Goal: Task Accomplishment & Management: Manage account settings

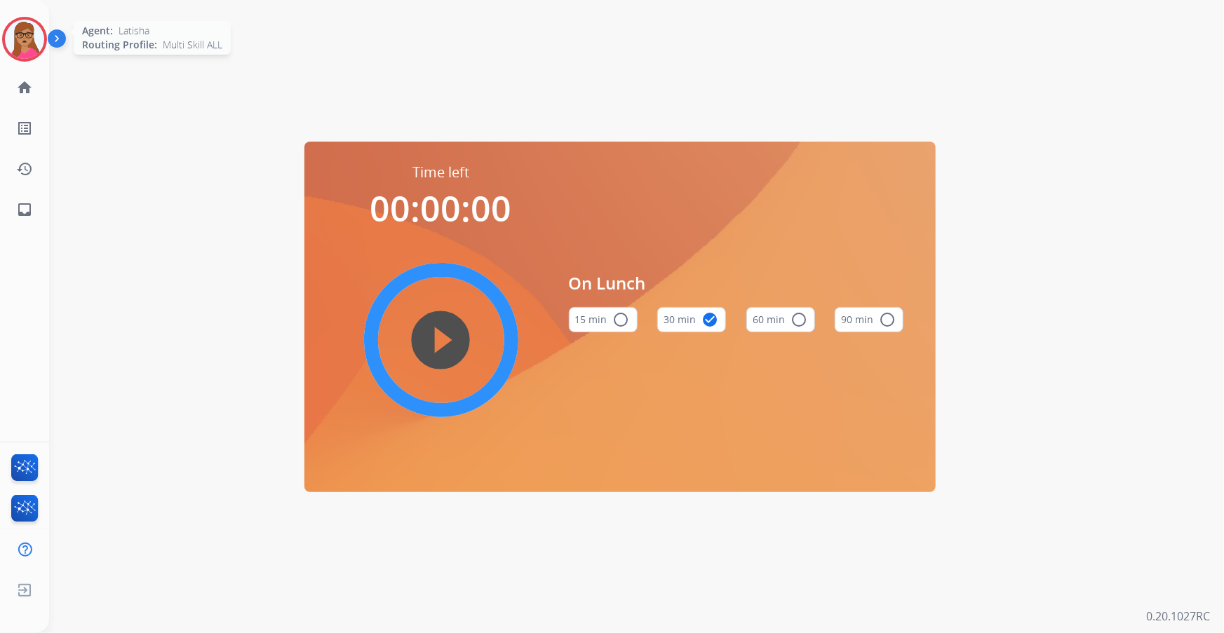
click at [23, 46] on img at bounding box center [24, 39] width 39 height 39
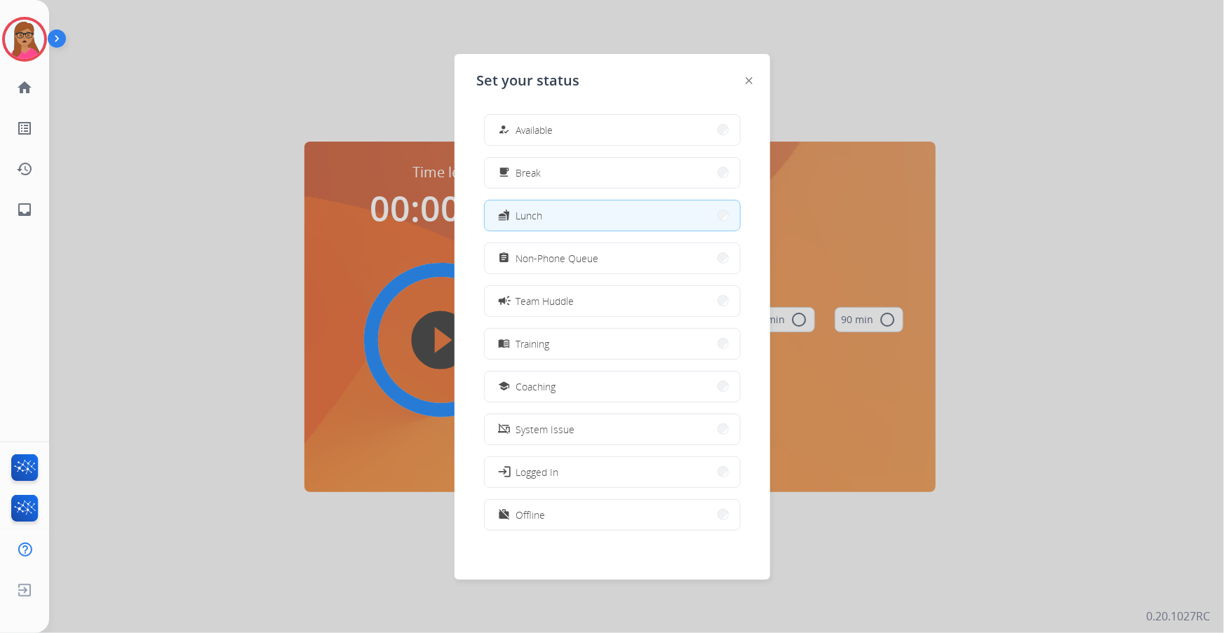
click at [586, 146] on div "how_to_reg Available free_breakfast Break fastfood Lunch assignment Non-Phone Q…" at bounding box center [612, 324] width 271 height 442
click at [567, 131] on button "how_to_reg Available" at bounding box center [612, 130] width 255 height 30
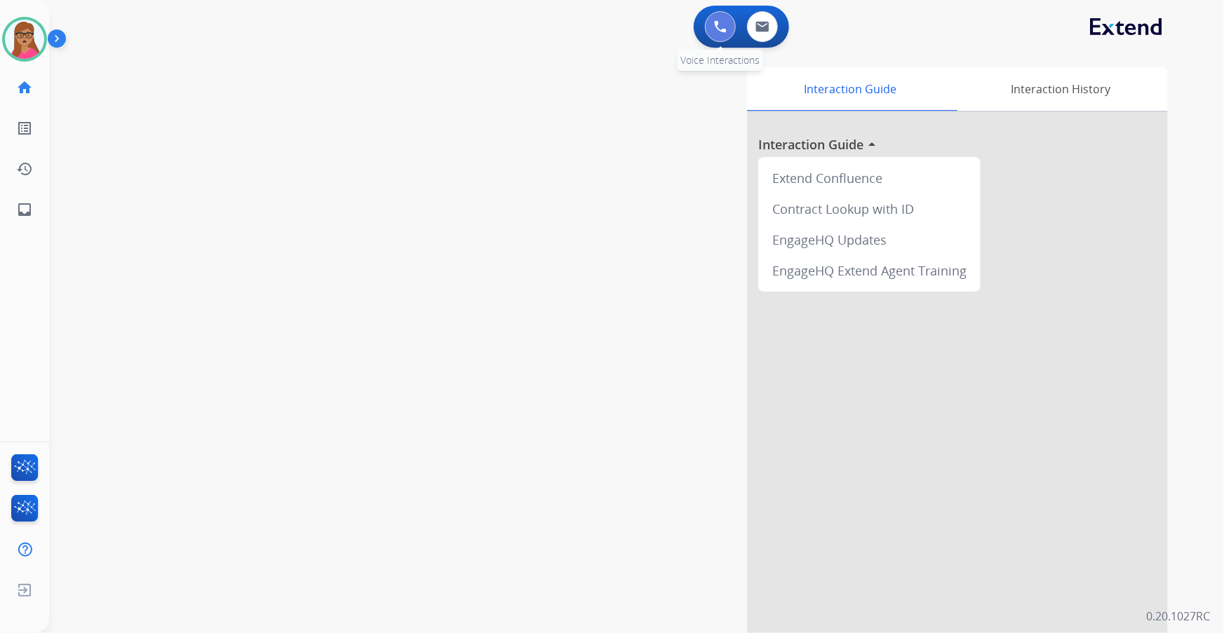
click at [724, 20] on img at bounding box center [720, 26] width 13 height 13
click at [711, 32] on button at bounding box center [720, 26] width 31 height 31
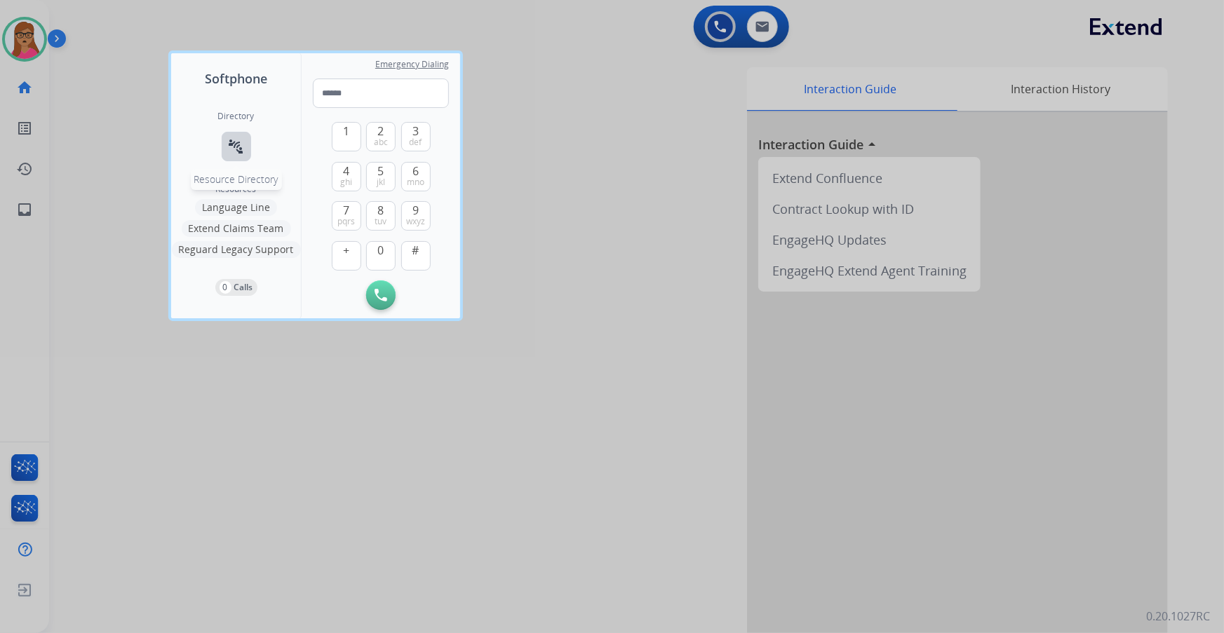
click at [238, 145] on mat-icon "connect_without_contact" at bounding box center [236, 146] width 17 height 17
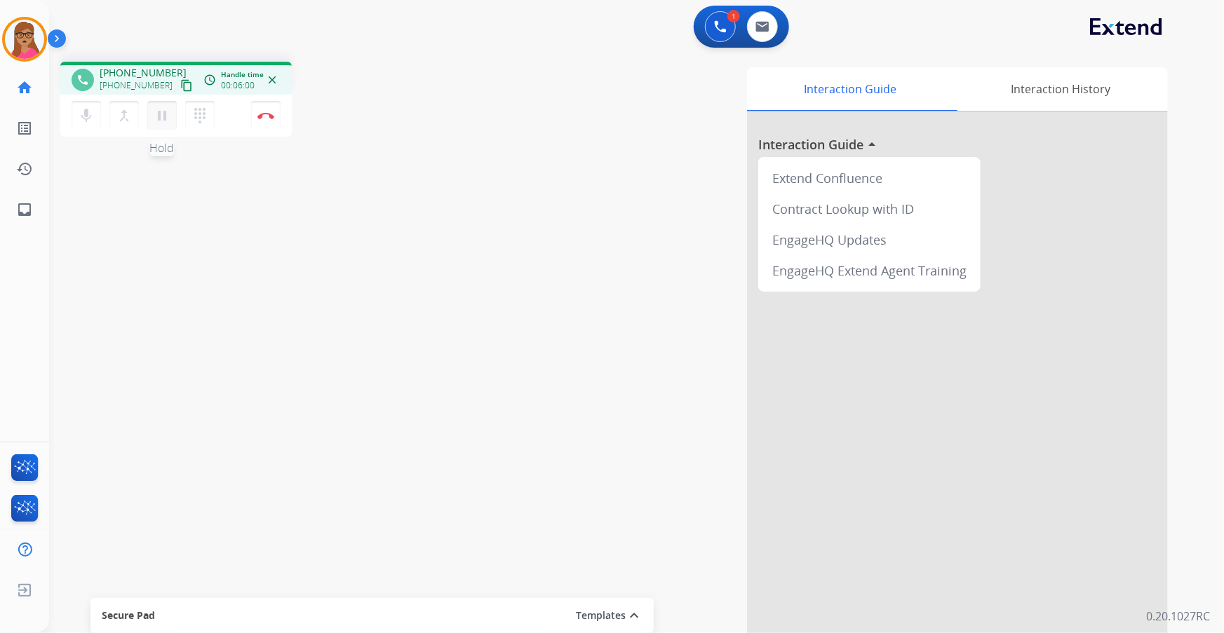
click at [162, 116] on mat-icon "pause" at bounding box center [162, 115] width 17 height 17
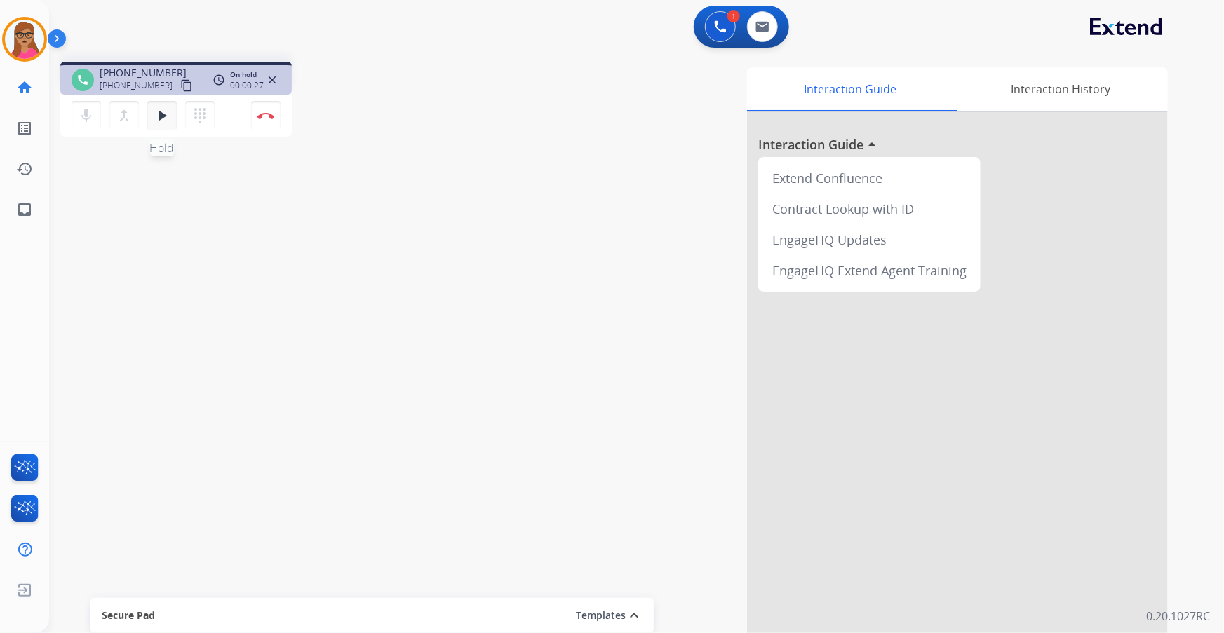
click at [160, 115] on mat-icon "play_arrow" at bounding box center [162, 115] width 17 height 17
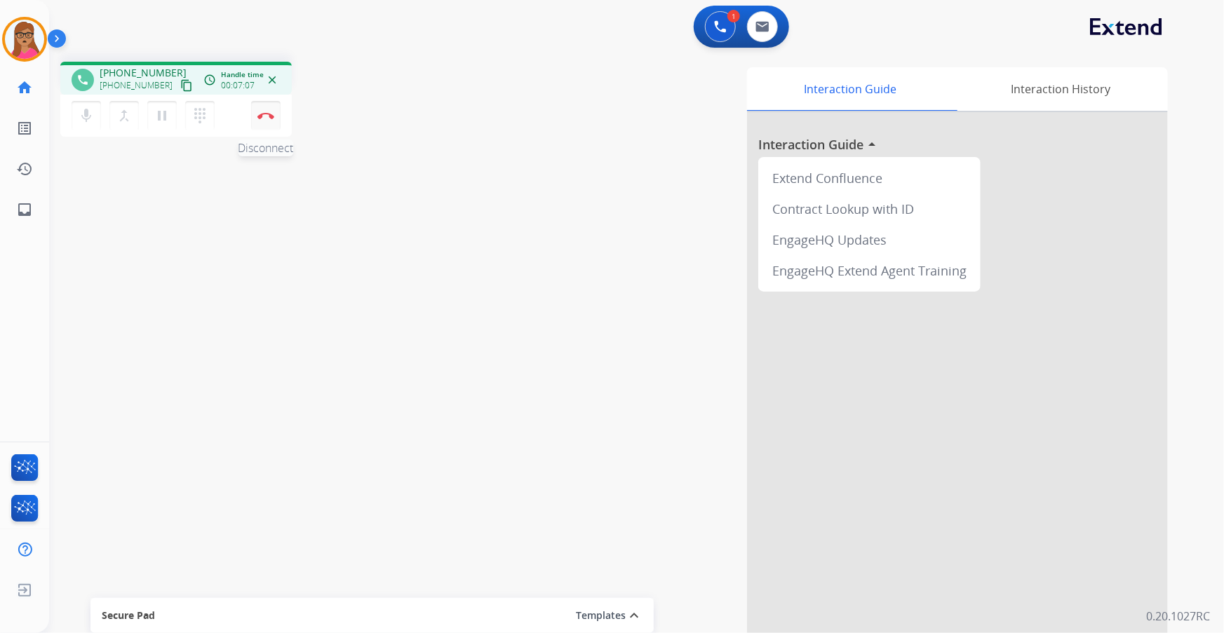
click at [267, 119] on button "Disconnect" at bounding box center [265, 115] width 29 height 29
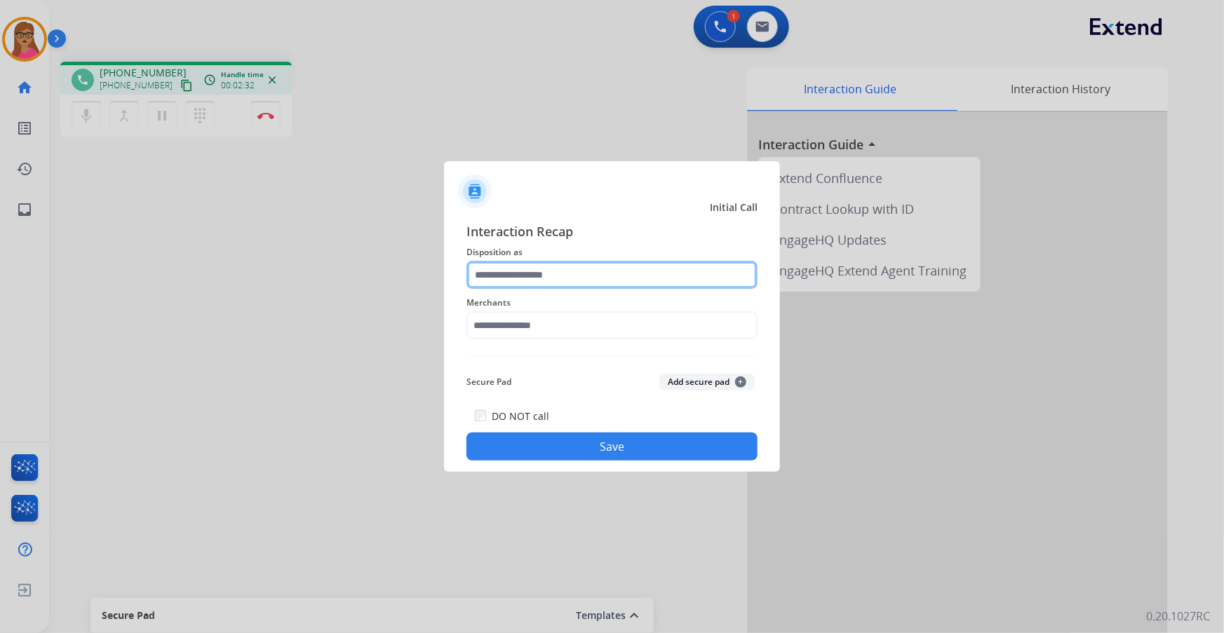
click at [544, 274] on input "text" at bounding box center [611, 275] width 291 height 28
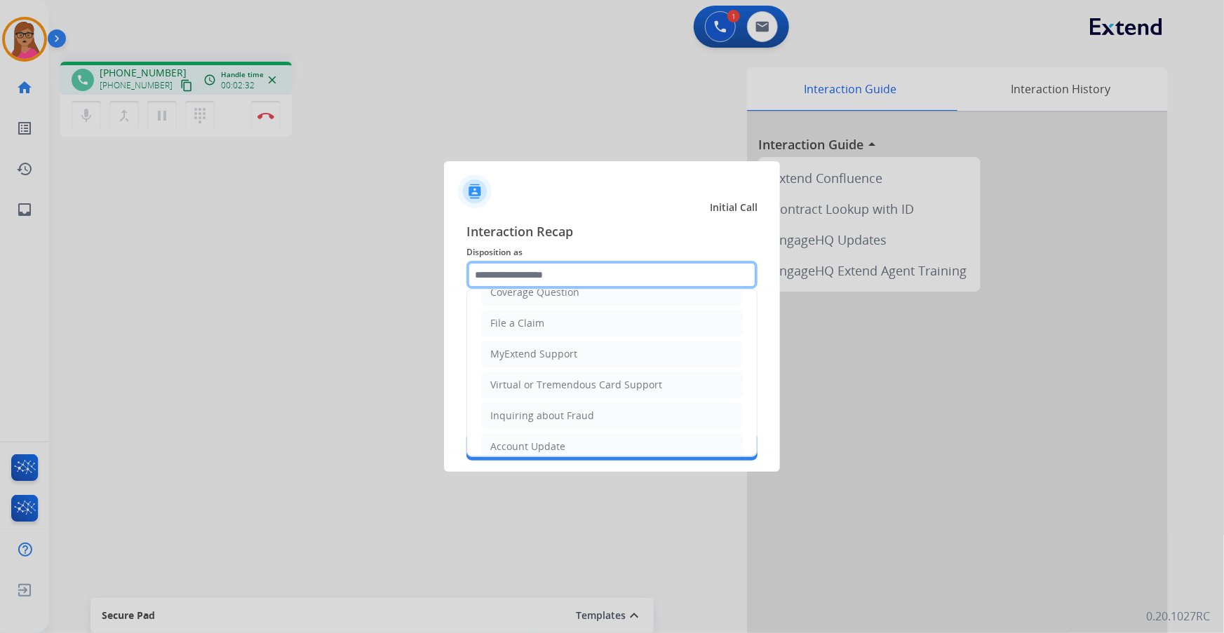
scroll to position [217, 0]
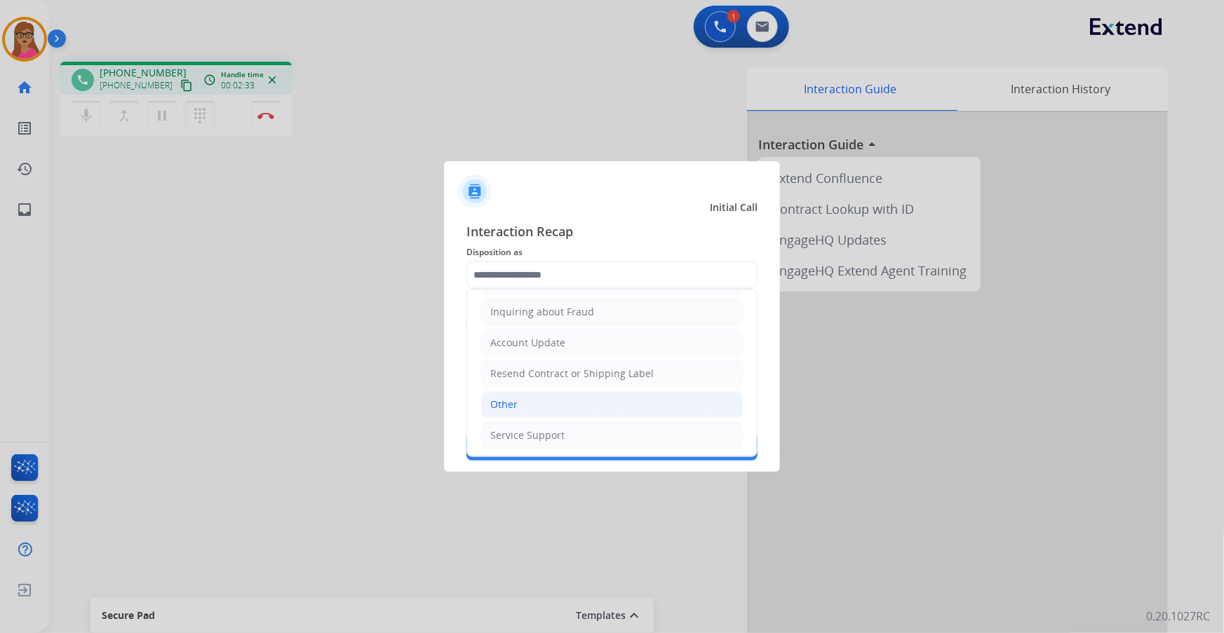
click at [514, 409] on div "Other" at bounding box center [503, 405] width 27 height 14
type input "*****"
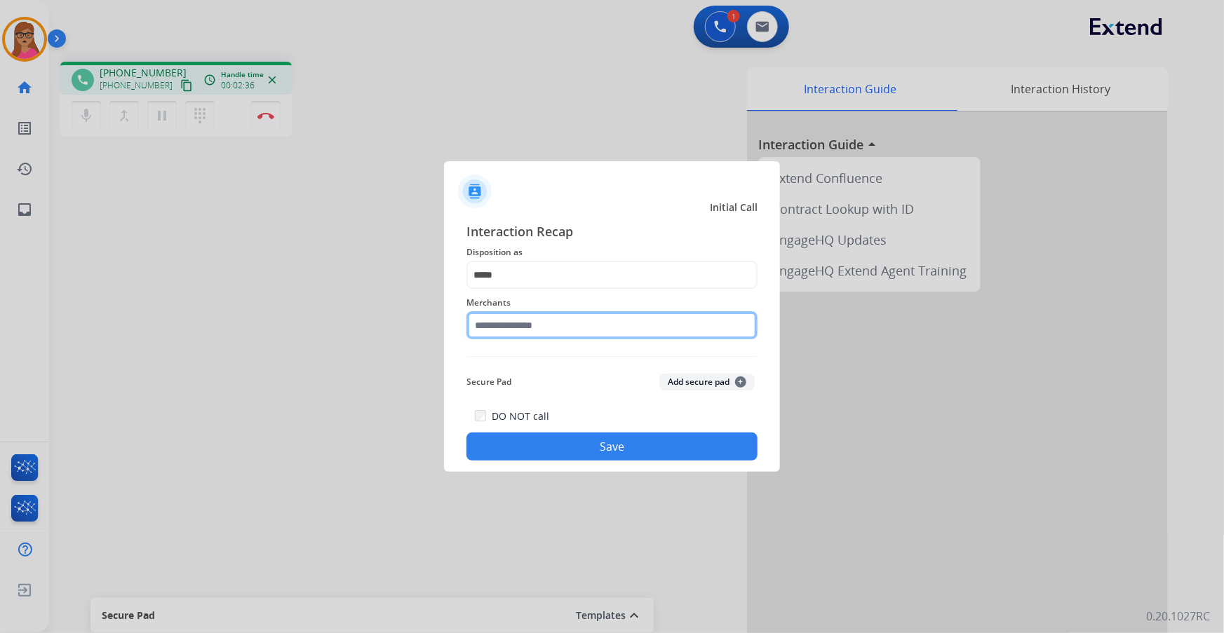
click at [520, 318] on input "text" at bounding box center [611, 325] width 291 height 28
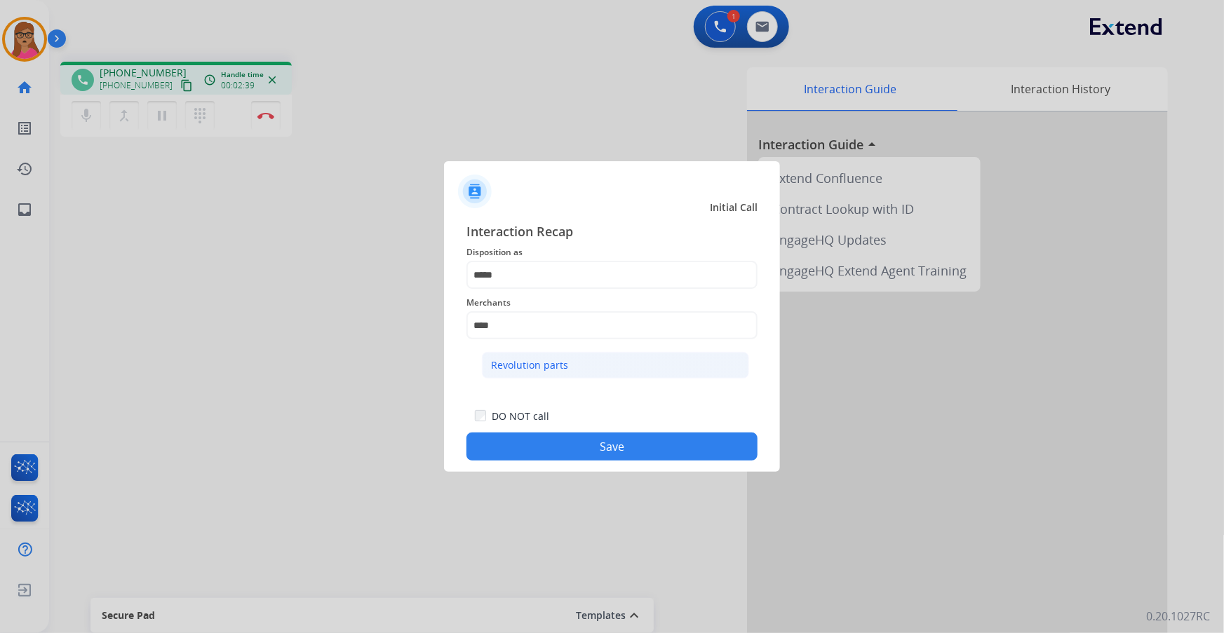
click at [535, 358] on div "Revolution parts" at bounding box center [529, 365] width 77 height 14
type input "**********"
click at [603, 443] on button "Save" at bounding box center [611, 447] width 291 height 28
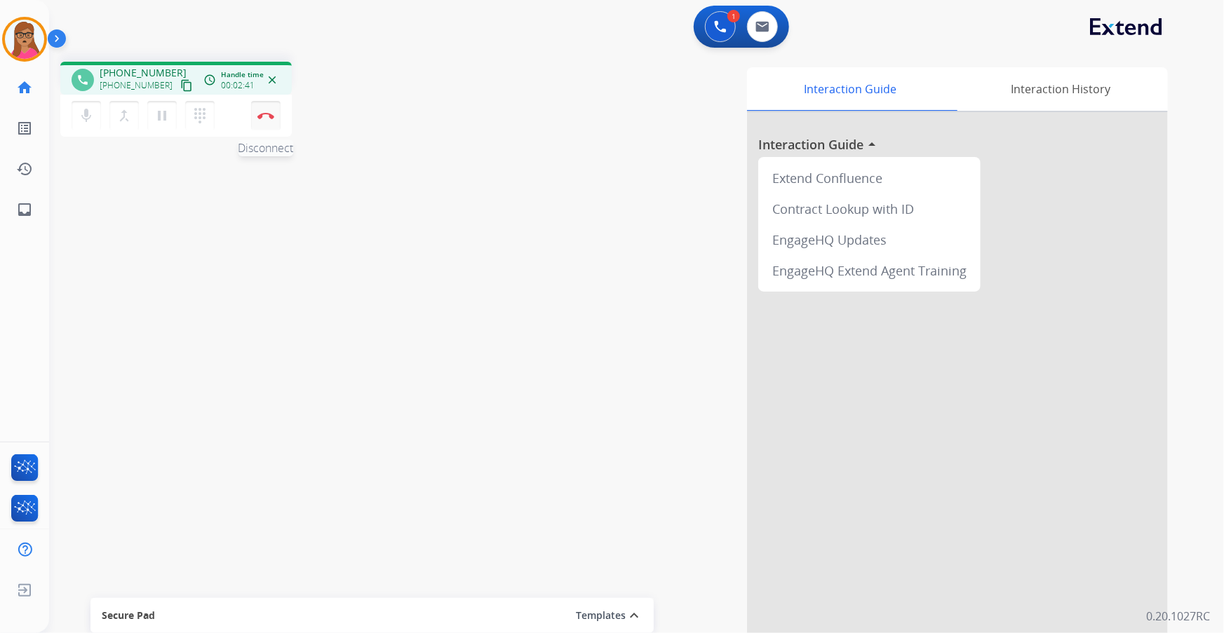
click at [273, 109] on button "Disconnect" at bounding box center [265, 115] width 29 height 29
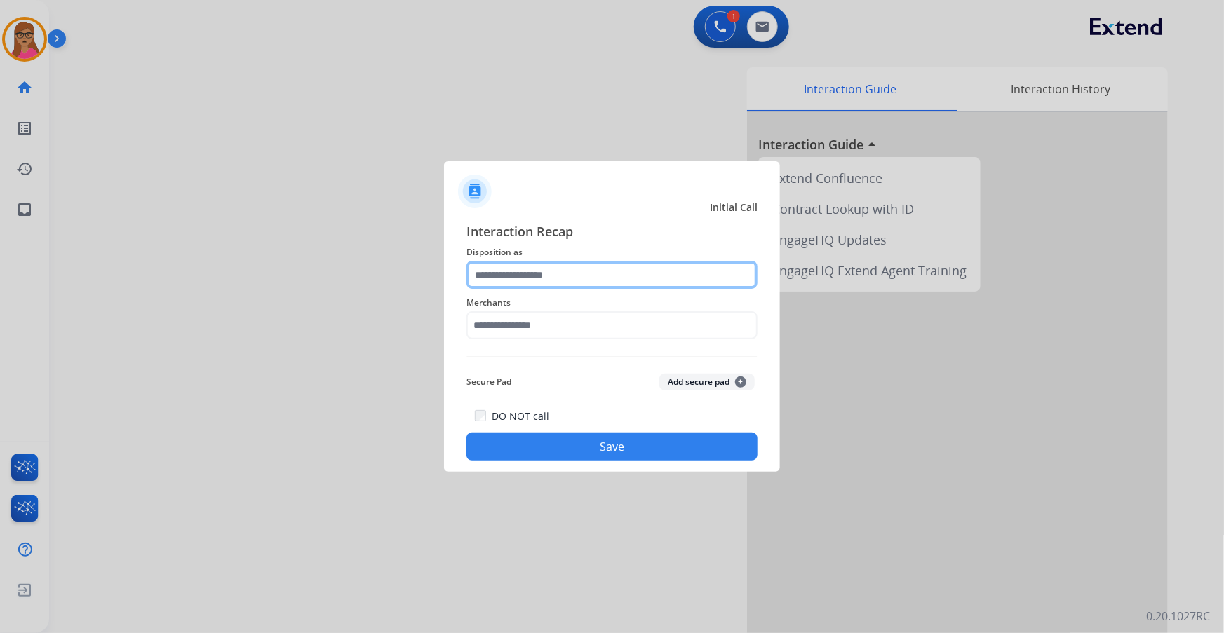
click at [537, 280] on input "text" at bounding box center [611, 275] width 291 height 28
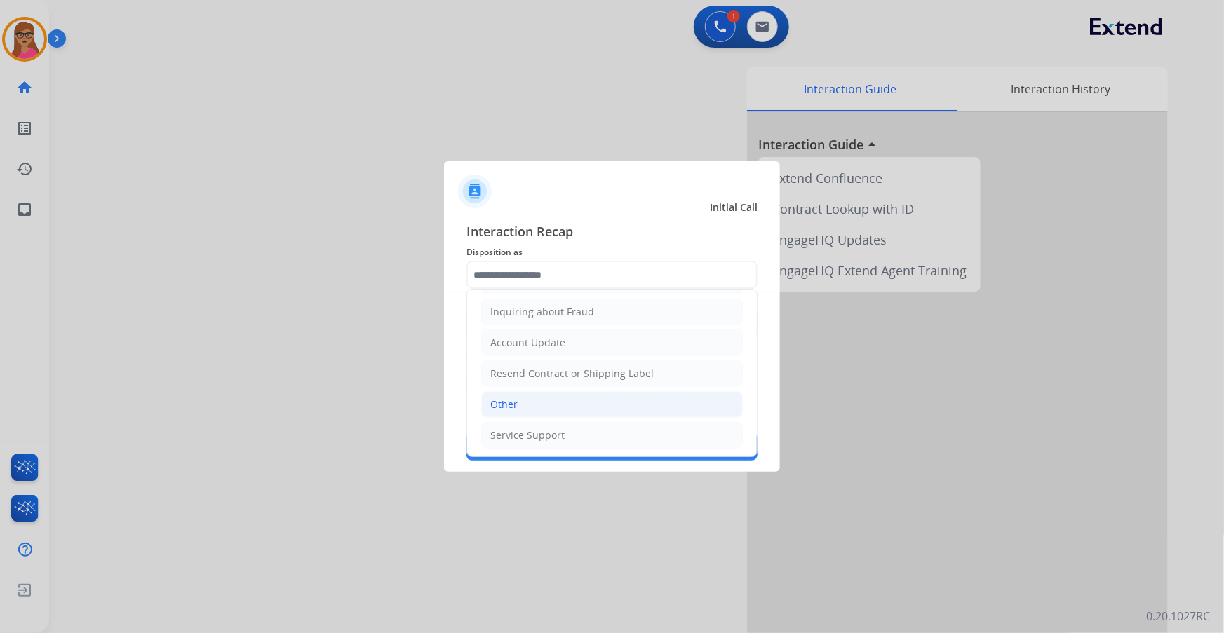
click at [506, 395] on li "Other" at bounding box center [612, 404] width 262 height 27
type input "*****"
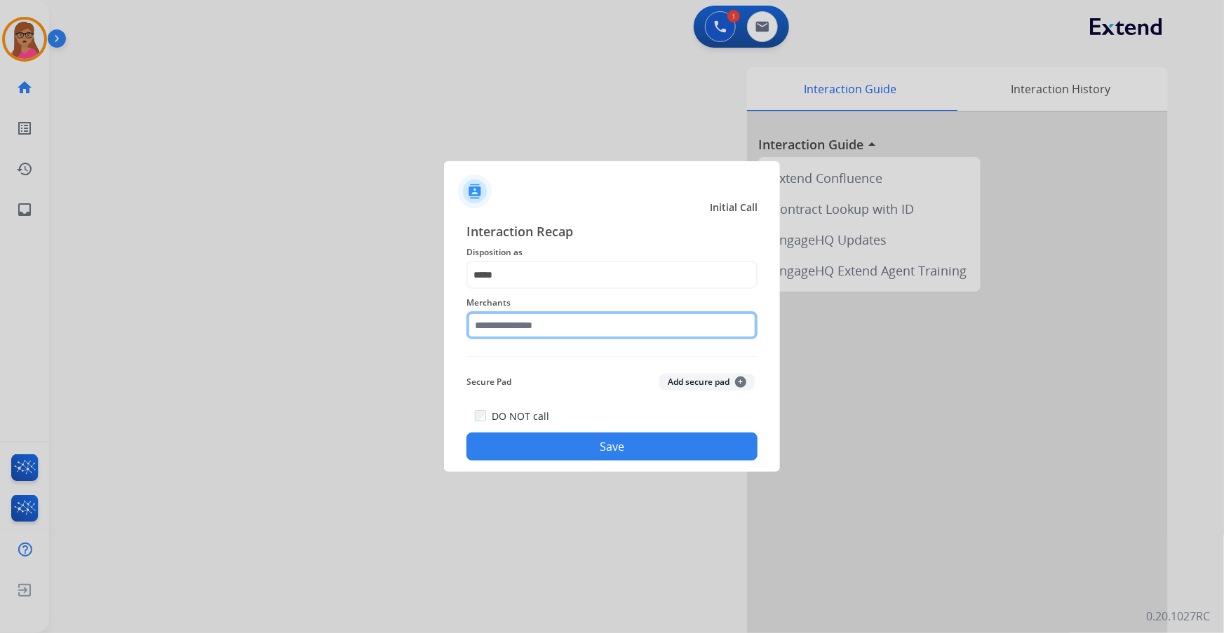
click at [533, 322] on input "text" at bounding box center [611, 325] width 291 height 28
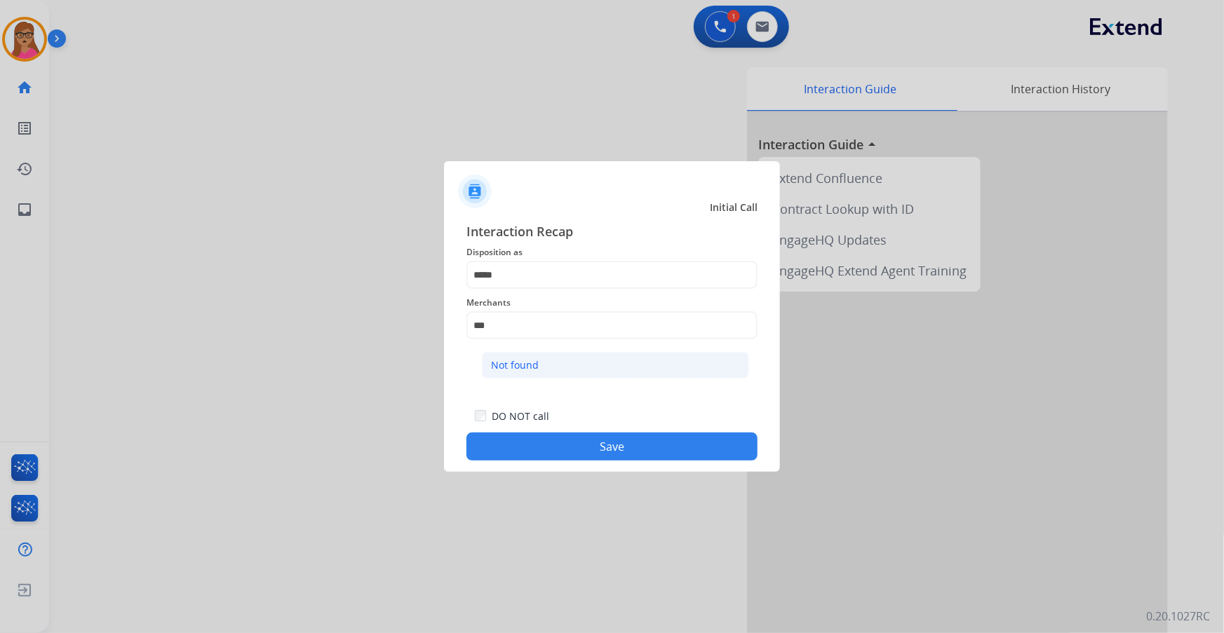
click at [512, 354] on li "Not found" at bounding box center [615, 365] width 267 height 27
type input "*********"
click at [563, 444] on button "Save" at bounding box center [611, 447] width 291 height 28
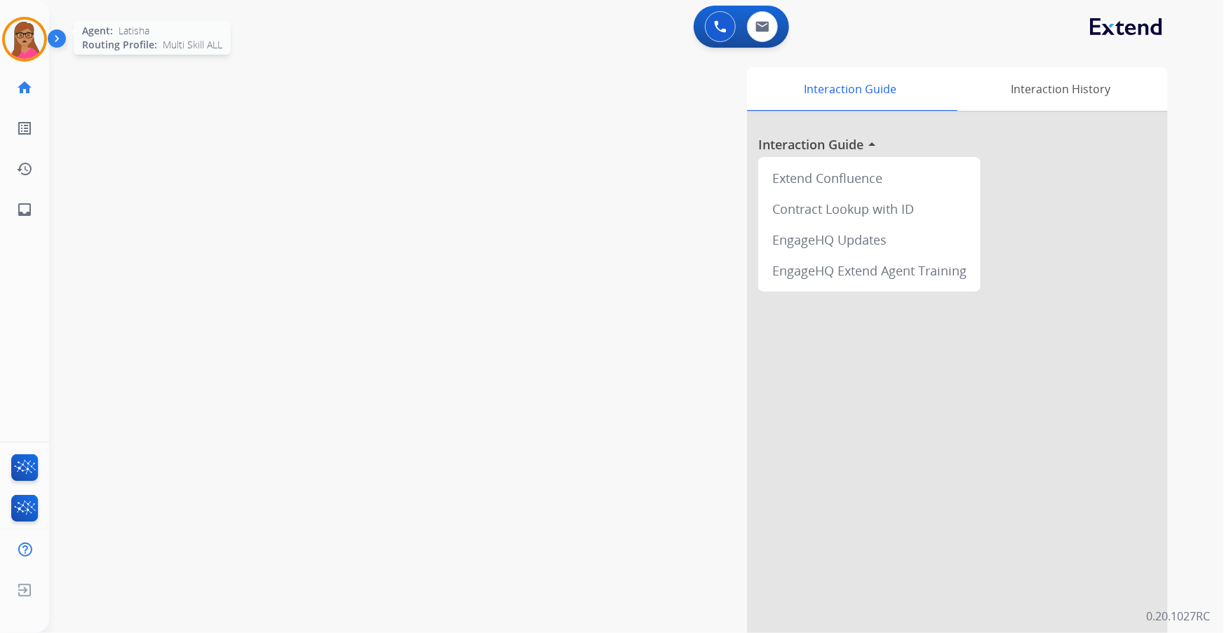
click at [29, 37] on img at bounding box center [24, 39] width 39 height 39
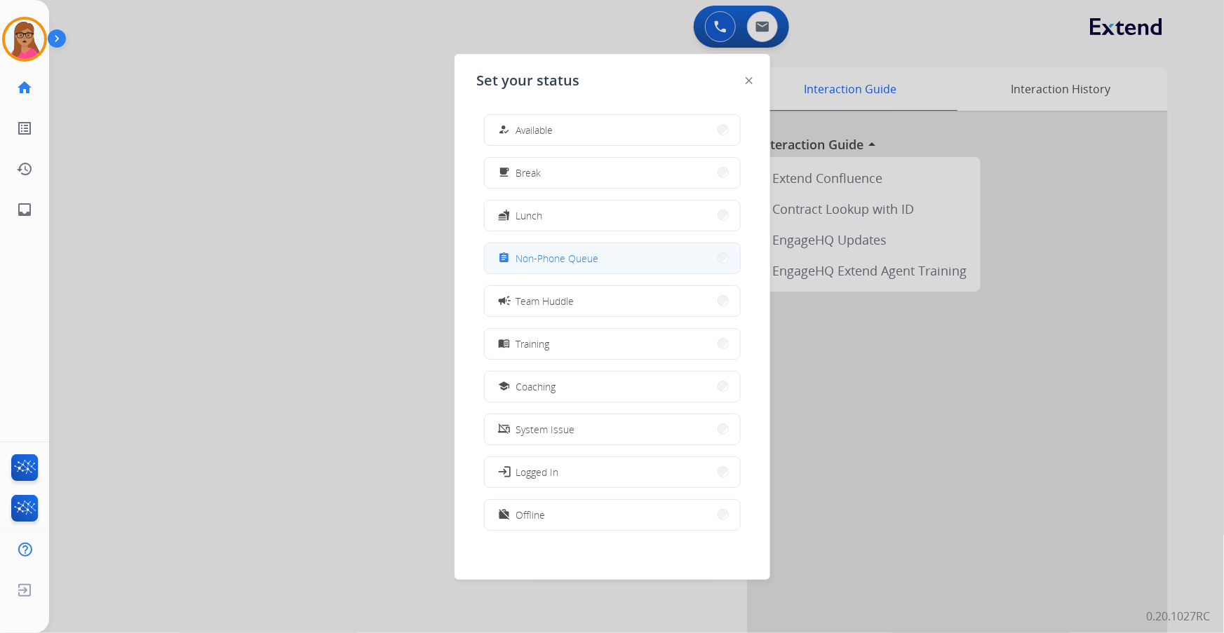
click at [559, 263] on span "Non-Phone Queue" at bounding box center [557, 258] width 83 height 15
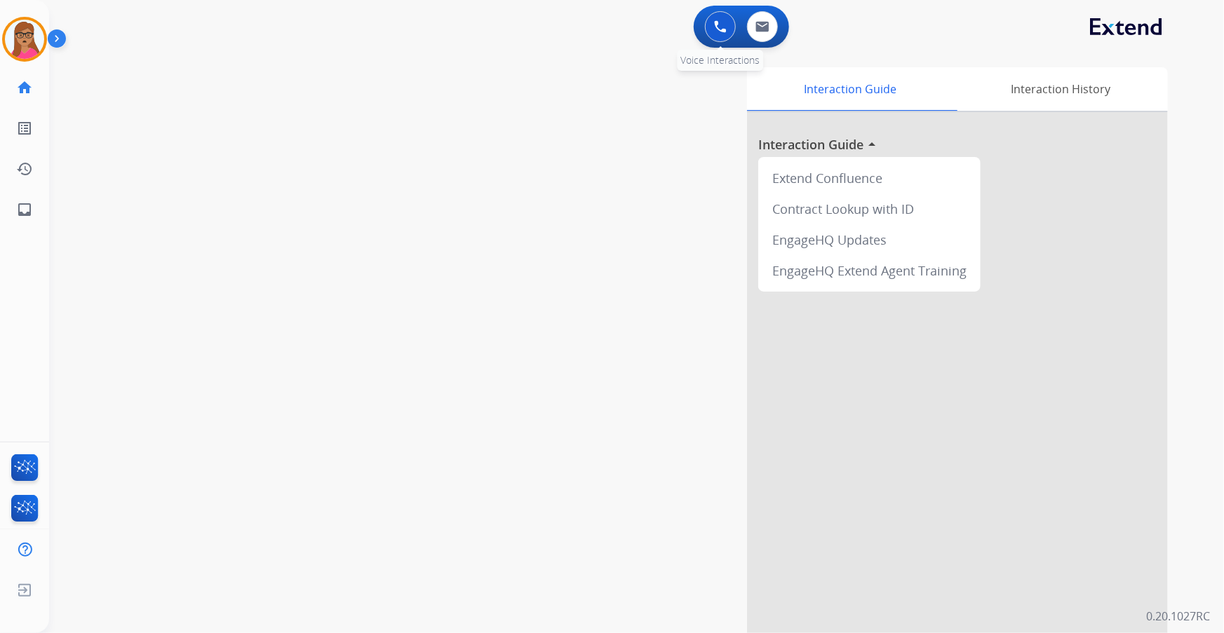
click at [722, 35] on button at bounding box center [720, 26] width 31 height 31
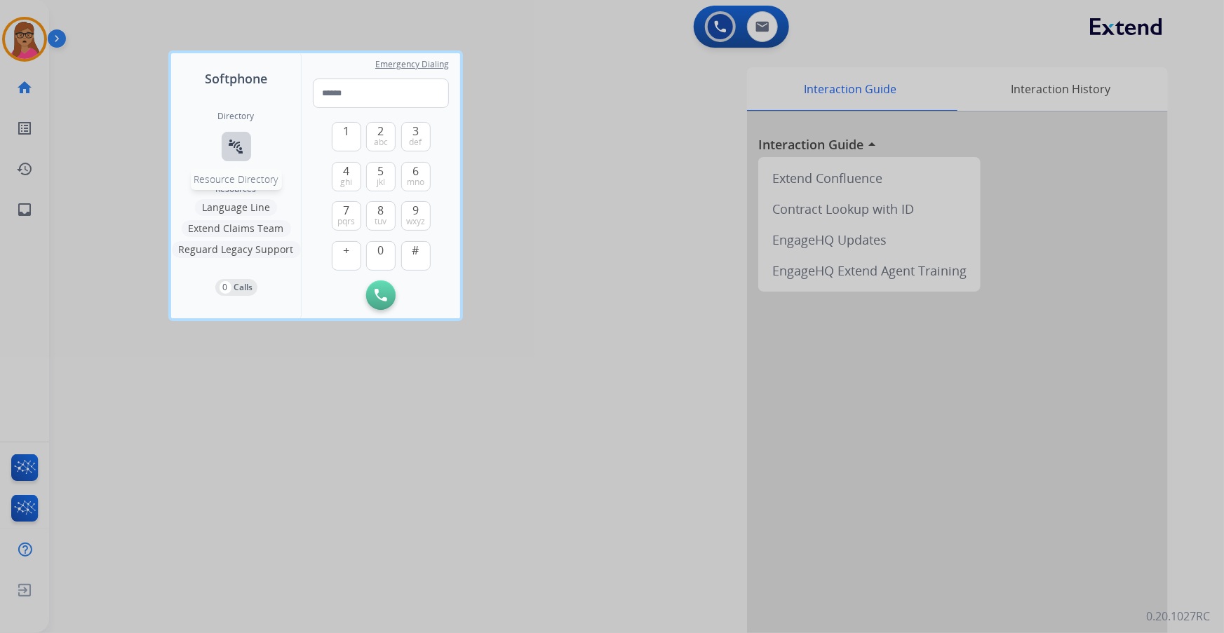
click at [241, 146] on mat-icon "connect_without_contact" at bounding box center [236, 146] width 17 height 17
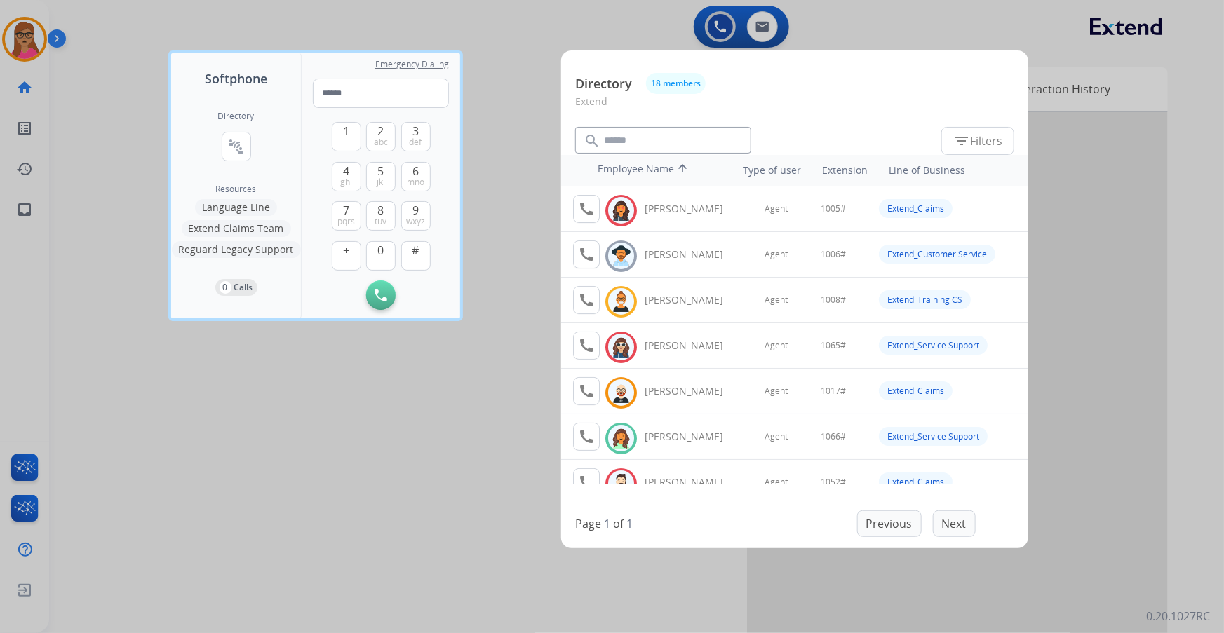
click at [475, 109] on div at bounding box center [612, 316] width 1224 height 633
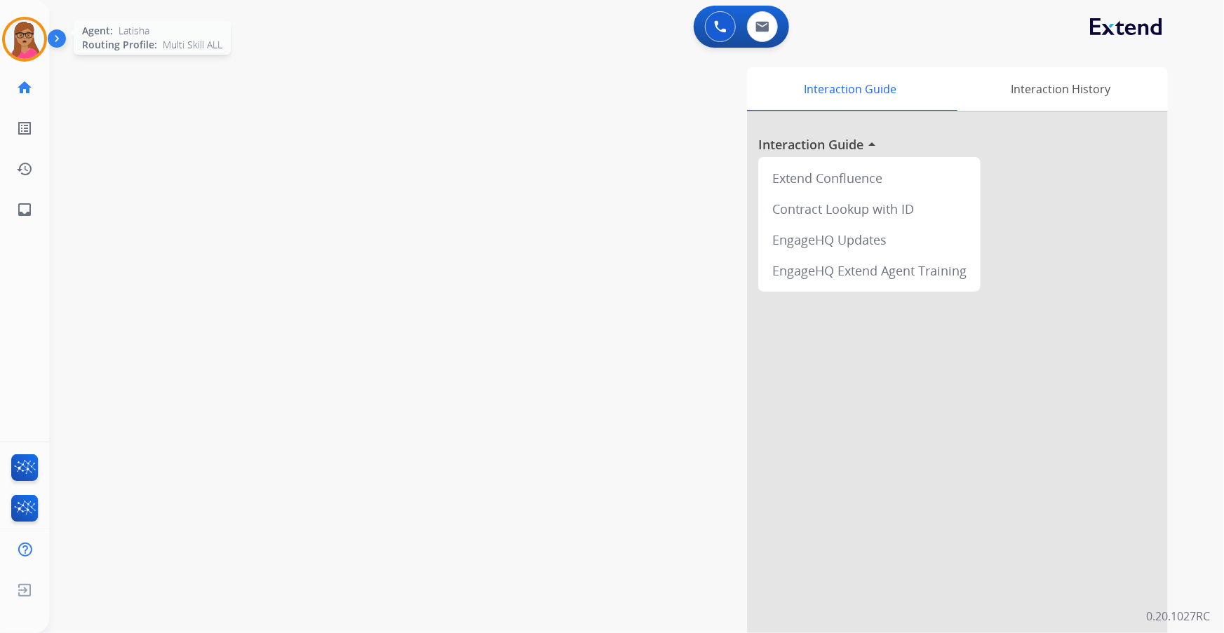
click at [23, 22] on img at bounding box center [24, 39] width 39 height 39
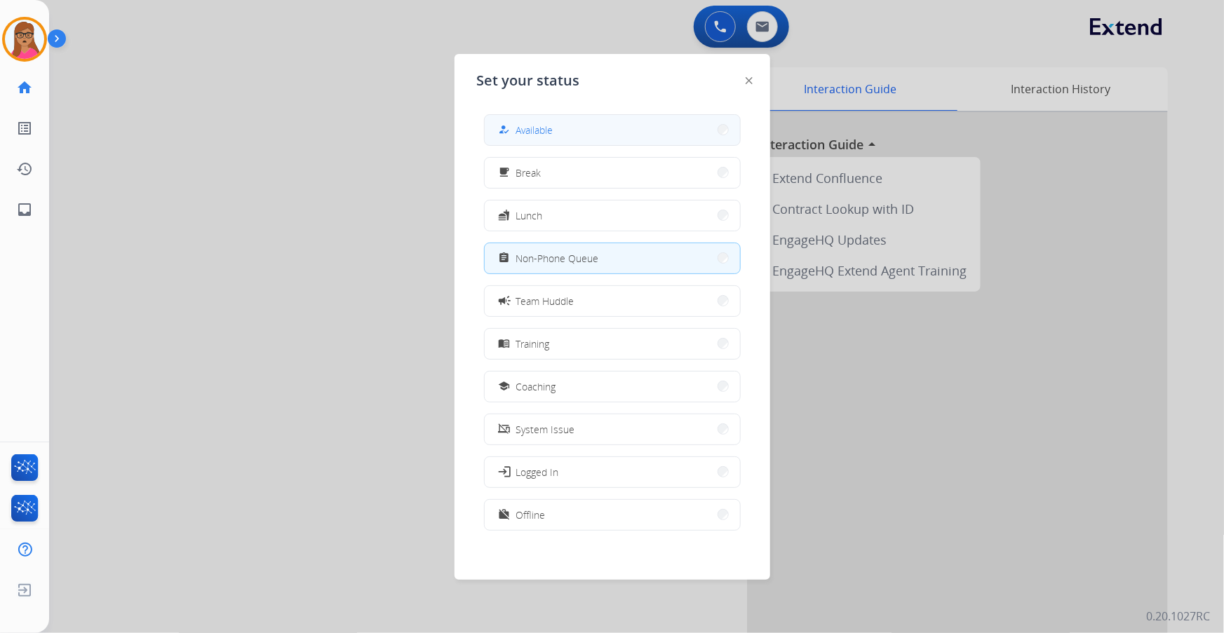
click at [567, 125] on button "how_to_reg Available" at bounding box center [612, 130] width 255 height 30
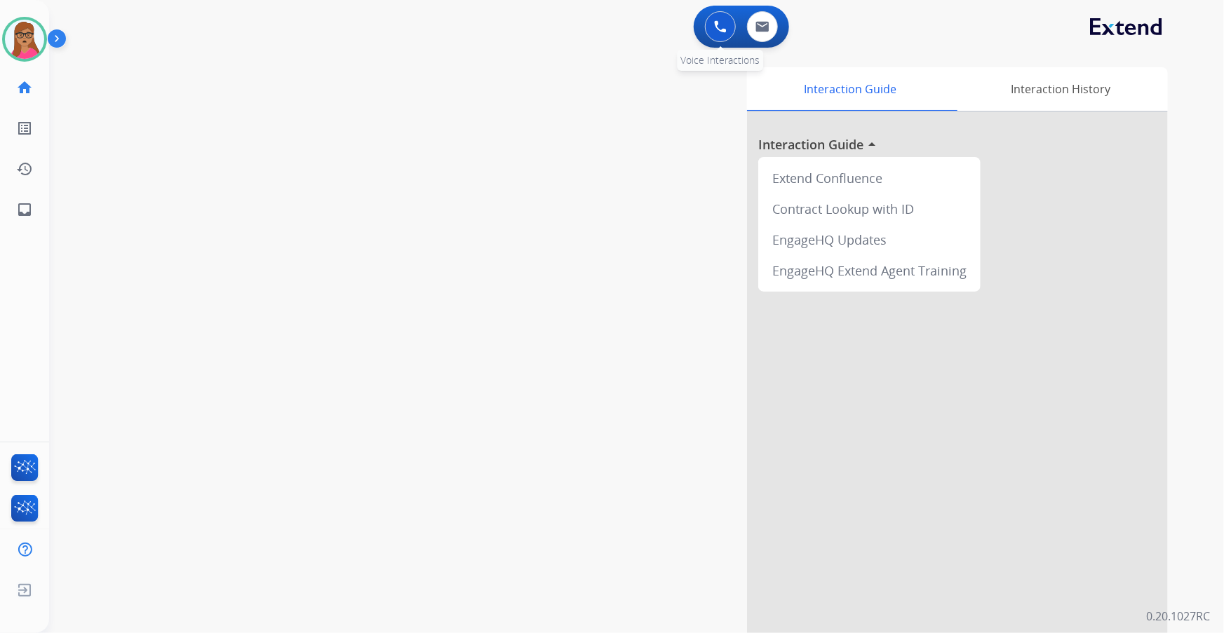
click at [713, 30] on button at bounding box center [720, 26] width 31 height 31
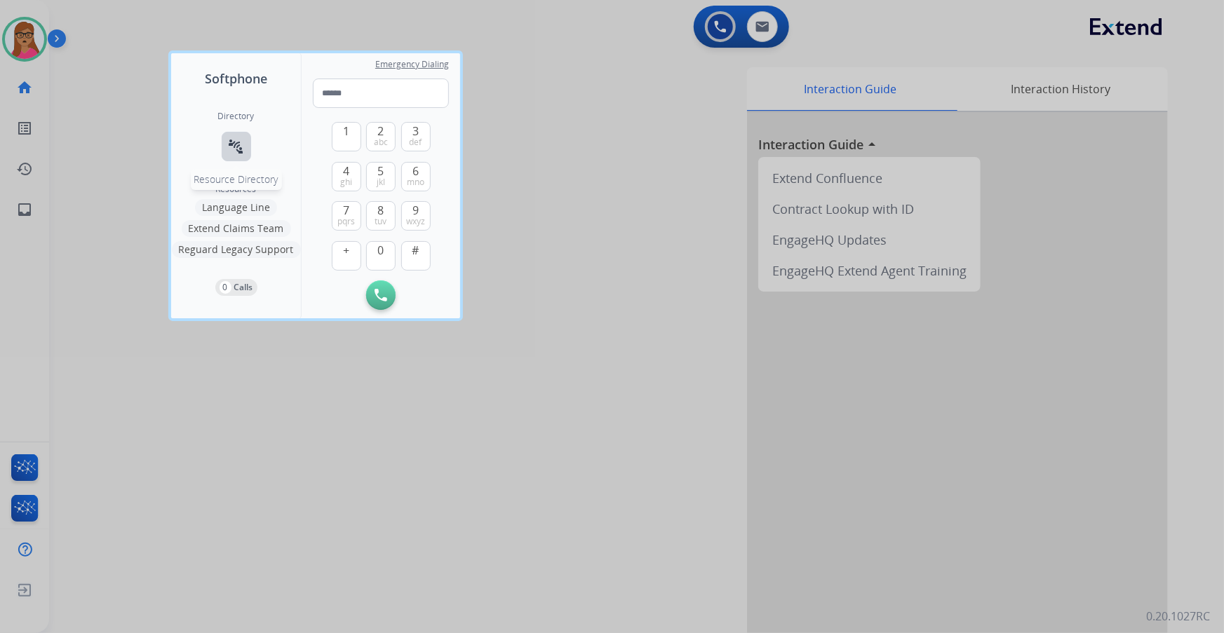
click at [236, 148] on mat-icon "connect_without_contact" at bounding box center [236, 146] width 17 height 17
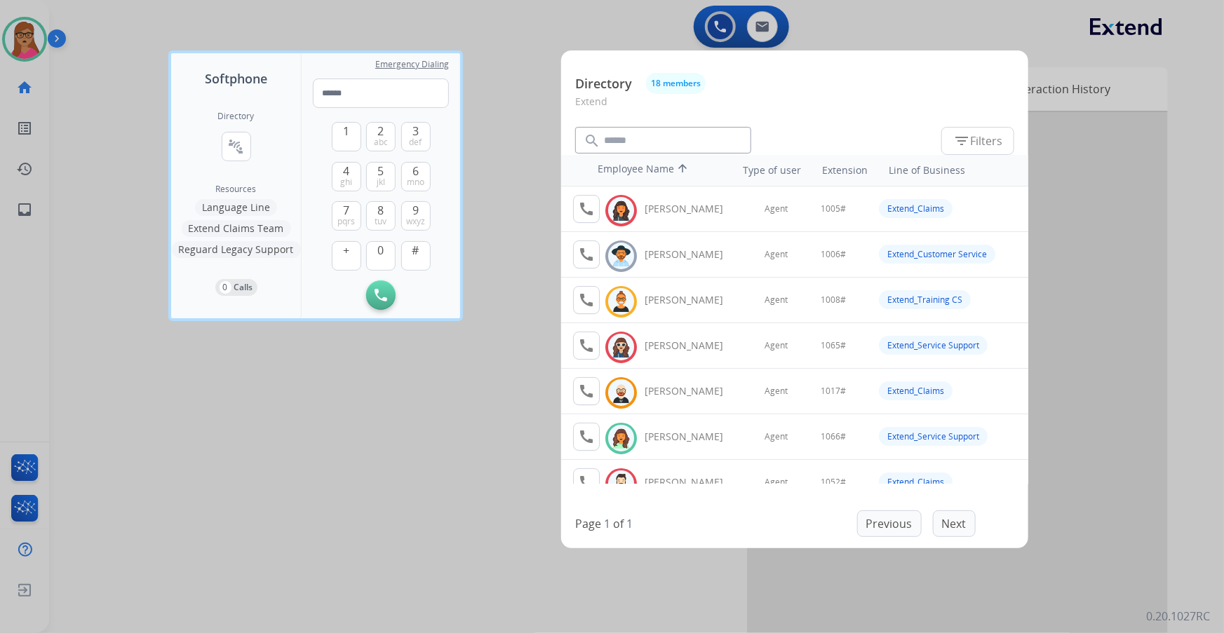
click at [522, 50] on div at bounding box center [612, 316] width 1224 height 633
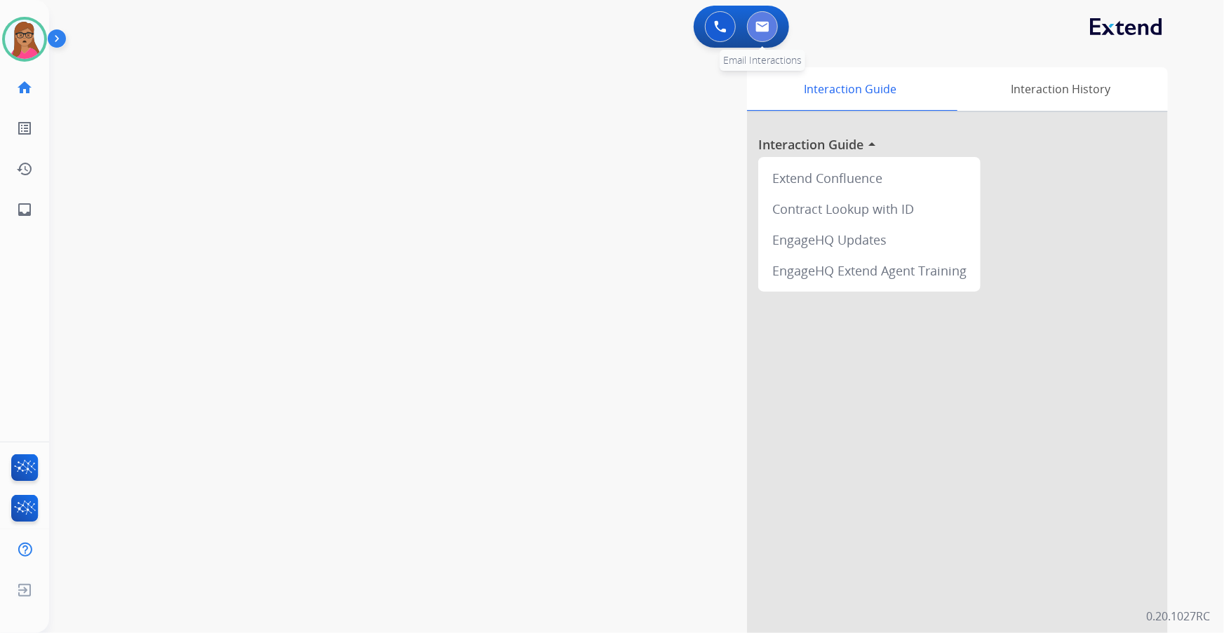
click at [753, 25] on button at bounding box center [762, 26] width 31 height 31
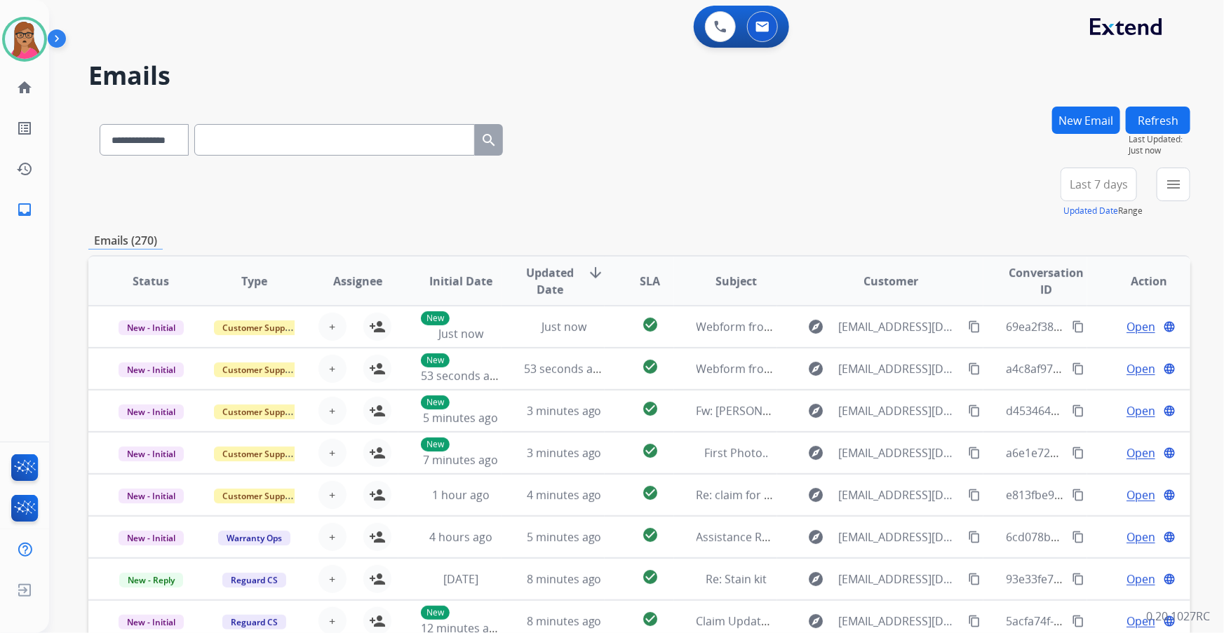
click at [1099, 184] on span "Last 7 days" at bounding box center [1099, 185] width 58 height 6
click at [1084, 353] on div "Last 90 days" at bounding box center [1094, 354] width 77 height 21
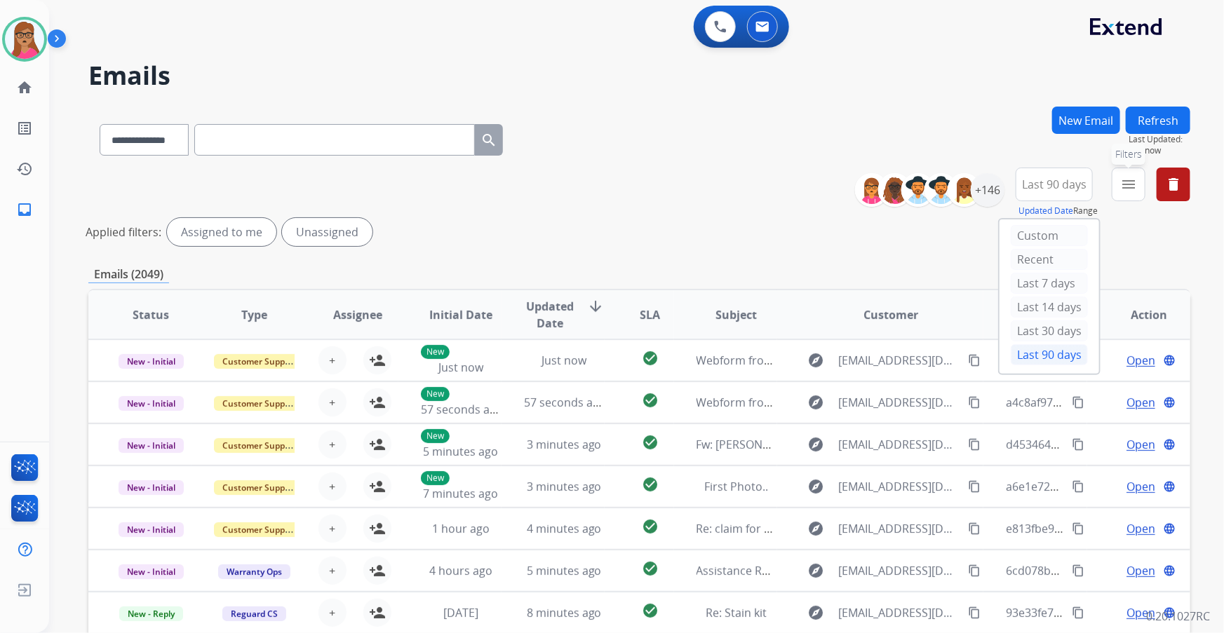
click at [1128, 183] on mat-icon "menu" at bounding box center [1128, 184] width 17 height 17
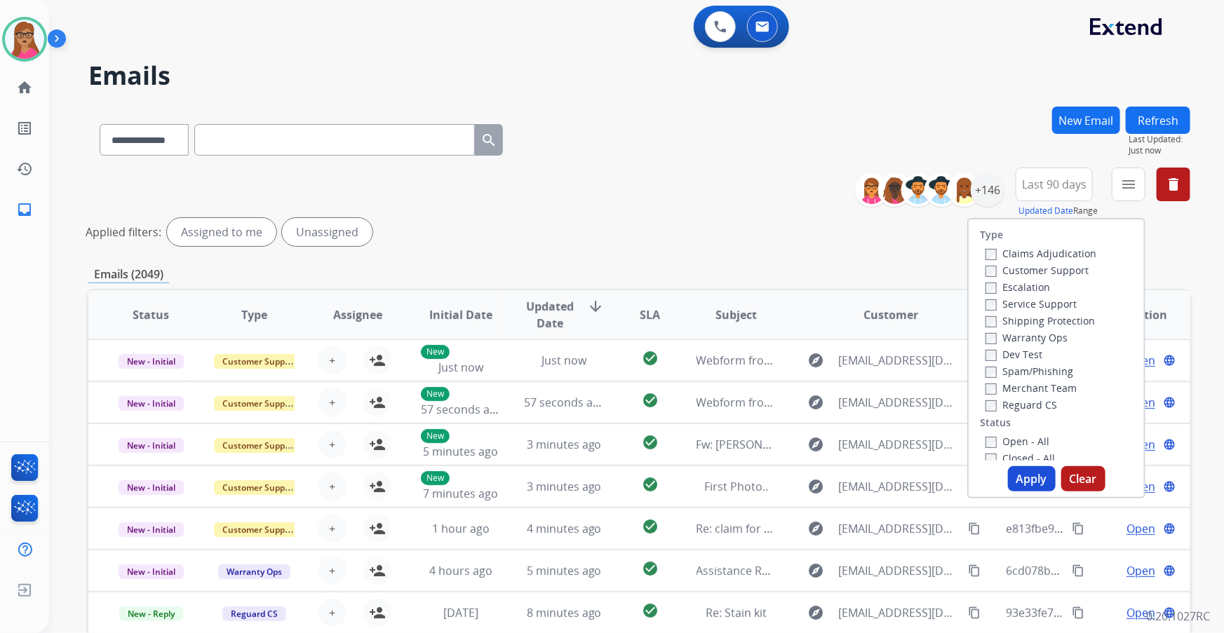
click at [1054, 267] on label "Customer Support" at bounding box center [1037, 270] width 103 height 13
click at [1044, 320] on label "Shipping Protection" at bounding box center [1040, 320] width 109 height 13
click at [1024, 400] on label "Reguard CS" at bounding box center [1022, 404] width 72 height 13
click at [1031, 482] on button "Apply" at bounding box center [1032, 478] width 48 height 25
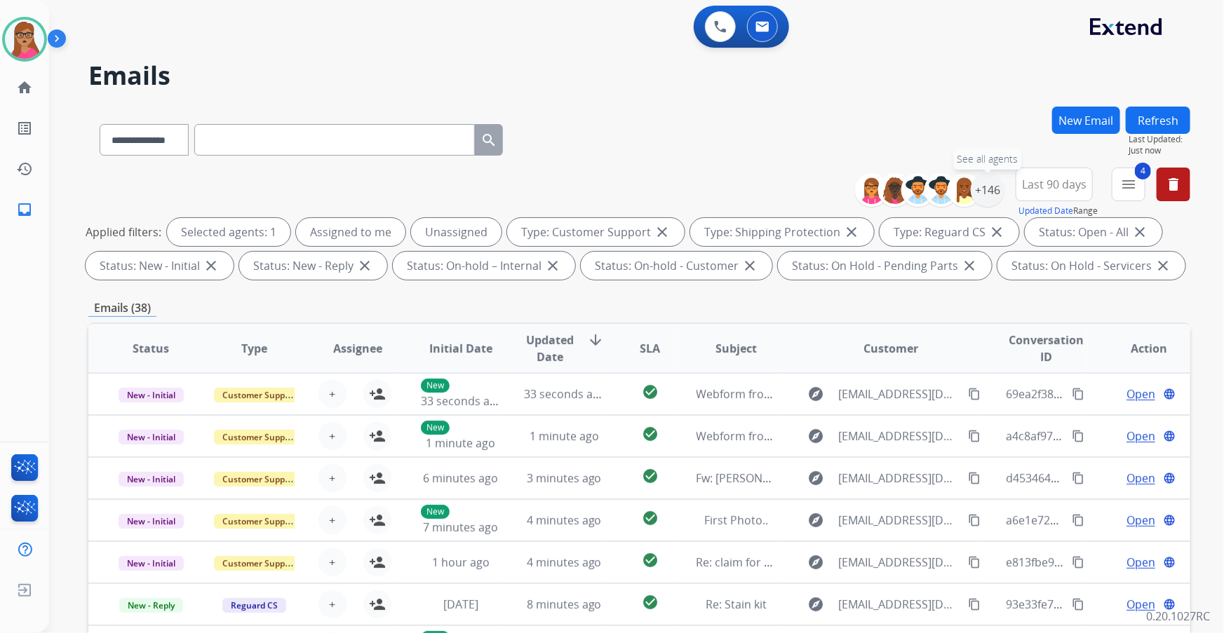
drag, startPoint x: 986, startPoint y: 192, endPoint x: 1012, endPoint y: 212, distance: 32.5
click at [986, 192] on div "+146" at bounding box center [988, 190] width 34 height 34
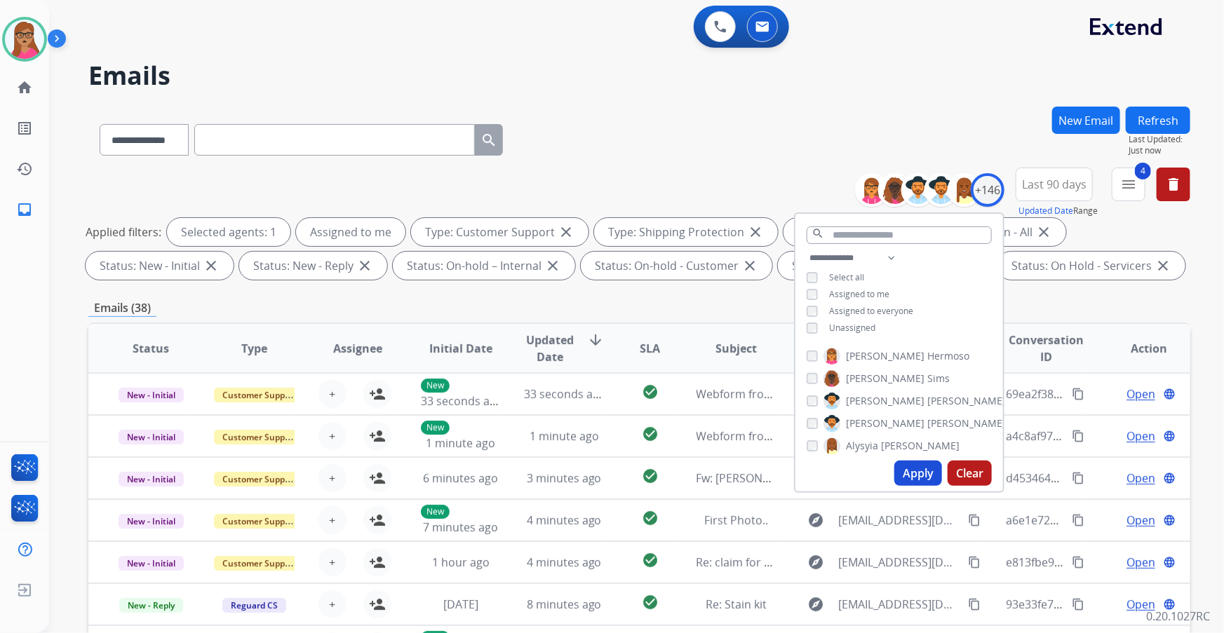
click at [924, 482] on button "Apply" at bounding box center [918, 473] width 48 height 25
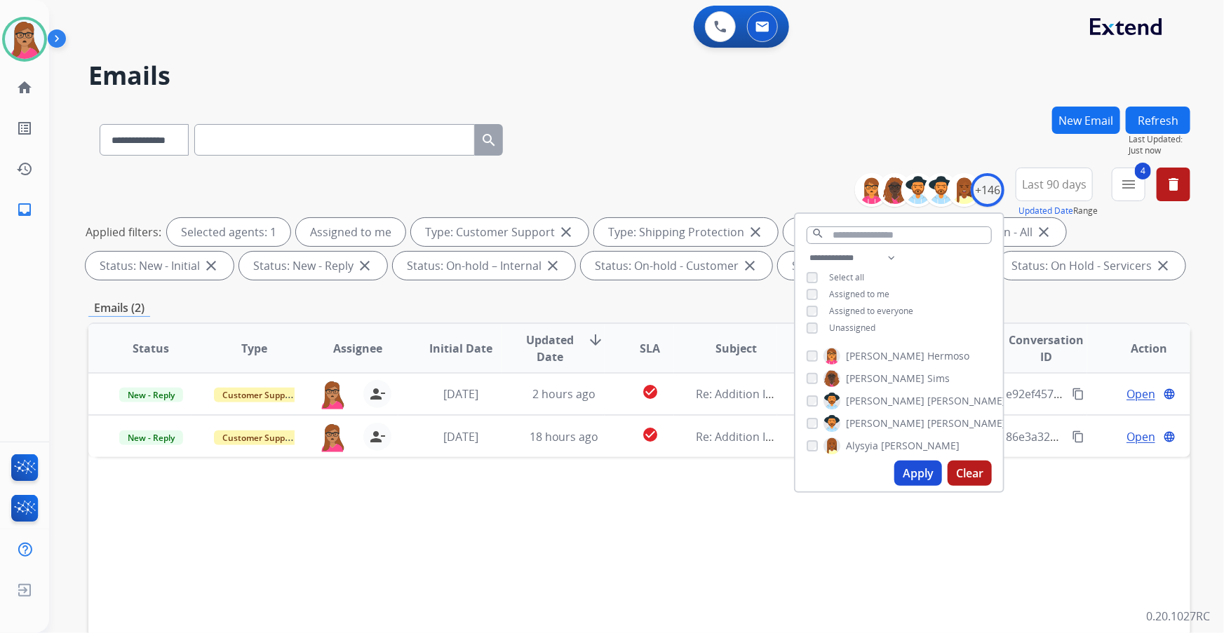
click at [670, 545] on div "Status Type Assignee Initial Date Updated Date arrow_downward SLA Subject Custo…" at bounding box center [639, 558] width 1102 height 470
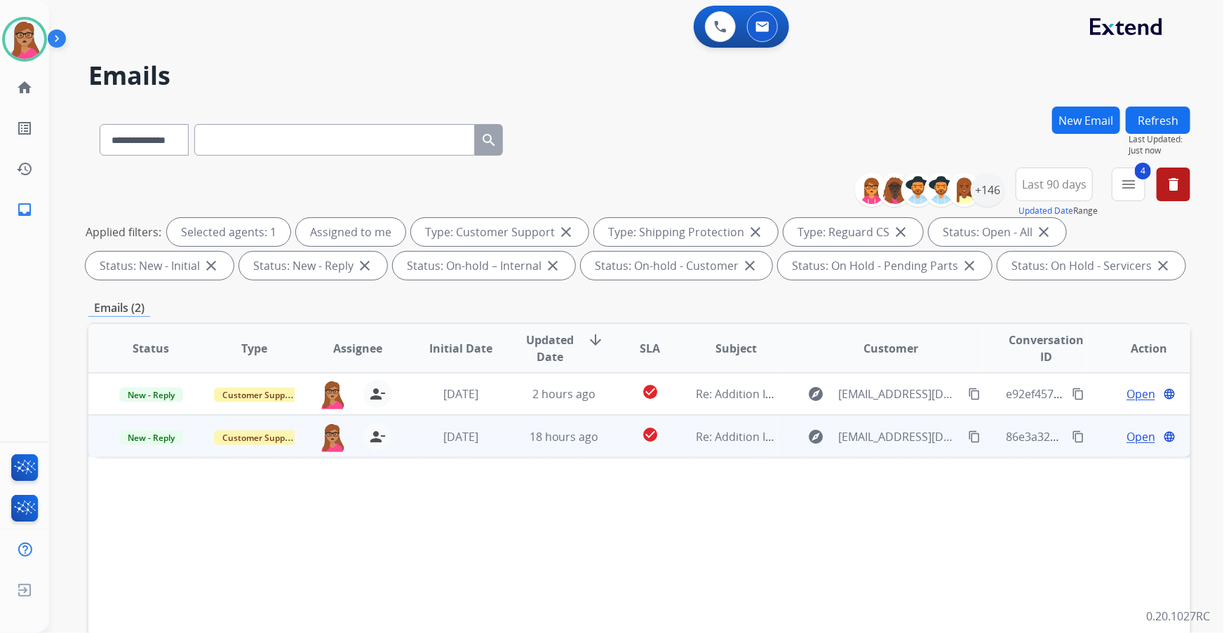
click at [1132, 433] on span "Open" at bounding box center [1141, 437] width 29 height 17
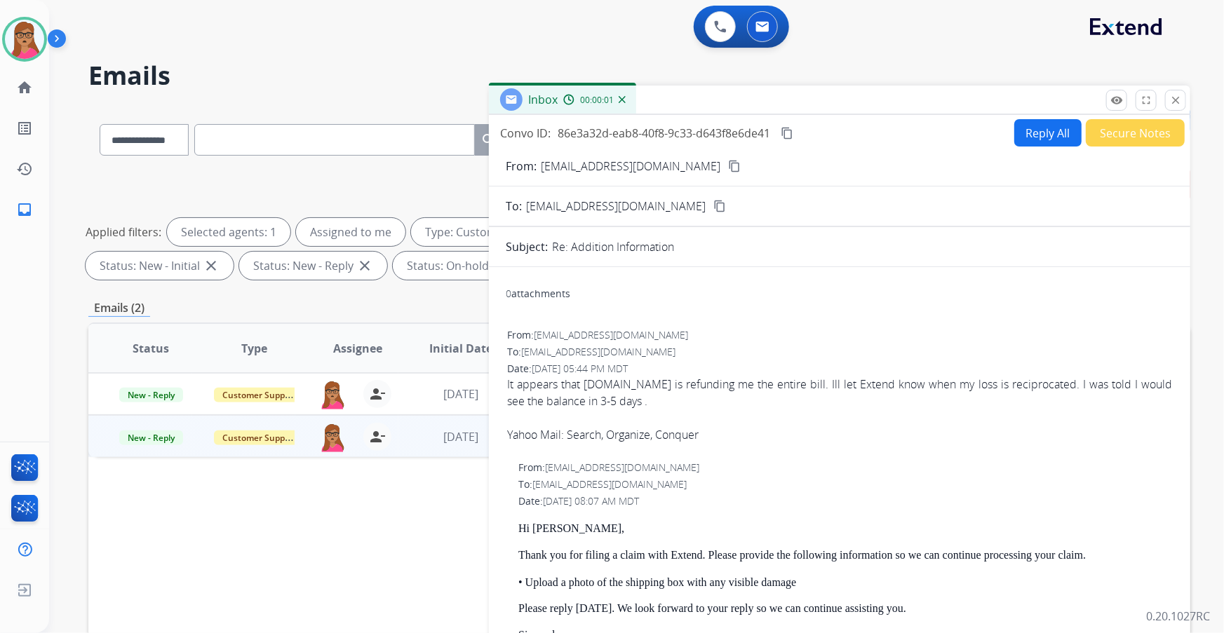
click at [454, 537] on div "Status Type Assignee Initial Date Updated Date arrow_downward SLA Subject Custo…" at bounding box center [639, 558] width 1102 height 470
click at [1179, 107] on button "close Close" at bounding box center [1175, 100] width 21 height 21
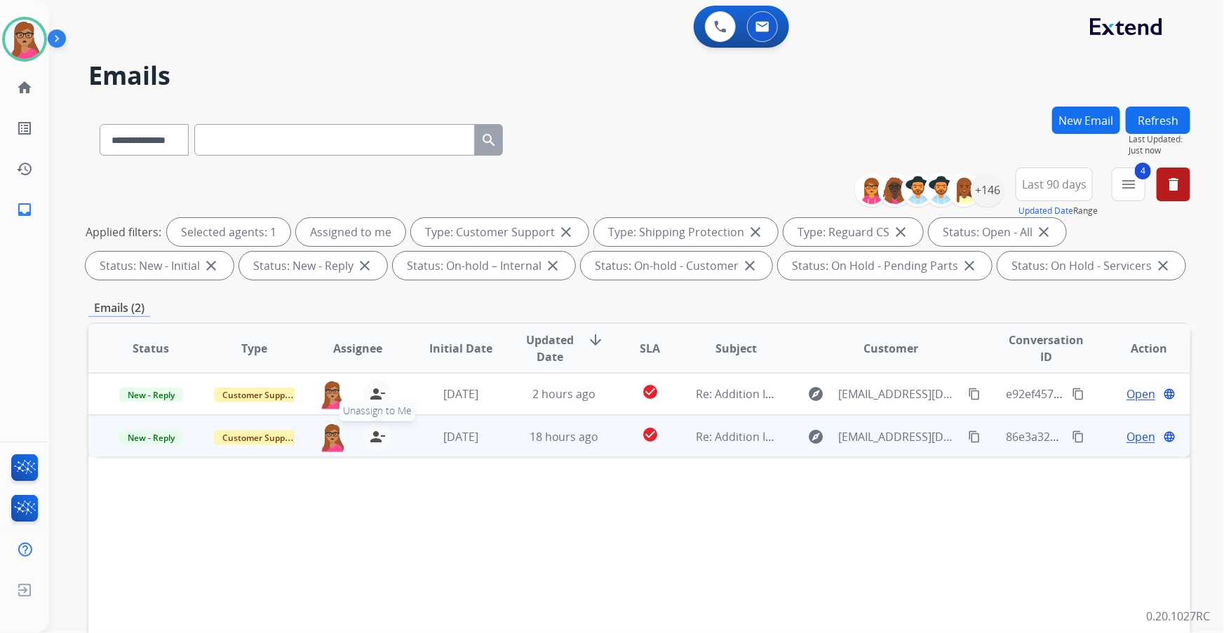
click at [379, 440] on mat-icon "person_remove" at bounding box center [377, 437] width 17 height 17
click at [379, 440] on mat-icon "person_add" at bounding box center [377, 437] width 17 height 17
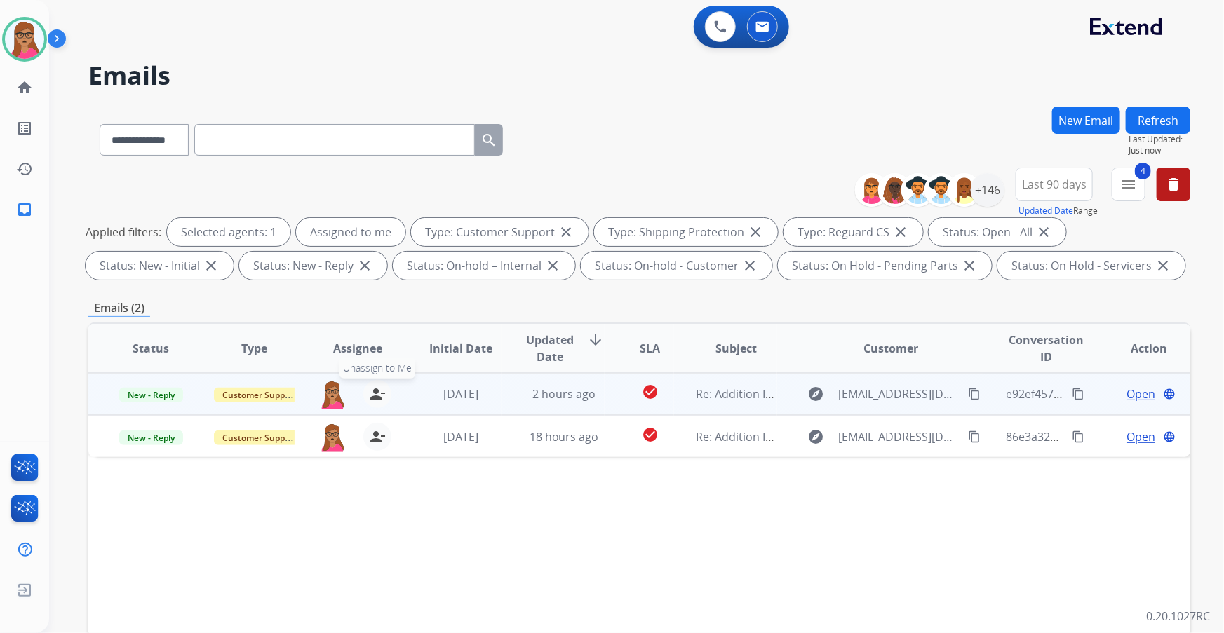
click at [370, 386] on mat-icon "person_remove" at bounding box center [377, 394] width 17 height 17
click at [370, 386] on mat-icon "person_add" at bounding box center [377, 394] width 17 height 17
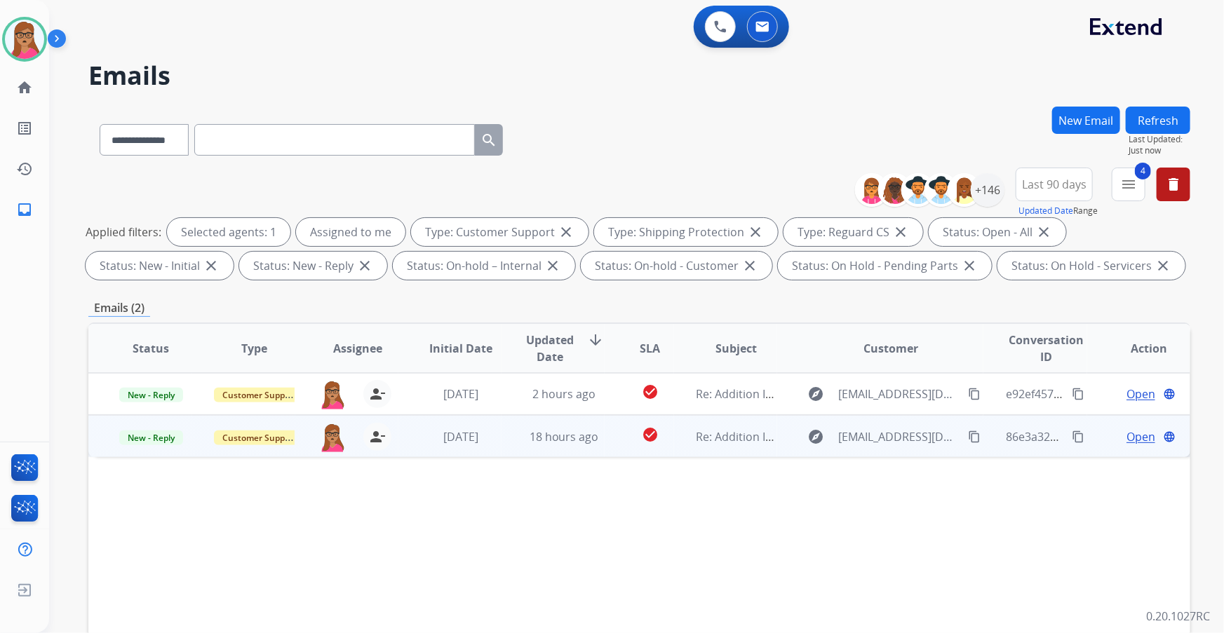
click at [1130, 438] on span "Open" at bounding box center [1141, 437] width 29 height 17
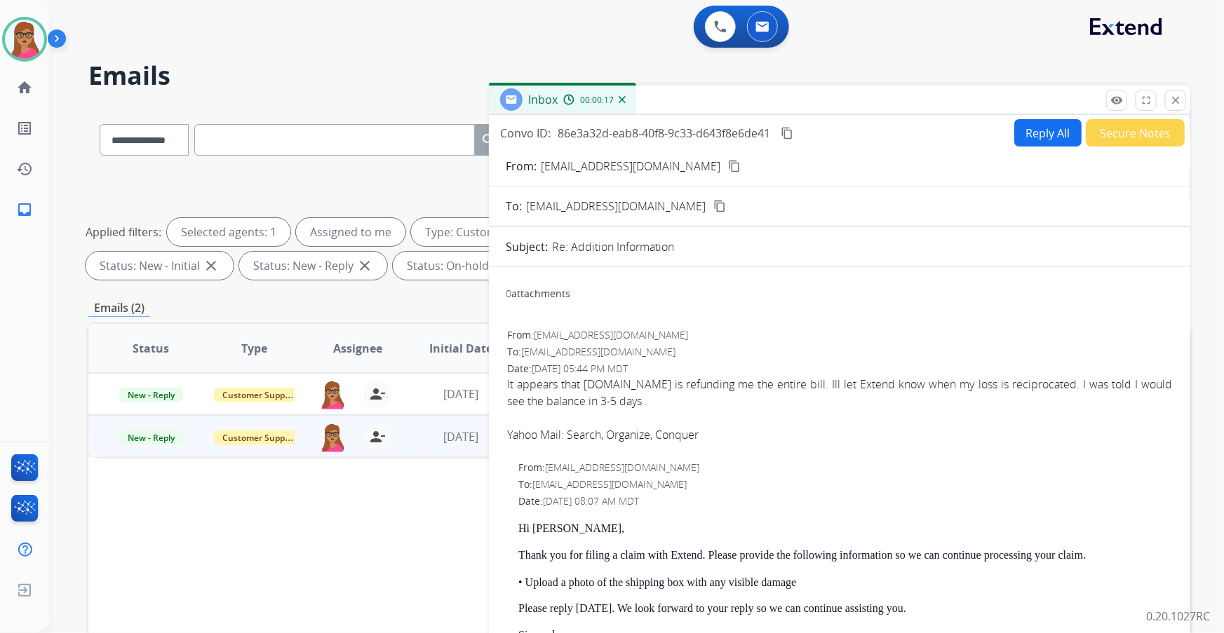
click at [728, 163] on mat-icon "content_copy" at bounding box center [734, 166] width 13 height 13
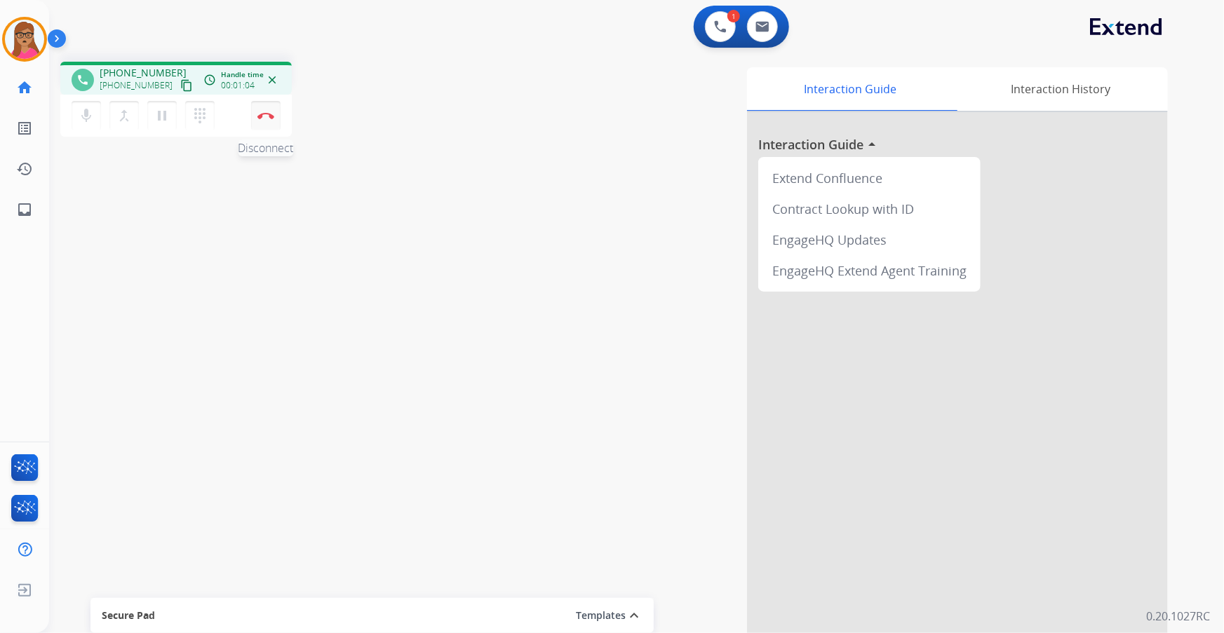
click at [269, 107] on button "Disconnect" at bounding box center [265, 115] width 29 height 29
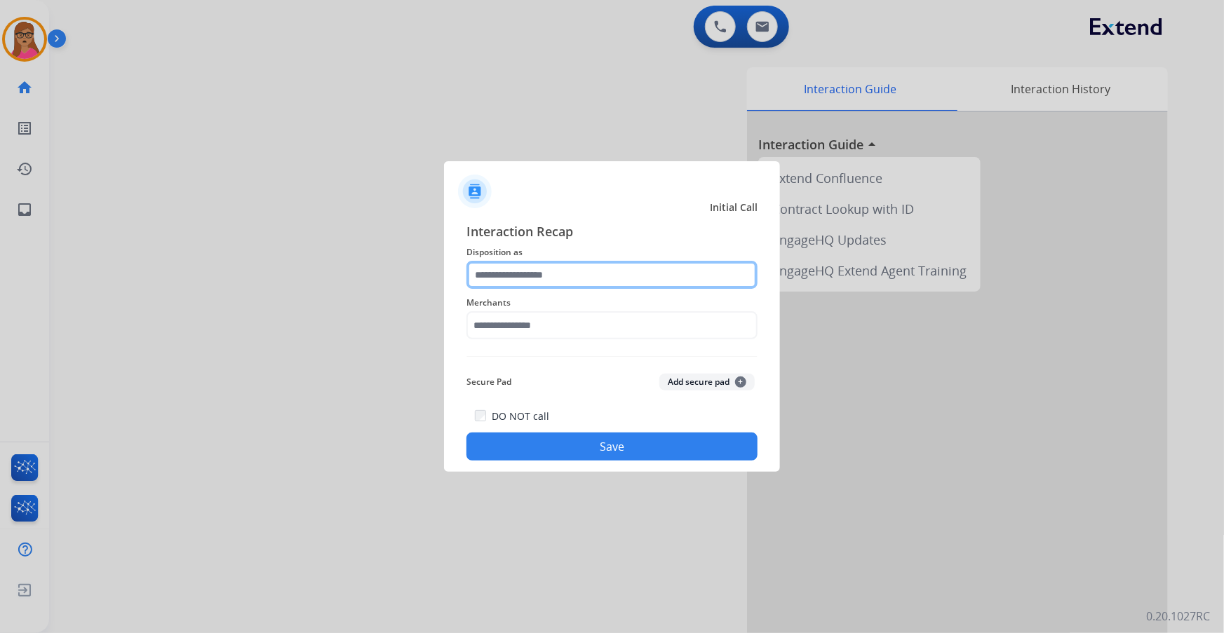
click at [561, 267] on input "text" at bounding box center [611, 275] width 291 height 28
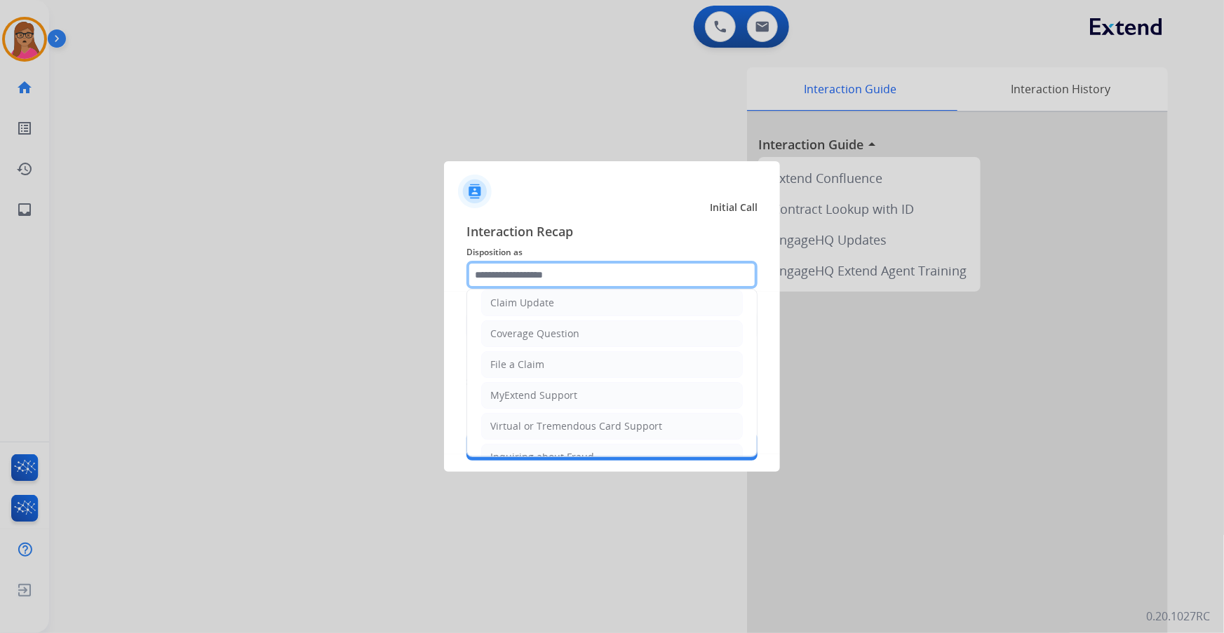
scroll to position [217, 0]
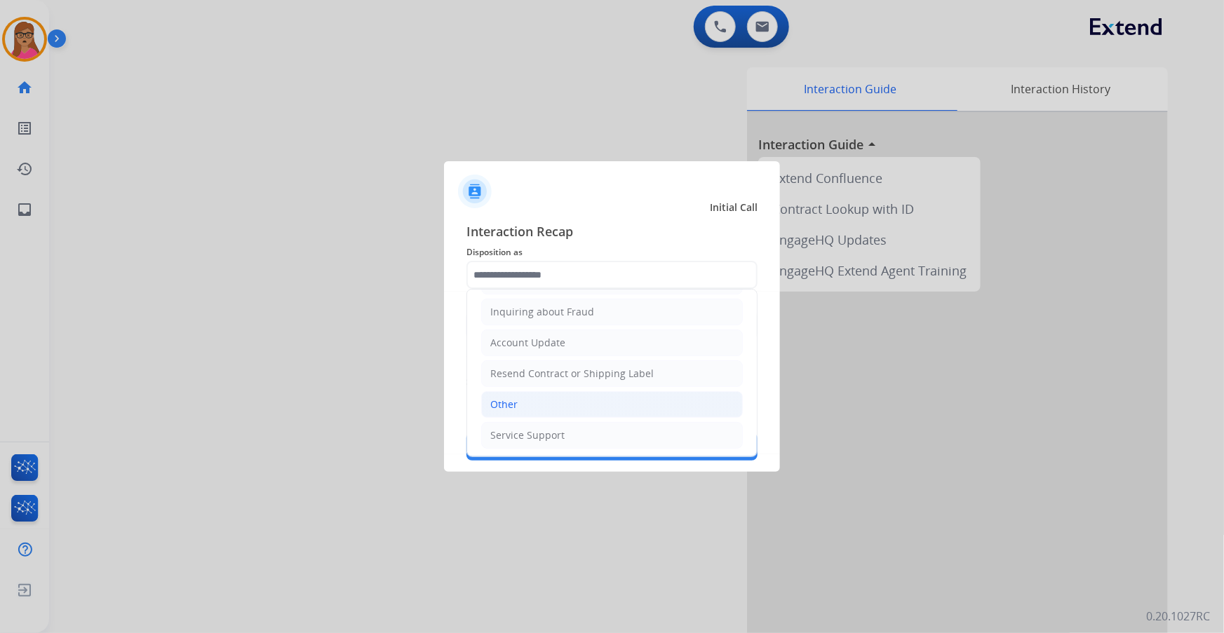
click at [527, 397] on li "Other" at bounding box center [612, 404] width 262 height 27
type input "*****"
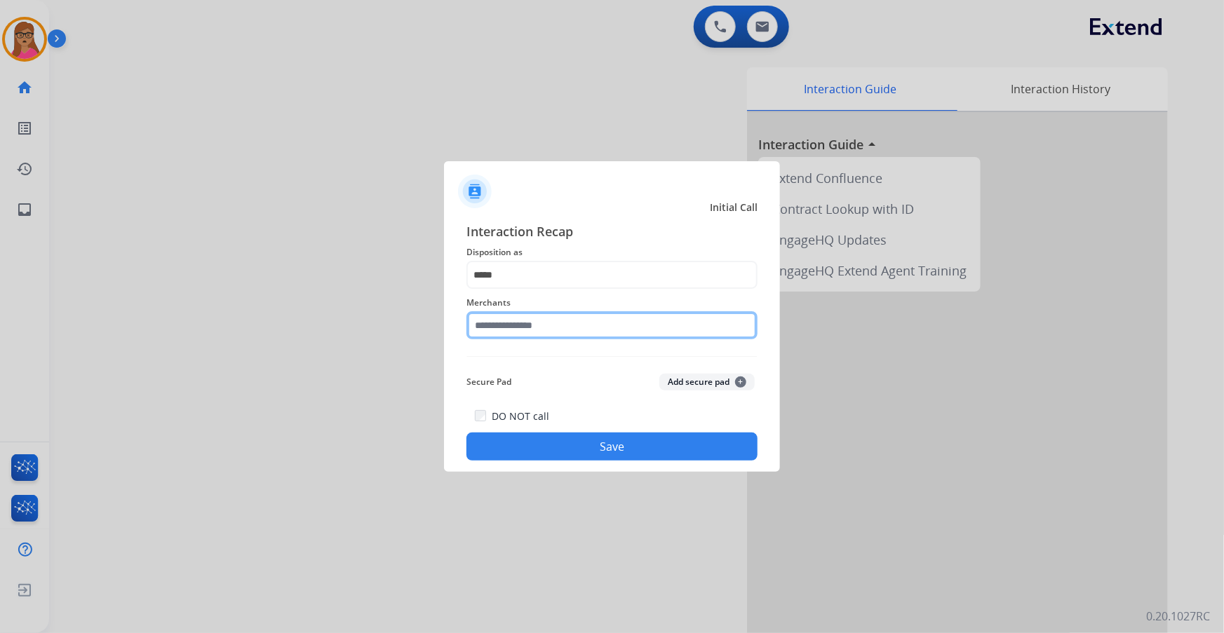
click at [538, 323] on input "text" at bounding box center [611, 325] width 291 height 28
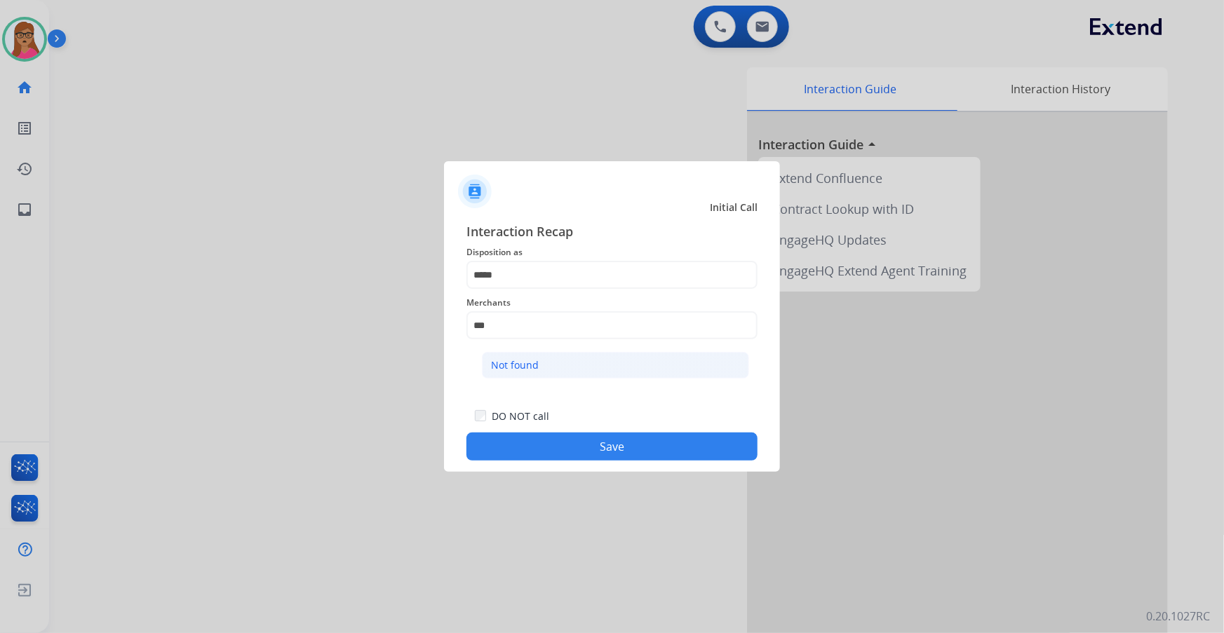
click at [528, 367] on div "Not found" at bounding box center [515, 365] width 48 height 14
type input "*********"
click at [631, 455] on button "Save" at bounding box center [611, 447] width 291 height 28
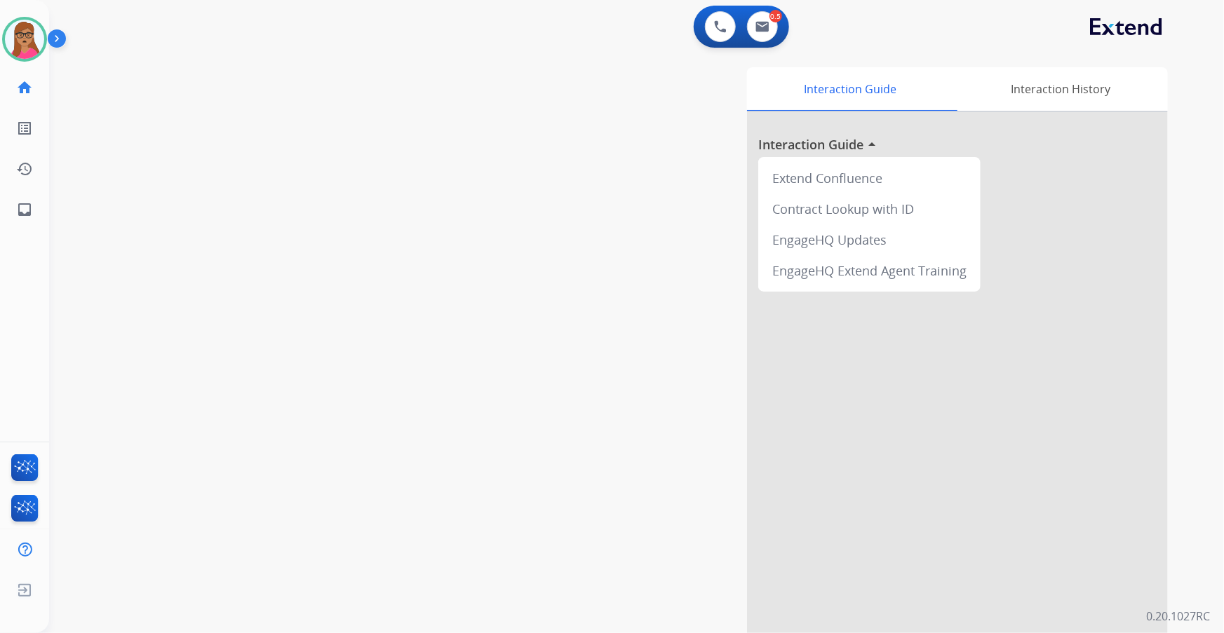
drag, startPoint x: 193, startPoint y: 370, endPoint x: 193, endPoint y: 363, distance: 7.7
click at [193, 370] on div "swap_horiz Break voice bridge close_fullscreen Connect 3-Way Call merge_type Se…" at bounding box center [619, 343] width 1141 height 585
click at [31, 55] on img at bounding box center [24, 39] width 39 height 39
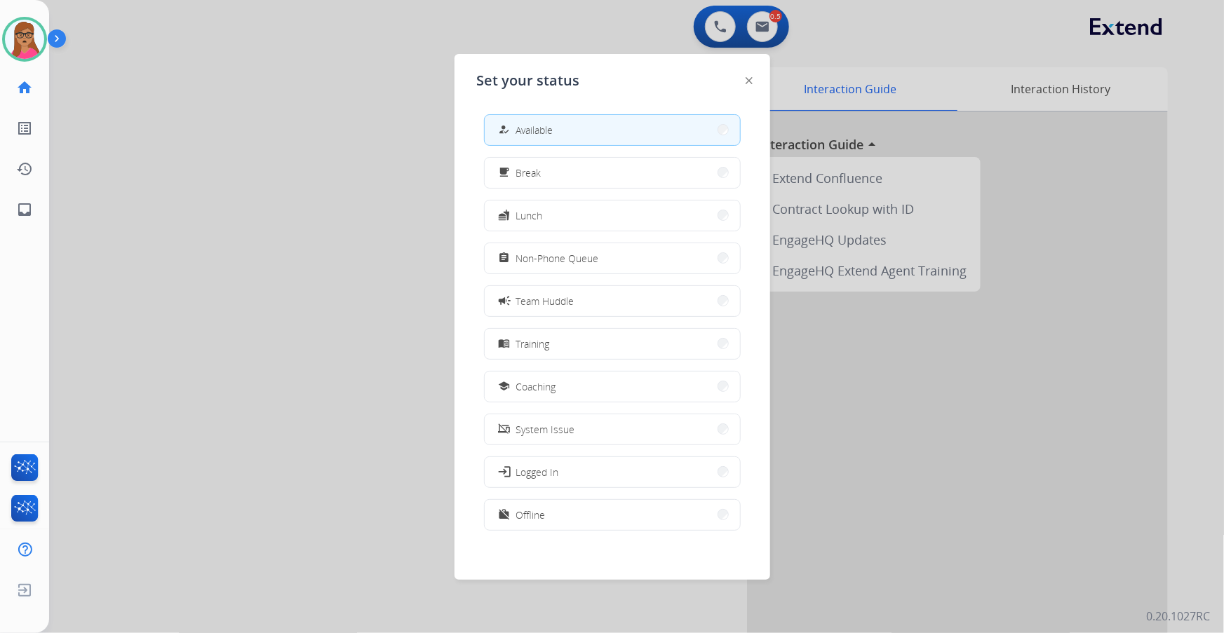
drag, startPoint x: 235, startPoint y: 92, endPoint x: 74, endPoint y: 4, distance: 184.0
click at [229, 90] on div at bounding box center [612, 316] width 1224 height 633
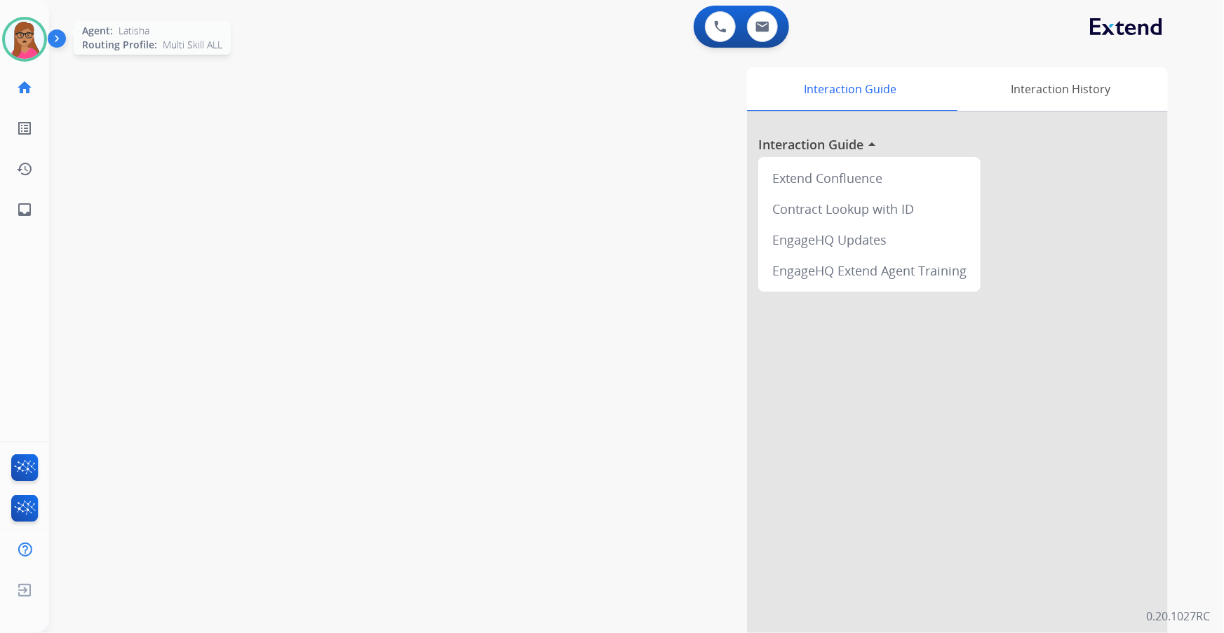
click at [24, 44] on img at bounding box center [24, 39] width 39 height 39
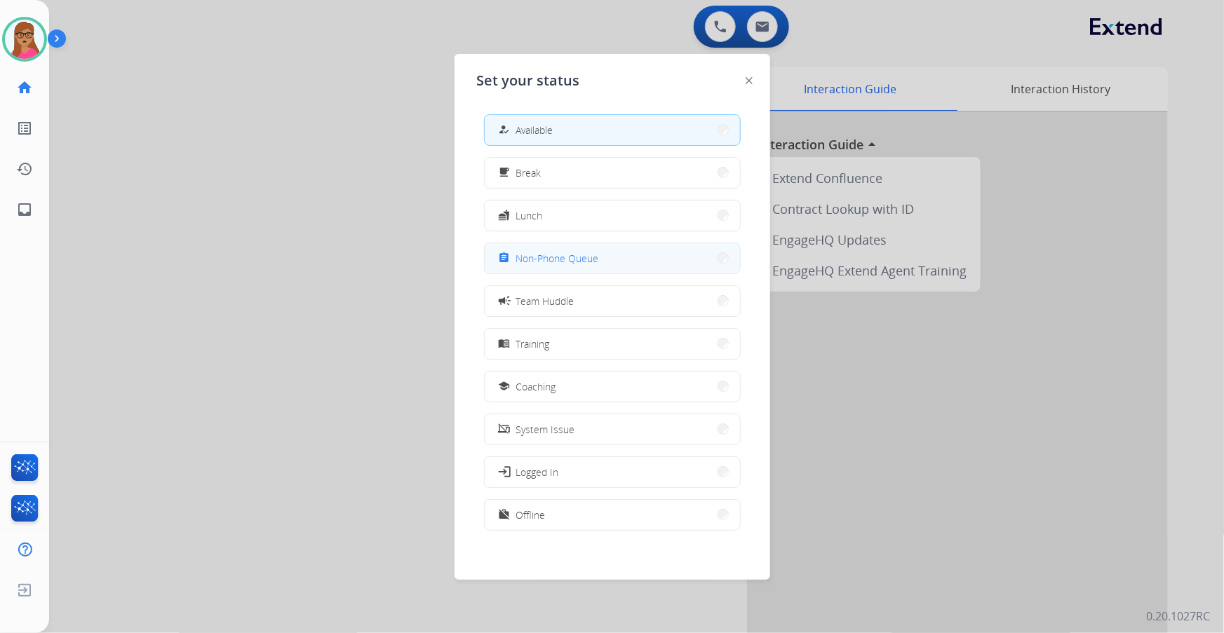
click at [596, 262] on span "Non-Phone Queue" at bounding box center [557, 258] width 83 height 15
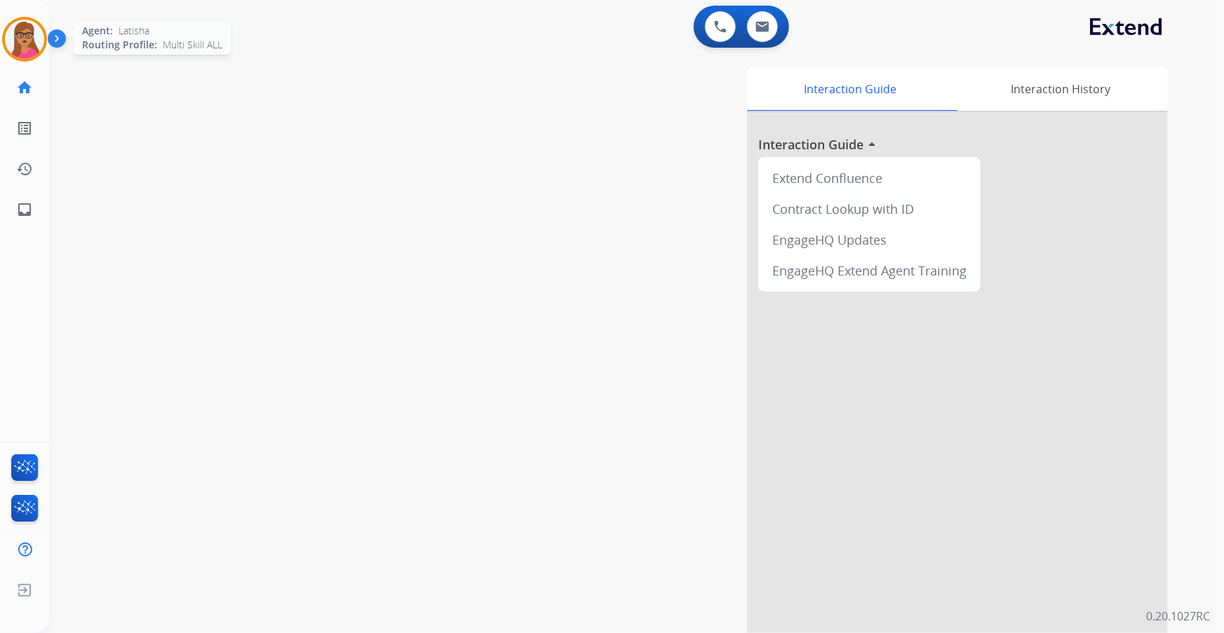
click at [32, 33] on img at bounding box center [24, 39] width 39 height 39
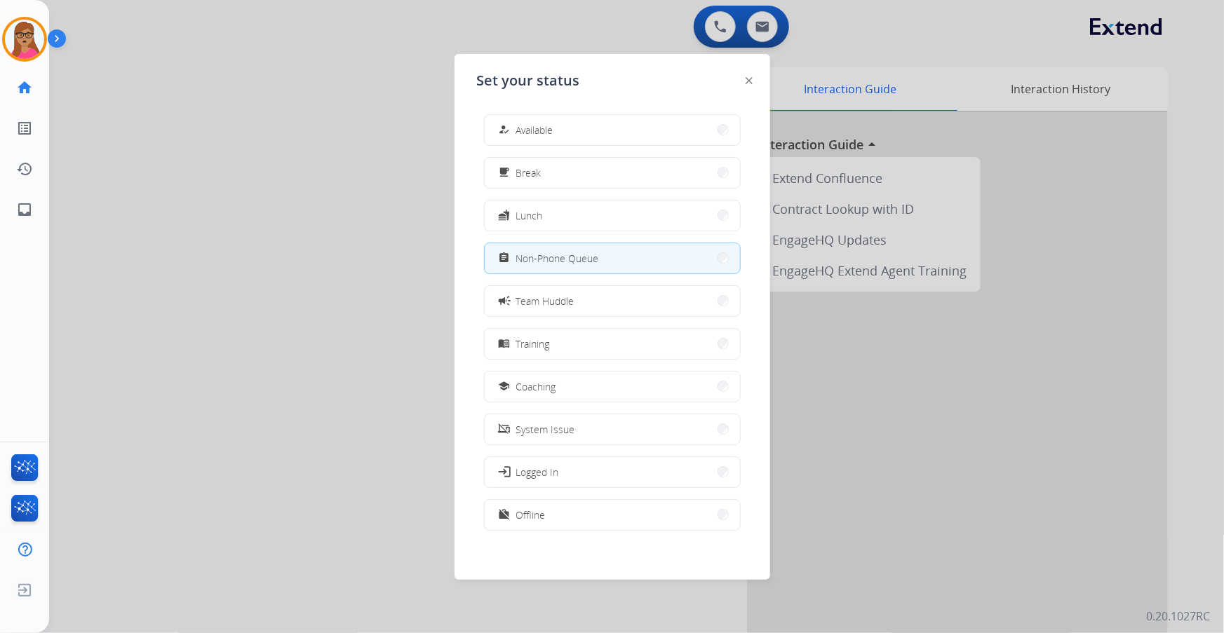
click at [594, 127] on button "how_to_reg Available" at bounding box center [612, 130] width 255 height 30
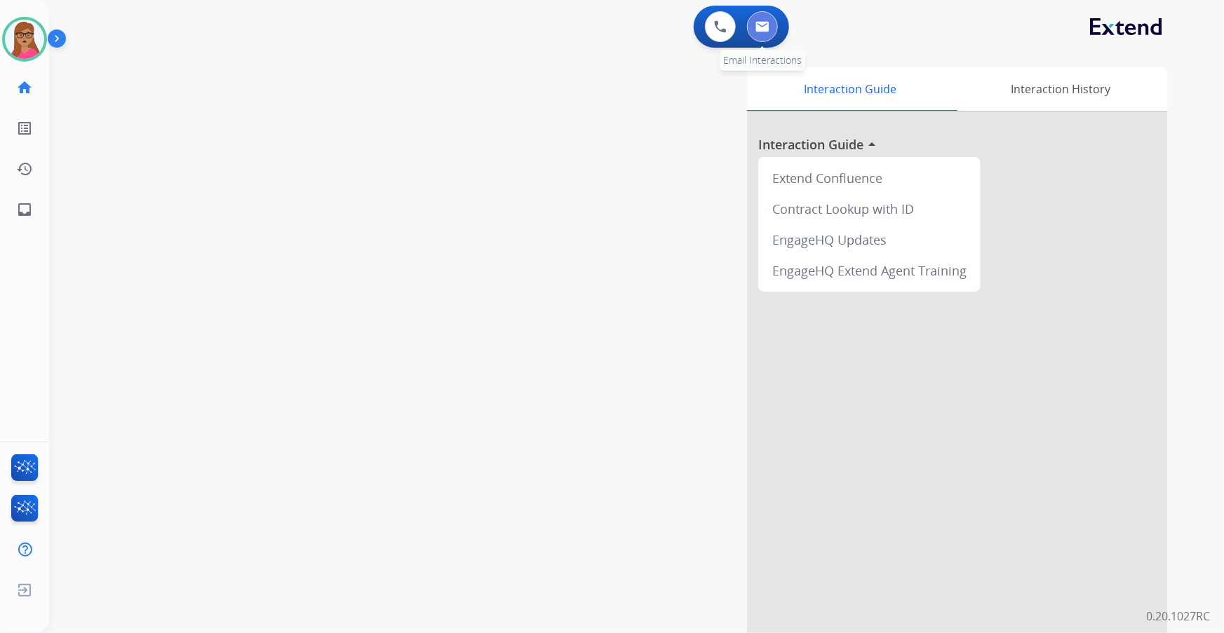
click at [769, 28] on img at bounding box center [762, 26] width 14 height 11
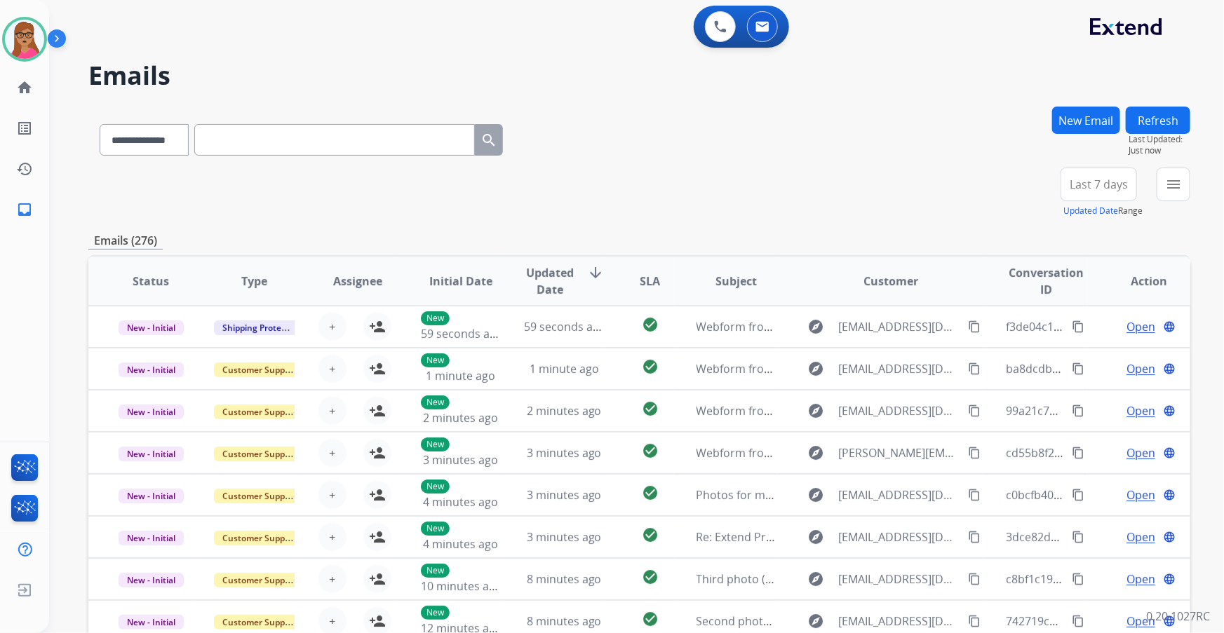
click at [1103, 182] on span "Last 7 days" at bounding box center [1099, 185] width 58 height 6
click at [1070, 356] on div "Last 90 days" at bounding box center [1094, 354] width 77 height 21
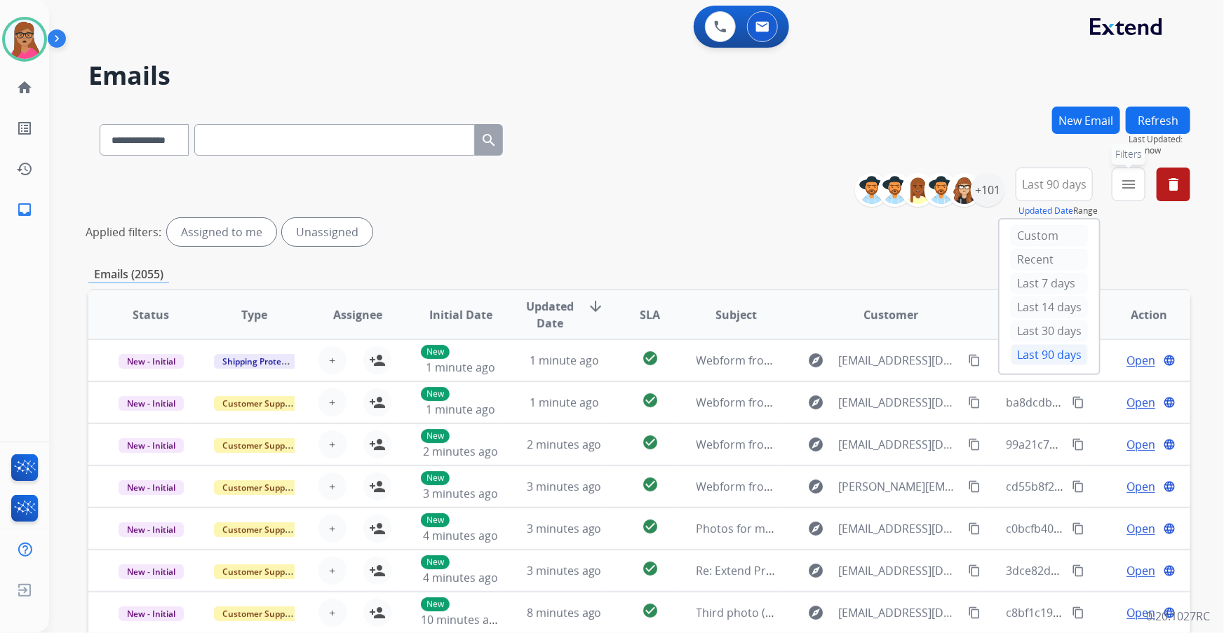
click at [1126, 178] on mat-icon "menu" at bounding box center [1128, 184] width 17 height 17
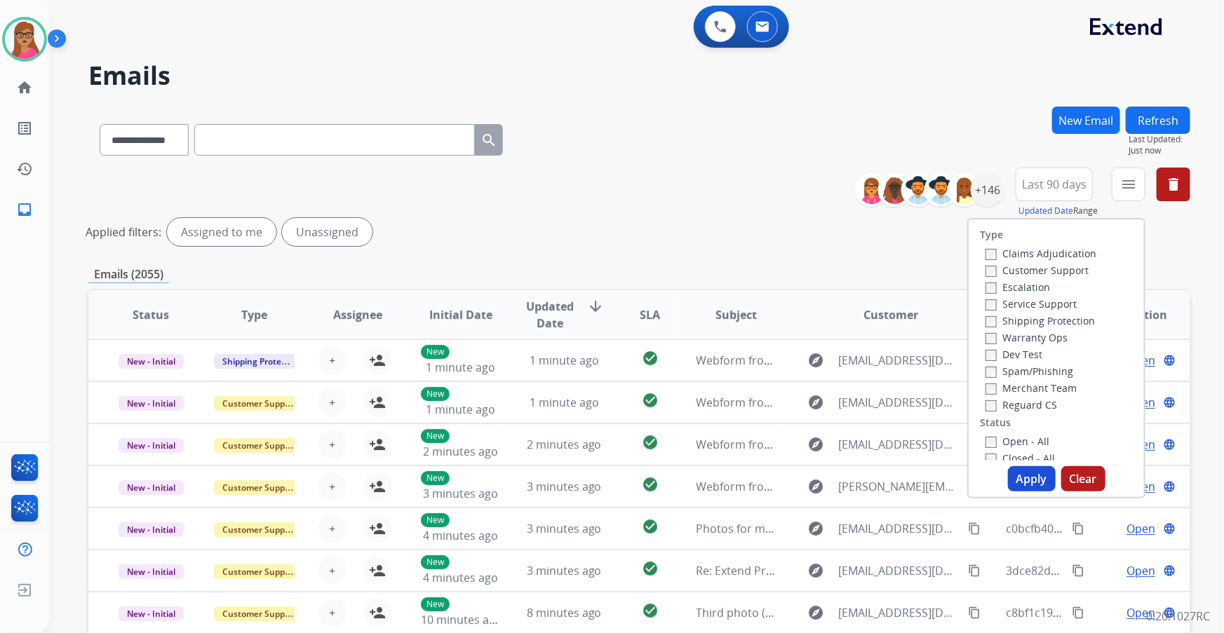
click at [1039, 264] on label "Customer Support" at bounding box center [1037, 270] width 103 height 13
click at [1057, 323] on label "Shipping Protection" at bounding box center [1040, 320] width 109 height 13
click at [1018, 408] on label "Reguard CS" at bounding box center [1022, 404] width 72 height 13
click at [993, 441] on label "Open - All" at bounding box center [1018, 441] width 64 height 13
click at [1023, 484] on button "Apply" at bounding box center [1032, 478] width 48 height 25
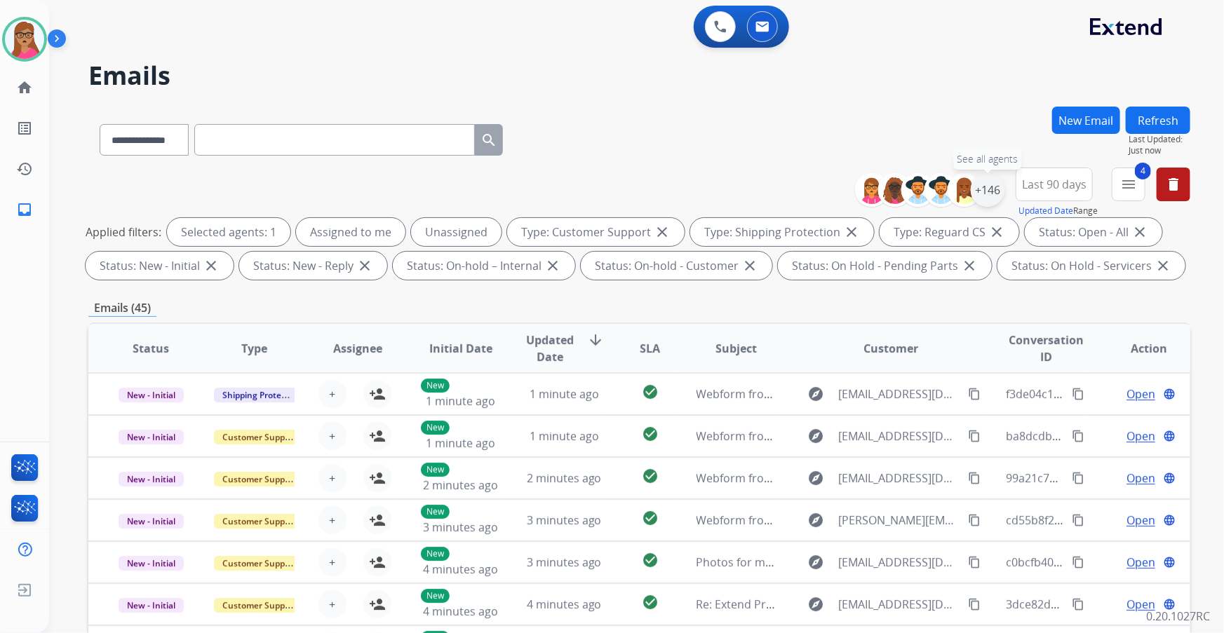
click at [974, 196] on div "+146" at bounding box center [988, 190] width 34 height 34
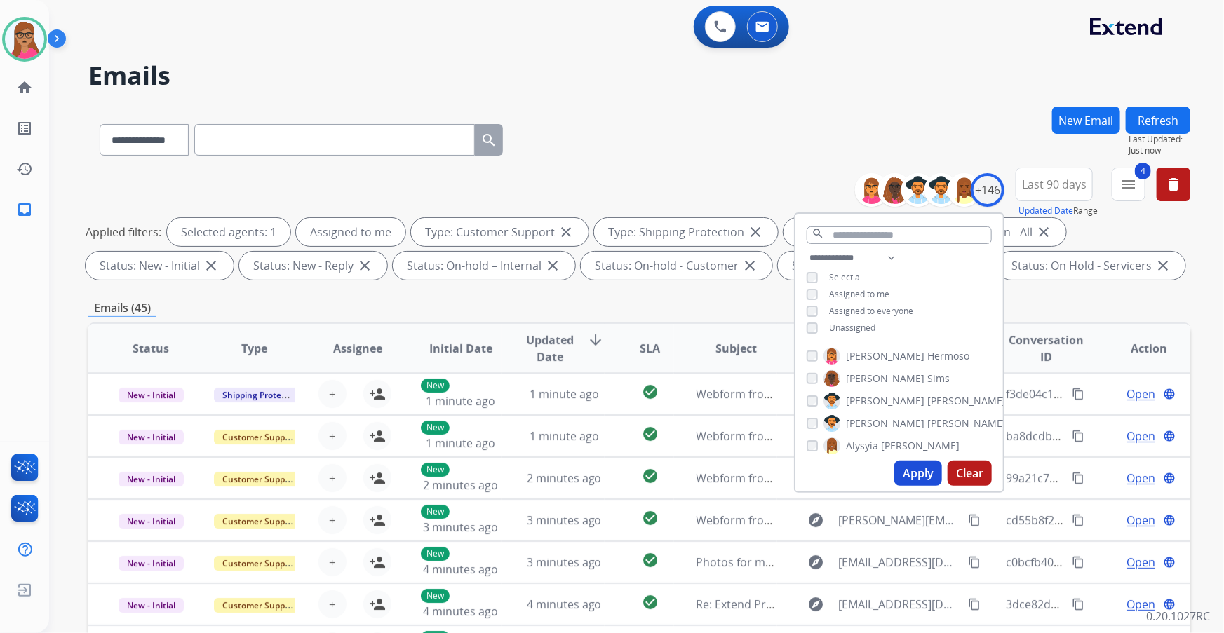
click at [912, 479] on button "Apply" at bounding box center [918, 473] width 48 height 25
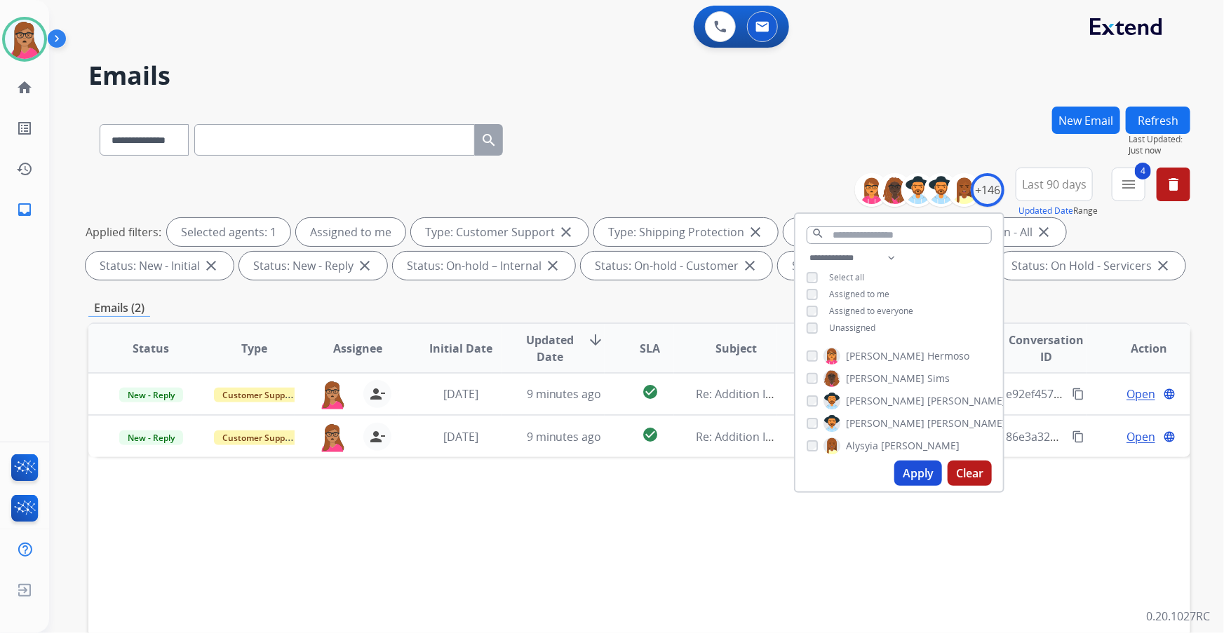
click at [1062, 544] on div "Status Type Assignee Initial Date Updated Date arrow_downward SLA Subject Custo…" at bounding box center [639, 558] width 1102 height 470
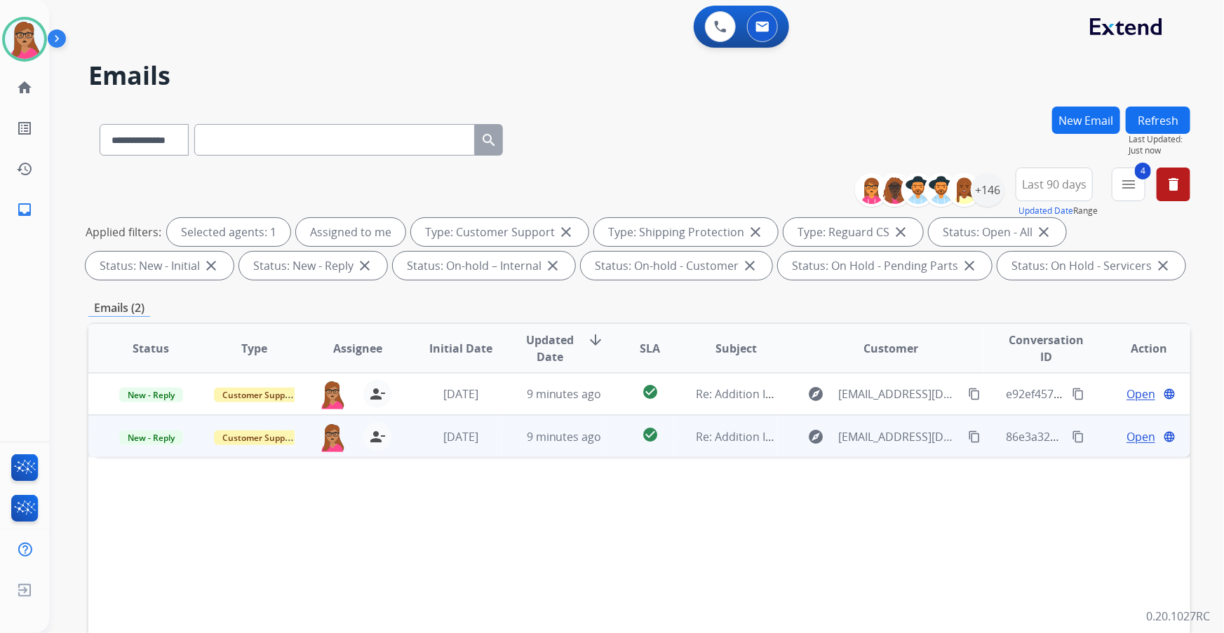
click at [1127, 435] on span "Open" at bounding box center [1141, 437] width 29 height 17
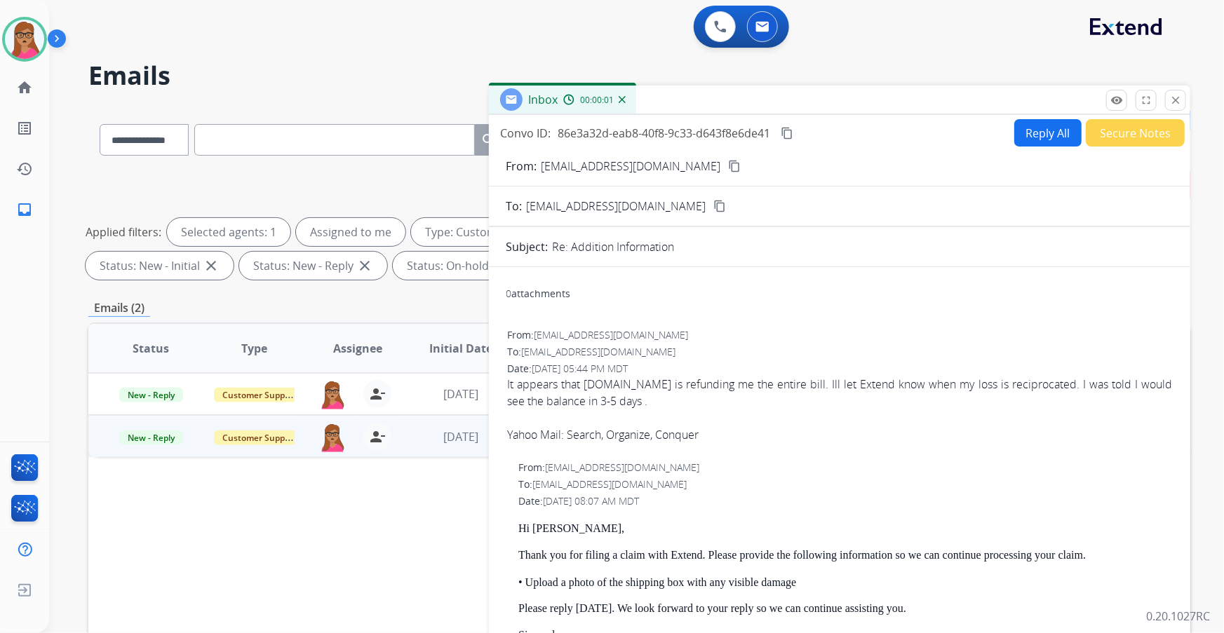
click at [1041, 126] on button "Reply All" at bounding box center [1047, 132] width 67 height 27
select select "**********"
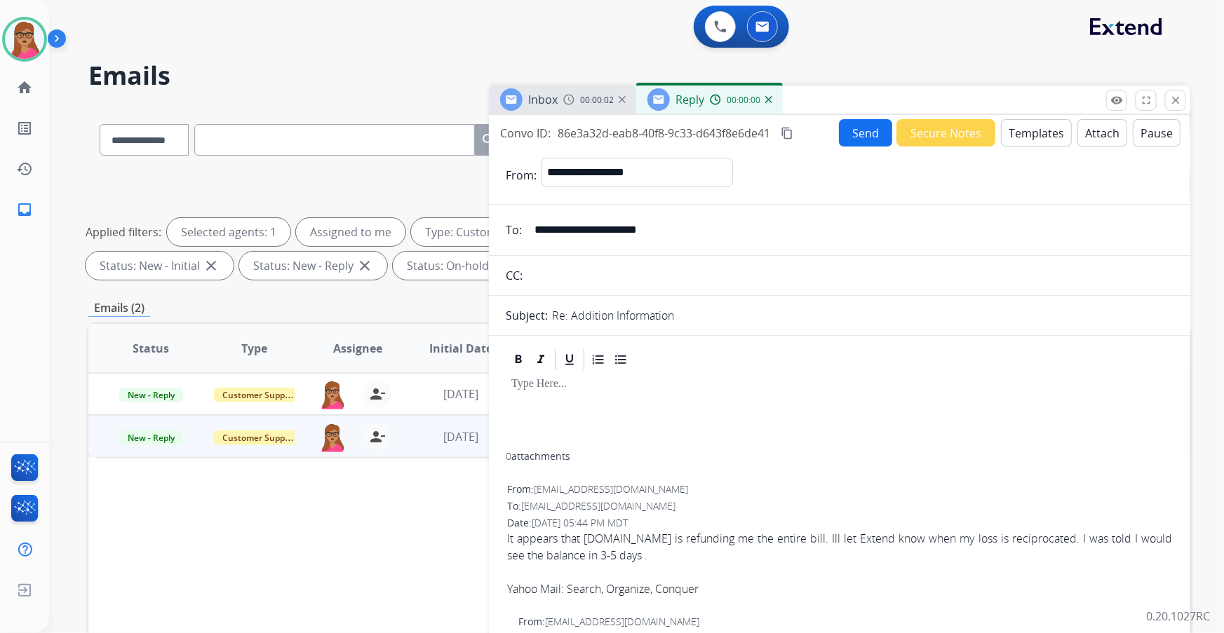
click at [1030, 123] on button "Templates" at bounding box center [1036, 132] width 71 height 27
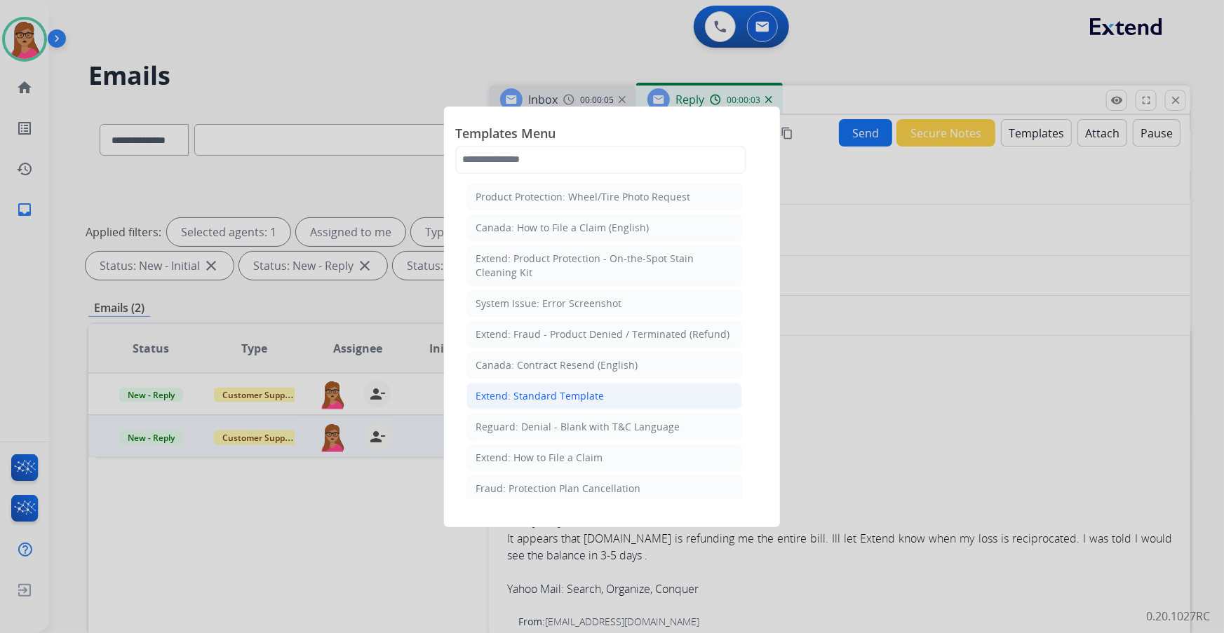
click at [580, 391] on div "Extend: Standard Template" at bounding box center [540, 396] width 128 height 14
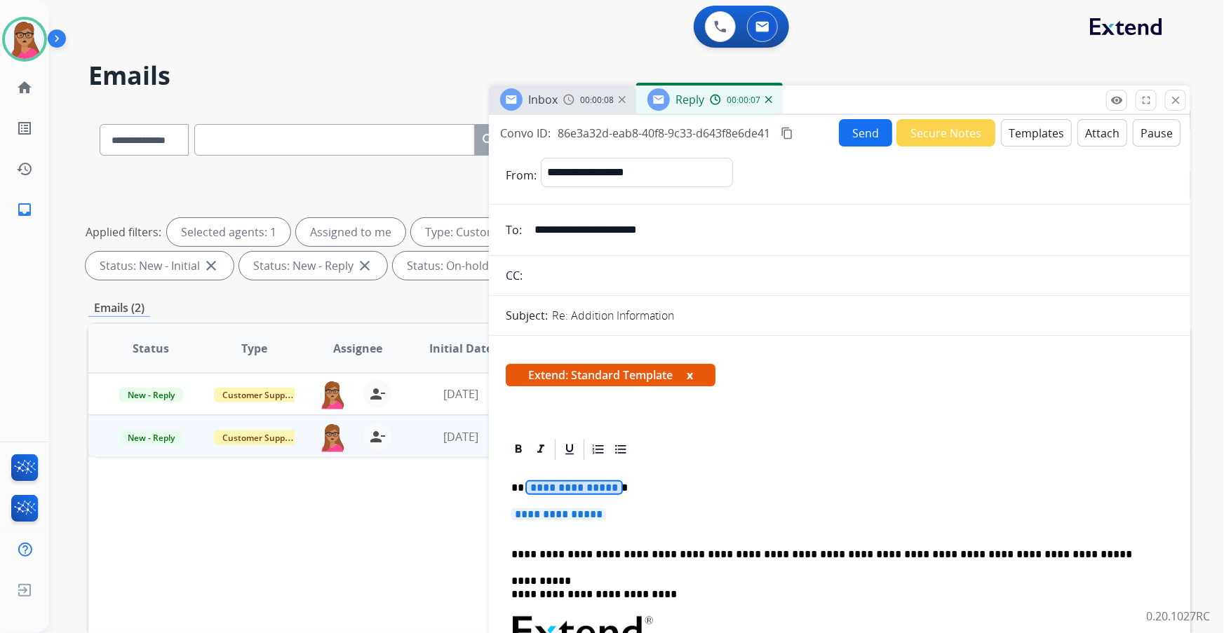
click at [584, 489] on span "**********" at bounding box center [574, 488] width 95 height 12
click at [563, 519] on span "**********" at bounding box center [558, 515] width 95 height 12
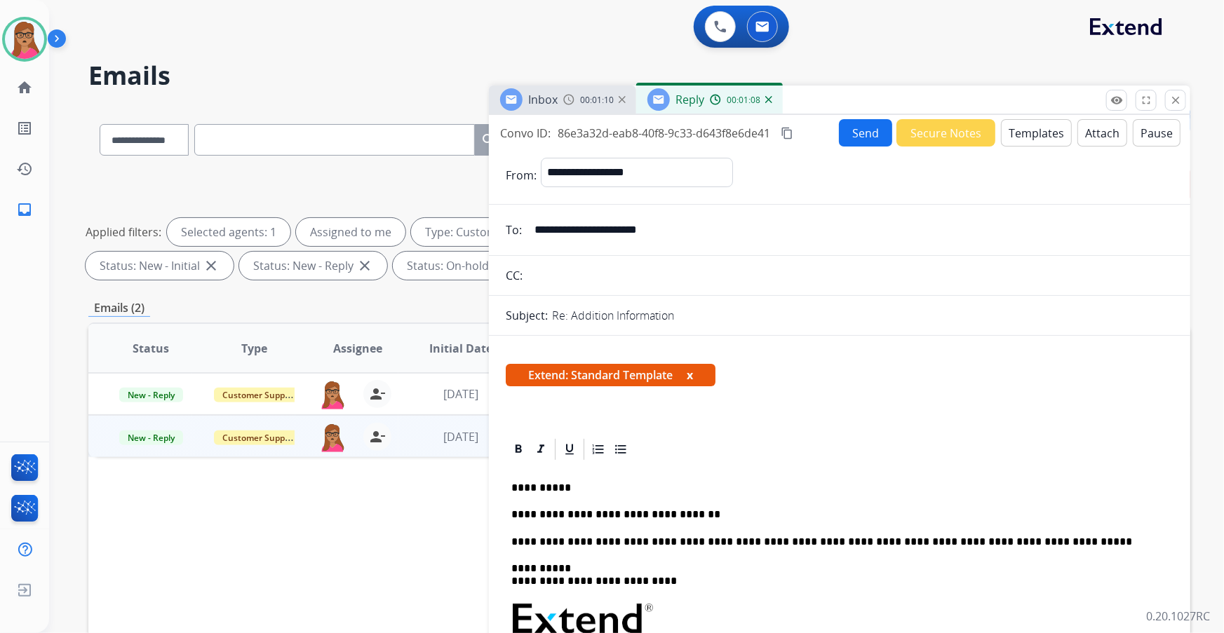
click at [575, 107] on div "Inbox 00:01:10" at bounding box center [562, 100] width 147 height 28
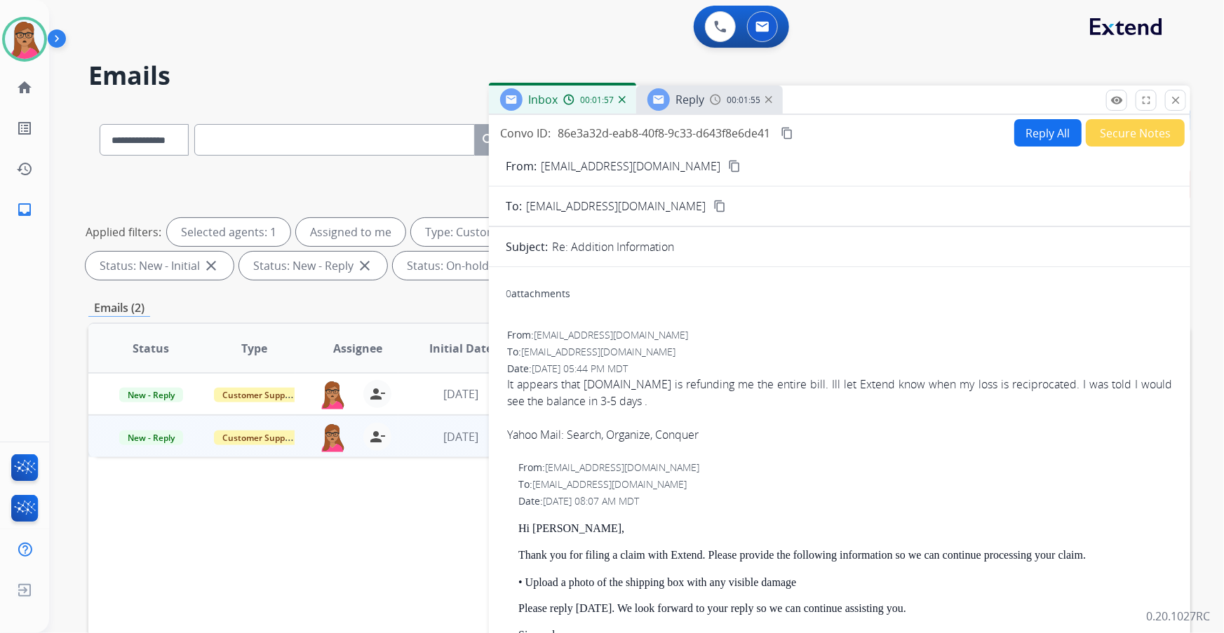
click at [786, 131] on mat-icon "content_copy" at bounding box center [787, 133] width 13 height 13
drag, startPoint x: 705, startPoint y: 100, endPoint x: 729, endPoint y: 140, distance: 47.5
click at [705, 100] on div "Reply 00:02:11" at bounding box center [709, 100] width 147 height 28
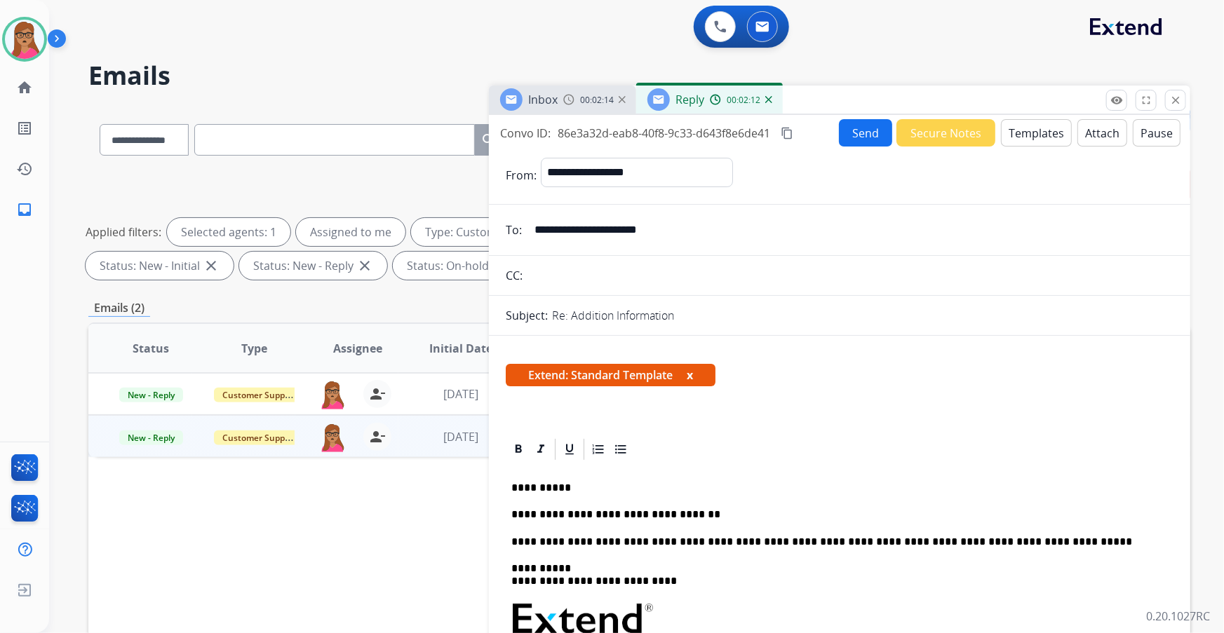
click at [705, 512] on p "**********" at bounding box center [834, 515] width 646 height 13
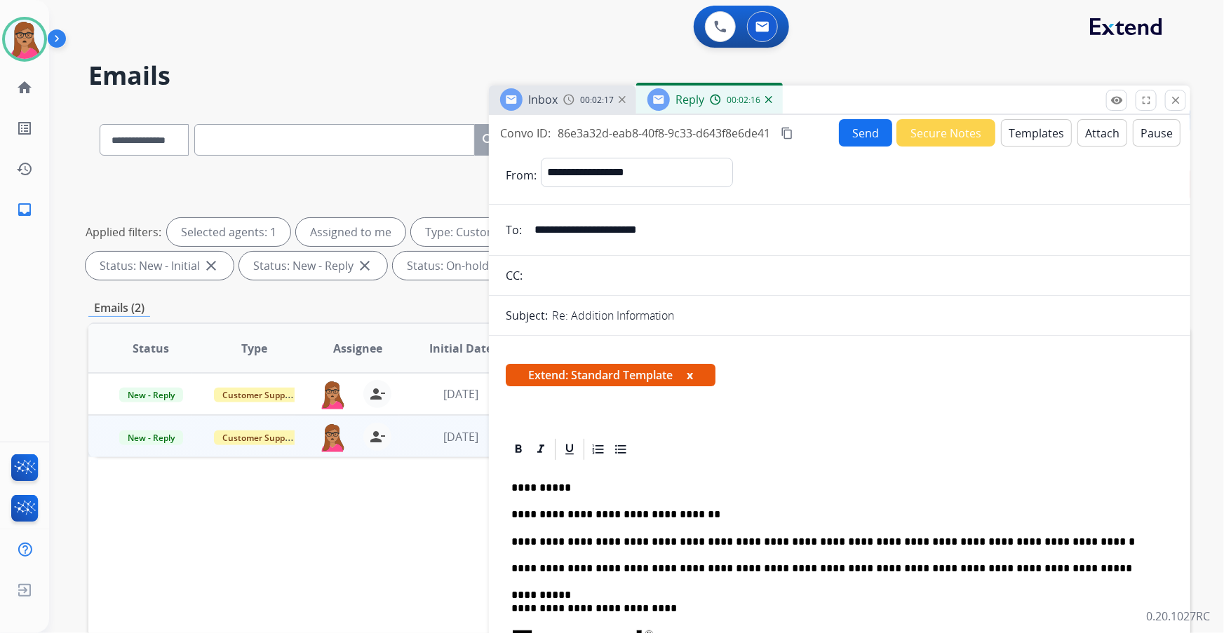
click at [859, 140] on button "Send" at bounding box center [865, 132] width 53 height 27
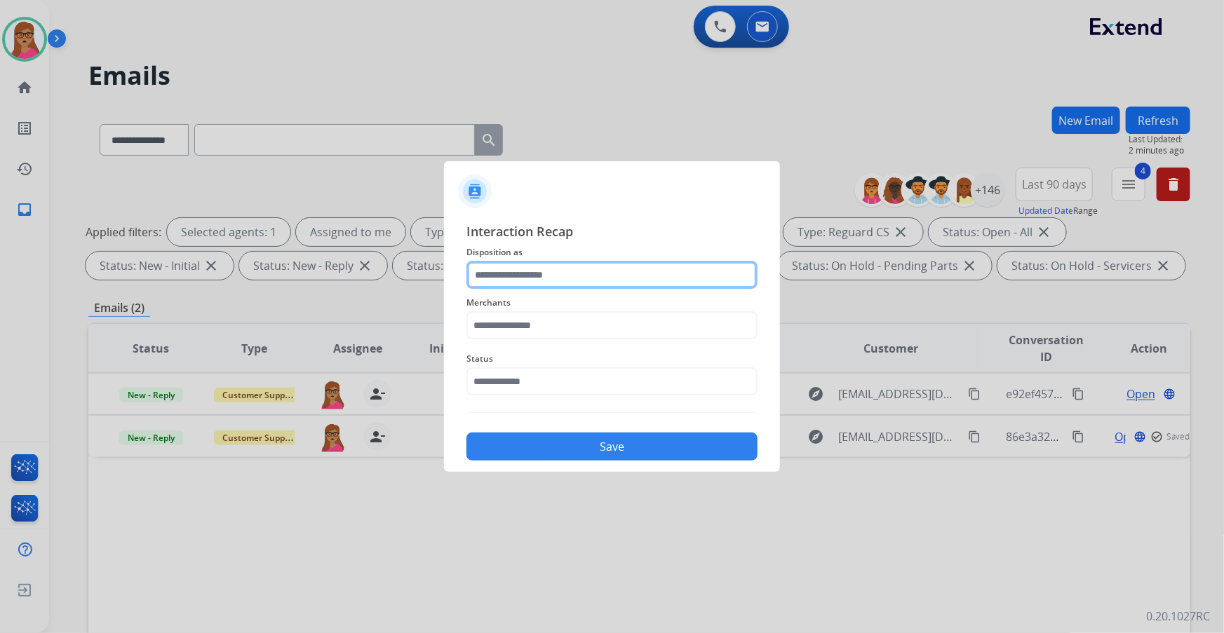
click at [544, 267] on input "text" at bounding box center [611, 275] width 291 height 28
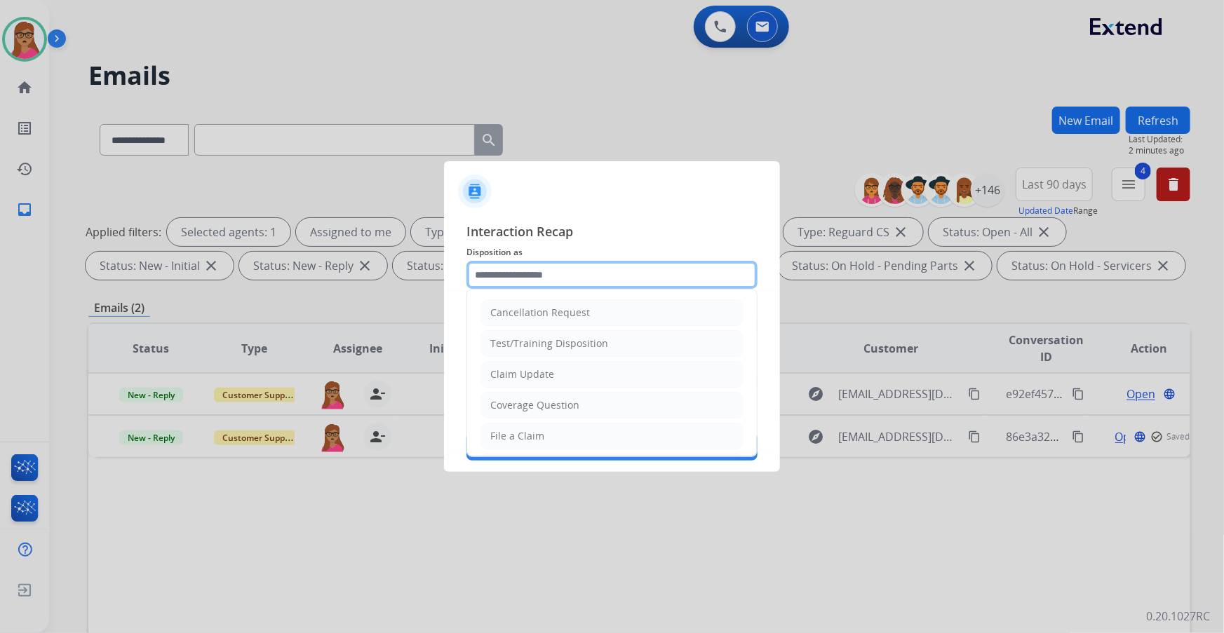
scroll to position [191, 0]
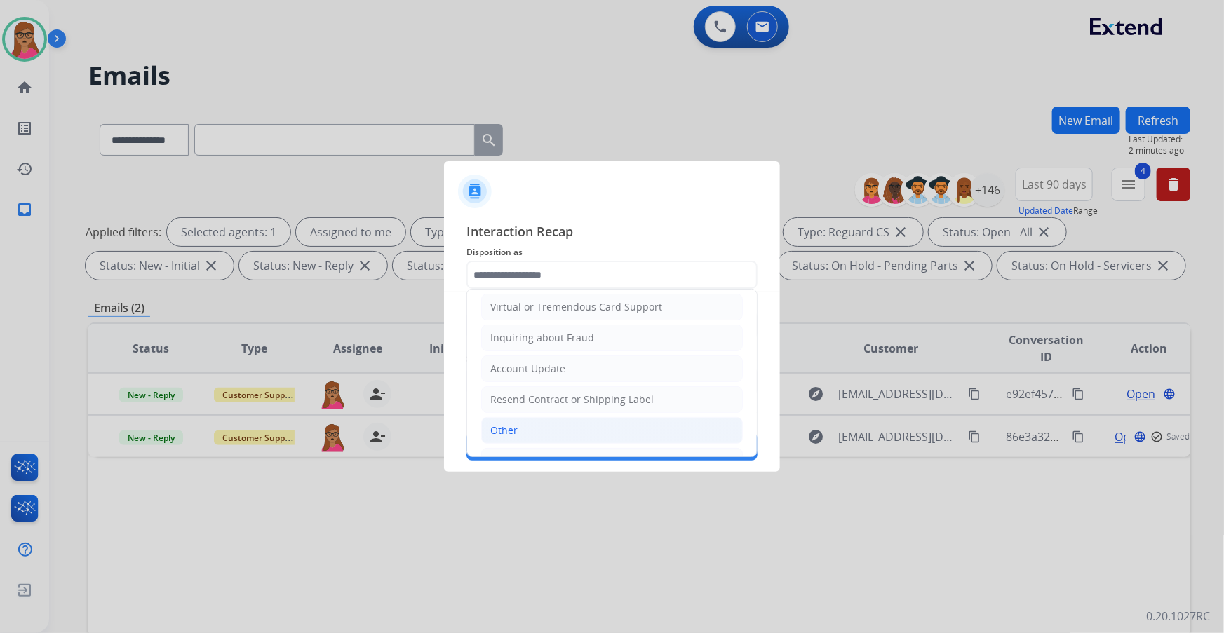
click at [513, 417] on li "Other" at bounding box center [612, 430] width 262 height 27
type input "*****"
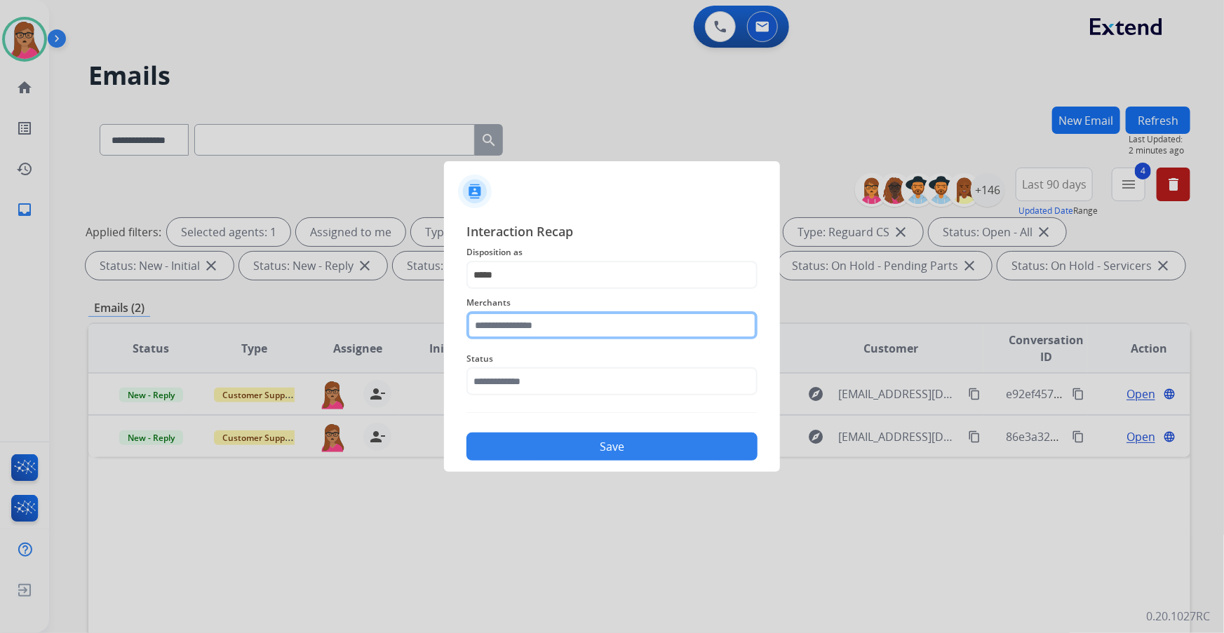
click at [532, 331] on input "text" at bounding box center [611, 325] width 291 height 28
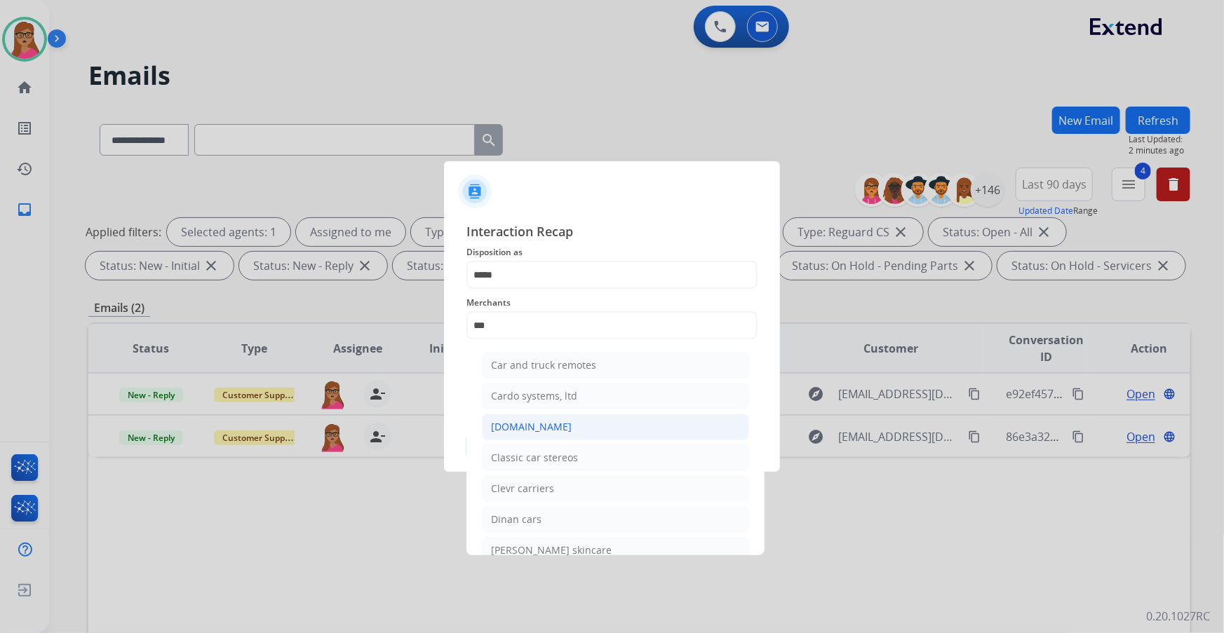
click at [543, 421] on div "Carparts.com" at bounding box center [531, 427] width 81 height 14
type input "**********"
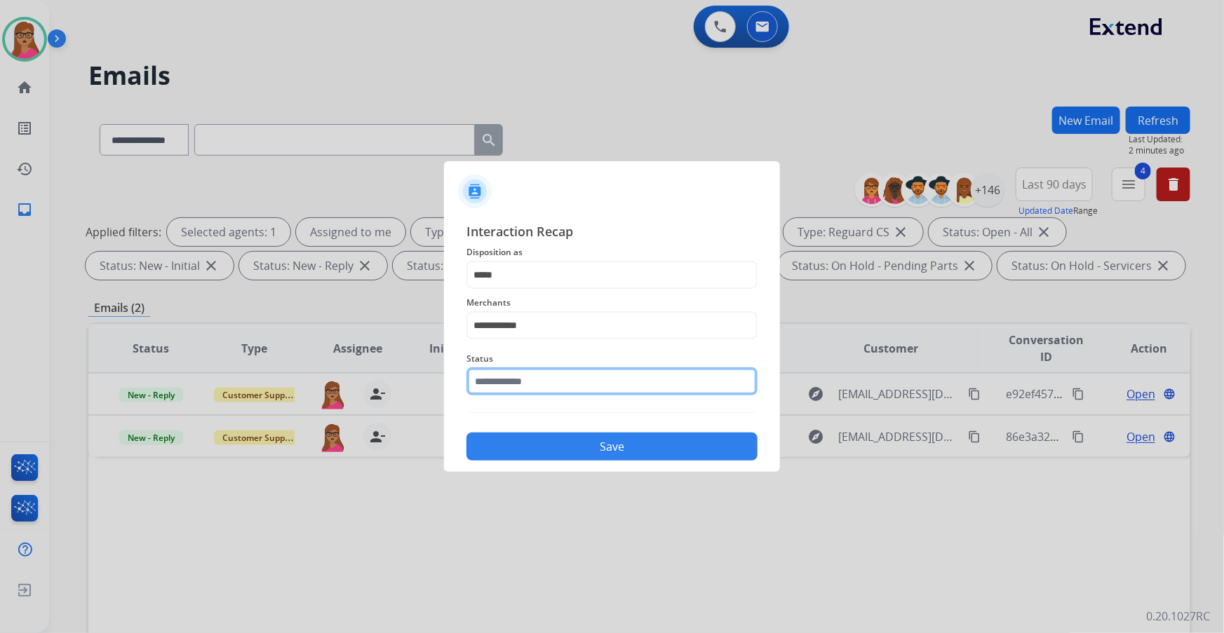
click at [535, 375] on input "text" at bounding box center [611, 382] width 291 height 28
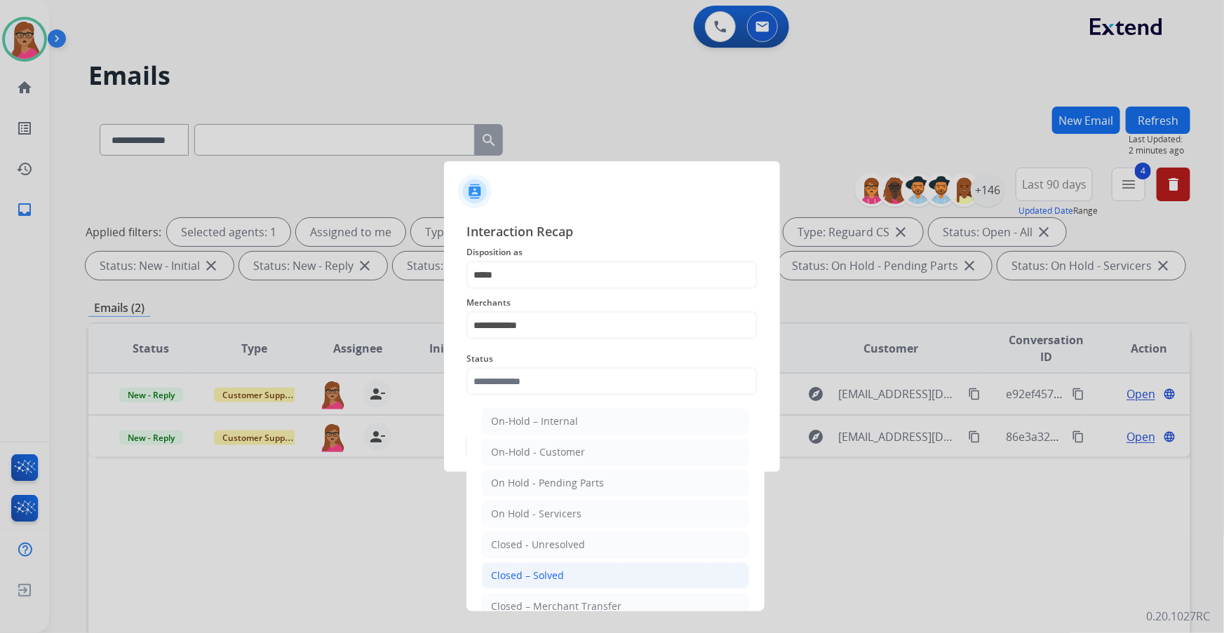
drag, startPoint x: 556, startPoint y: 572, endPoint x: 555, endPoint y: 523, distance: 48.4
click at [555, 572] on div "Closed – Solved" at bounding box center [527, 576] width 73 height 14
type input "**********"
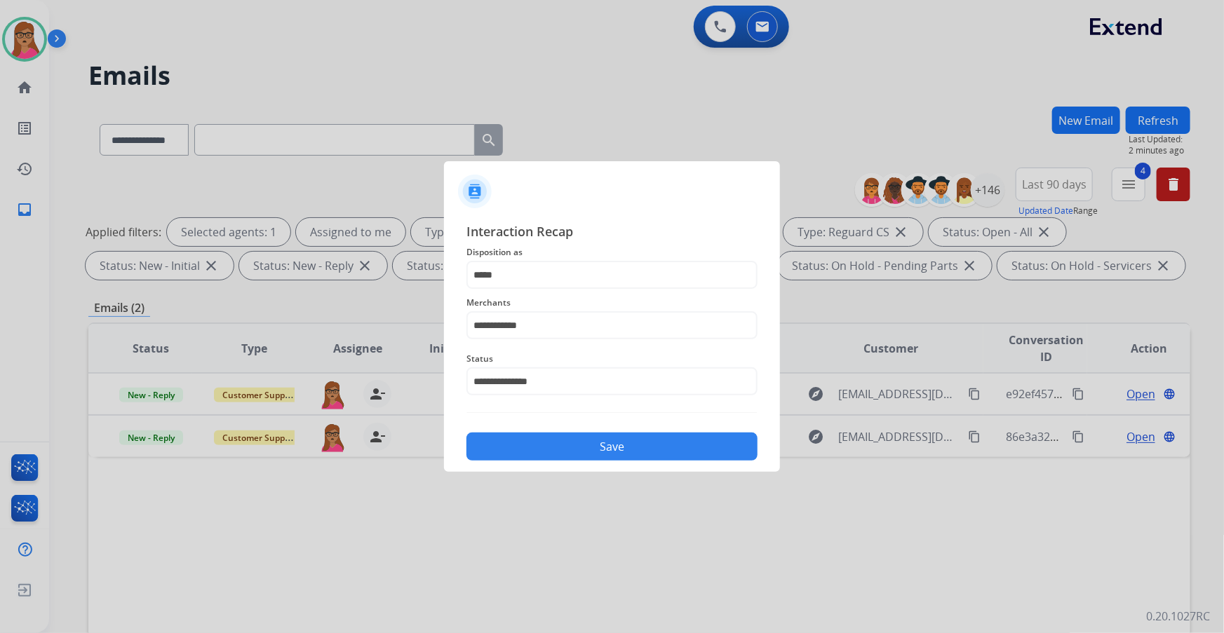
click at [575, 445] on button "Save" at bounding box center [611, 447] width 291 height 28
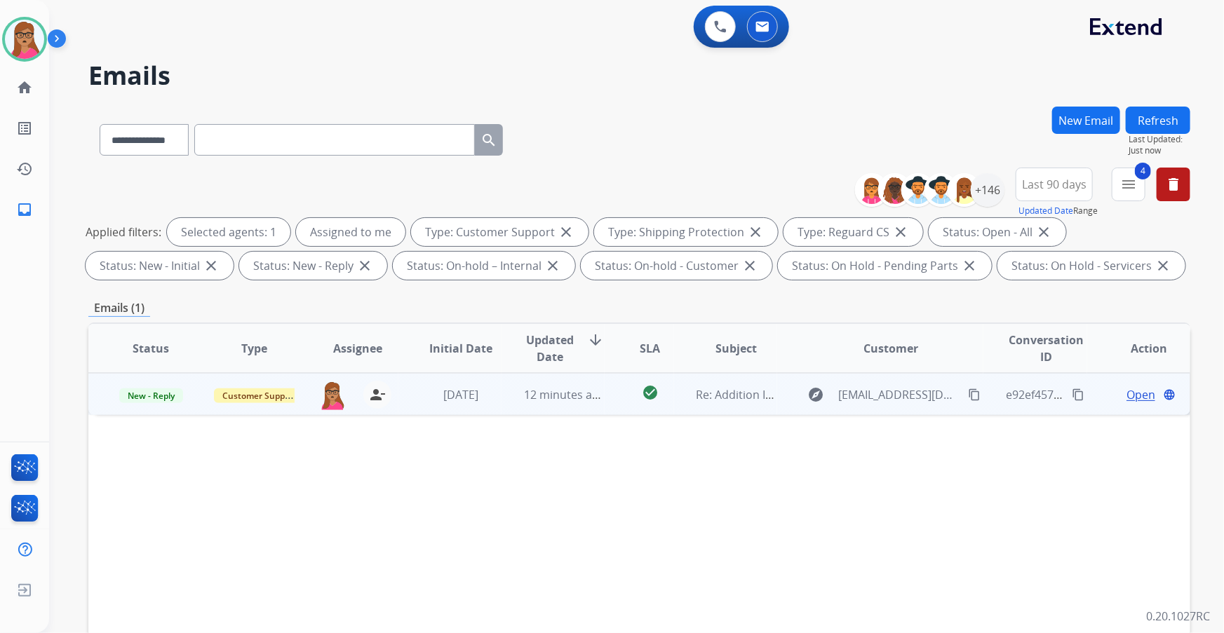
click at [1127, 394] on span "Open" at bounding box center [1141, 394] width 29 height 17
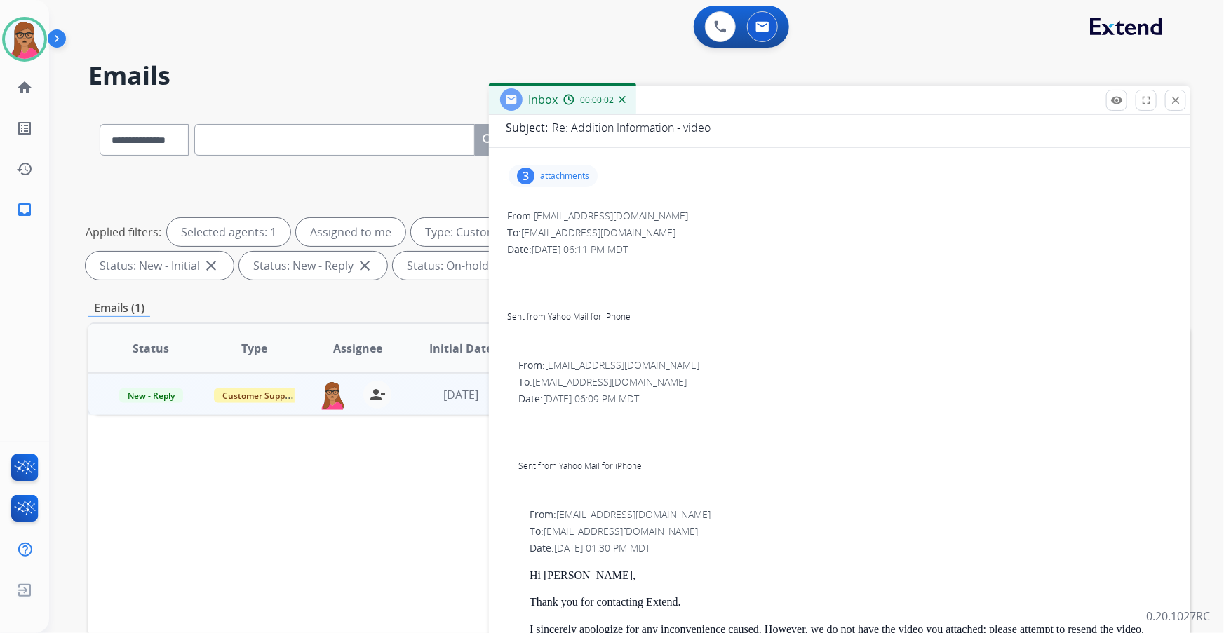
scroll to position [127, 0]
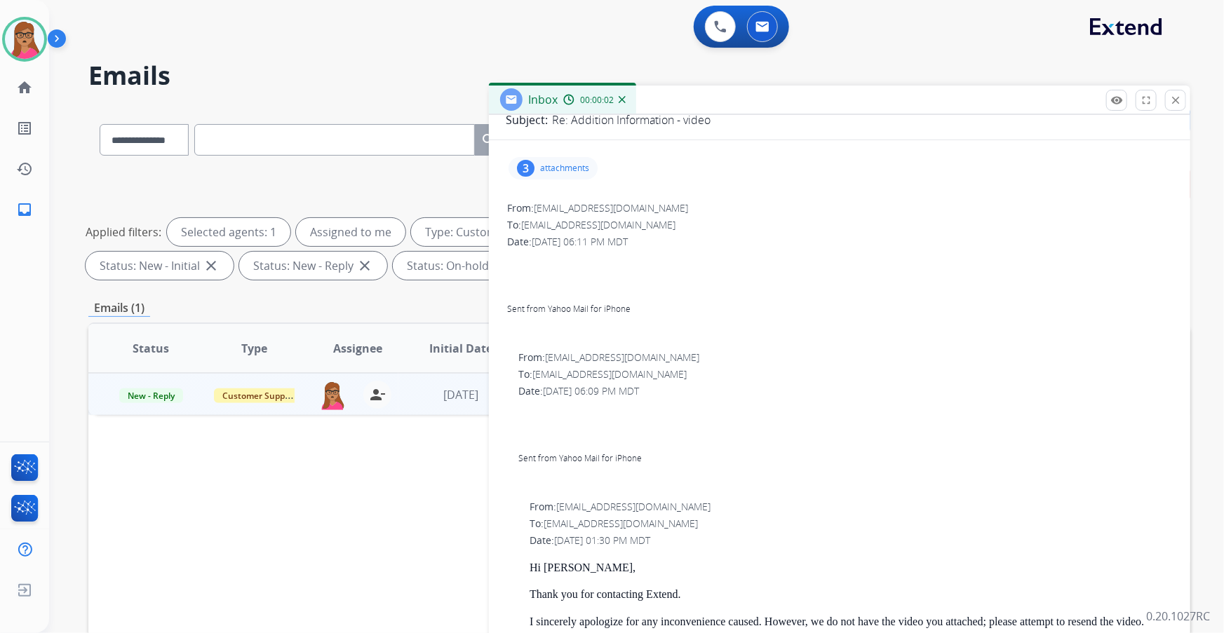
click at [556, 172] on p "attachments" at bounding box center [564, 168] width 49 height 11
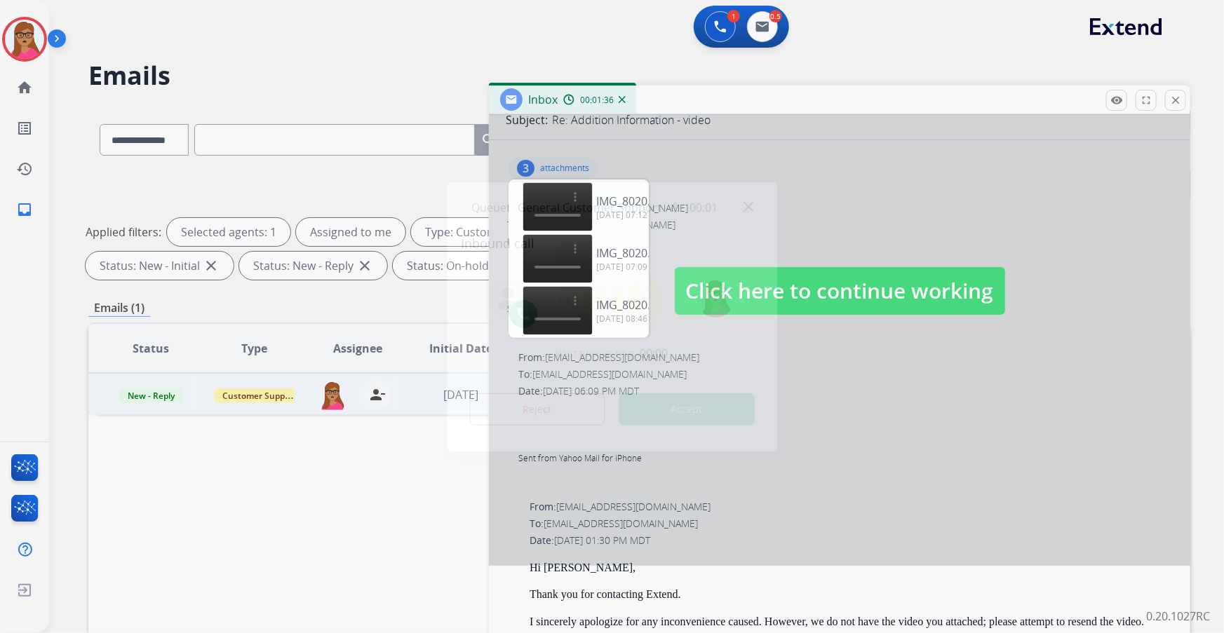
click at [919, 235] on div at bounding box center [612, 316] width 1224 height 633
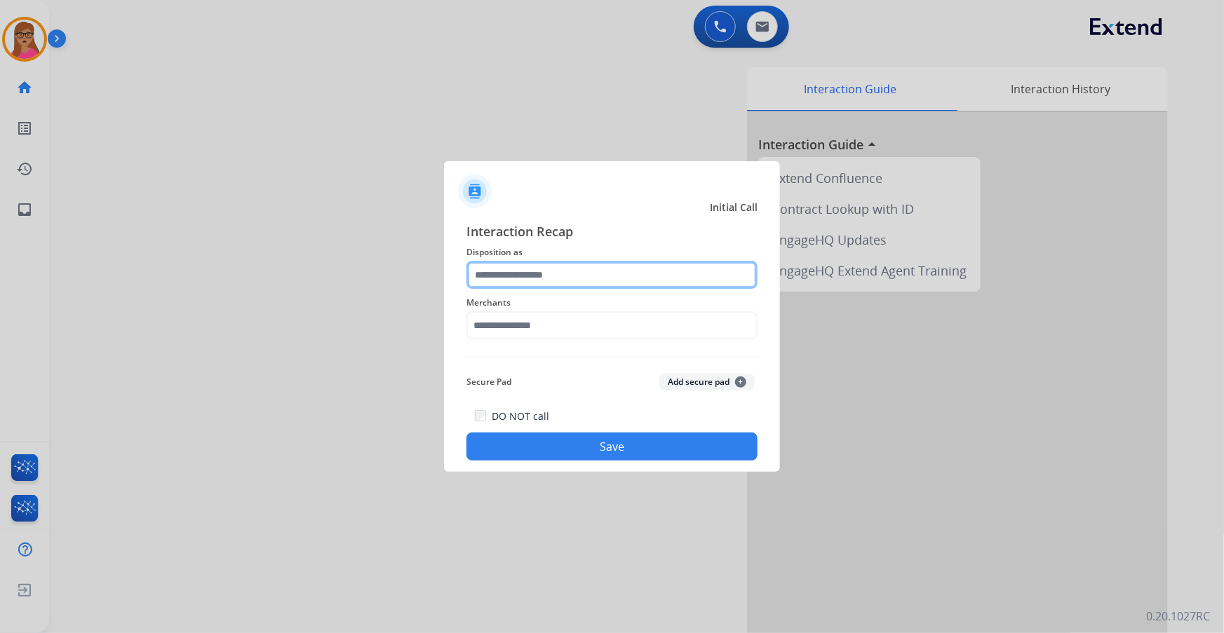
click at [558, 269] on input "text" at bounding box center [611, 275] width 291 height 28
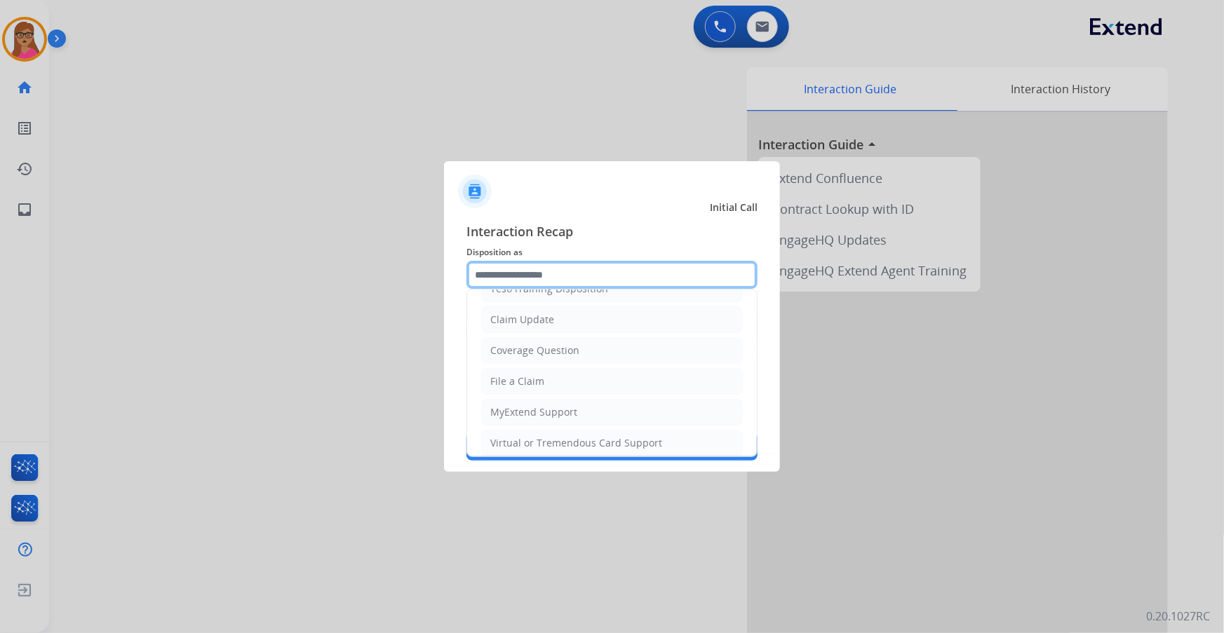
scroll to position [217, 0]
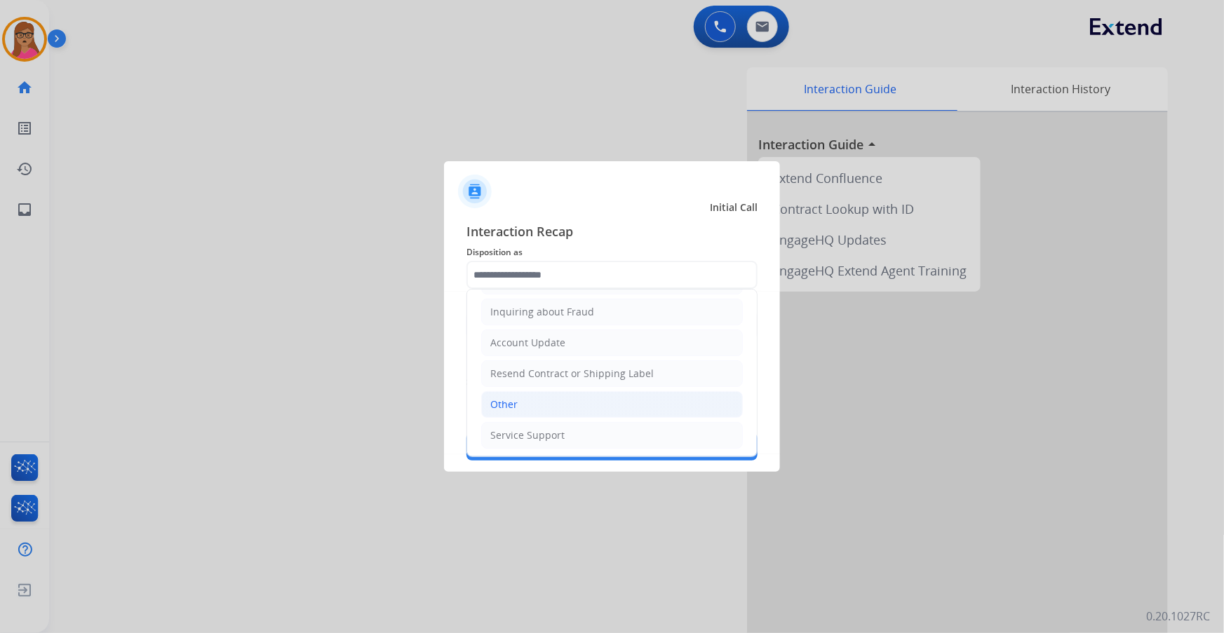
click at [509, 405] on div "Other" at bounding box center [503, 405] width 27 height 14
type input "*****"
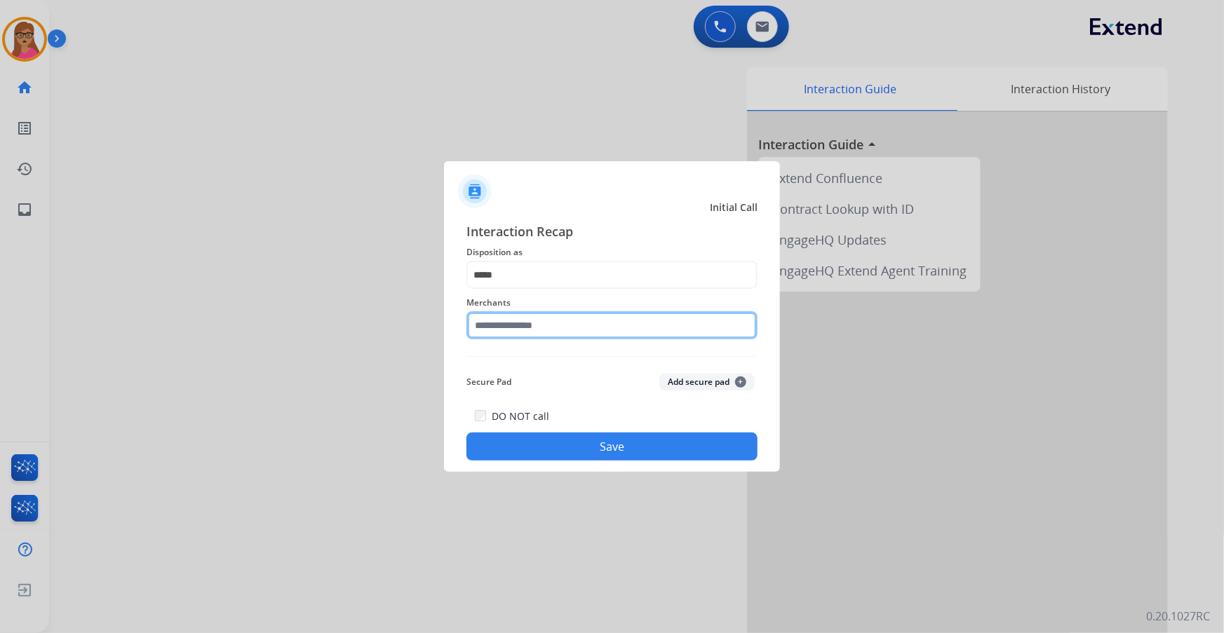
click at [529, 322] on input "text" at bounding box center [611, 325] width 291 height 28
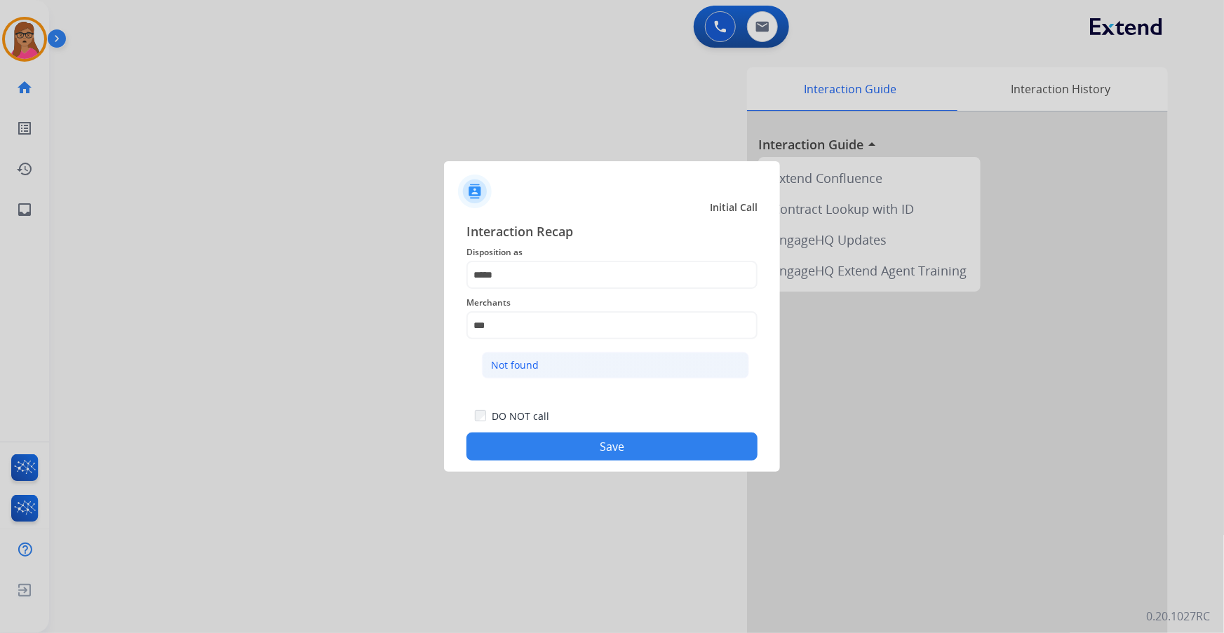
click at [527, 359] on div "Not found" at bounding box center [515, 365] width 48 height 14
type input "*********"
click at [582, 450] on button "Save" at bounding box center [611, 447] width 291 height 28
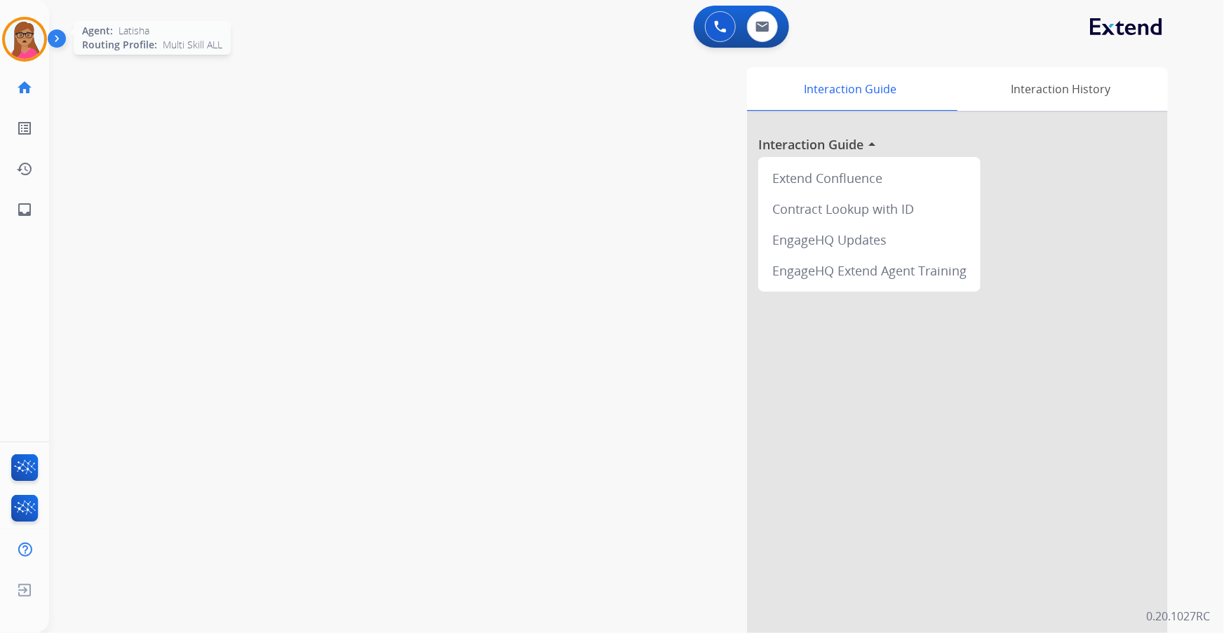
click at [14, 32] on img at bounding box center [24, 39] width 39 height 39
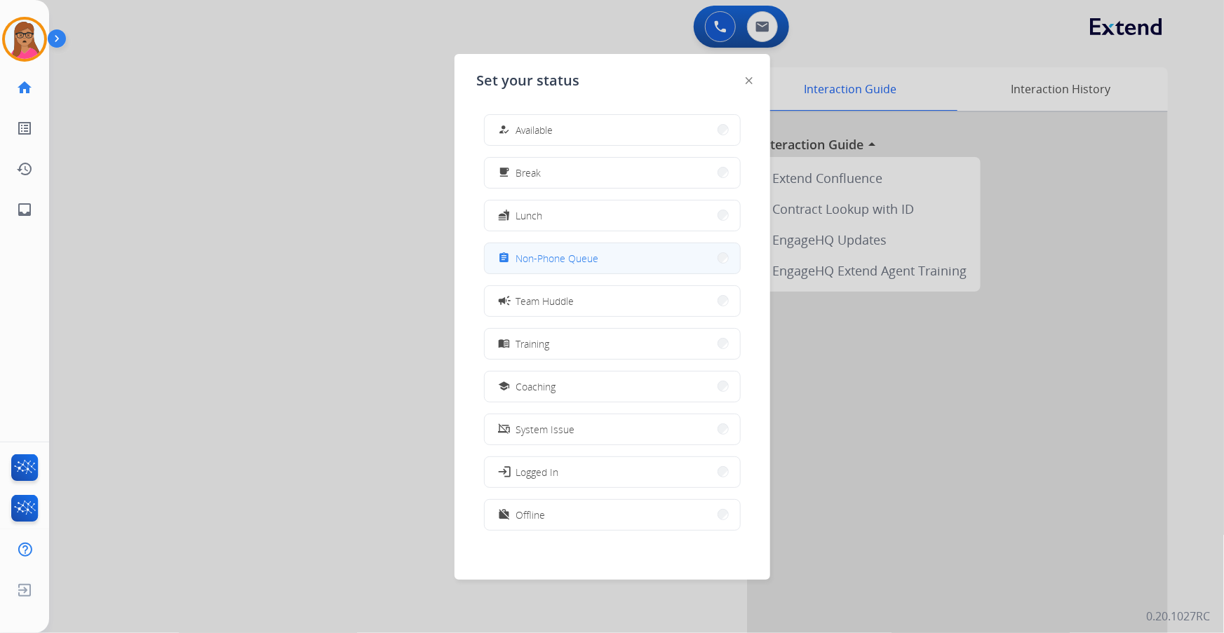
click at [566, 265] on div "assignment Non-Phone Queue" at bounding box center [547, 258] width 103 height 17
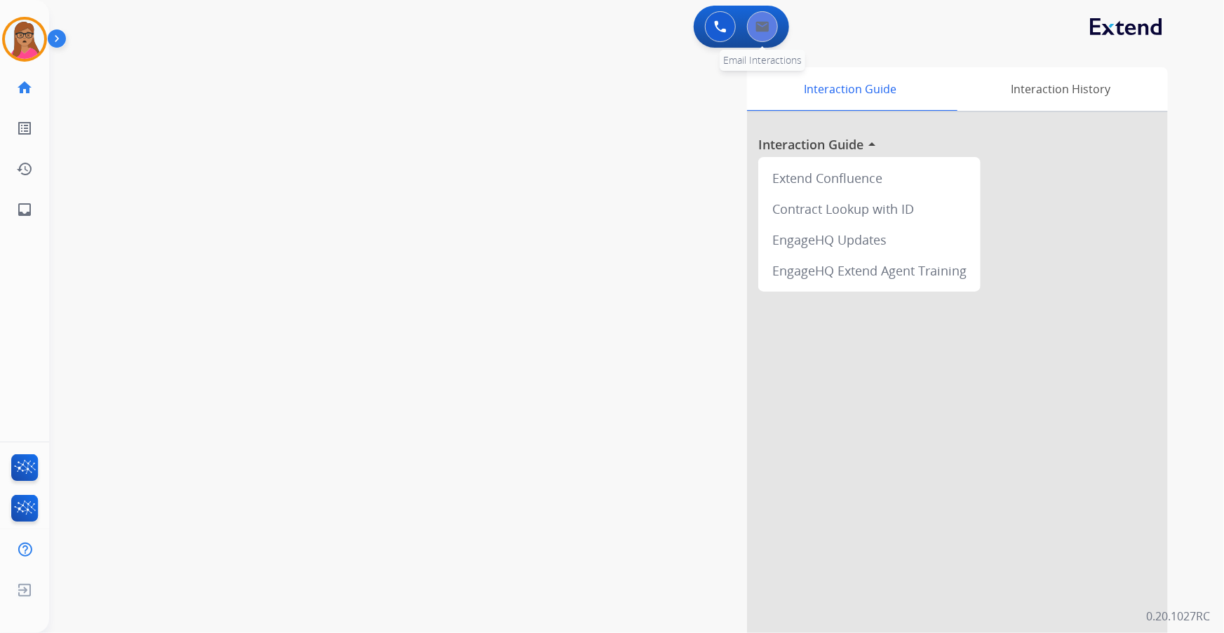
click at [776, 27] on button at bounding box center [762, 26] width 31 height 31
select select "**********"
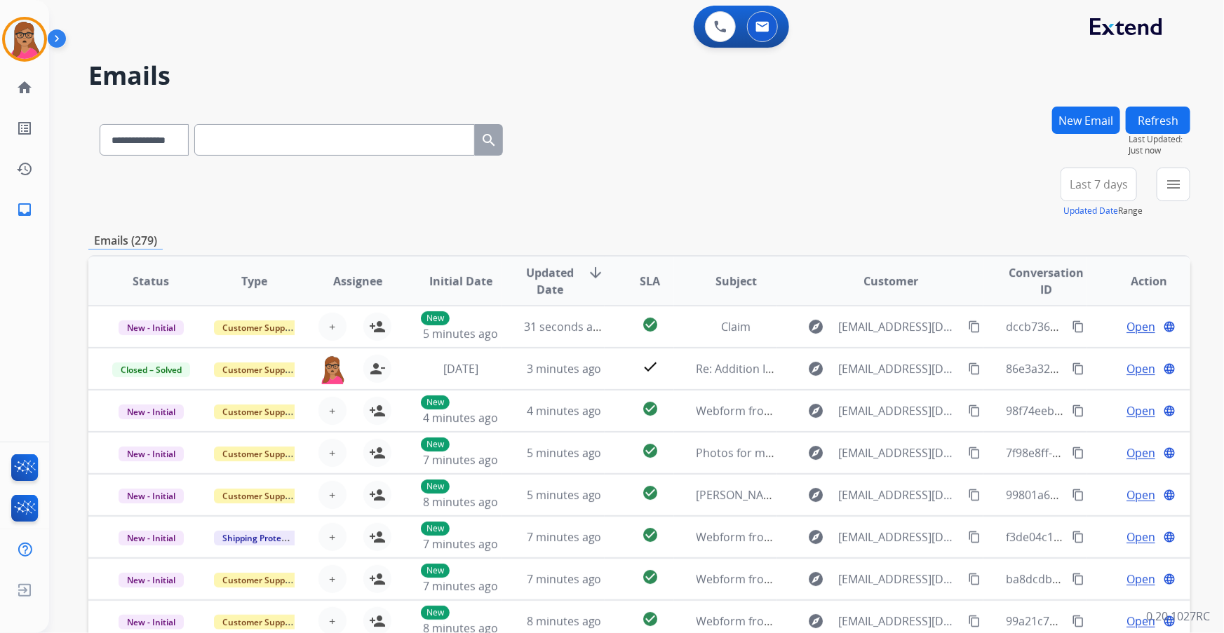
click at [1099, 187] on span "Last 7 days" at bounding box center [1099, 185] width 58 height 6
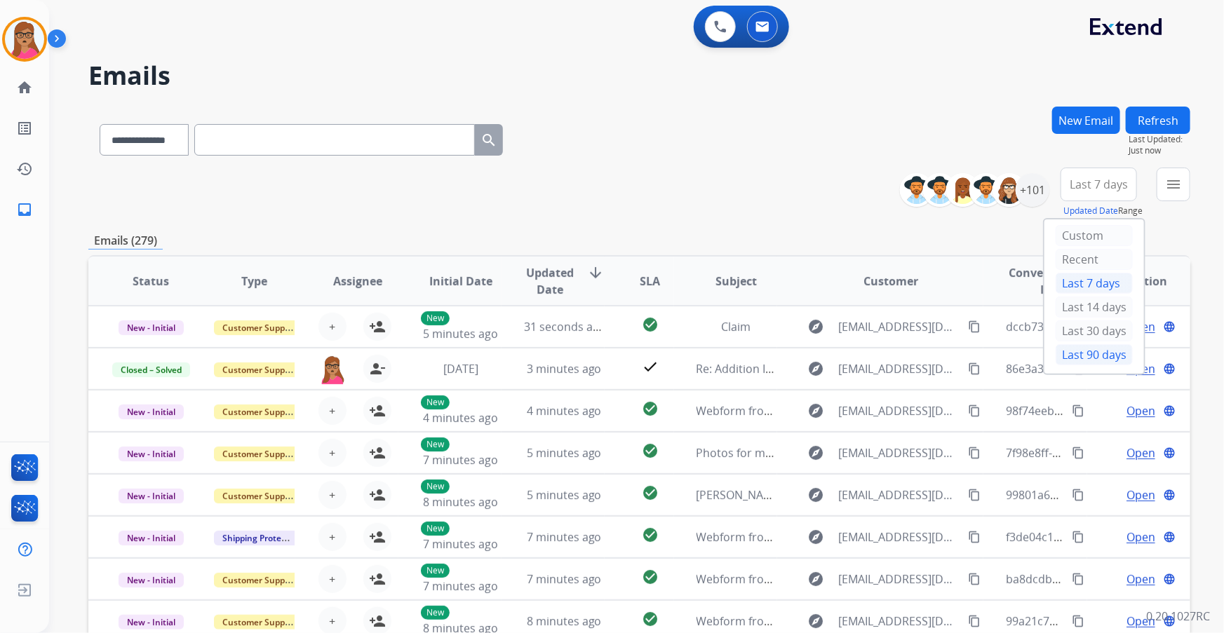
click at [1073, 354] on div "Last 90 days" at bounding box center [1094, 354] width 77 height 21
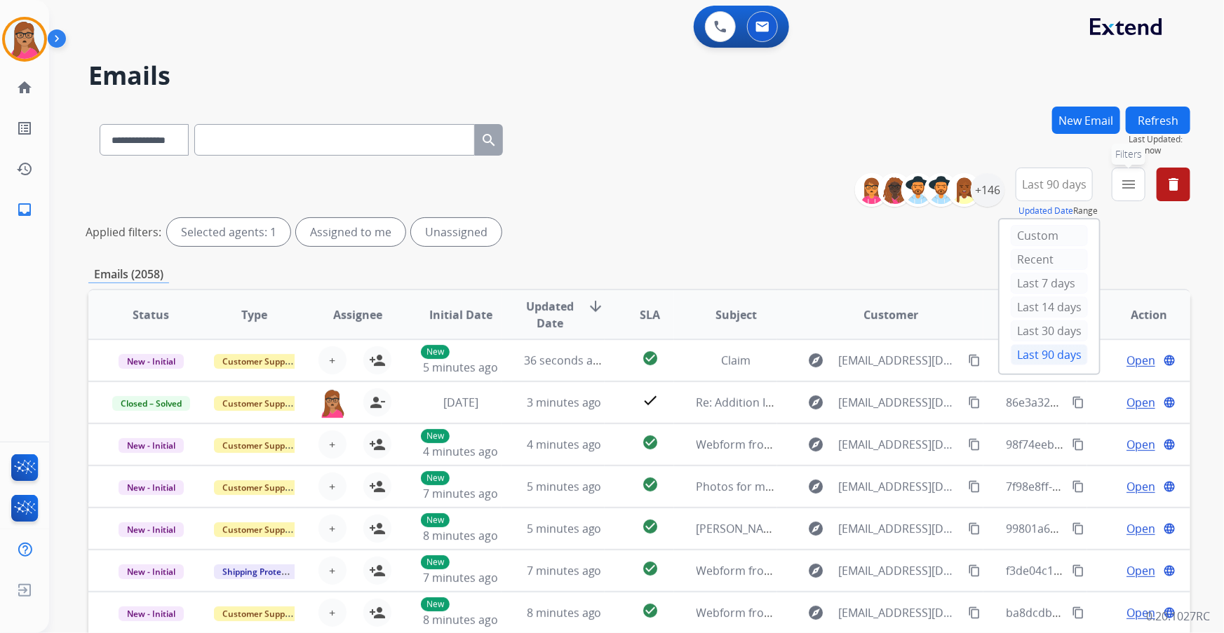
click at [1131, 187] on mat-icon "menu" at bounding box center [1128, 184] width 17 height 17
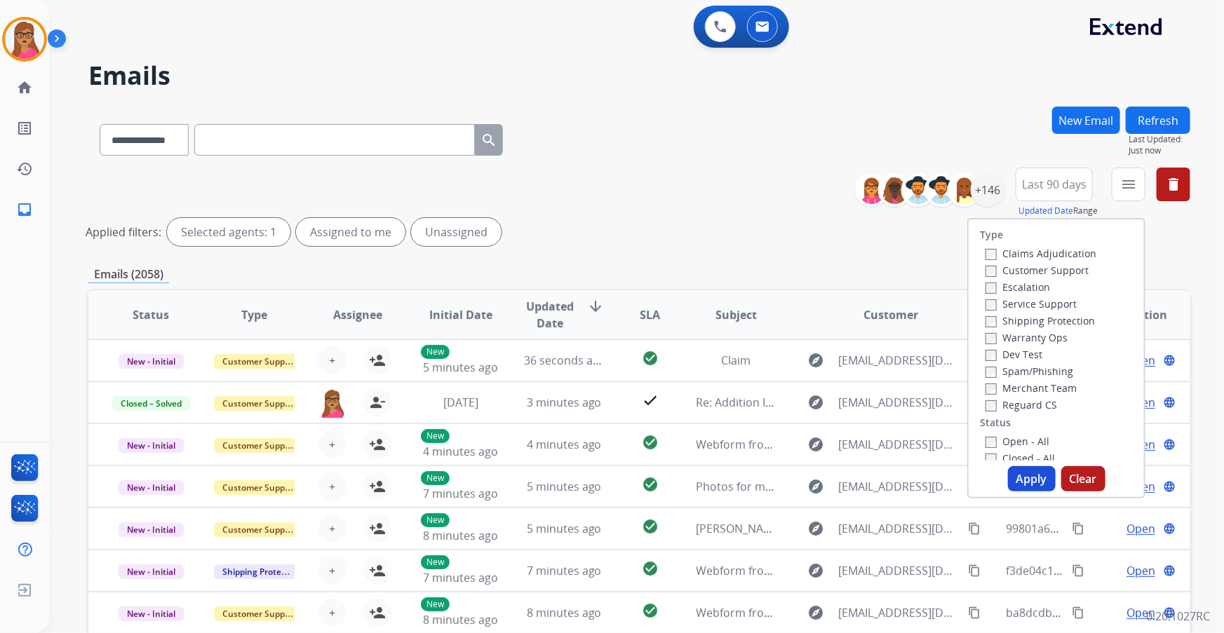
click at [1059, 274] on label "Customer Support" at bounding box center [1037, 270] width 103 height 13
click at [1028, 325] on label "Shipping Protection" at bounding box center [1040, 320] width 109 height 13
click at [1023, 403] on label "Reguard CS" at bounding box center [1022, 404] width 72 height 13
click at [998, 440] on label "Open - All" at bounding box center [1018, 441] width 64 height 13
click at [1018, 470] on button "Apply" at bounding box center [1032, 478] width 48 height 25
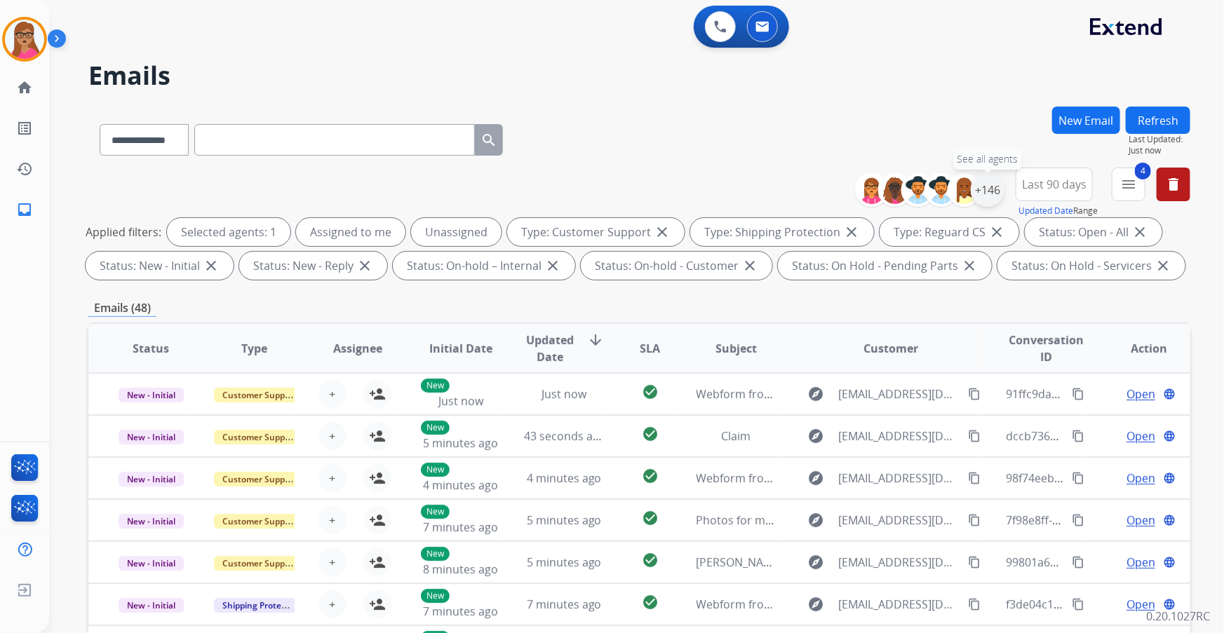
click at [983, 187] on div "+146" at bounding box center [988, 190] width 34 height 34
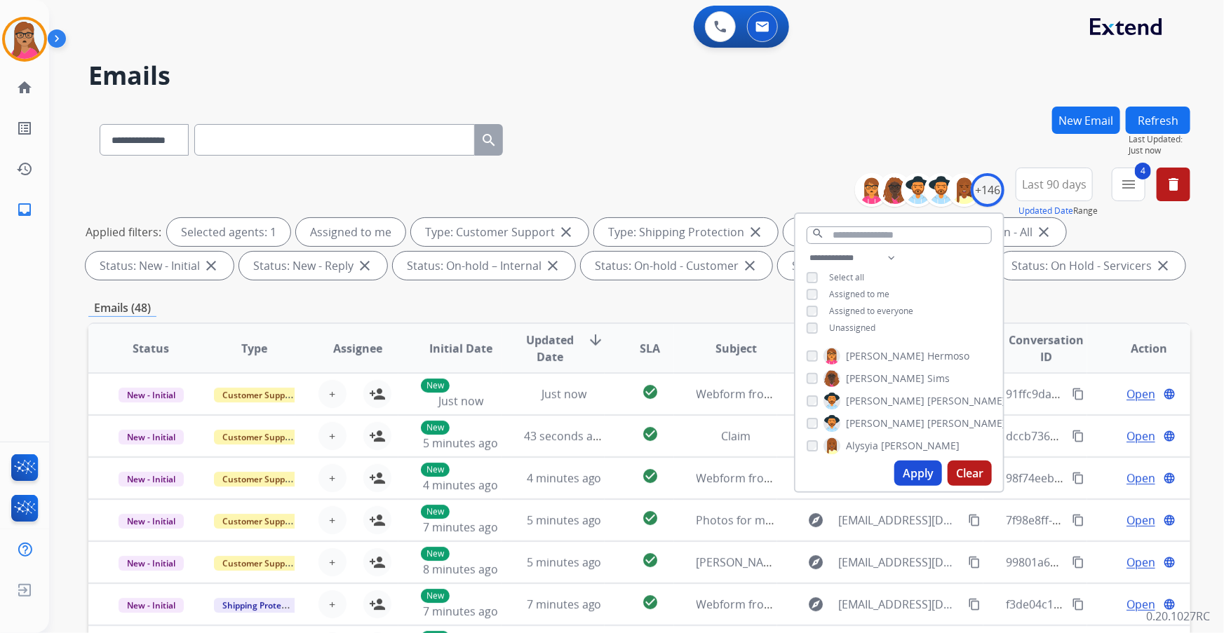
click at [912, 468] on button "Apply" at bounding box center [918, 473] width 48 height 25
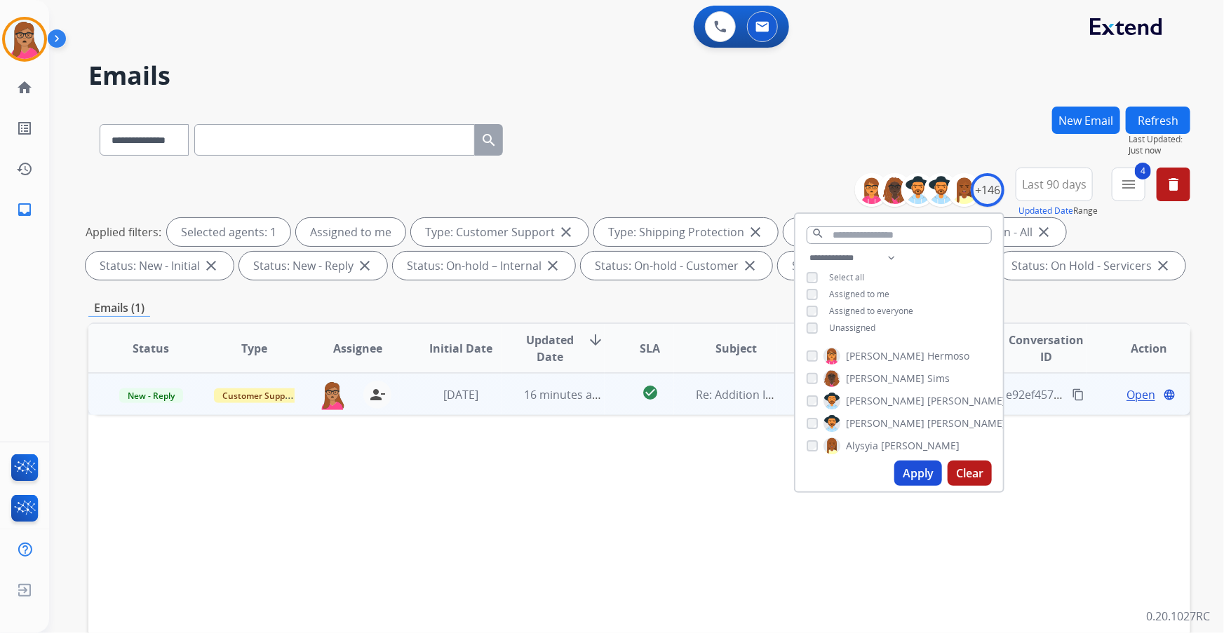
click at [1145, 393] on span "Open" at bounding box center [1141, 394] width 29 height 17
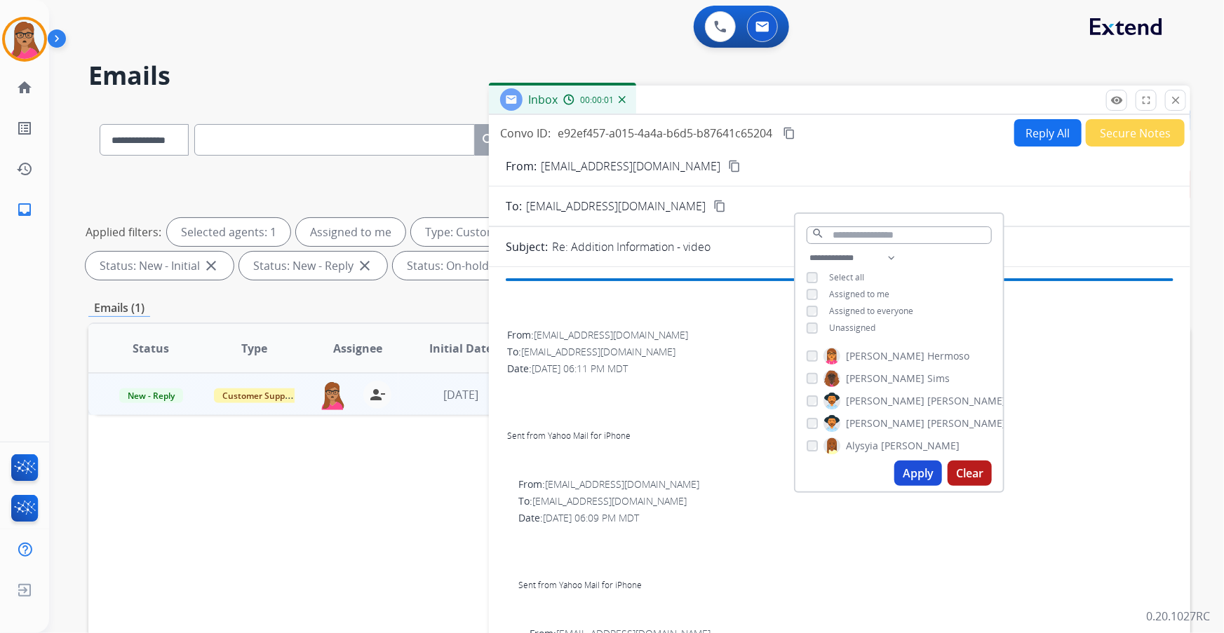
click at [1106, 419] on span "Sent from Yahoo Mail for iPhone" at bounding box center [839, 418] width 665 height 84
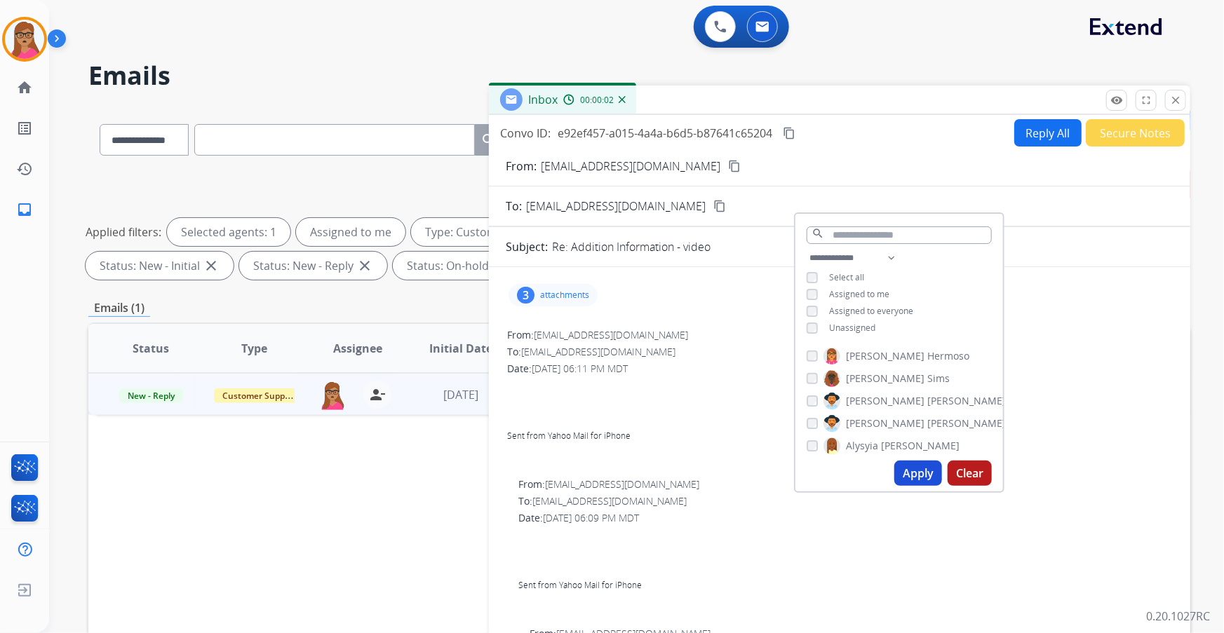
click at [713, 308] on div "3 attachments" at bounding box center [840, 295] width 668 height 34
drag, startPoint x: 681, startPoint y: 163, endPoint x: 665, endPoint y: 4, distance: 160.0
click at [728, 160] on mat-icon "content_copy" at bounding box center [734, 166] width 13 height 13
drag, startPoint x: 1151, startPoint y: 358, endPoint x: 1119, endPoint y: 307, distance: 60.8
click at [1140, 344] on div "From: yorkiesisters@yahoo.com To: support@extend.com Date: 09/23/2025 - 06:11 P…" at bounding box center [840, 400] width 668 height 146
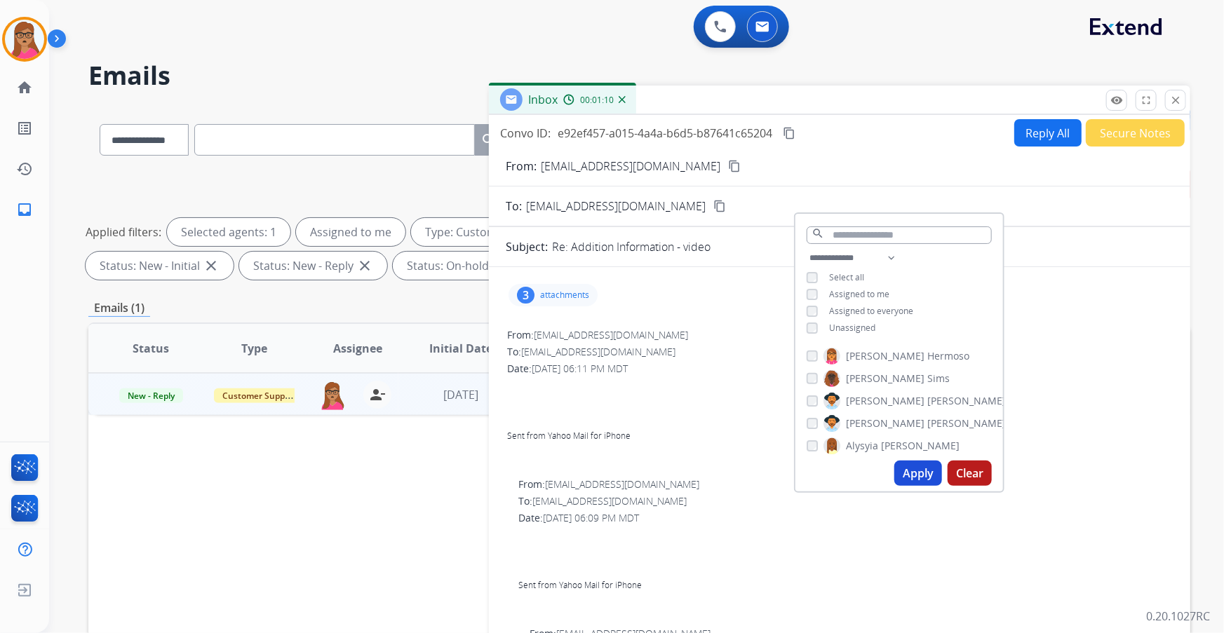
click at [835, 33] on div "0 Voice Interactions 0 Email Interactions" at bounding box center [628, 28] width 1124 height 45
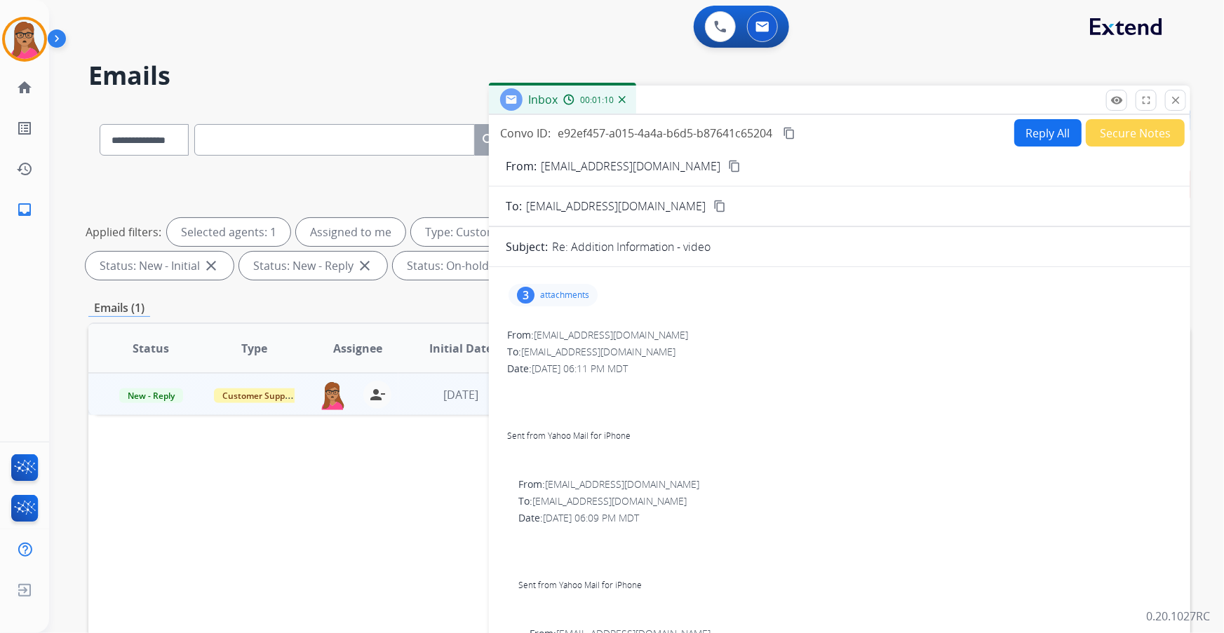
click at [1118, 133] on button "Secure Notes" at bounding box center [1135, 132] width 99 height 27
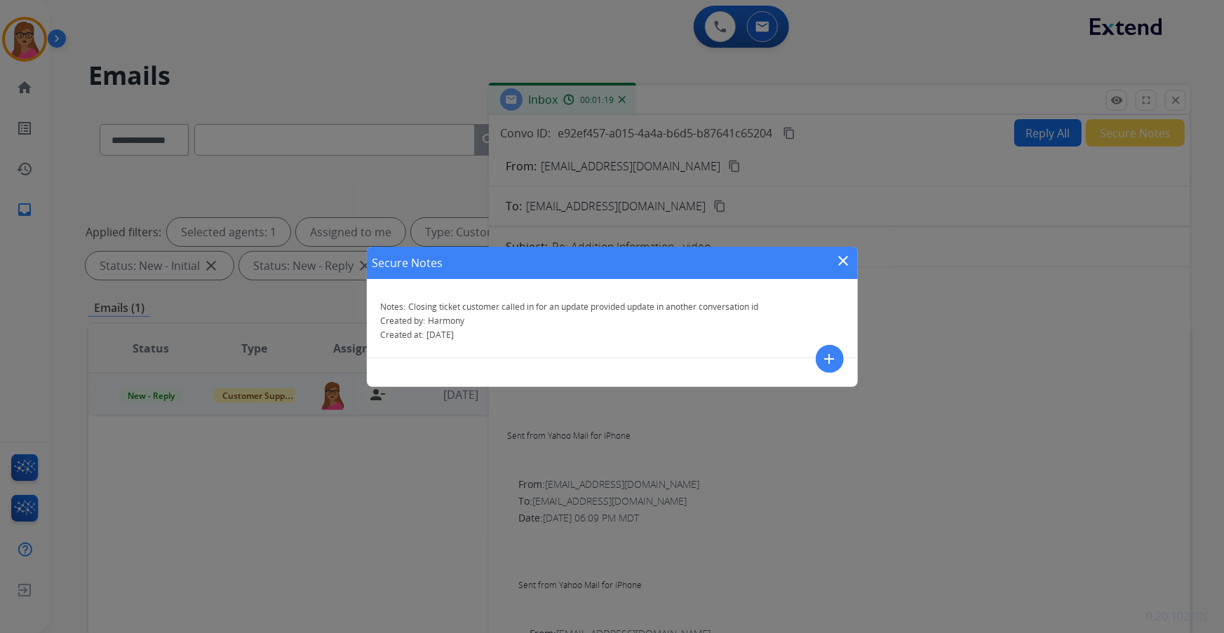
click at [849, 262] on mat-icon "close" at bounding box center [843, 261] width 17 height 17
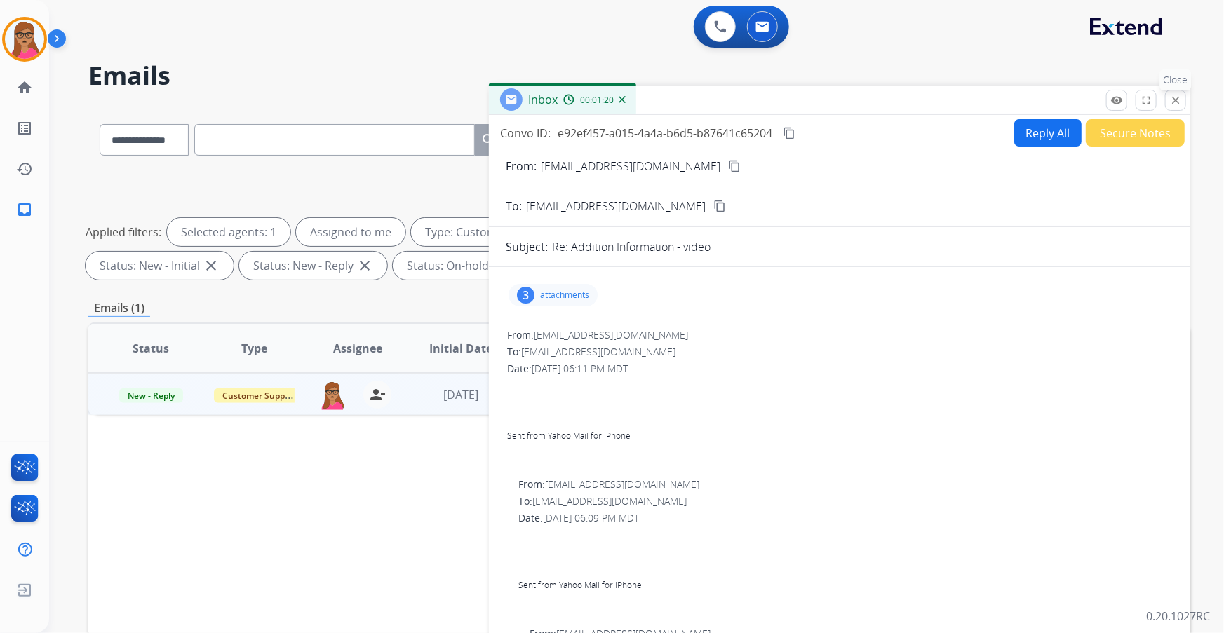
click at [1178, 98] on mat-icon "close" at bounding box center [1175, 100] width 13 height 13
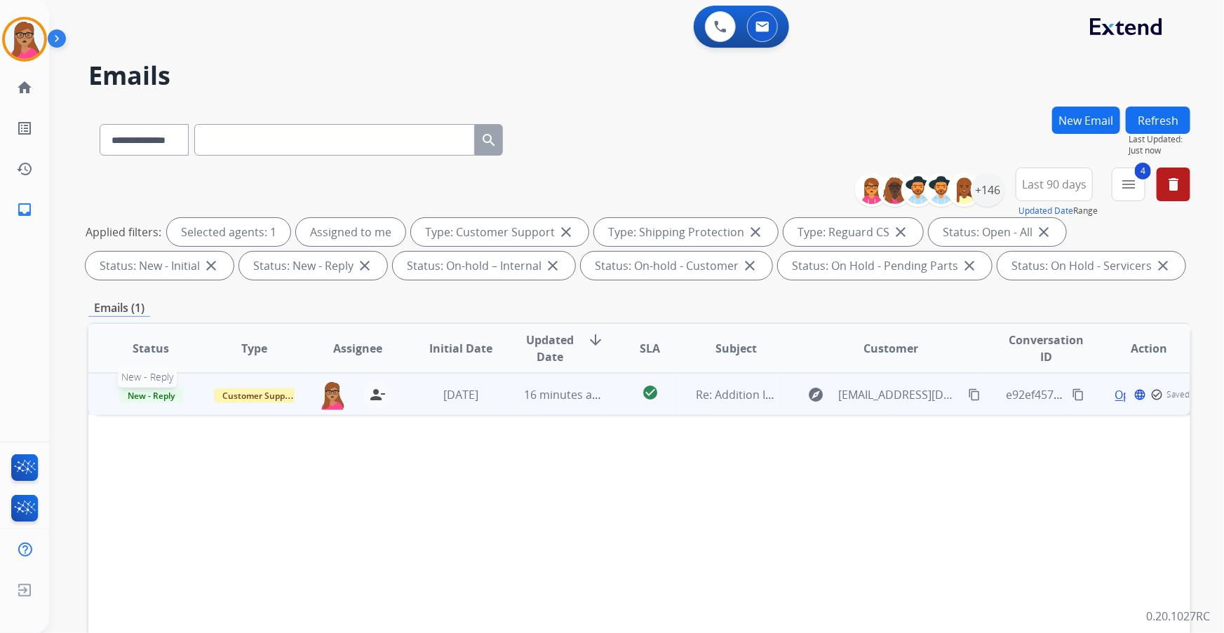
click at [166, 394] on span "New - Reply" at bounding box center [151, 396] width 64 height 15
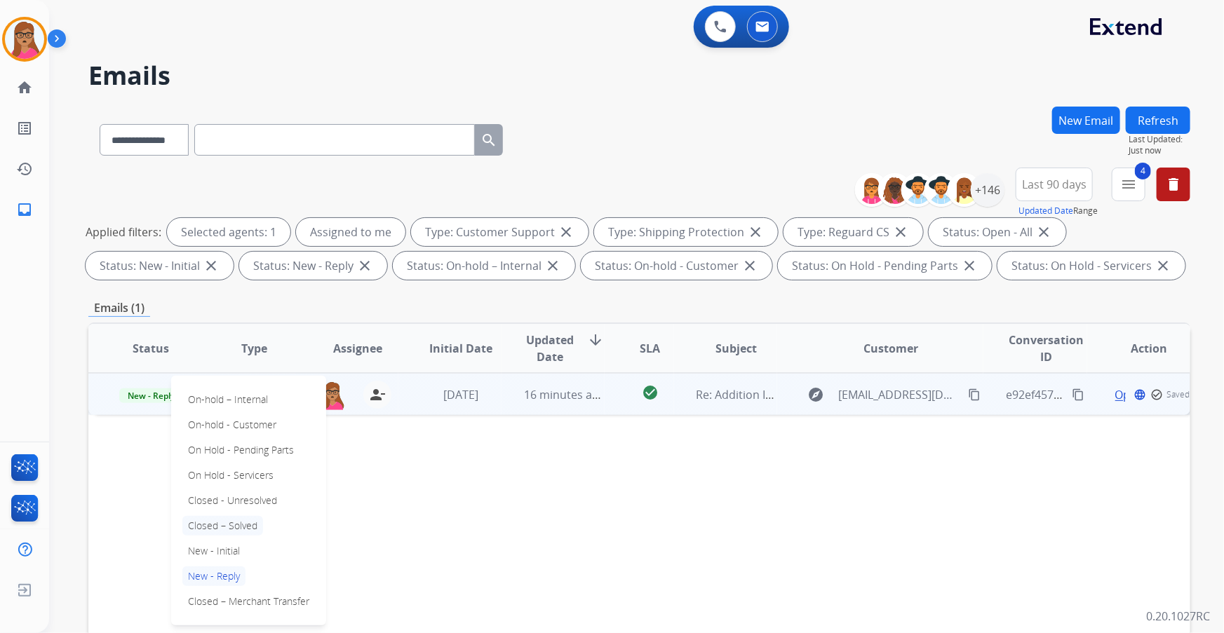
click at [238, 527] on p "Closed – Solved" at bounding box center [222, 526] width 81 height 20
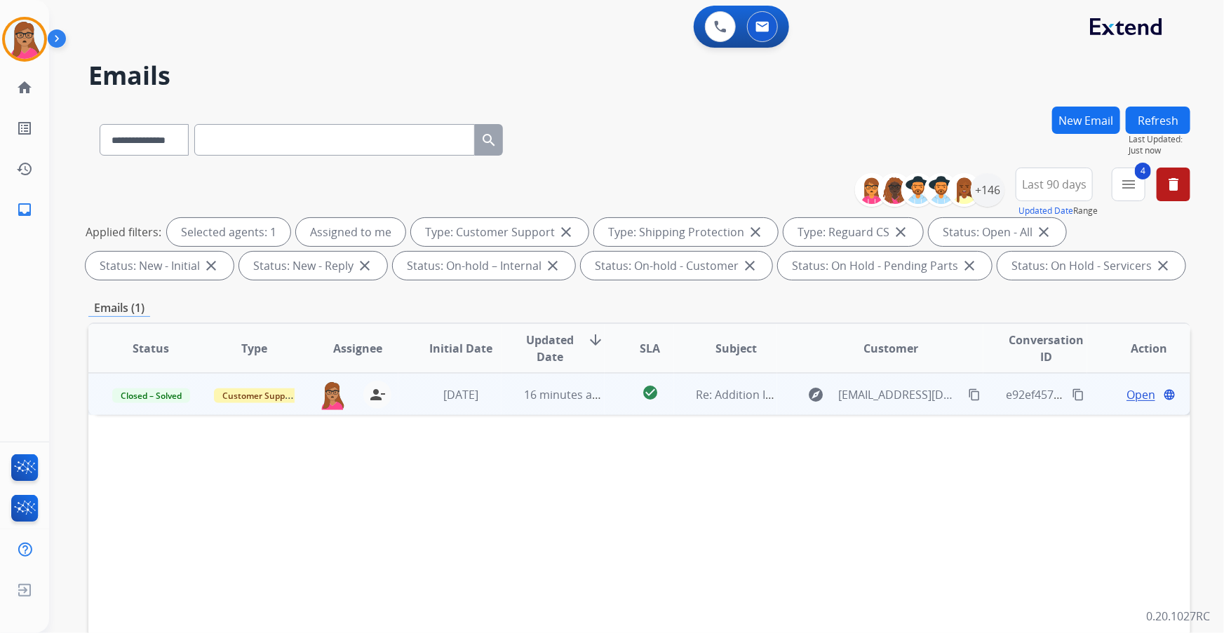
click at [1155, 110] on button "Refresh" at bounding box center [1158, 120] width 65 height 27
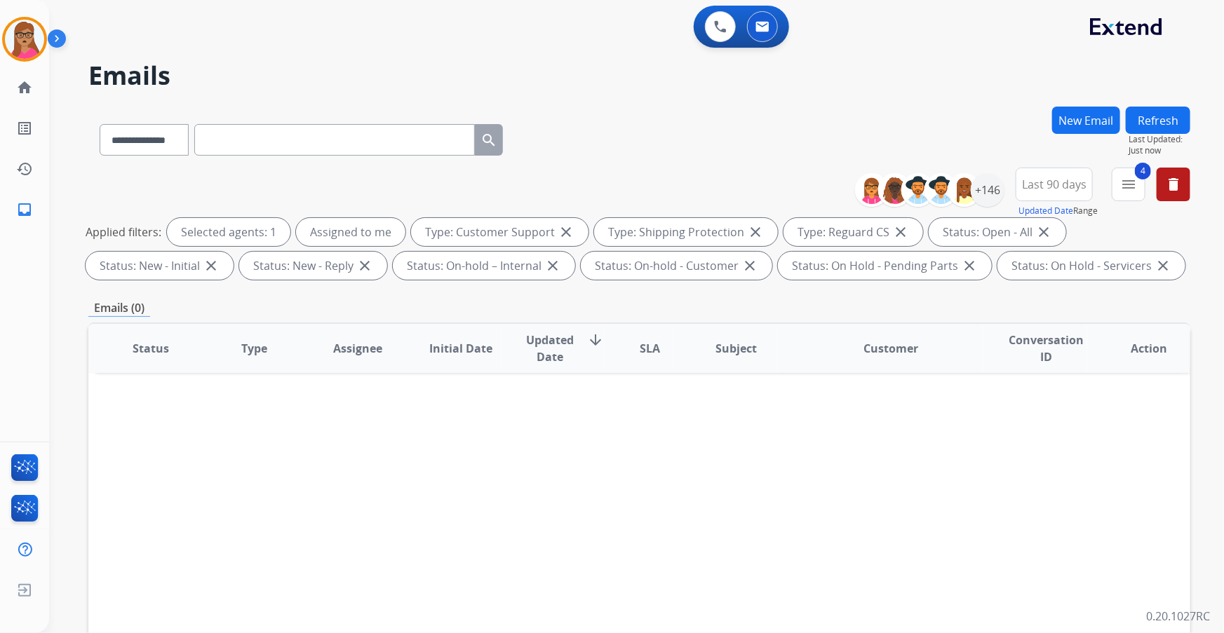
click at [1042, 184] on span "Last 90 days" at bounding box center [1054, 185] width 65 height 6
click at [1002, 191] on div "+146" at bounding box center [988, 190] width 34 height 34
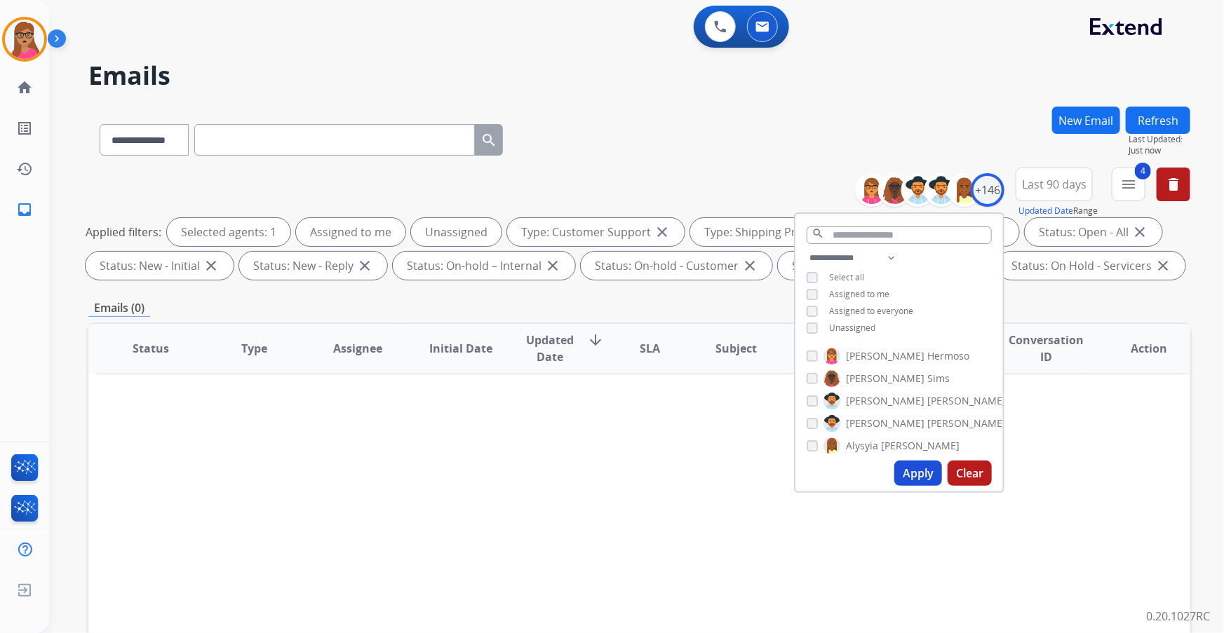
click at [913, 472] on button "Apply" at bounding box center [918, 473] width 48 height 25
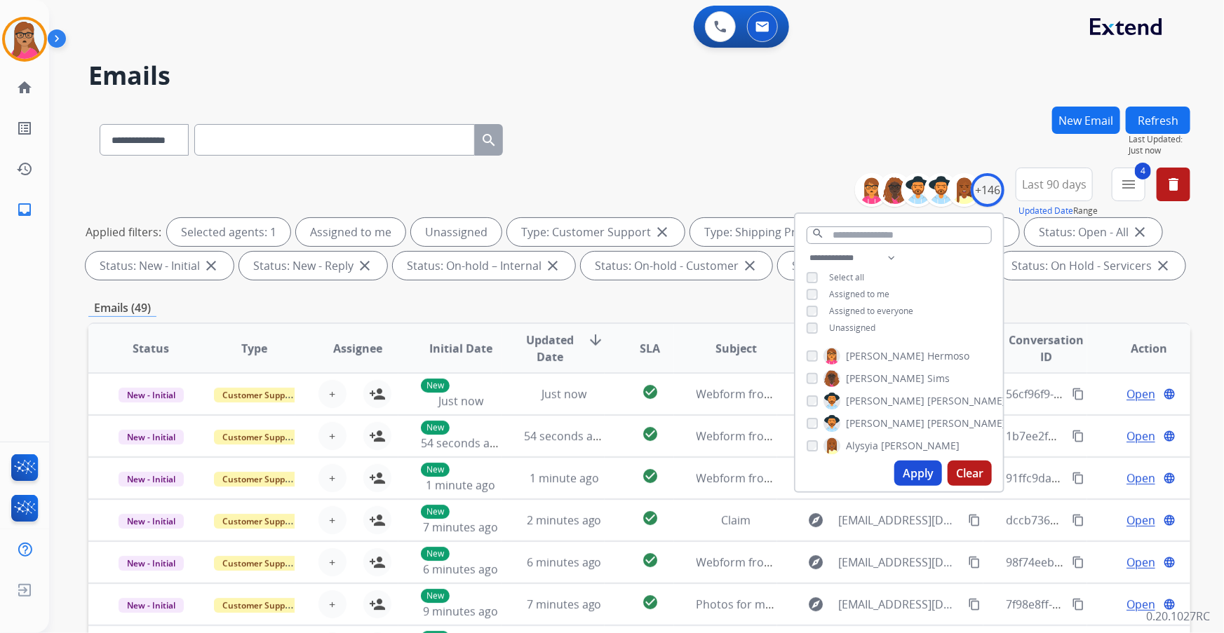
click at [691, 120] on div "**********" at bounding box center [639, 137] width 1102 height 61
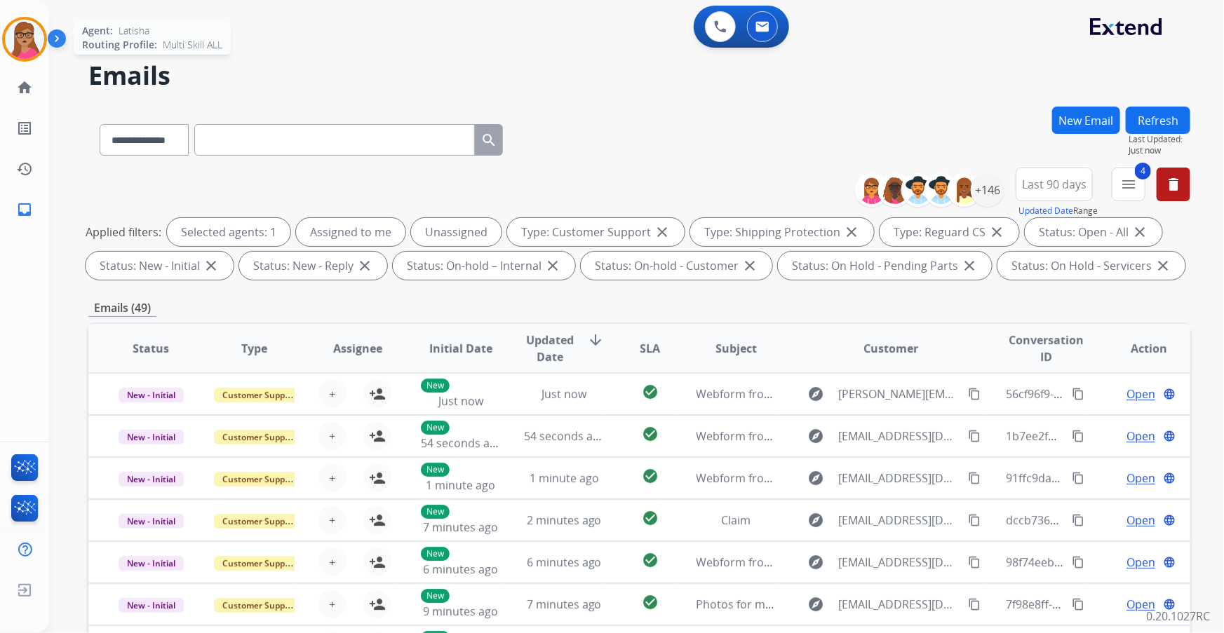
click at [28, 36] on img at bounding box center [24, 39] width 39 height 39
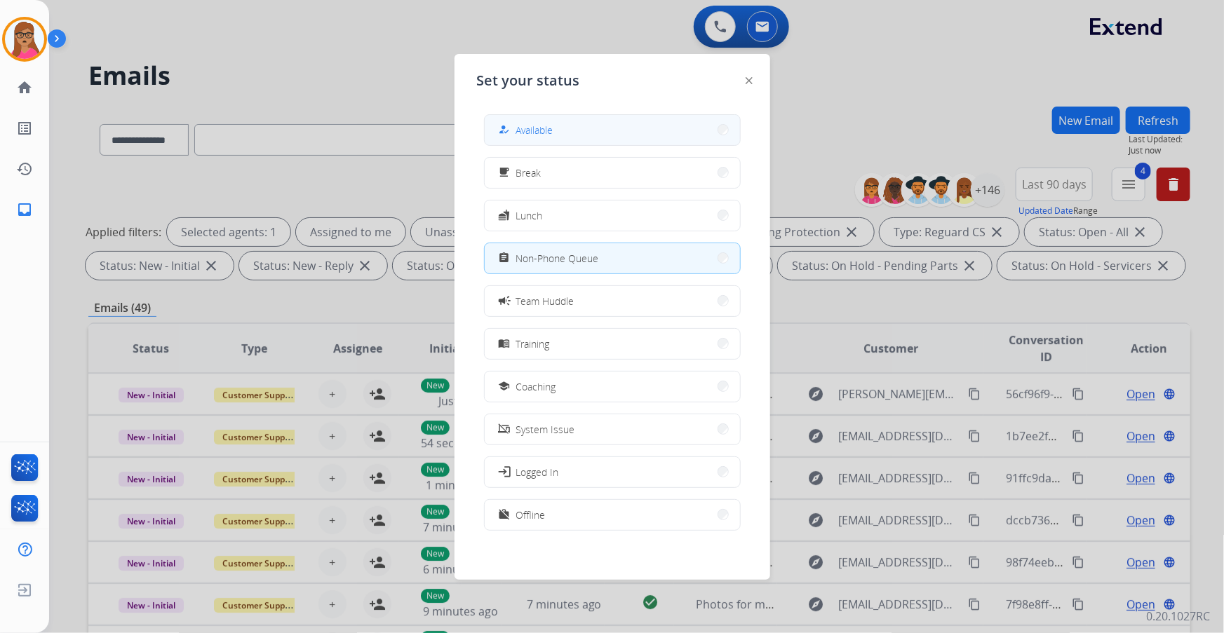
click at [622, 133] on button "how_to_reg Available" at bounding box center [612, 130] width 255 height 30
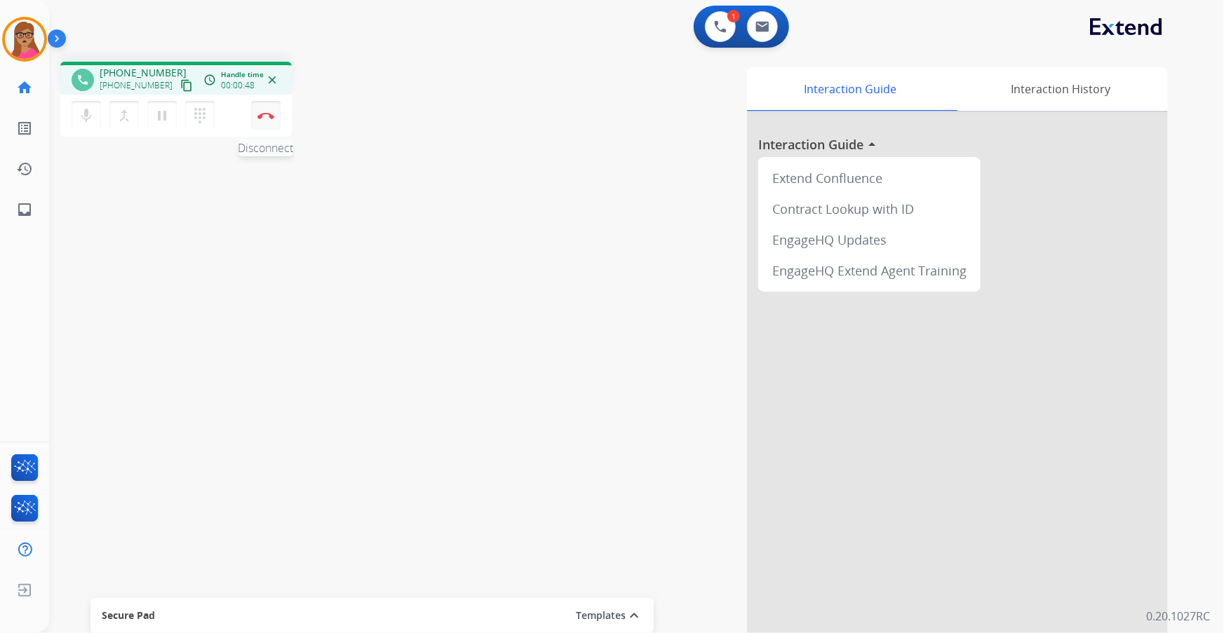
click at [270, 114] on img at bounding box center [265, 115] width 17 height 7
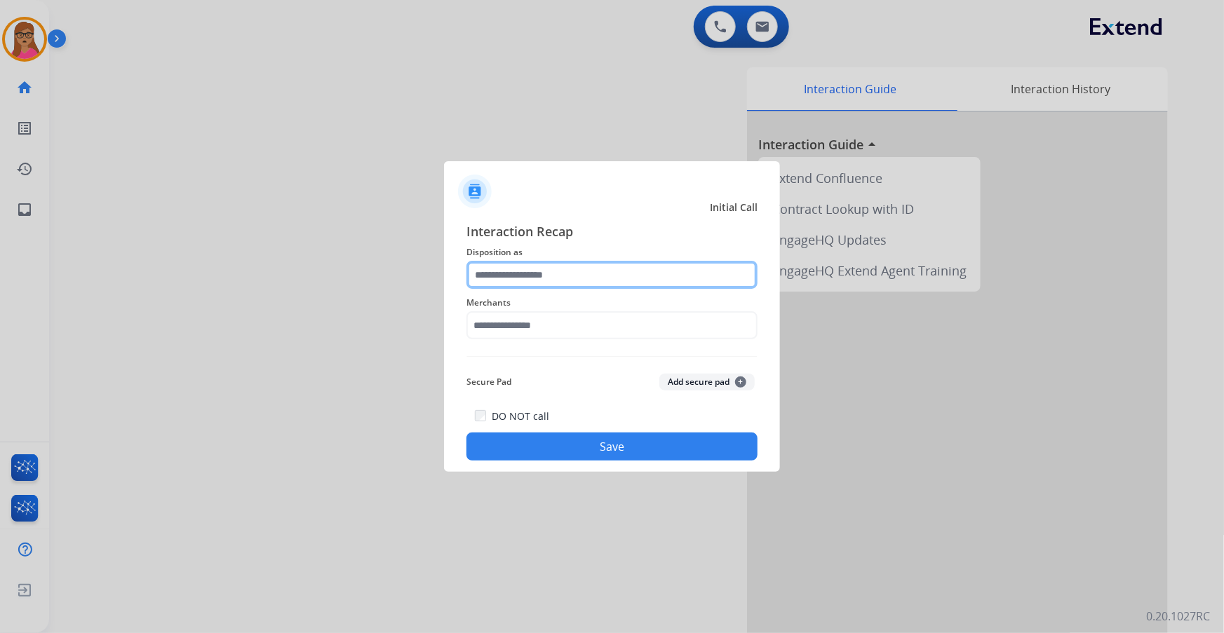
click at [541, 276] on input "text" at bounding box center [611, 275] width 291 height 28
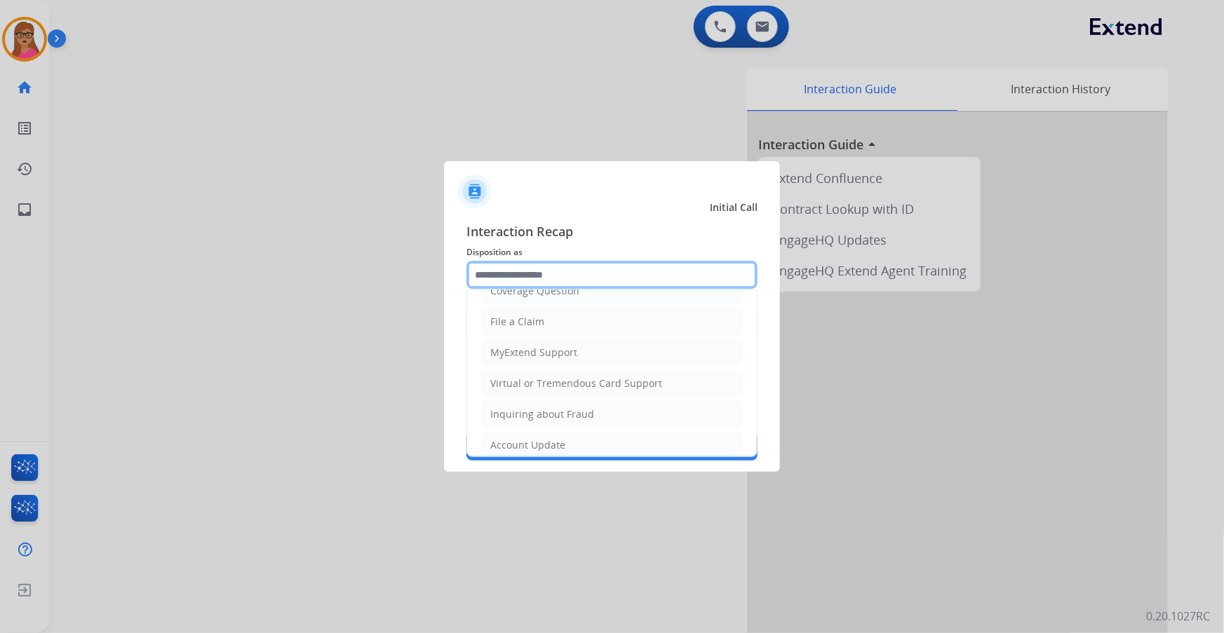
scroll to position [217, 0]
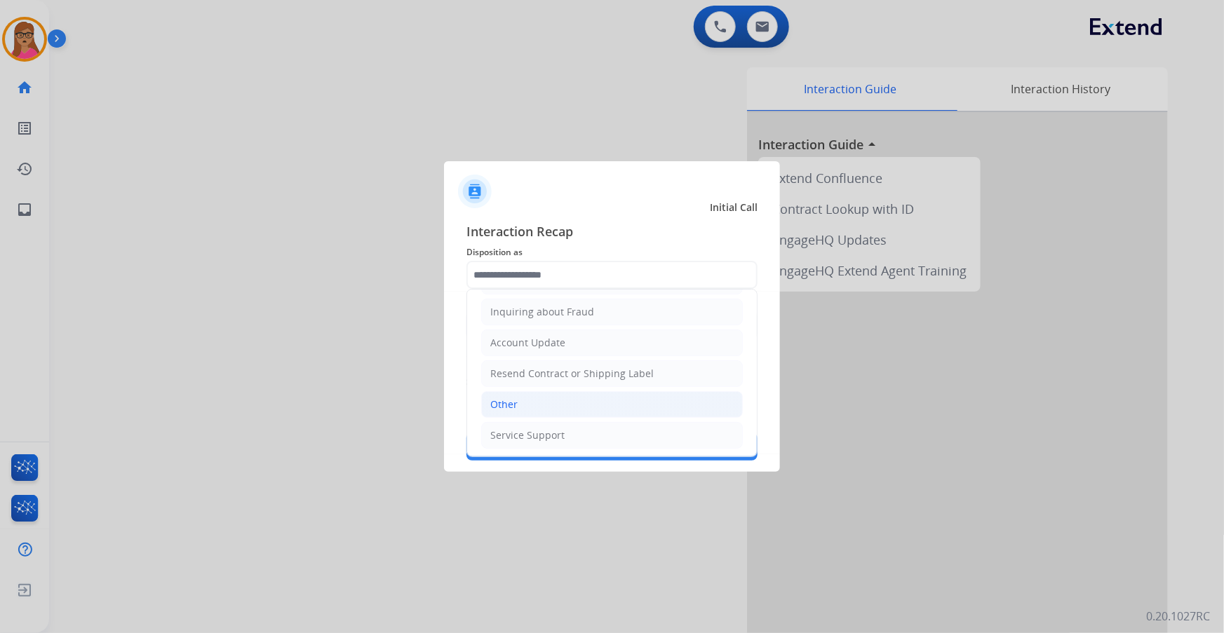
click at [526, 408] on li "Other" at bounding box center [612, 404] width 262 height 27
type input "*****"
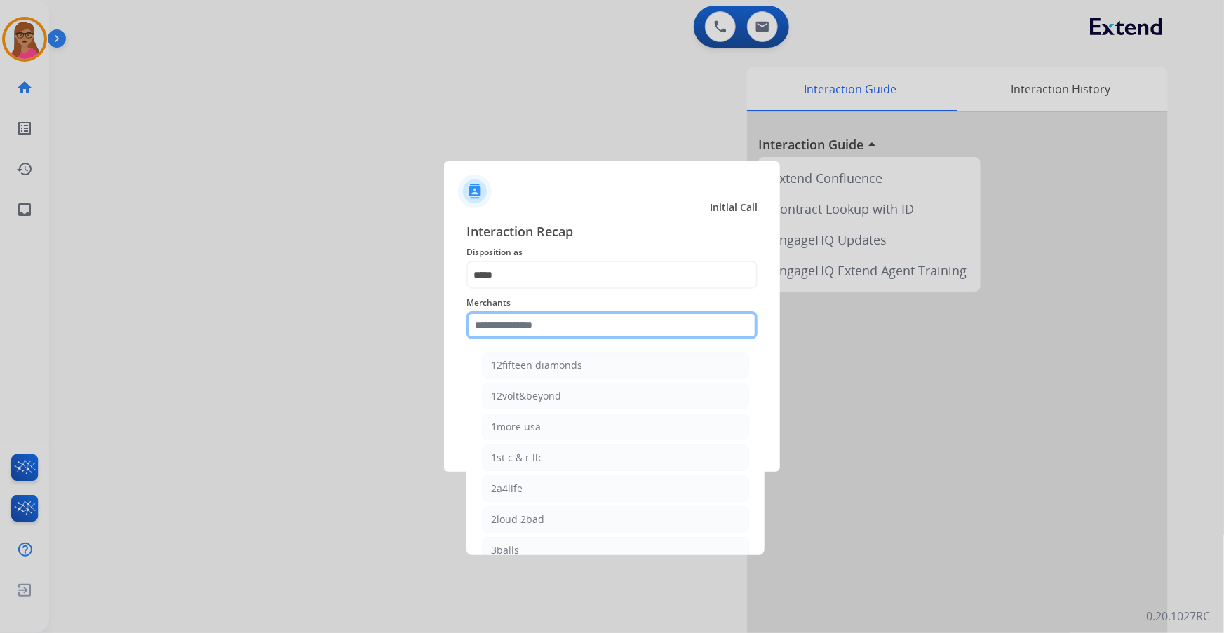
click at [568, 324] on input "text" at bounding box center [611, 325] width 291 height 28
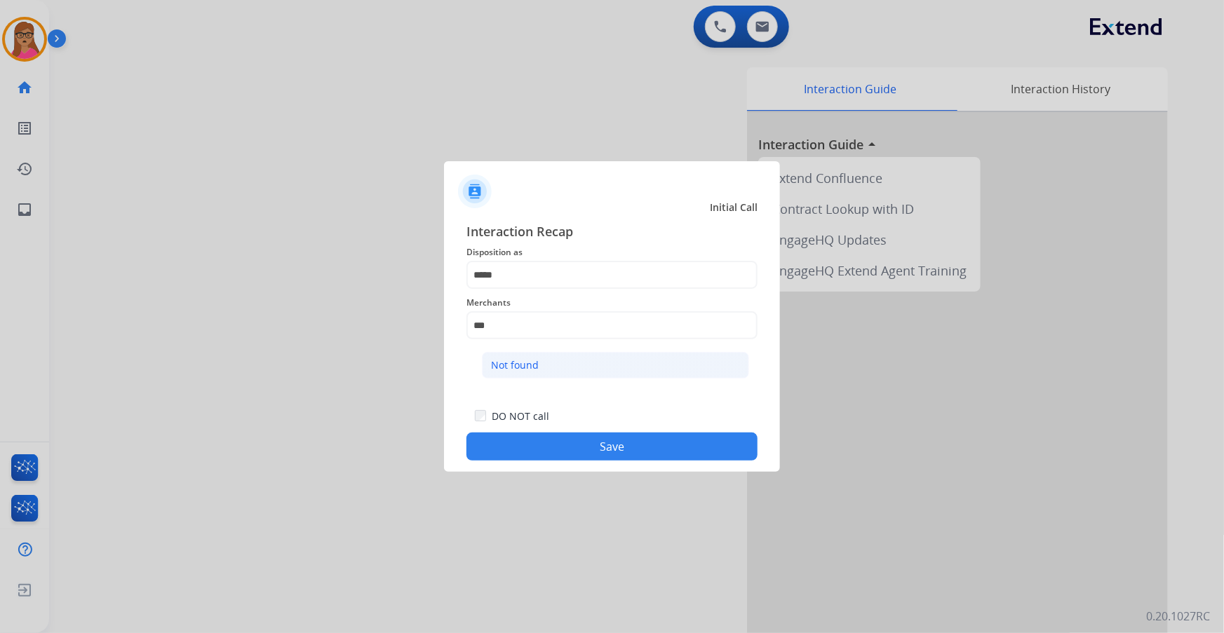
click at [570, 368] on li "Not found" at bounding box center [615, 365] width 267 height 27
type input "*********"
click at [586, 454] on button "Save" at bounding box center [611, 447] width 291 height 28
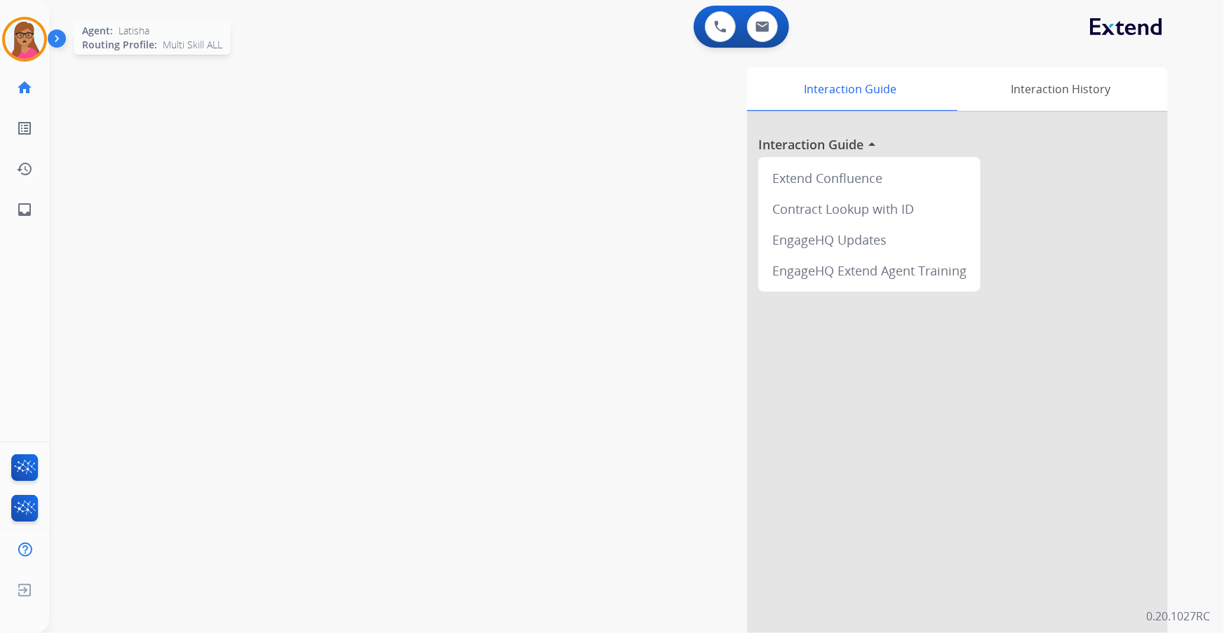
click at [20, 34] on img at bounding box center [24, 39] width 39 height 39
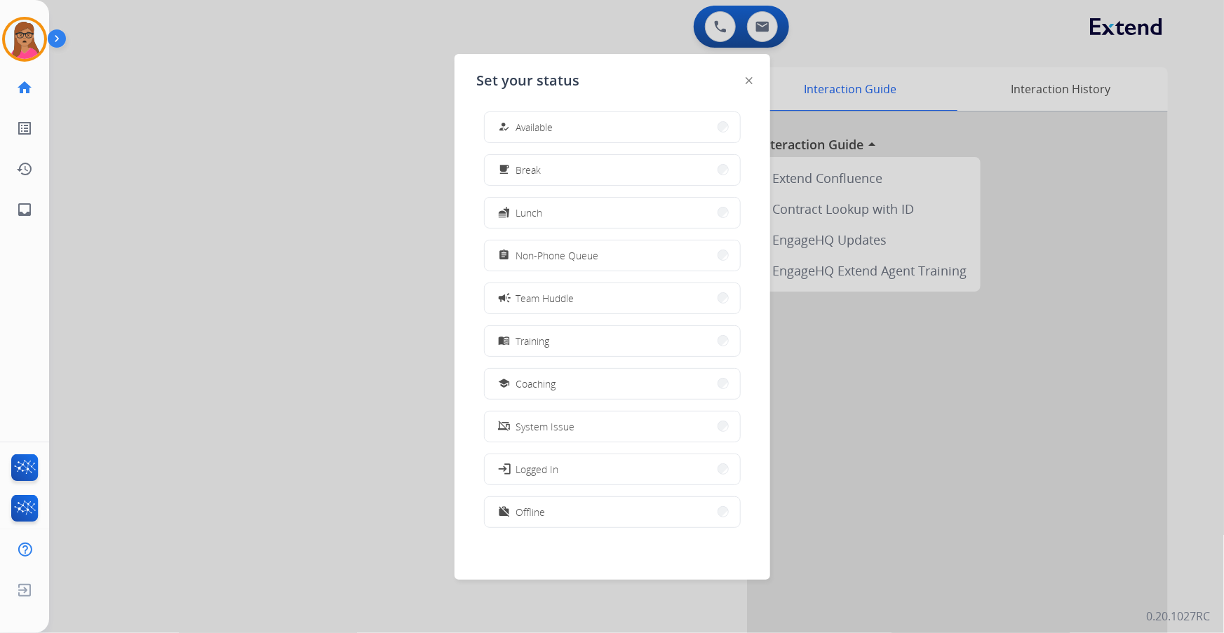
scroll to position [4, 0]
click at [550, 520] on button "work_off Offline" at bounding box center [612, 512] width 255 height 30
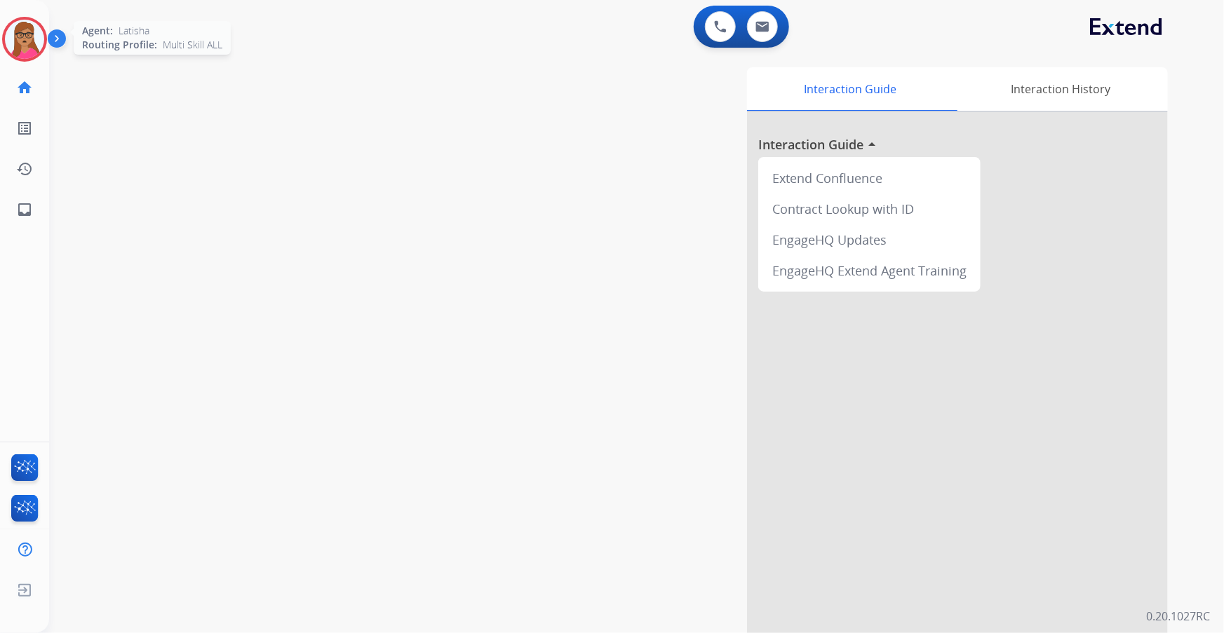
click at [17, 34] on img at bounding box center [24, 39] width 39 height 39
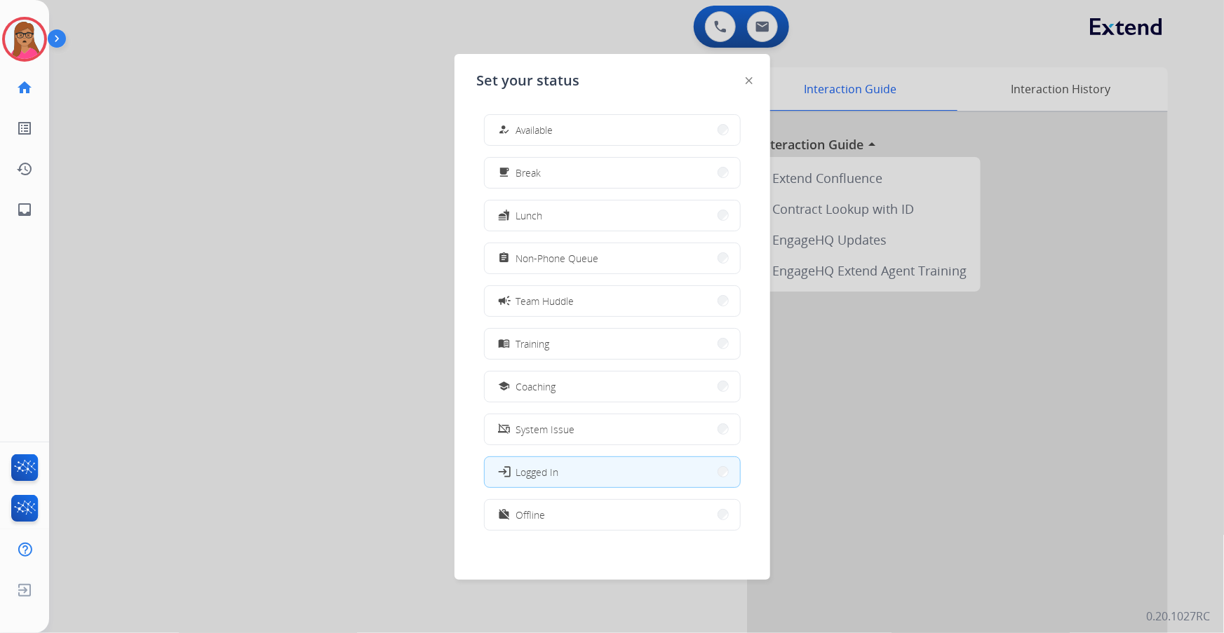
click at [334, 137] on div at bounding box center [612, 316] width 1224 height 633
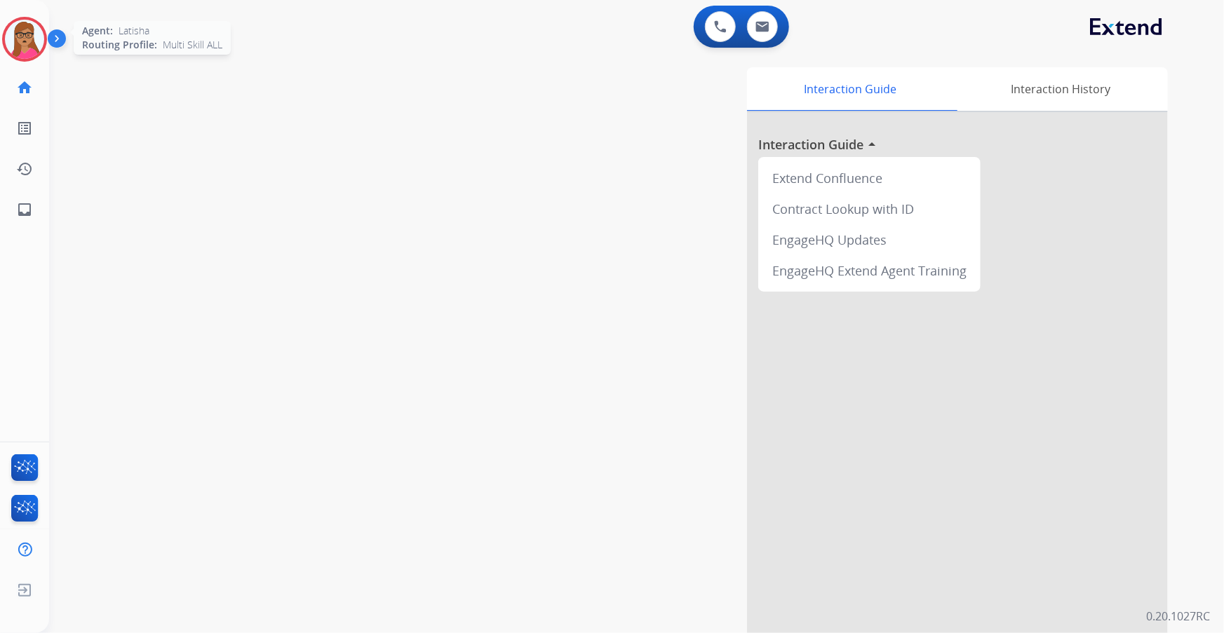
click at [34, 48] on img at bounding box center [24, 39] width 39 height 39
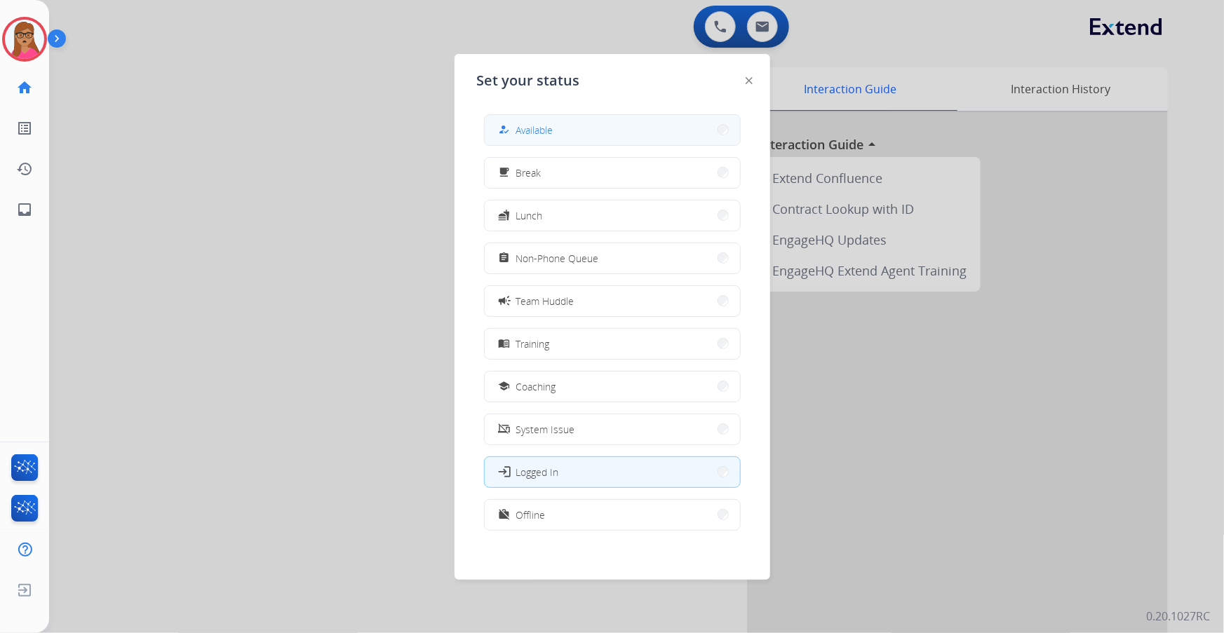
click at [598, 128] on button "how_to_reg Available" at bounding box center [612, 130] width 255 height 30
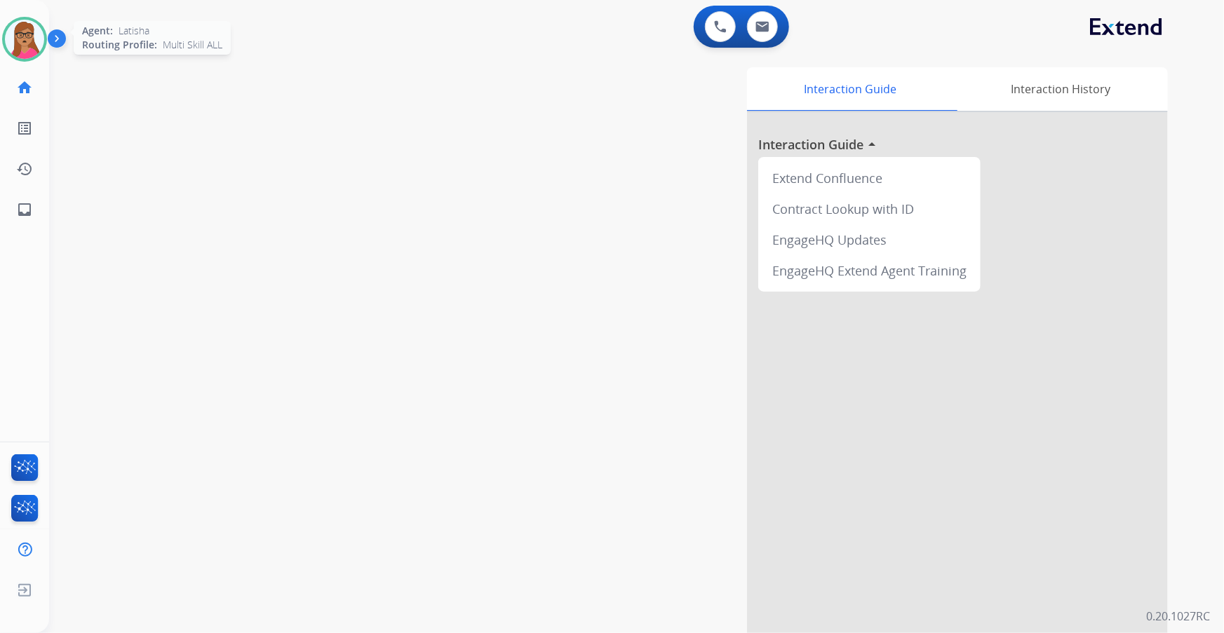
click at [20, 41] on img at bounding box center [24, 39] width 39 height 39
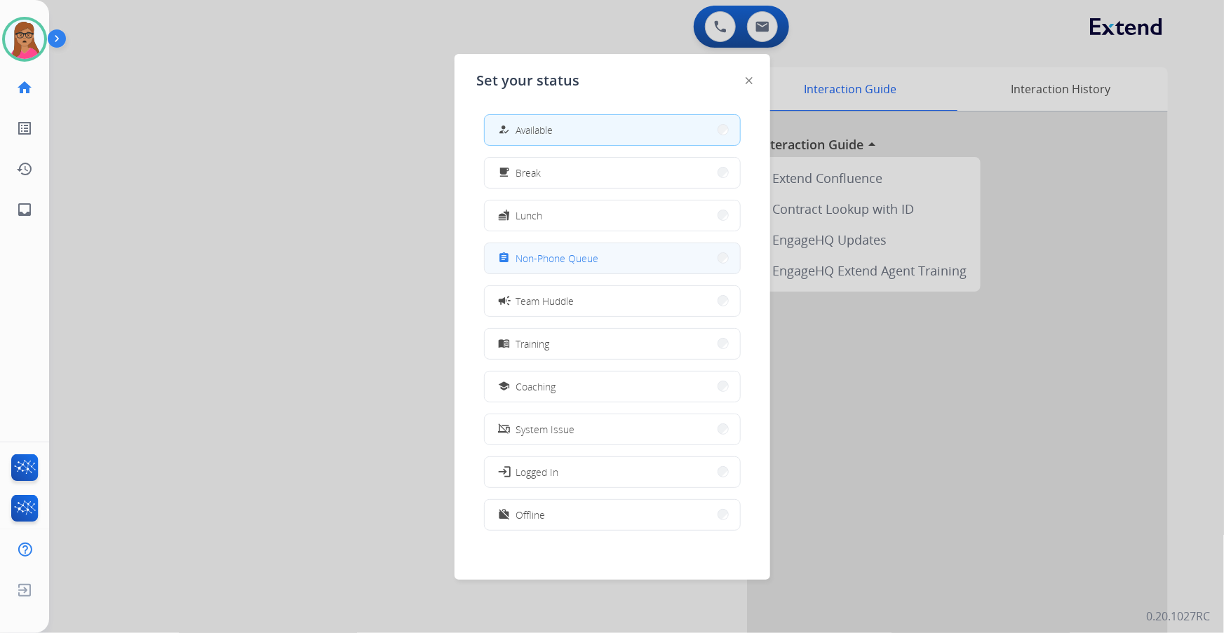
click at [575, 258] on span "Non-Phone Queue" at bounding box center [557, 258] width 83 height 15
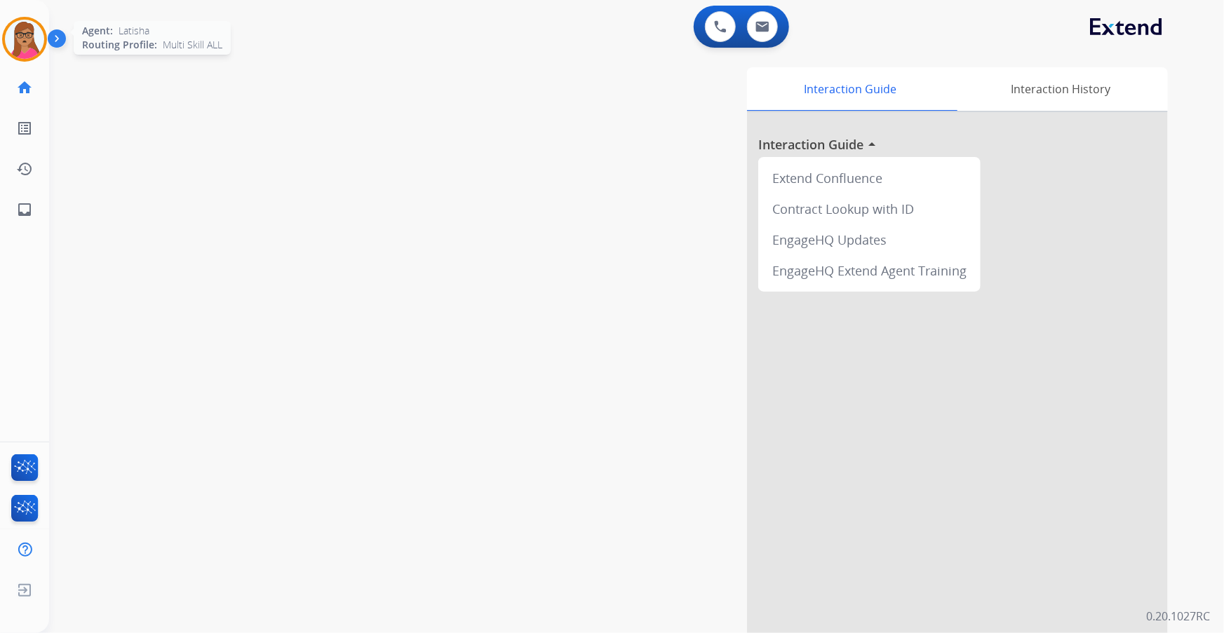
click at [23, 29] on img at bounding box center [24, 39] width 39 height 39
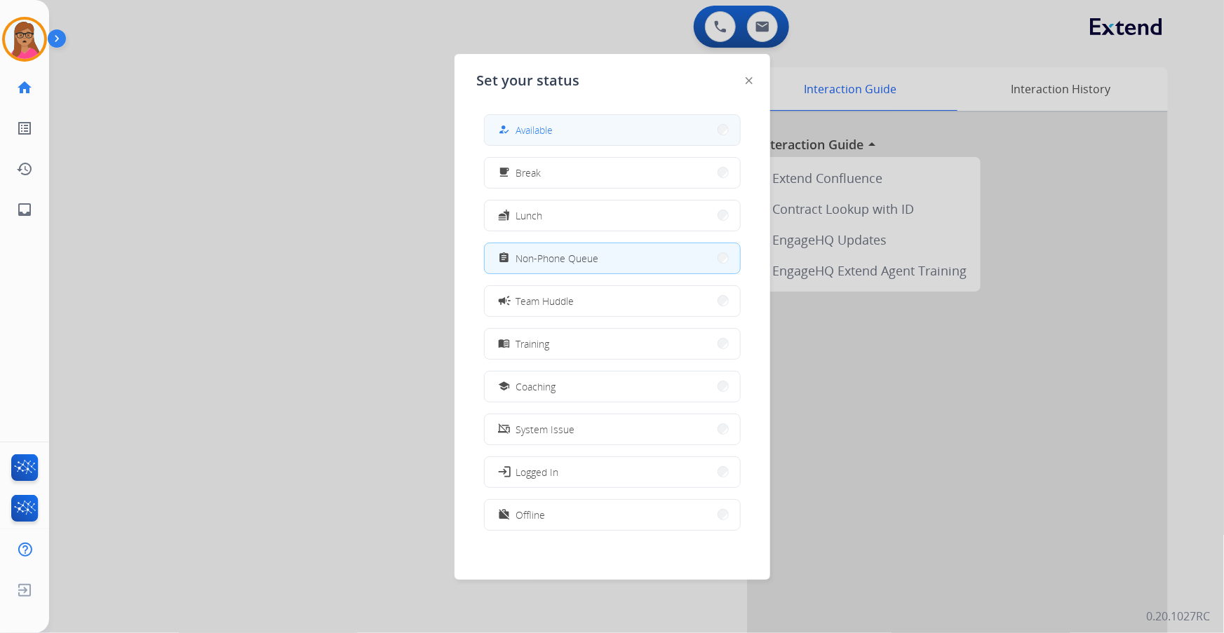
click at [592, 134] on button "how_to_reg Available" at bounding box center [612, 130] width 255 height 30
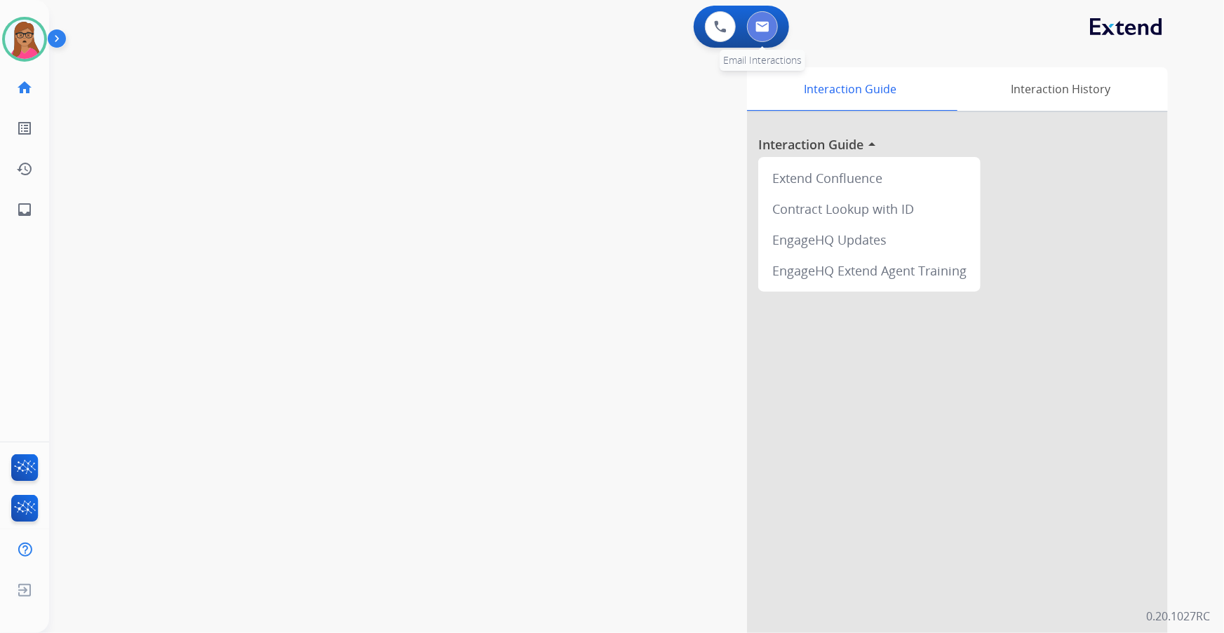
click at [762, 27] on img at bounding box center [762, 26] width 14 height 11
select select "**********"
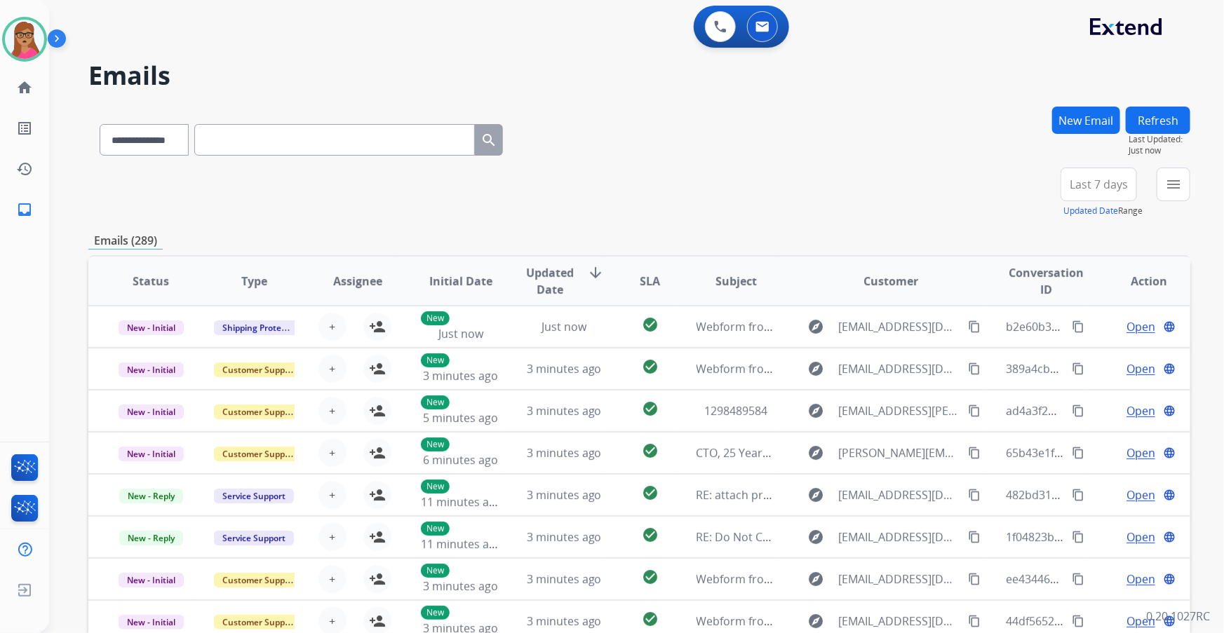
click at [805, 182] on span "Last 7 days" at bounding box center [1099, 185] width 58 height 6
click at [805, 361] on div "Last 90 days" at bounding box center [1094, 354] width 77 height 21
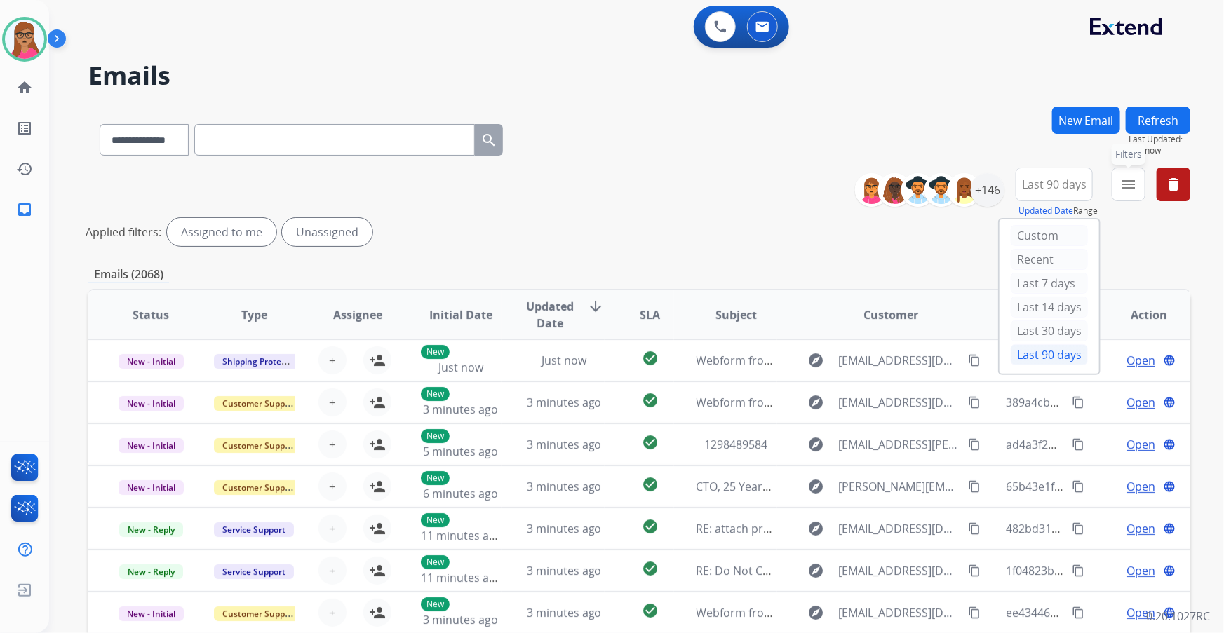
click at [805, 187] on mat-icon "menu" at bounding box center [1128, 184] width 17 height 17
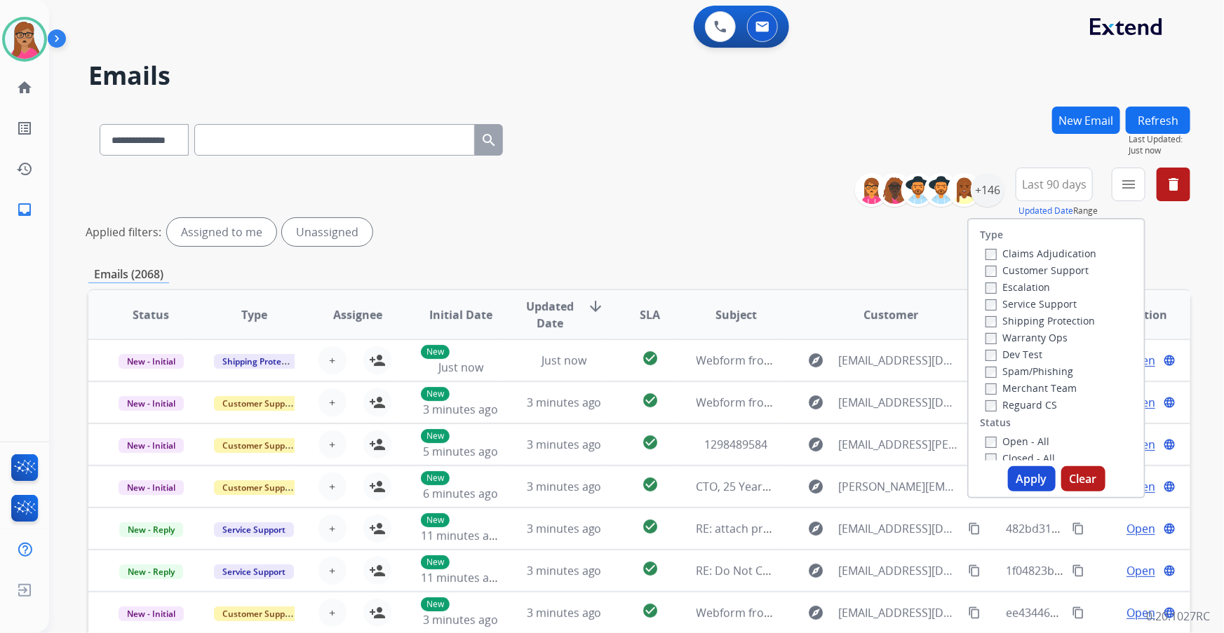
click at [805, 267] on label "Customer Support" at bounding box center [1037, 270] width 103 height 13
click at [805, 321] on label "Shipping Protection" at bounding box center [1040, 320] width 109 height 13
click at [805, 361] on label "Reguard CS" at bounding box center [1022, 404] width 72 height 13
click at [805, 361] on label "Open - All" at bounding box center [1018, 441] width 64 height 13
click at [805, 361] on button "Apply" at bounding box center [1032, 478] width 48 height 25
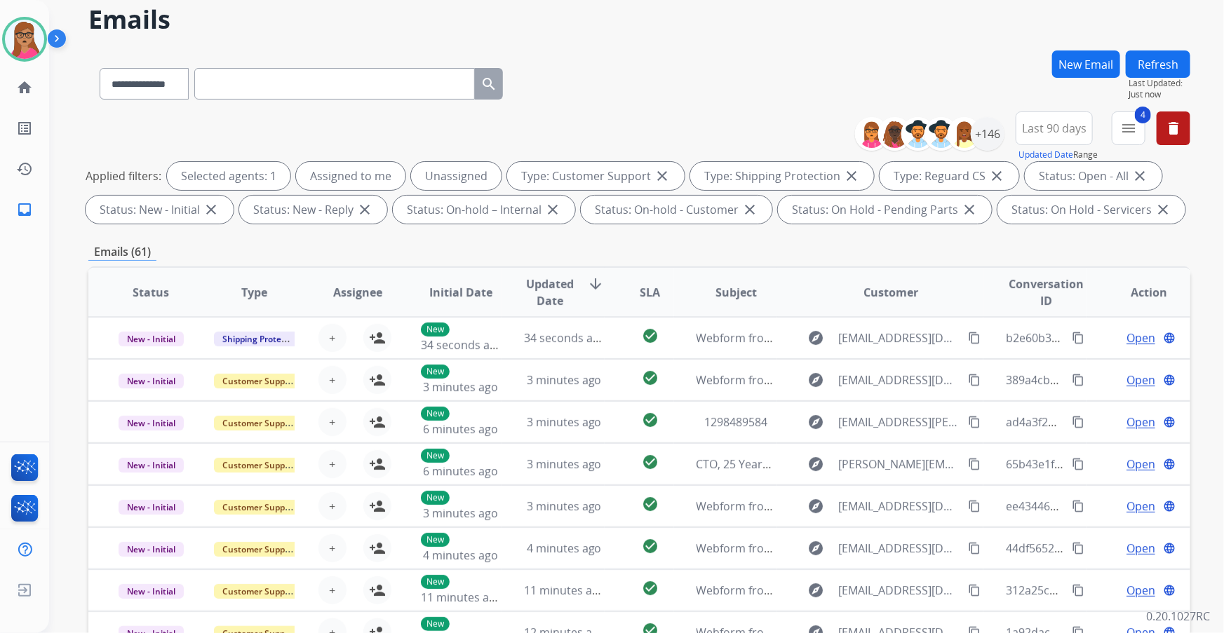
scroll to position [63, 0]
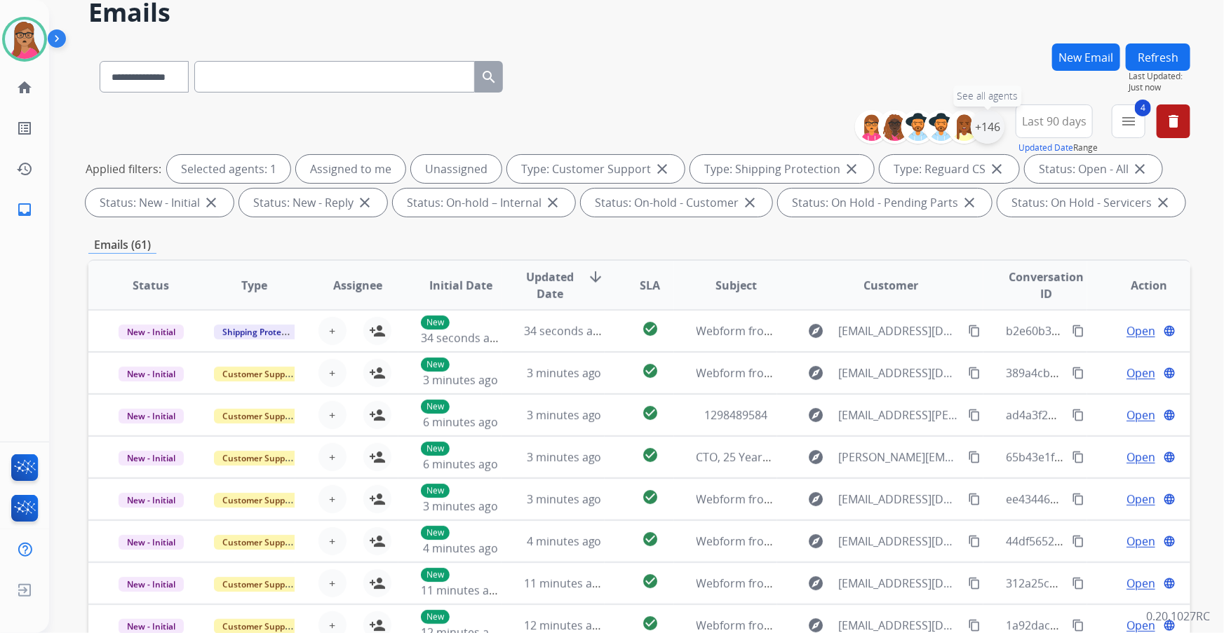
click at [805, 121] on div "+146" at bounding box center [988, 127] width 34 height 34
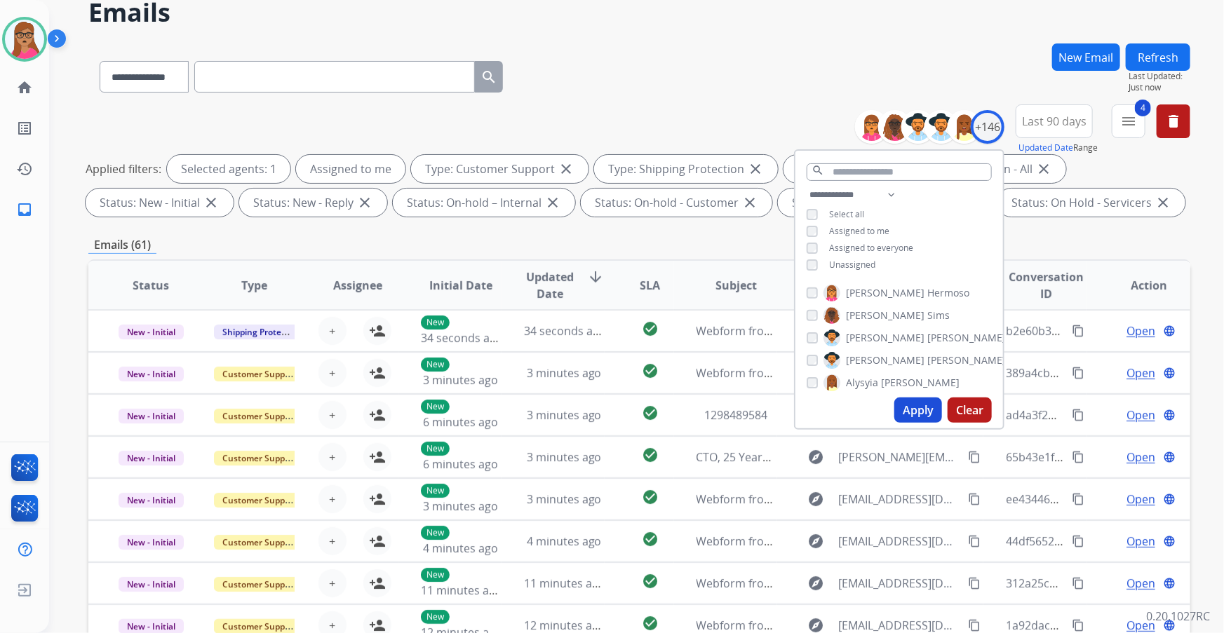
click at [805, 361] on button "Apply" at bounding box center [918, 410] width 48 height 25
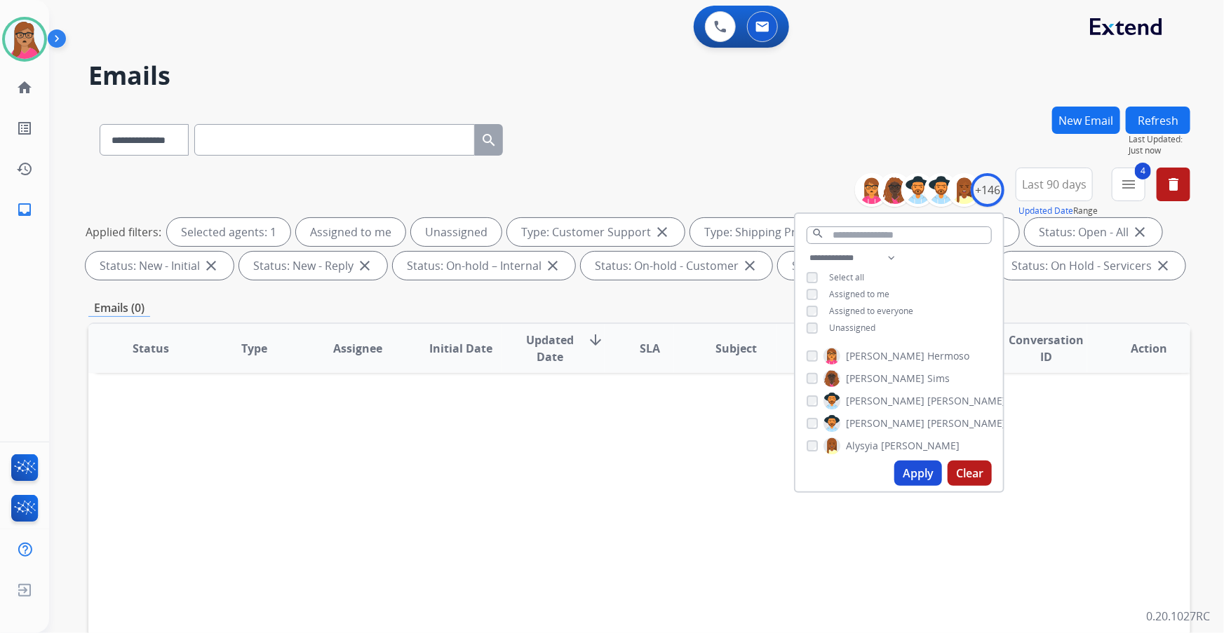
click at [805, 361] on button "Apply" at bounding box center [918, 473] width 48 height 25
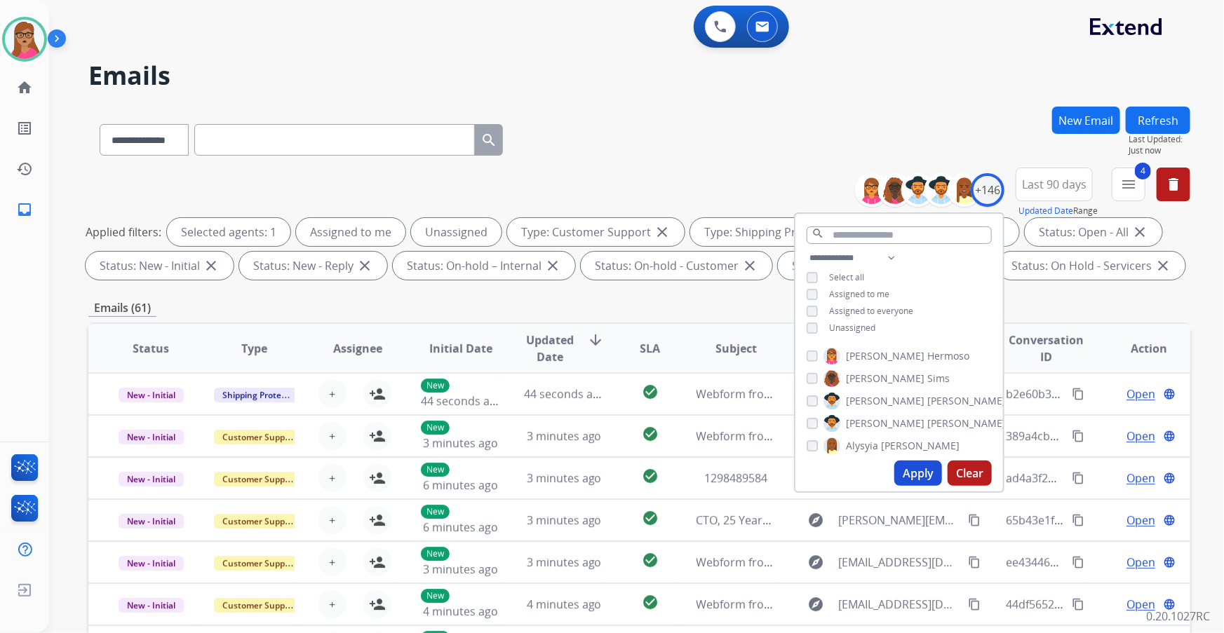
click at [805, 308] on div "Emails (61)" at bounding box center [639, 309] width 1102 height 18
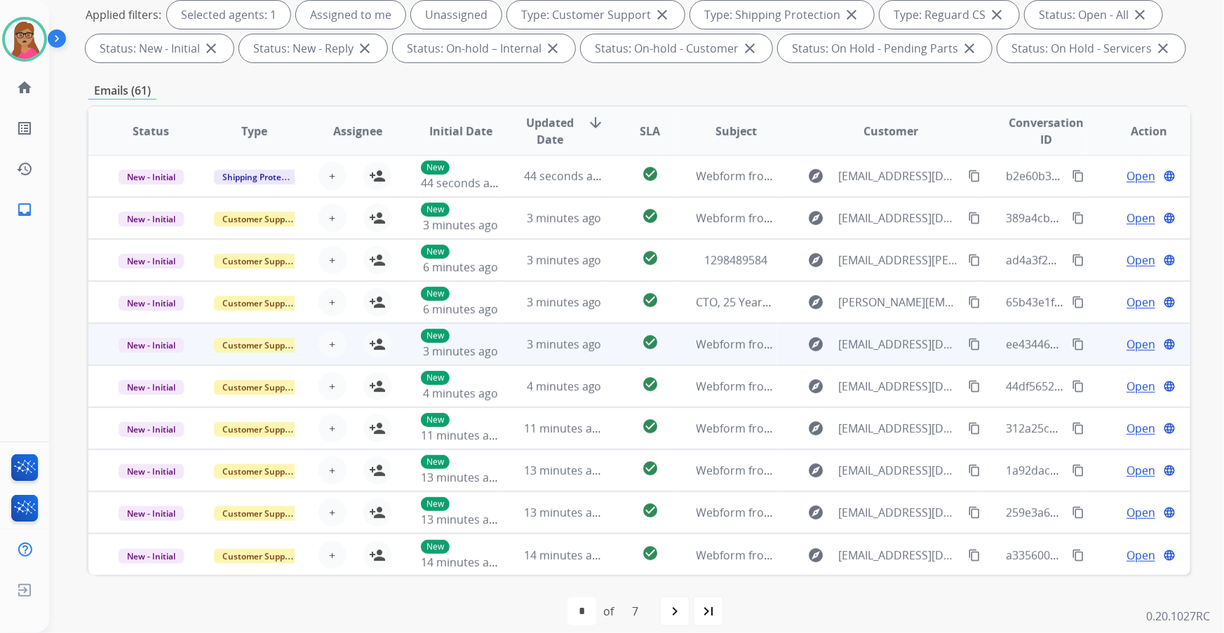
scroll to position [231, 0]
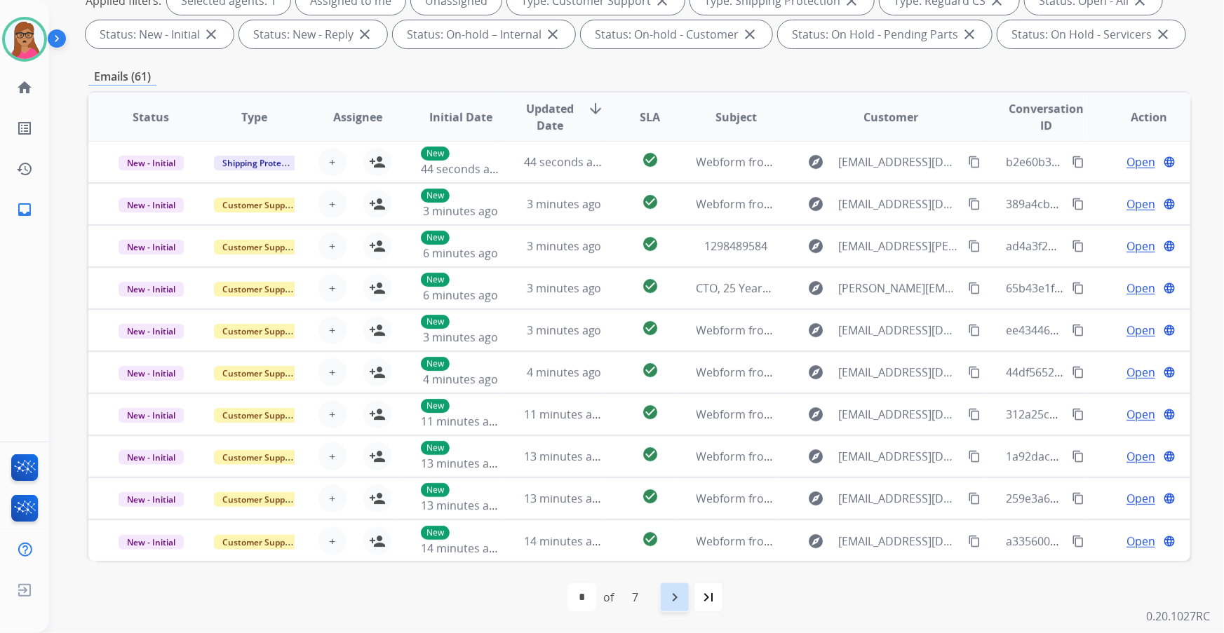
click at [671, 361] on mat-icon "navigate_next" at bounding box center [674, 597] width 17 height 17
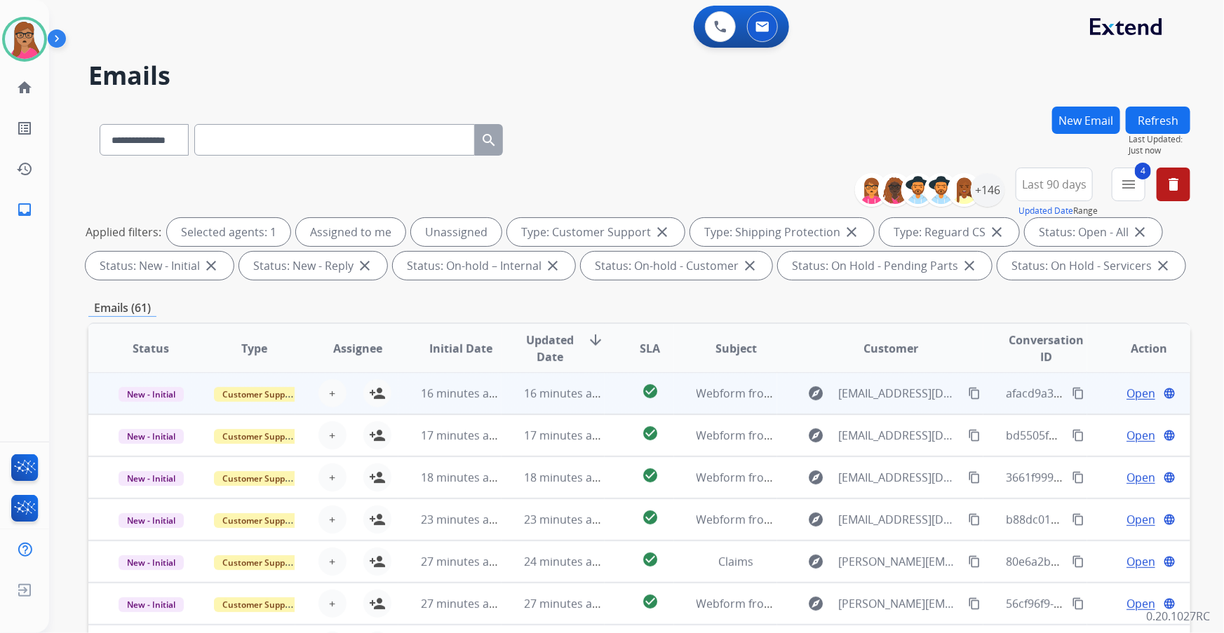
click at [154, 361] on td "New - Initial" at bounding box center [139, 393] width 103 height 42
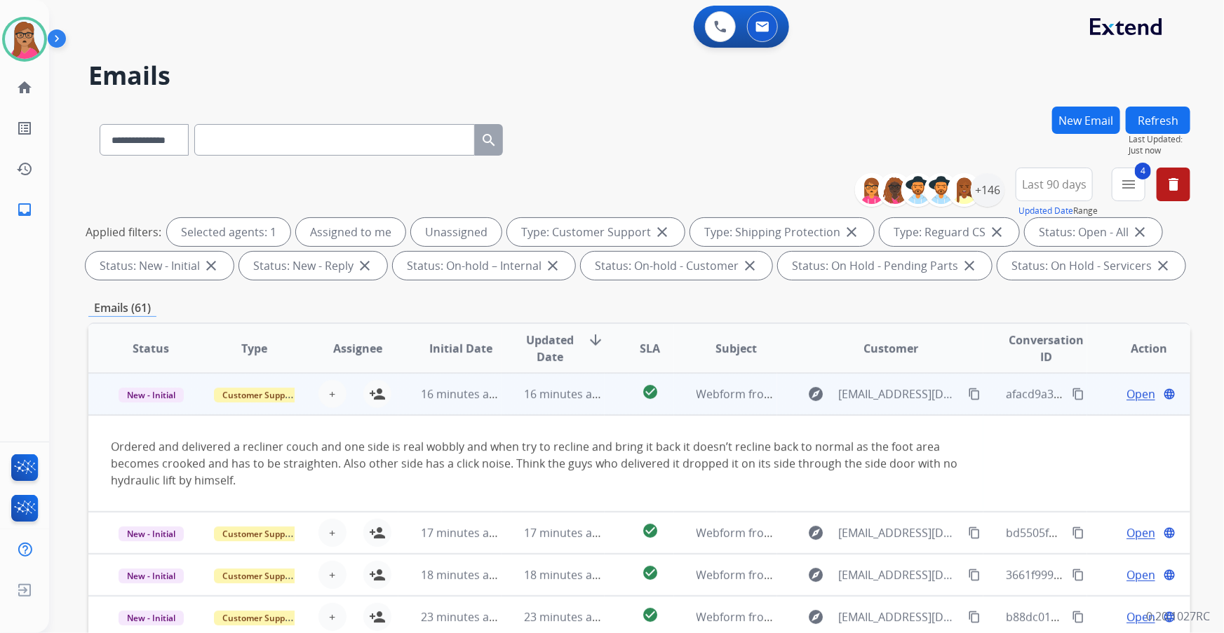
click at [157, 361] on td "New - Initial" at bounding box center [139, 394] width 103 height 42
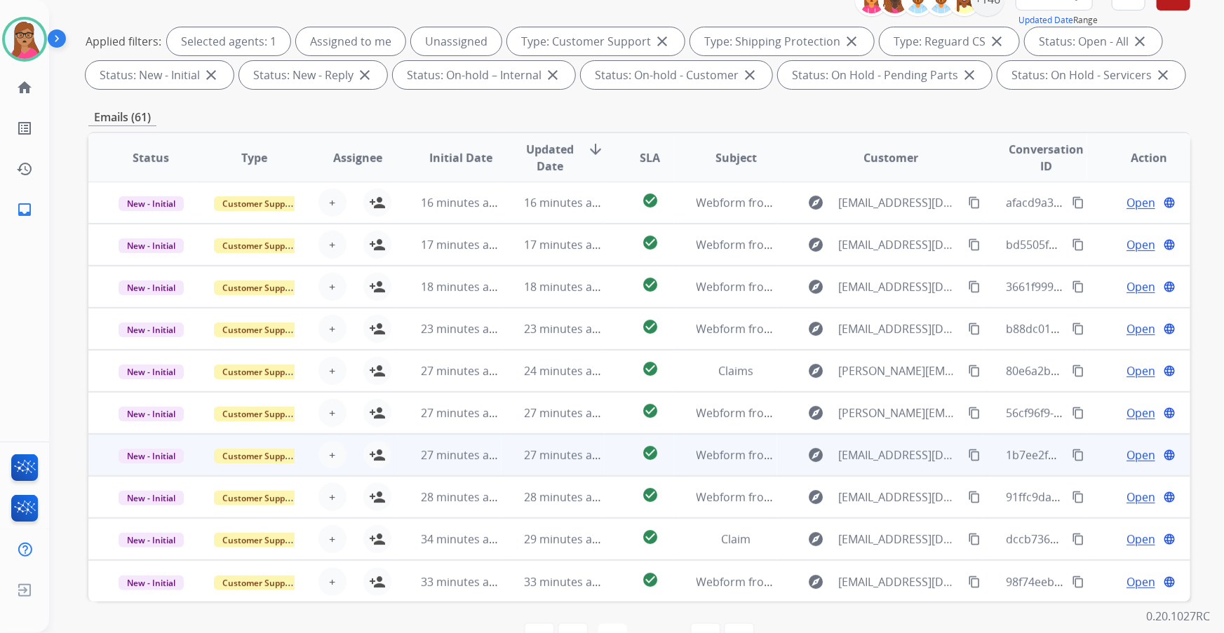
scroll to position [231, 0]
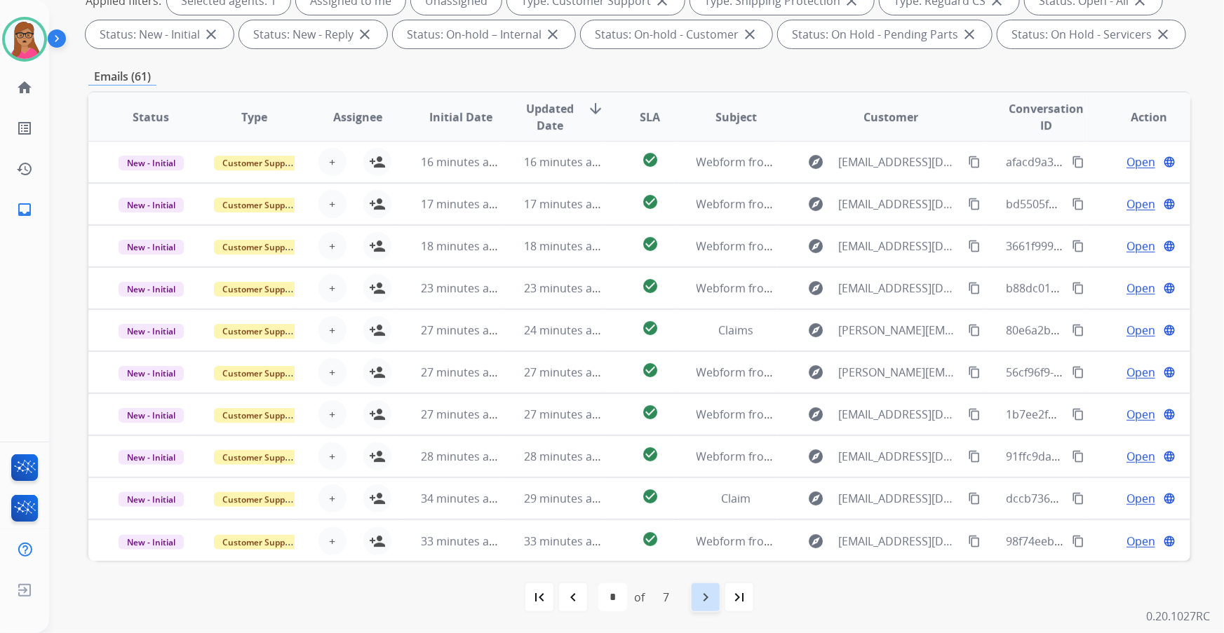
click at [703, 361] on mat-icon "navigate_next" at bounding box center [705, 597] width 17 height 17
click at [706, 361] on mat-icon "navigate_next" at bounding box center [705, 597] width 17 height 17
select select "*"
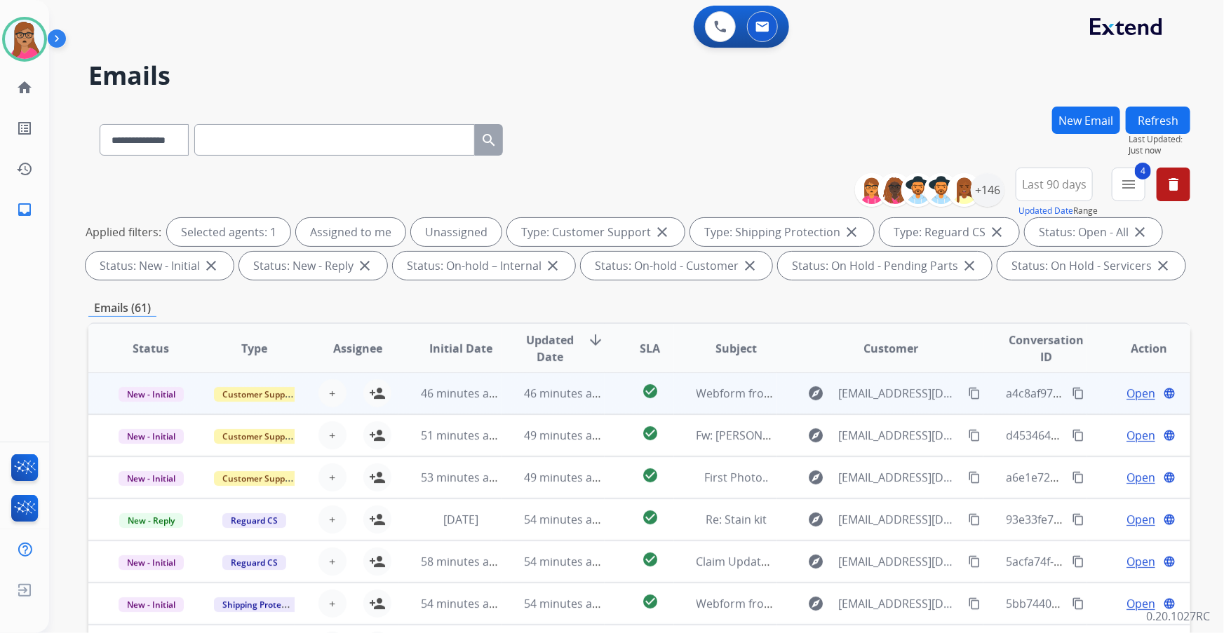
click at [163, 361] on td "New - Initial" at bounding box center [139, 393] width 103 height 42
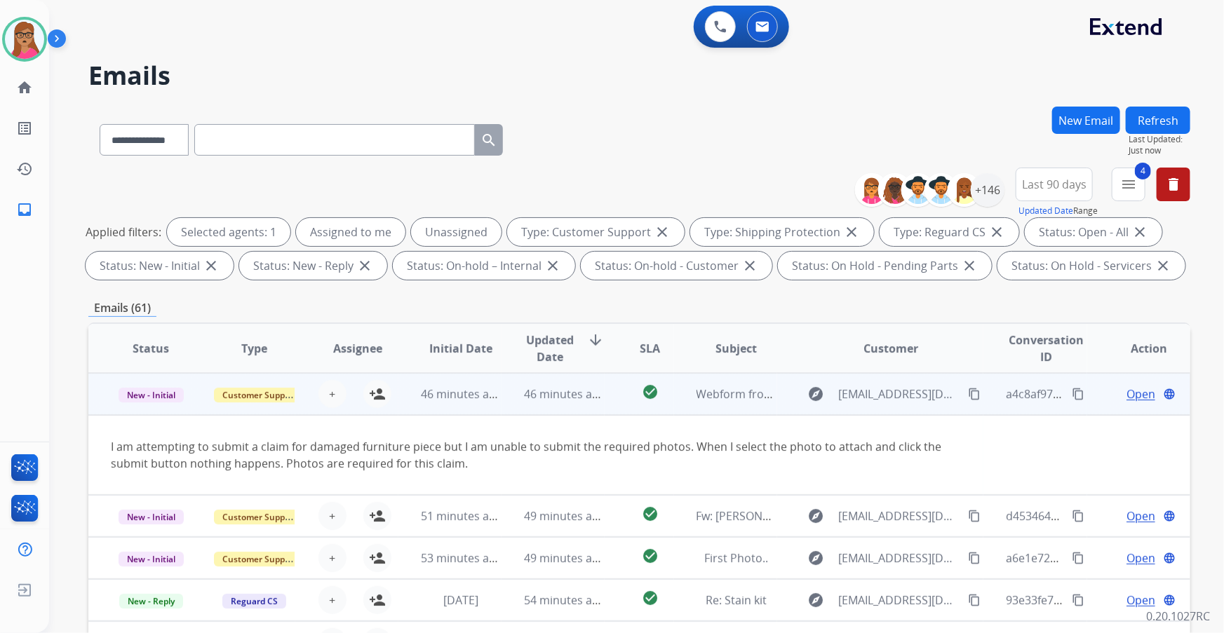
click at [144, 361] on td "New - Initial" at bounding box center [139, 394] width 103 height 42
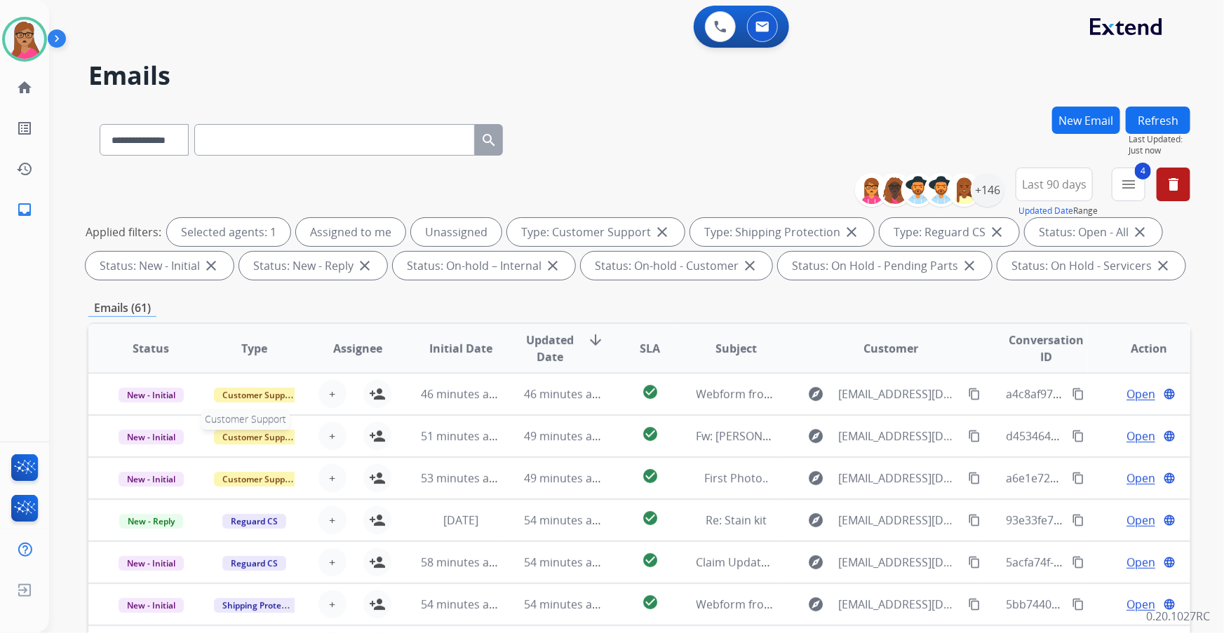
scroll to position [1, 0]
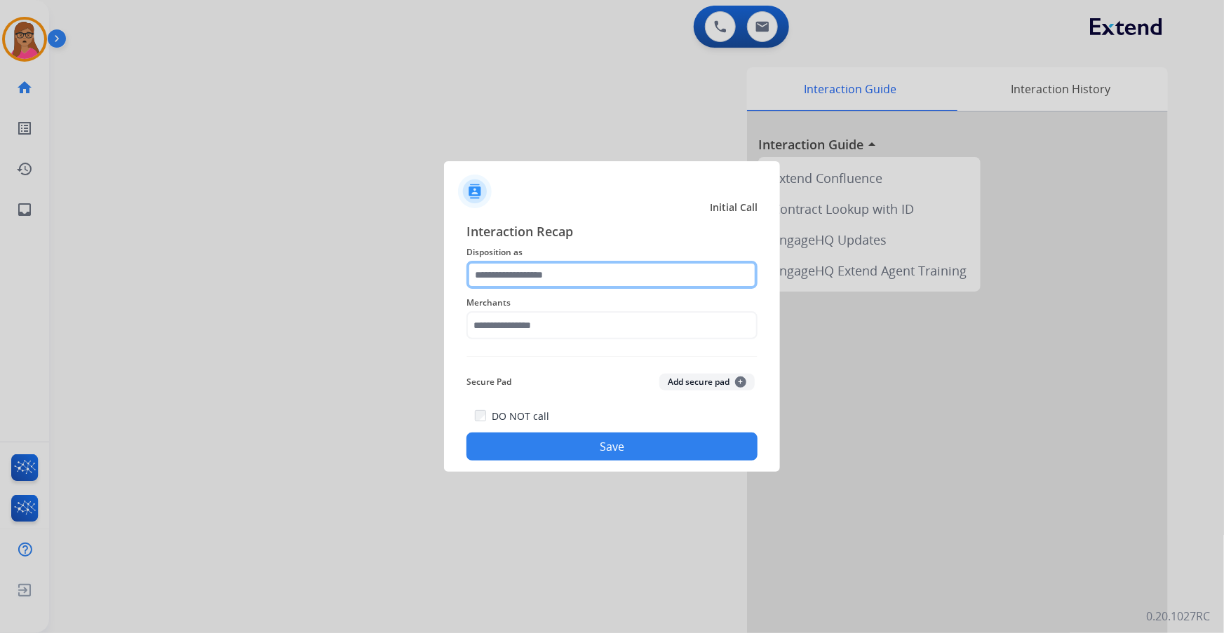
click at [546, 278] on input "text" at bounding box center [611, 275] width 291 height 28
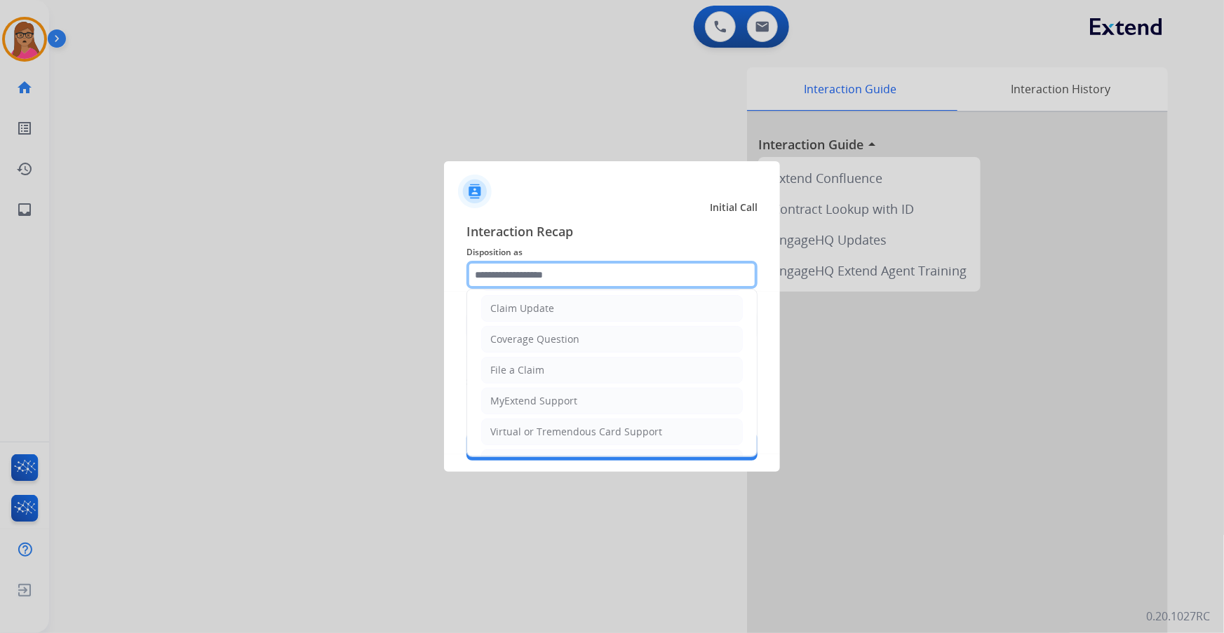
scroll to position [191, 0]
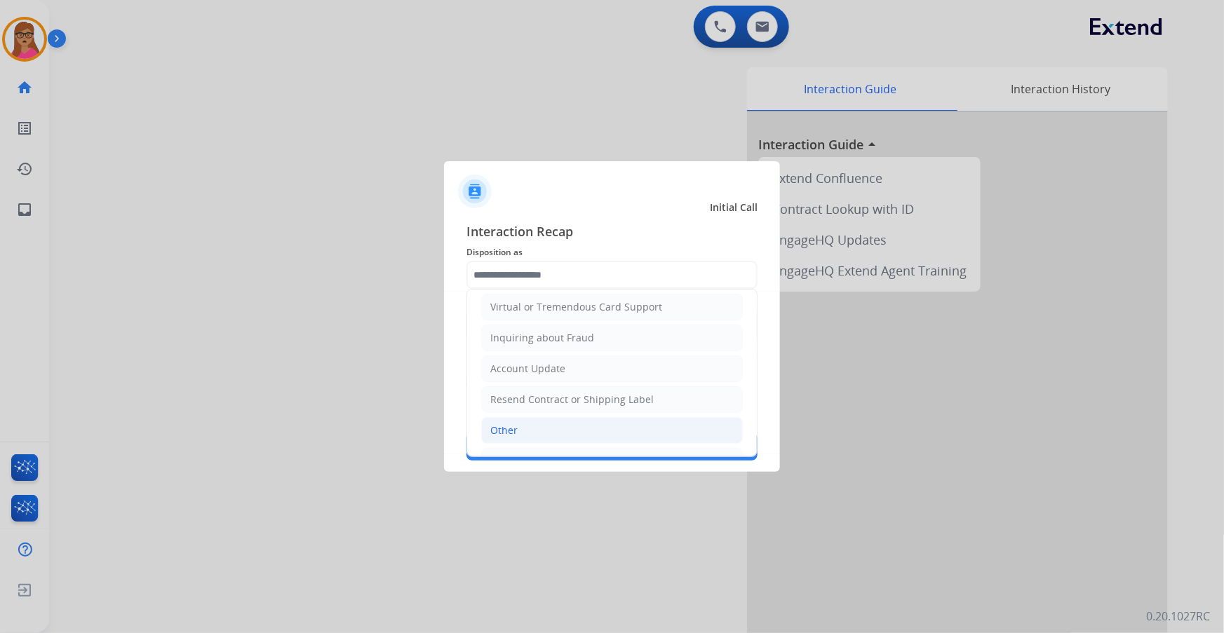
drag, startPoint x: 525, startPoint y: 431, endPoint x: 533, endPoint y: 398, distance: 33.3
click at [523, 361] on li "Other" at bounding box center [612, 430] width 262 height 27
type input "*****"
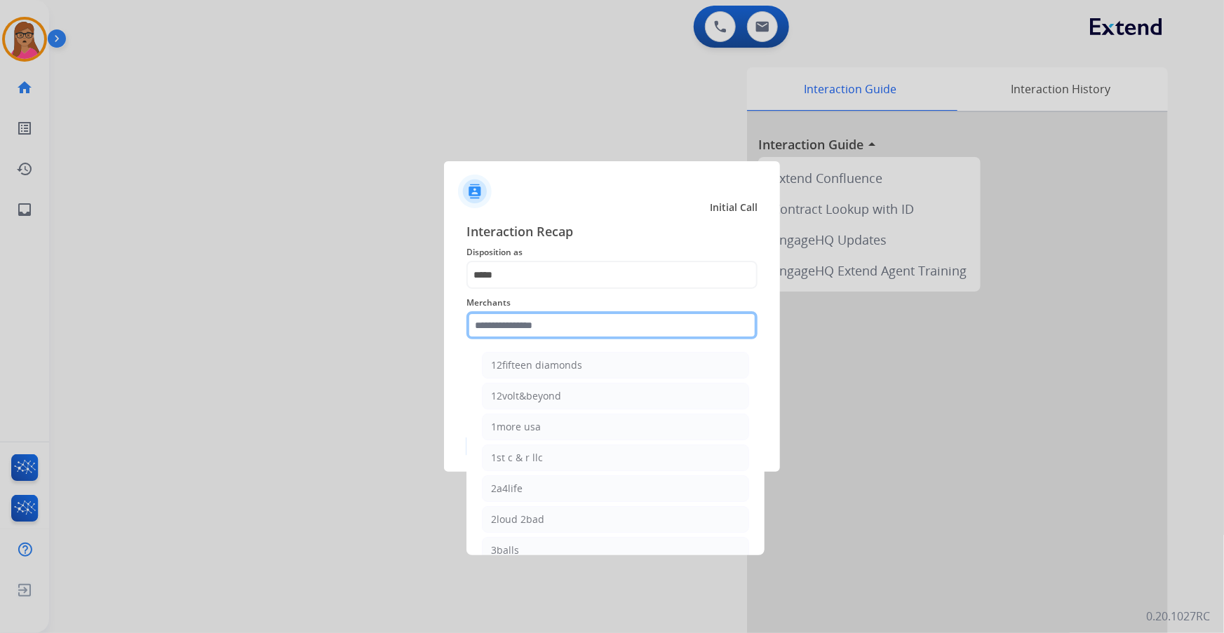
click at [579, 329] on input "text" at bounding box center [611, 325] width 291 height 28
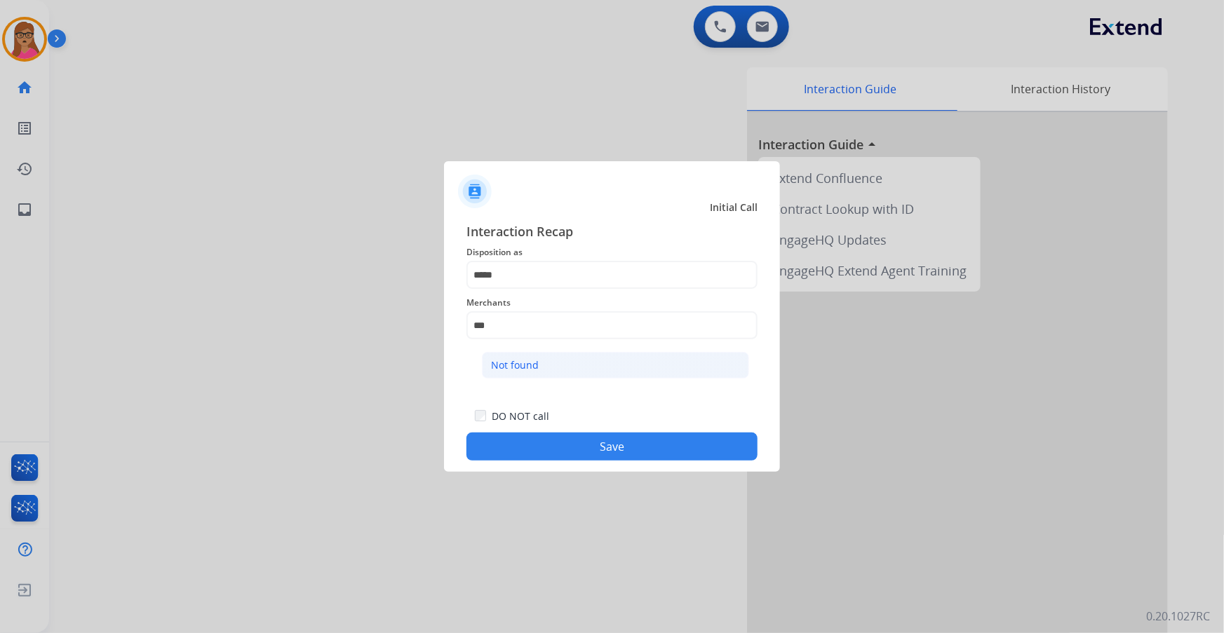
click at [543, 361] on li "Not found" at bounding box center [615, 365] width 267 height 27
type input "*********"
click at [586, 361] on button "Save" at bounding box center [611, 447] width 291 height 28
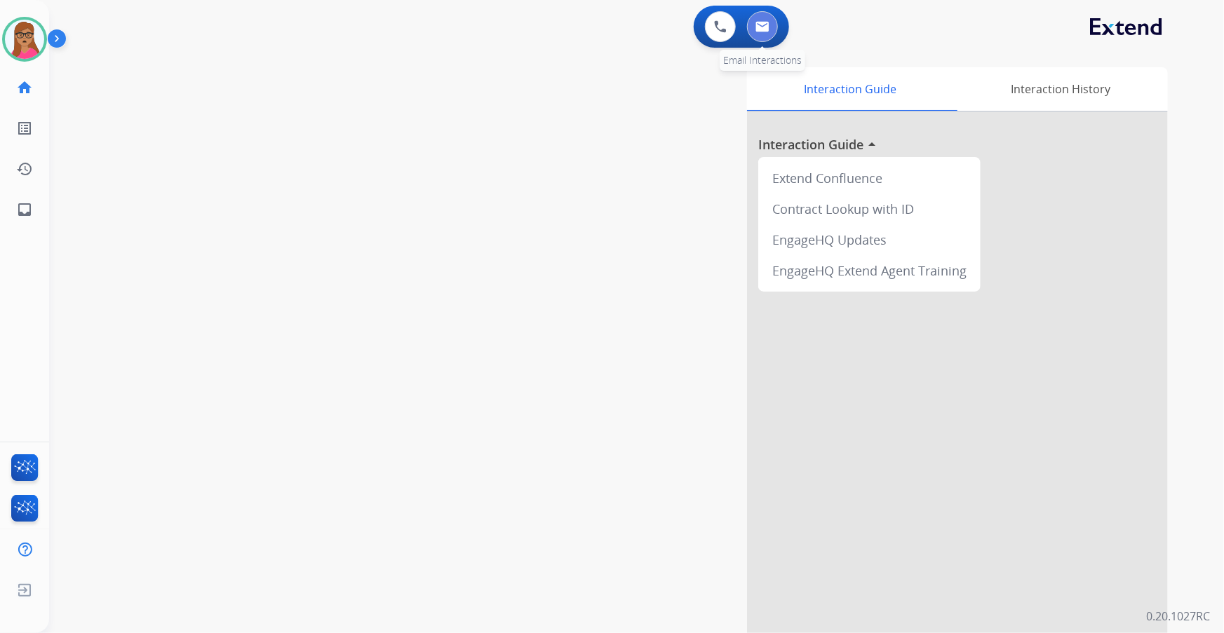
click at [762, 33] on button at bounding box center [762, 26] width 31 height 31
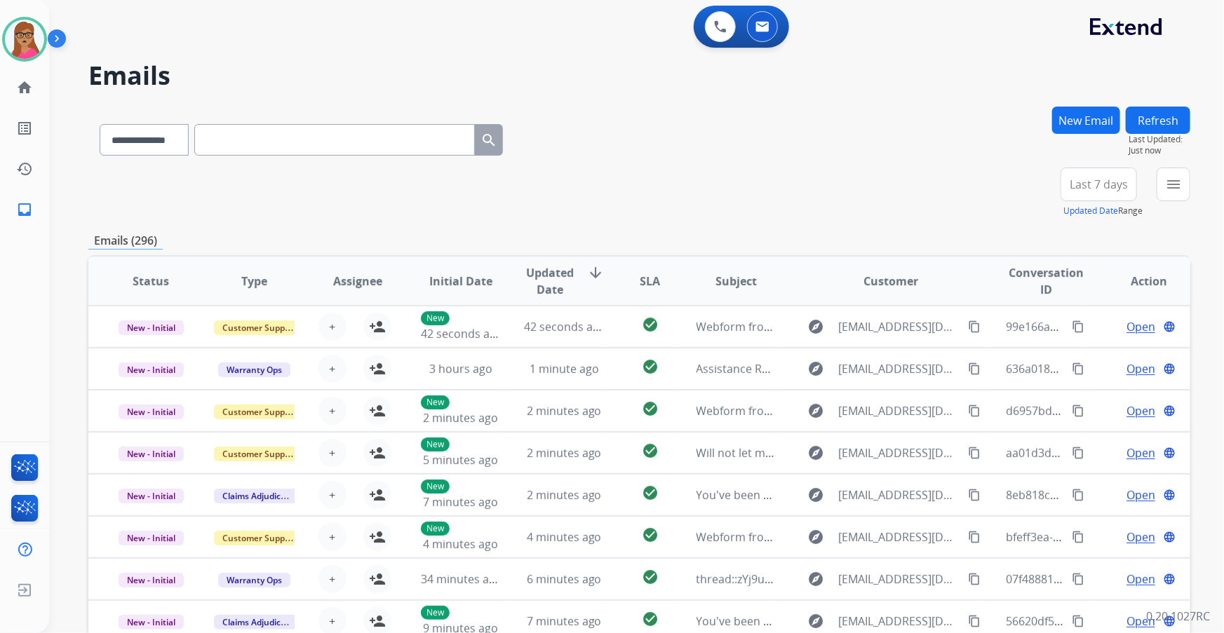
click at [805, 194] on button "Last 7 days" at bounding box center [1099, 185] width 76 height 34
click at [805, 357] on div "Last 90 days" at bounding box center [1094, 354] width 77 height 21
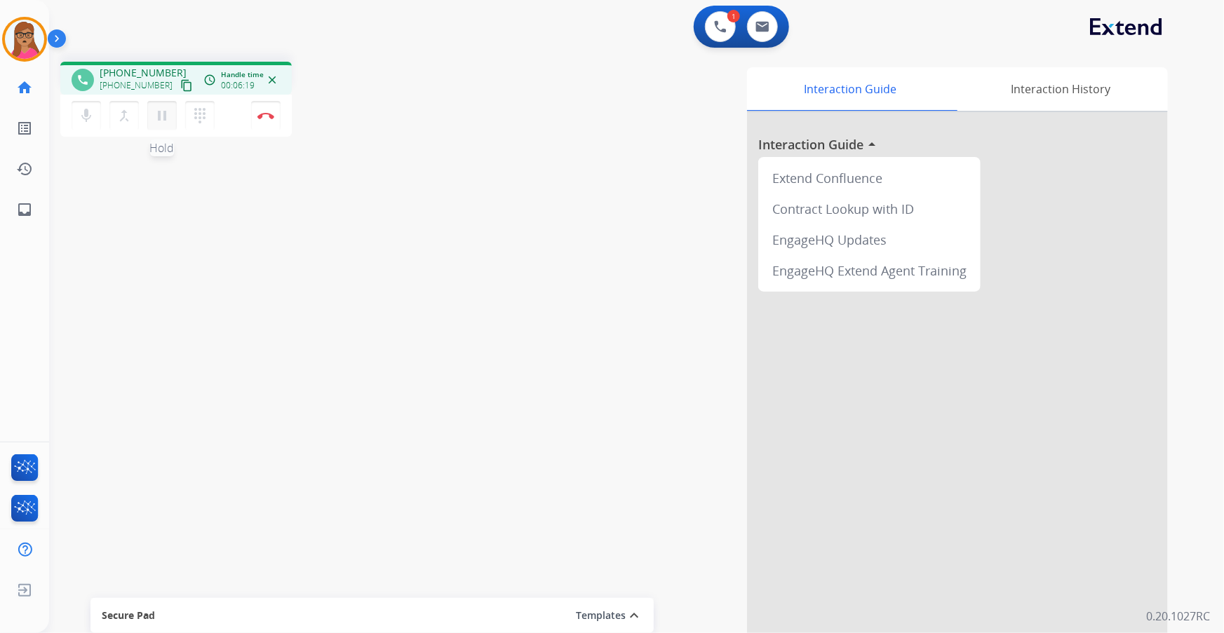
click at [166, 114] on mat-icon "pause" at bounding box center [162, 115] width 17 height 17
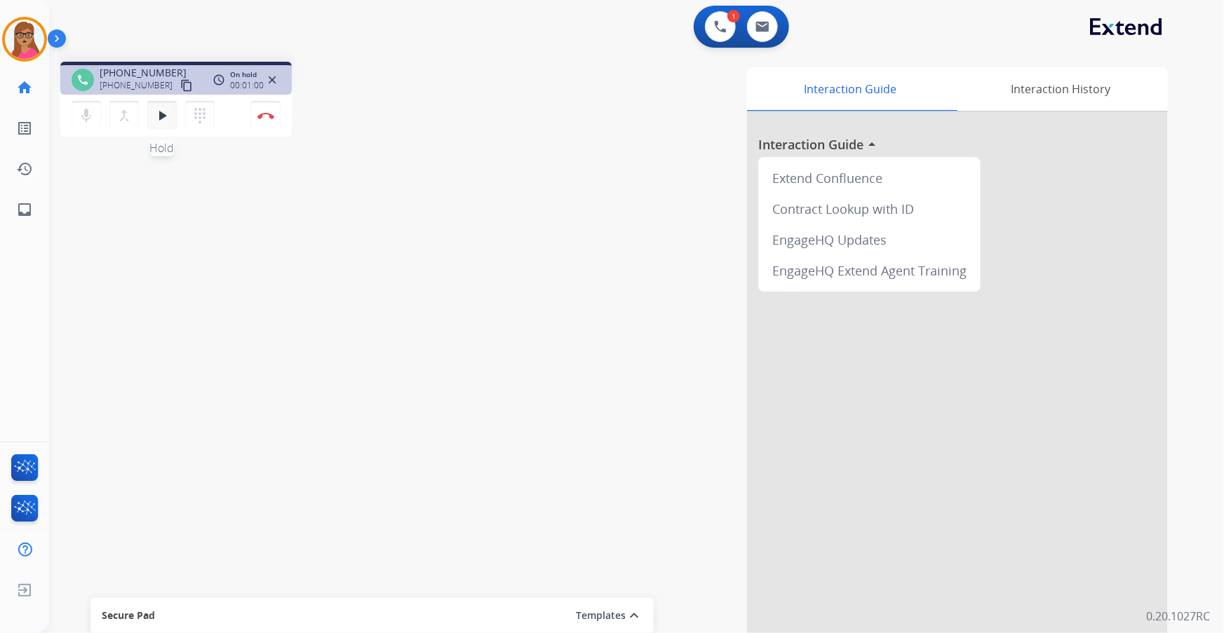
click at [169, 119] on mat-icon "play_arrow" at bounding box center [162, 115] width 17 height 17
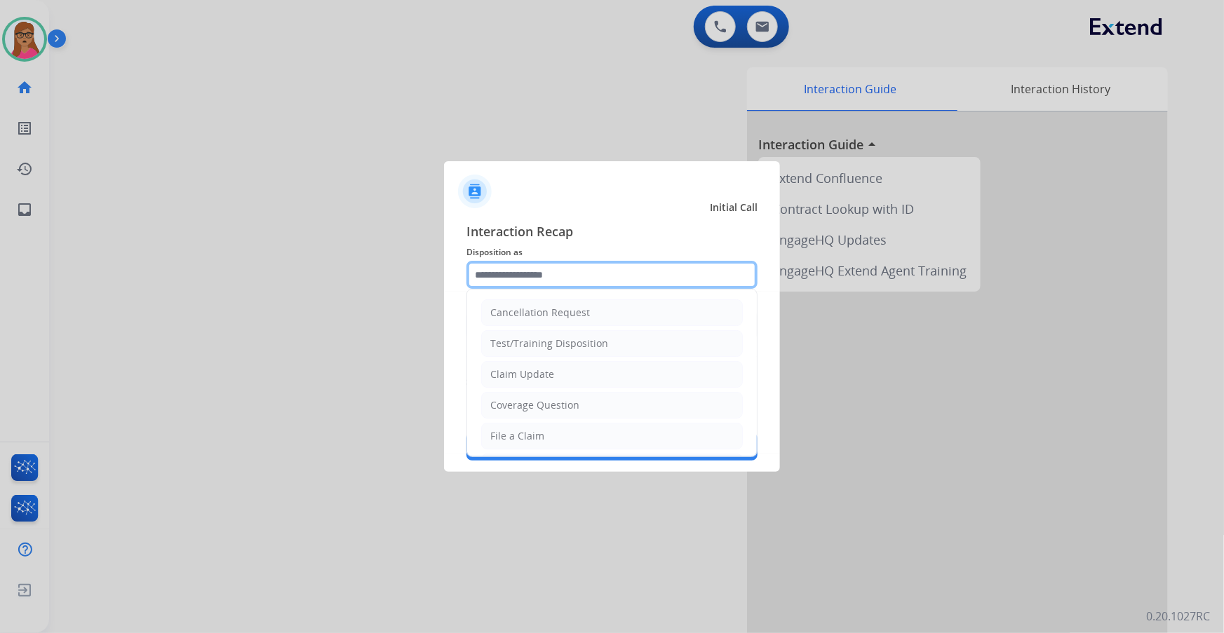
click at [577, 274] on input "text" at bounding box center [611, 275] width 291 height 28
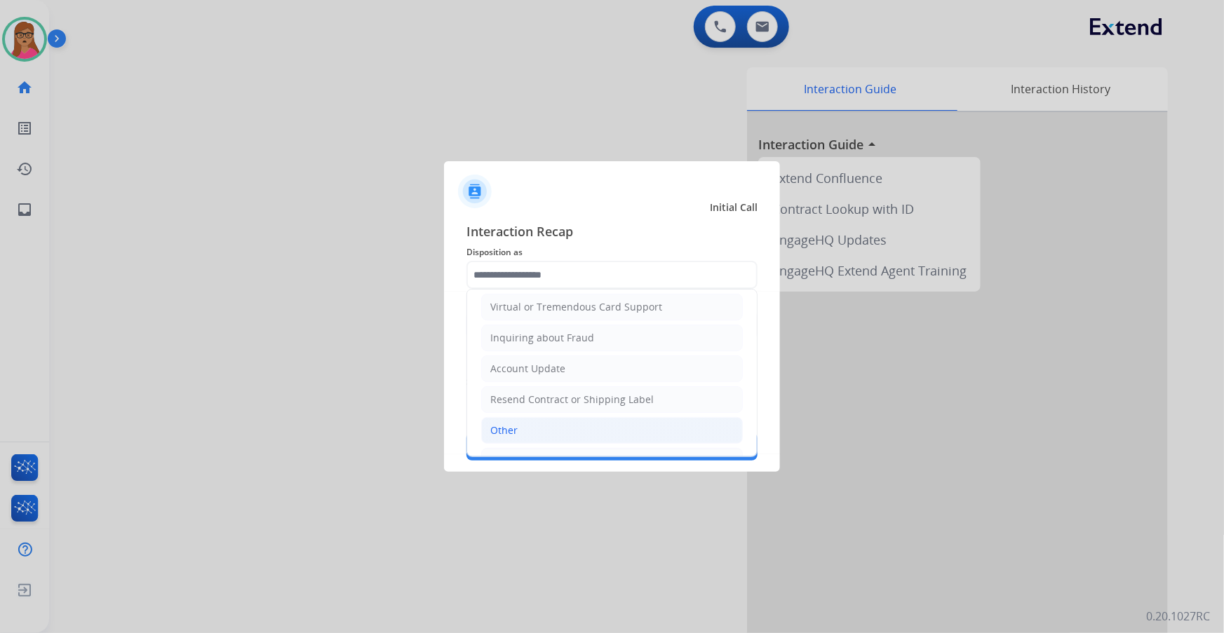
drag, startPoint x: 541, startPoint y: 416, endPoint x: 532, endPoint y: 376, distance: 41.0
click at [540, 361] on li "Other" at bounding box center [612, 430] width 262 height 27
type input "*****"
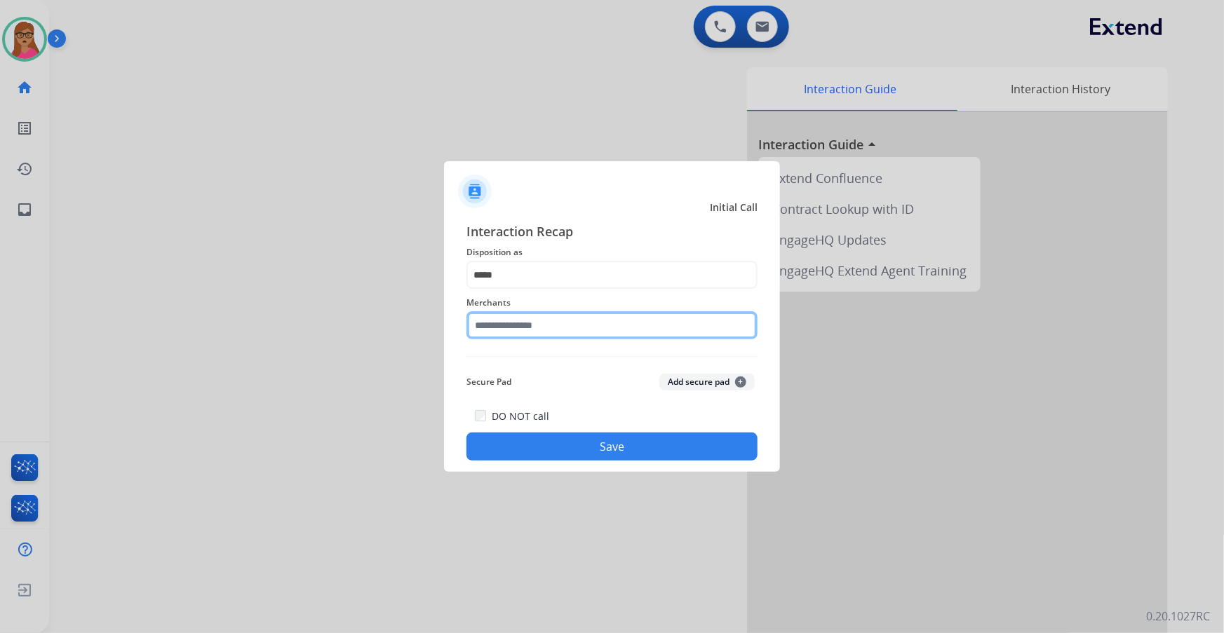
click at [530, 325] on input "text" at bounding box center [611, 325] width 291 height 28
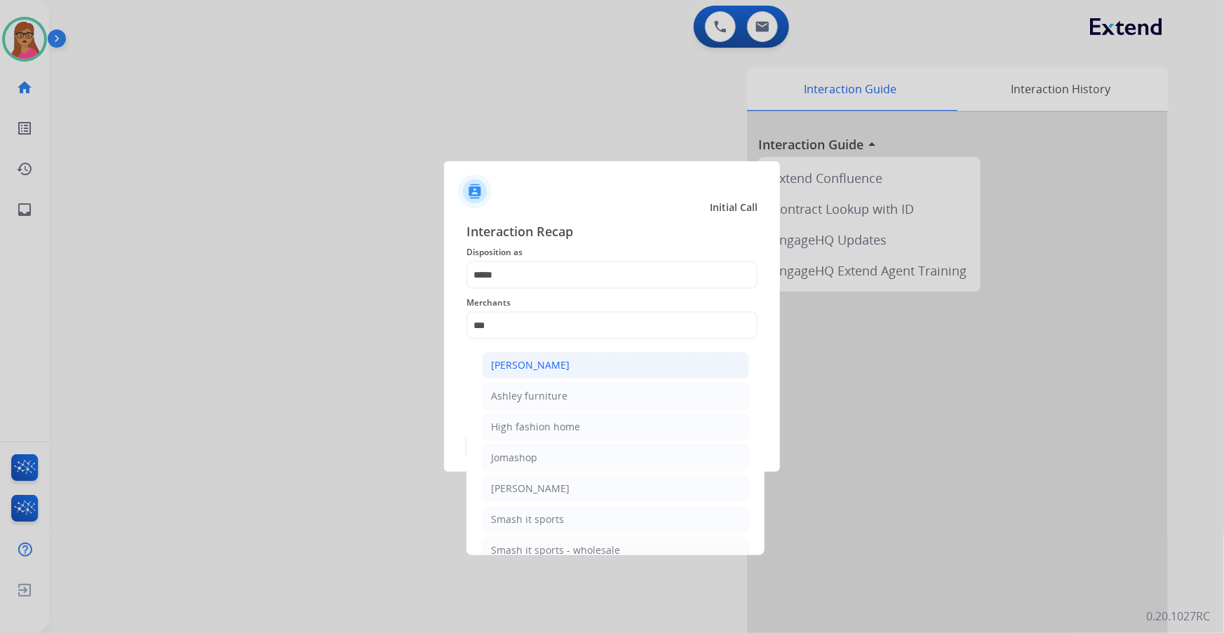
click at [563, 359] on div "Ashley - Reguard" at bounding box center [530, 365] width 79 height 14
type input "**********"
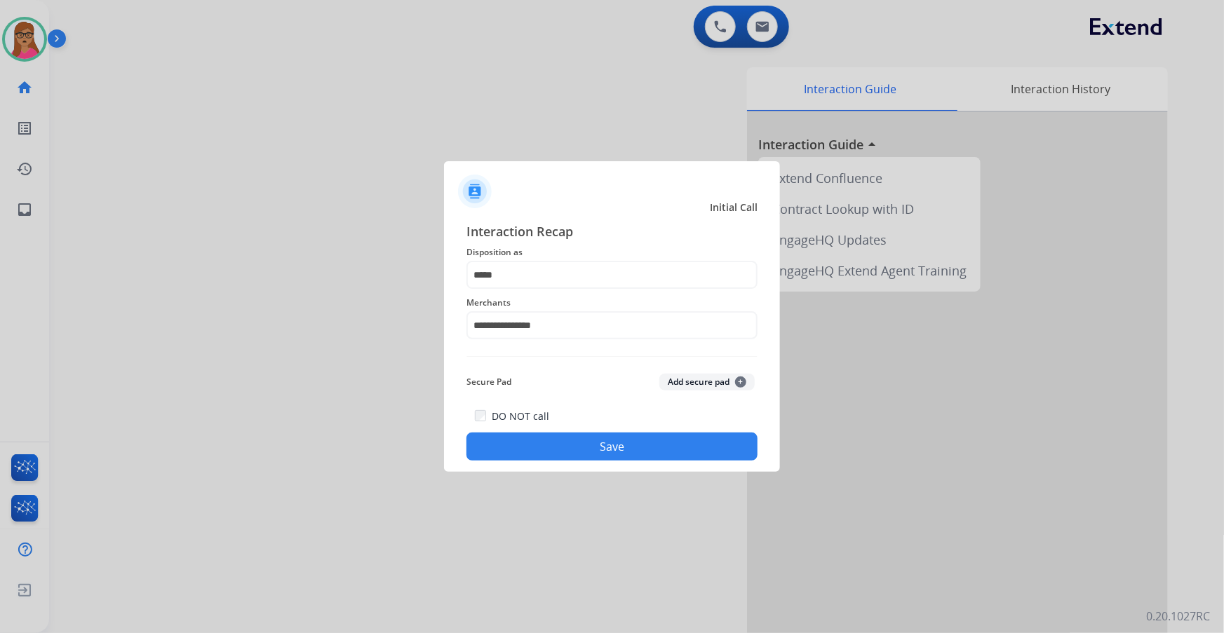
click at [553, 361] on button "Save" at bounding box center [611, 447] width 291 height 28
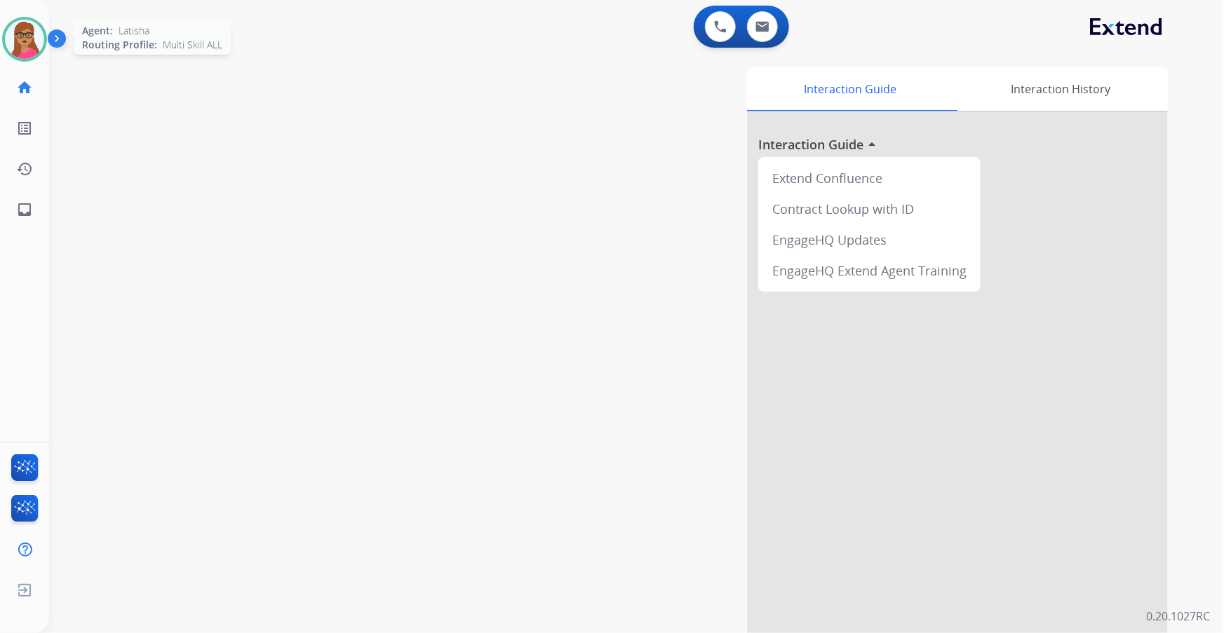
click at [35, 40] on img at bounding box center [24, 39] width 39 height 39
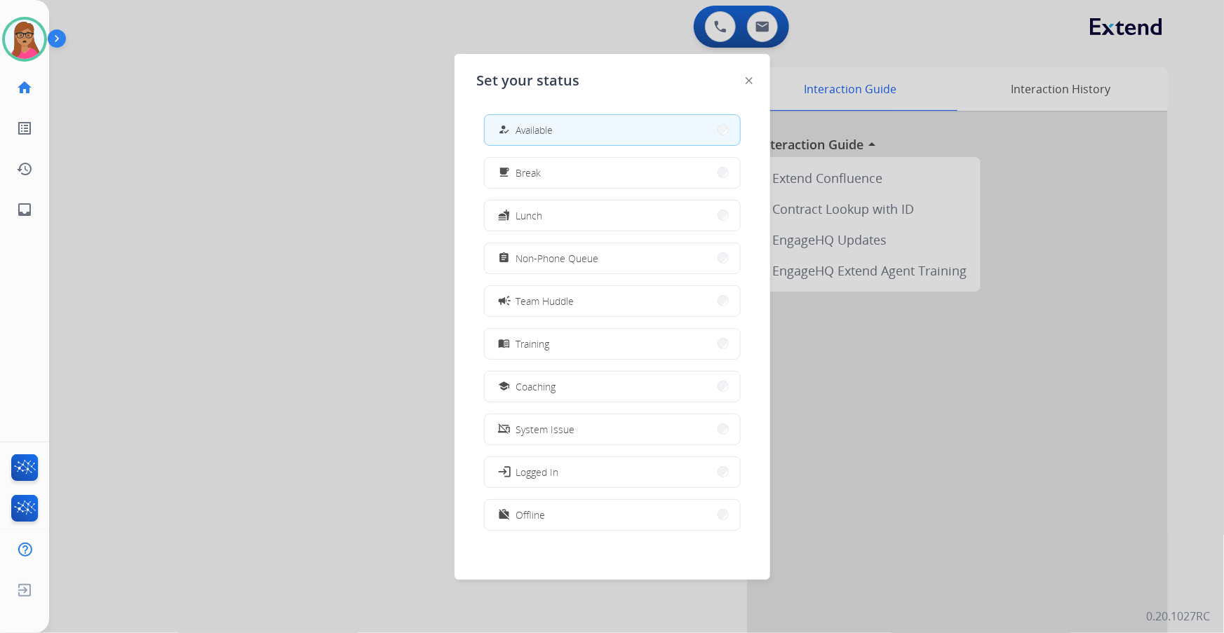
drag, startPoint x: 404, startPoint y: 156, endPoint x: 307, endPoint y: 80, distance: 122.9
click at [403, 154] on div at bounding box center [612, 316] width 1224 height 633
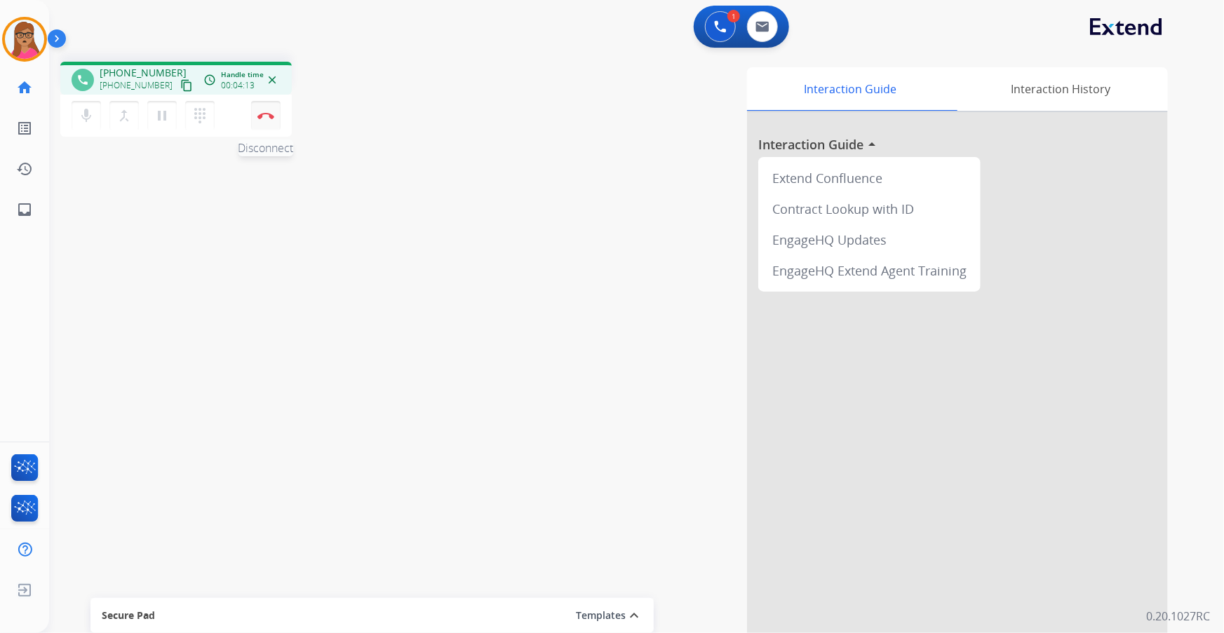
click at [270, 114] on img at bounding box center [265, 115] width 17 height 7
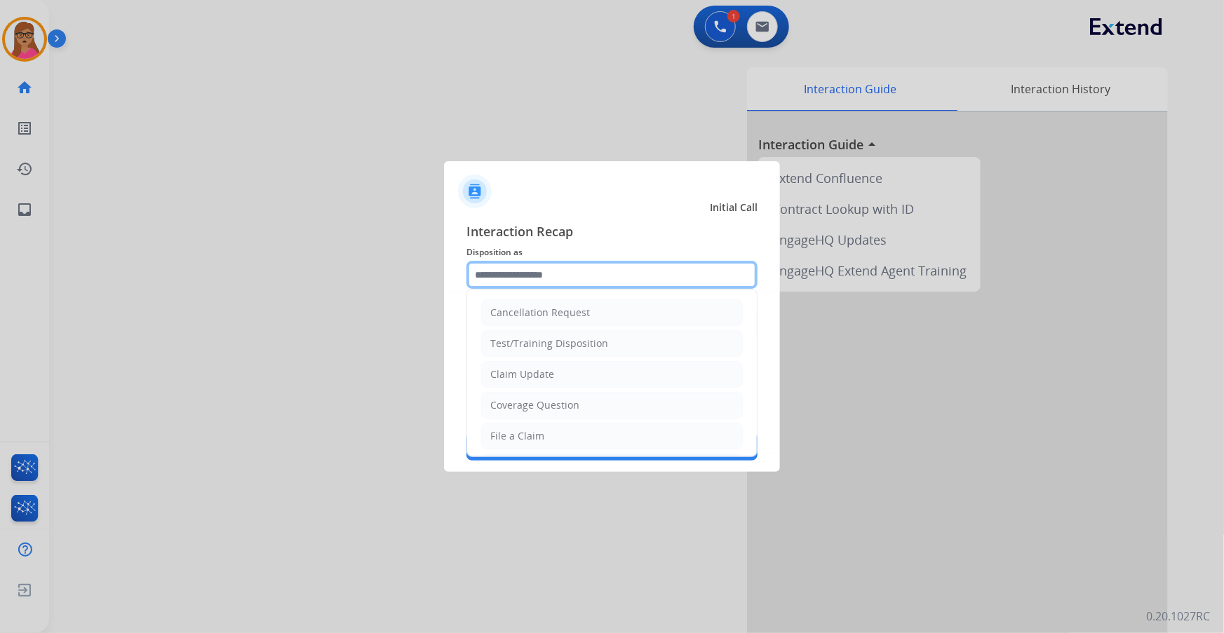
click at [536, 264] on input "text" at bounding box center [611, 275] width 291 height 28
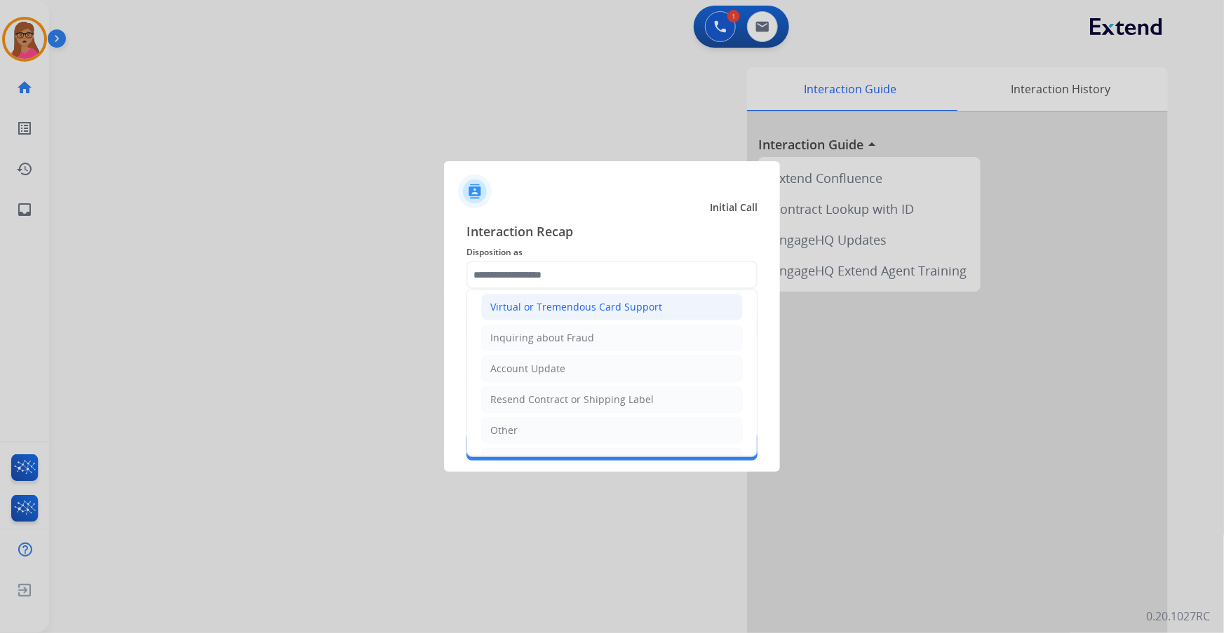
click at [604, 304] on div "Virtual or Tremendous Card Support" at bounding box center [576, 307] width 172 height 14
type input "**********"
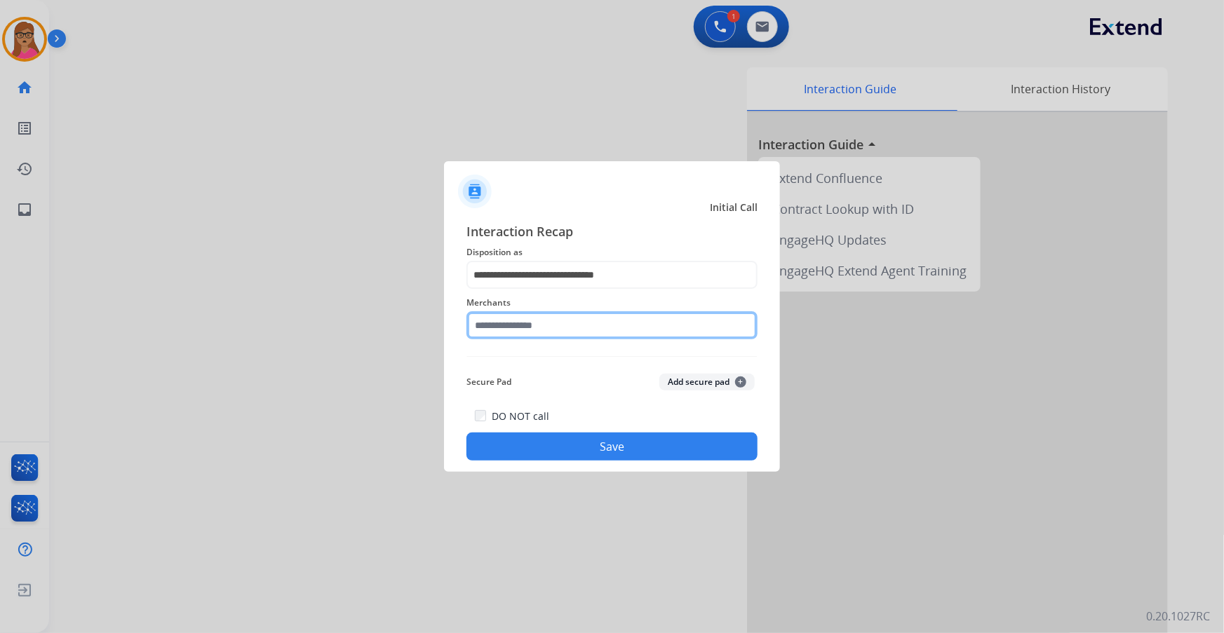
click at [549, 327] on input "text" at bounding box center [611, 325] width 291 height 28
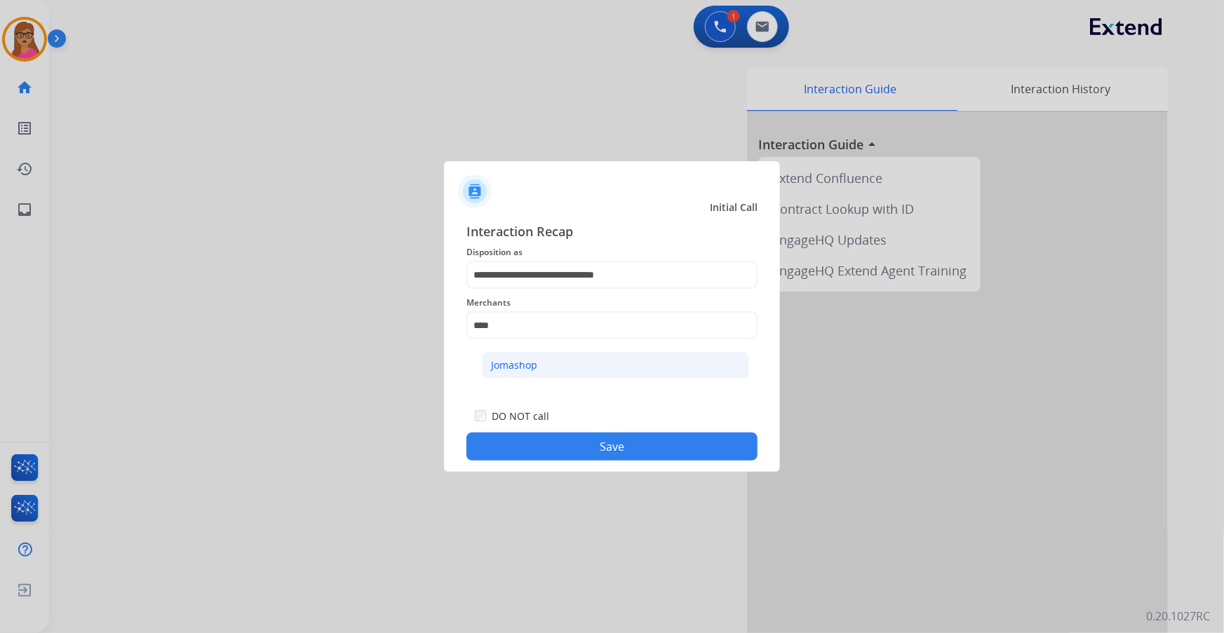
click at [603, 361] on li "Jomashop" at bounding box center [615, 365] width 267 height 27
type input "********"
click at [595, 361] on button "Save" at bounding box center [611, 447] width 291 height 28
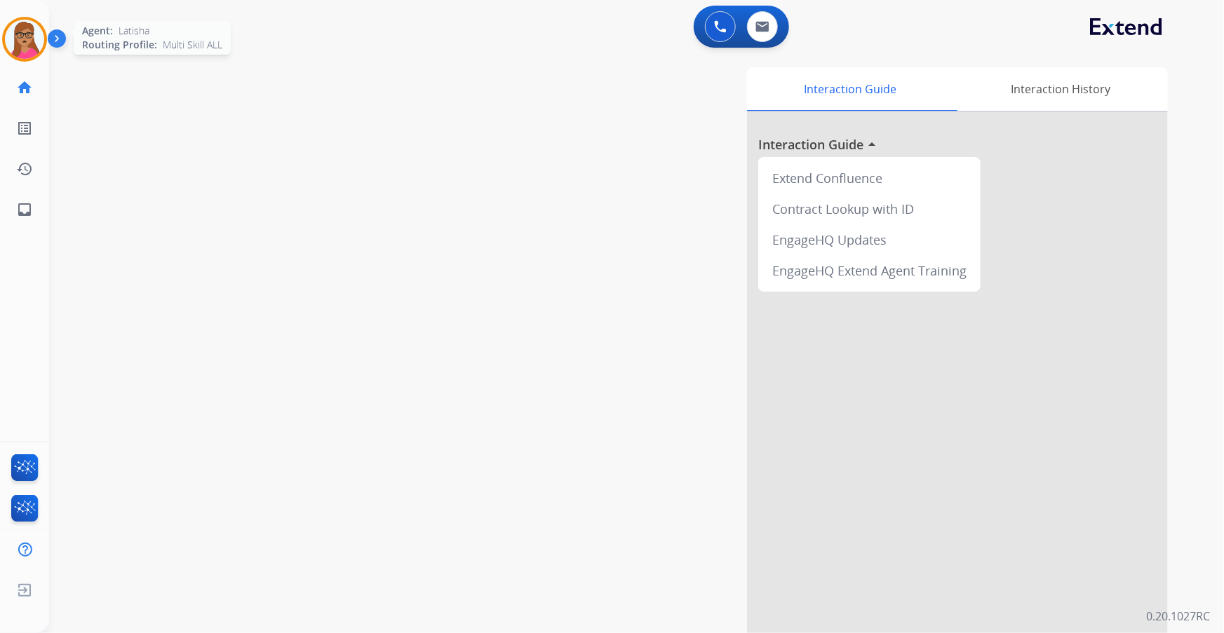
click at [21, 48] on img at bounding box center [24, 39] width 39 height 39
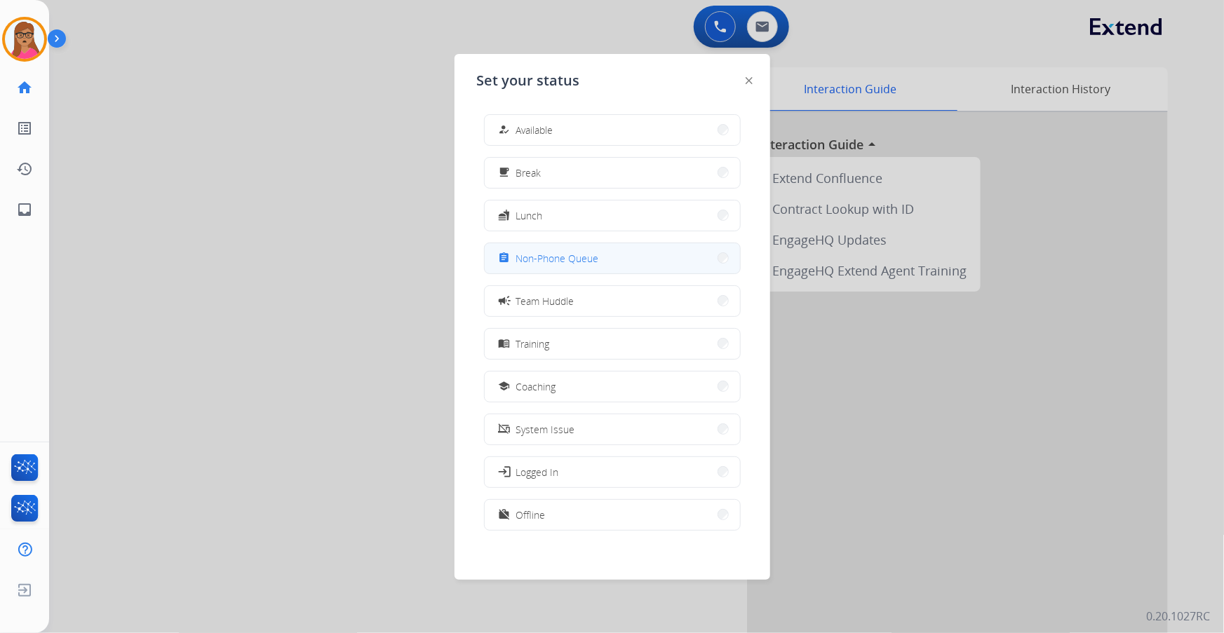
drag, startPoint x: 636, startPoint y: 259, endPoint x: 784, endPoint y: 36, distance: 268.1
click at [635, 258] on button "assignment Non-Phone Queue" at bounding box center [612, 258] width 255 height 30
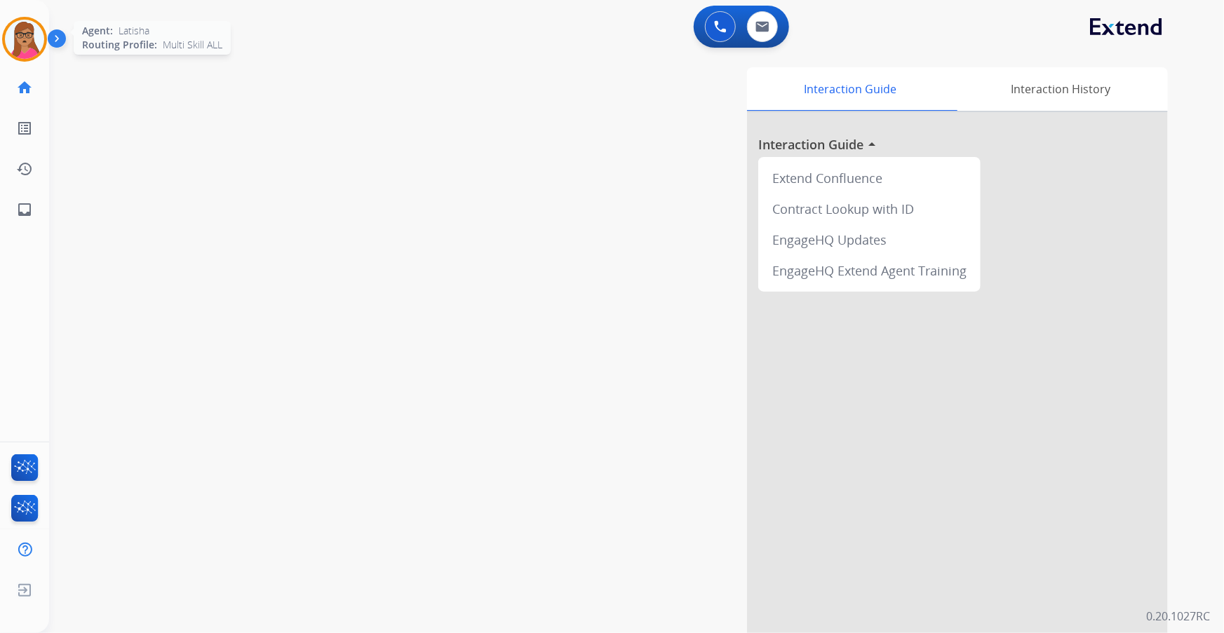
click at [41, 46] on img at bounding box center [24, 39] width 39 height 39
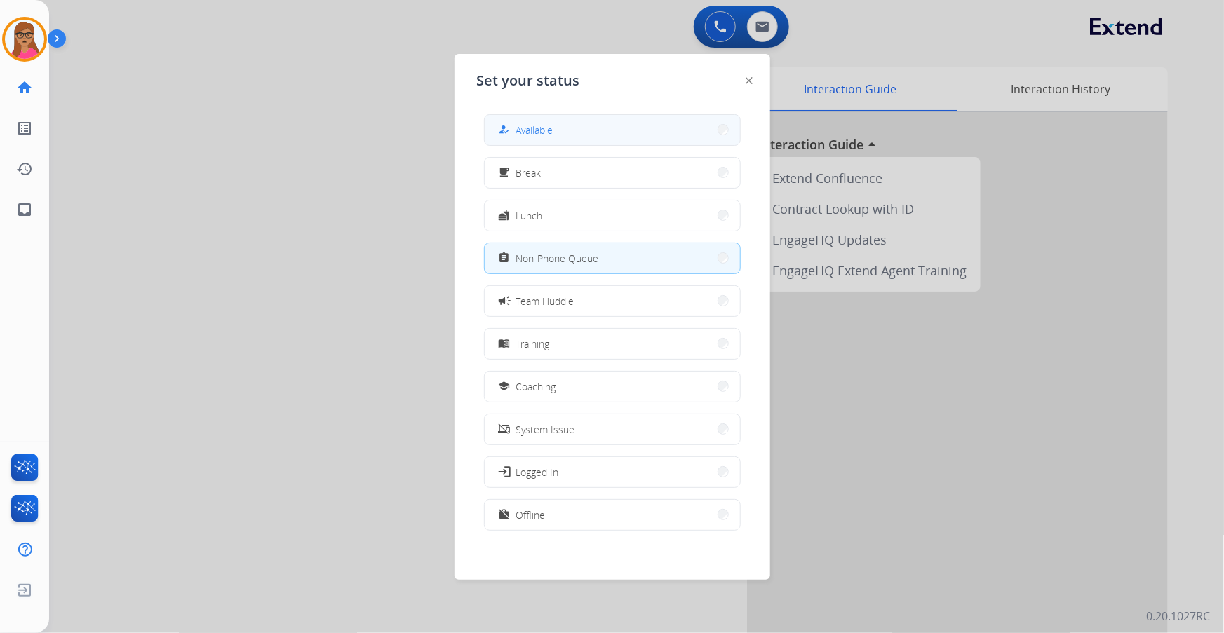
click at [546, 128] on span "Available" at bounding box center [534, 130] width 37 height 15
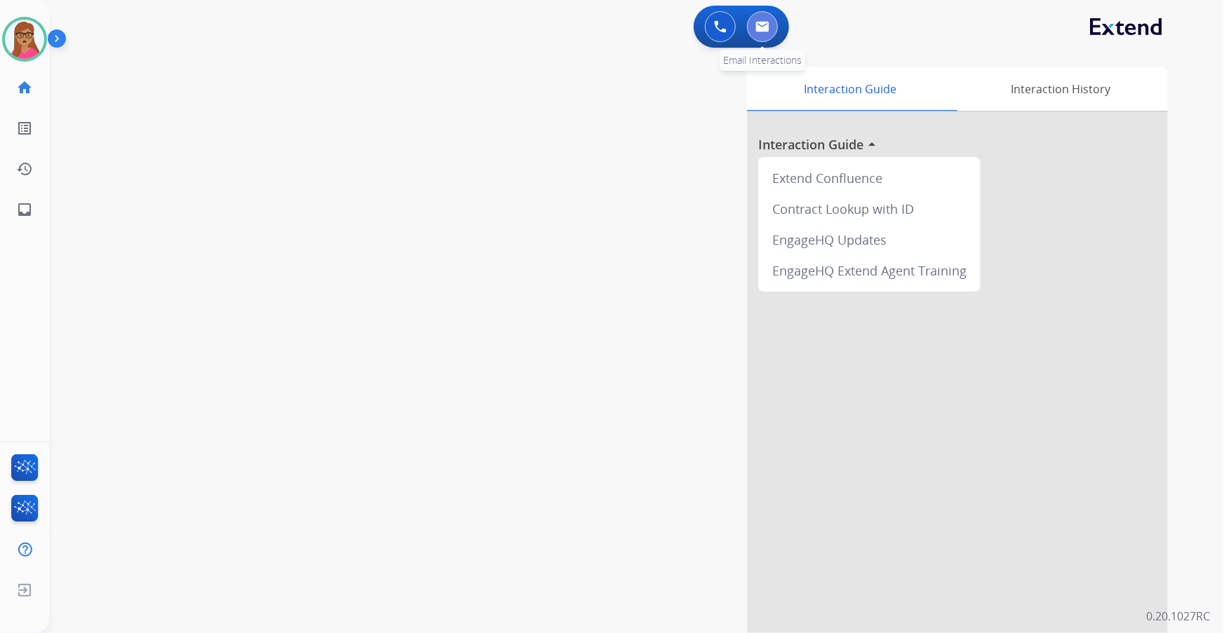
click at [760, 23] on img at bounding box center [762, 26] width 14 height 11
select select "**********"
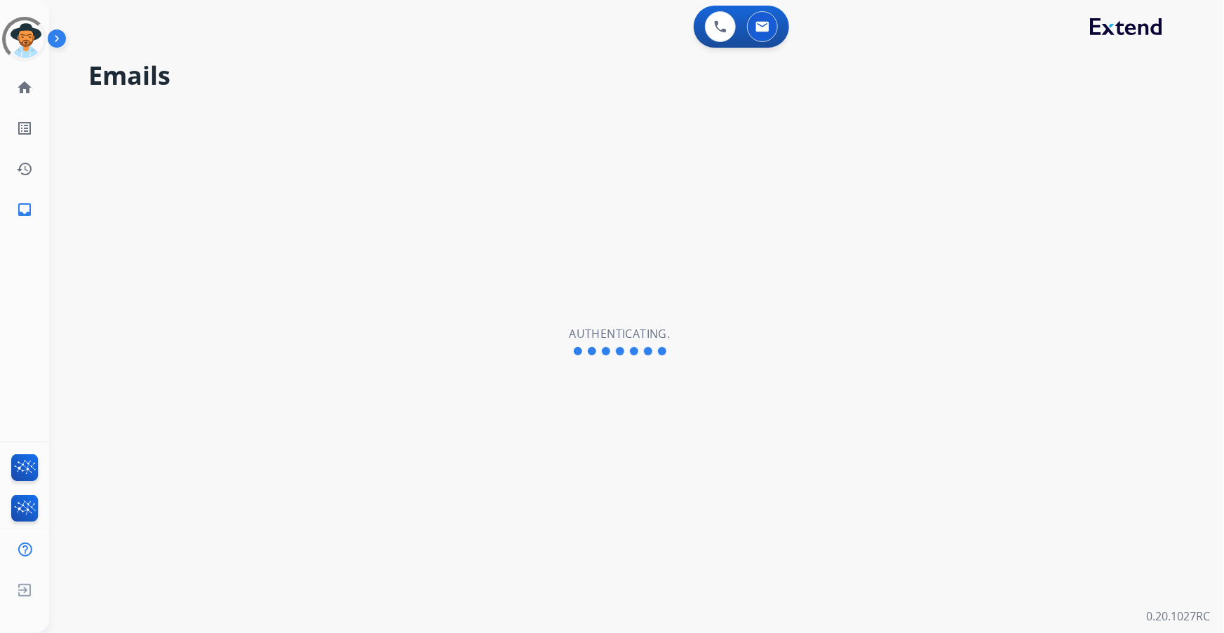
select select "**********"
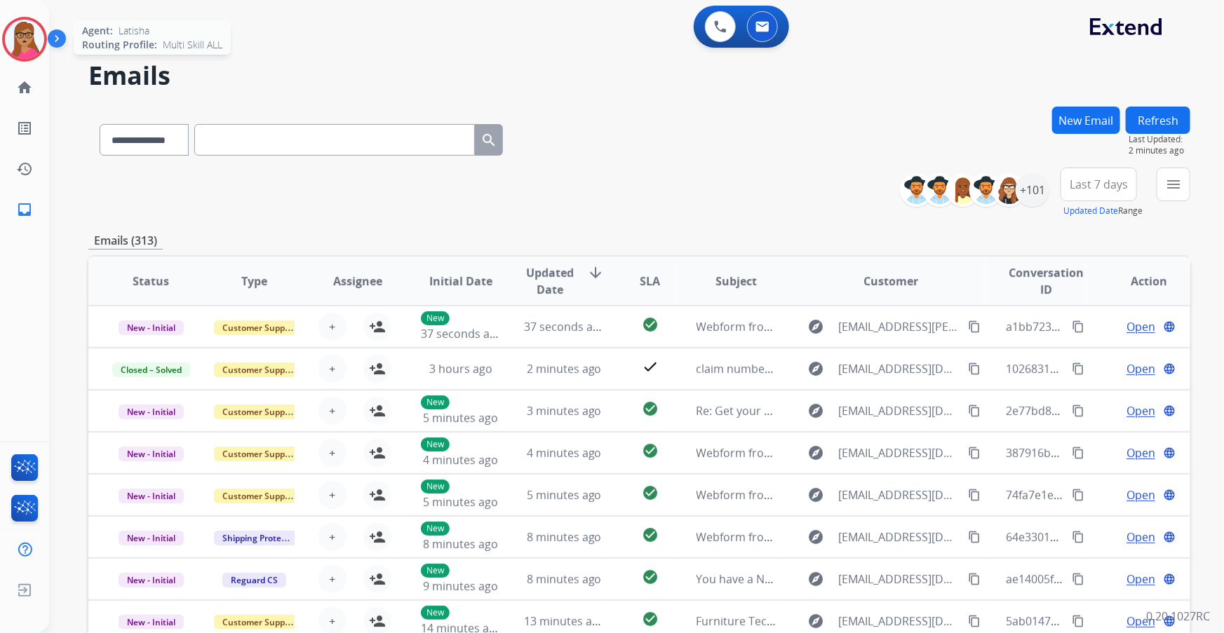
click at [20, 29] on img at bounding box center [24, 39] width 39 height 39
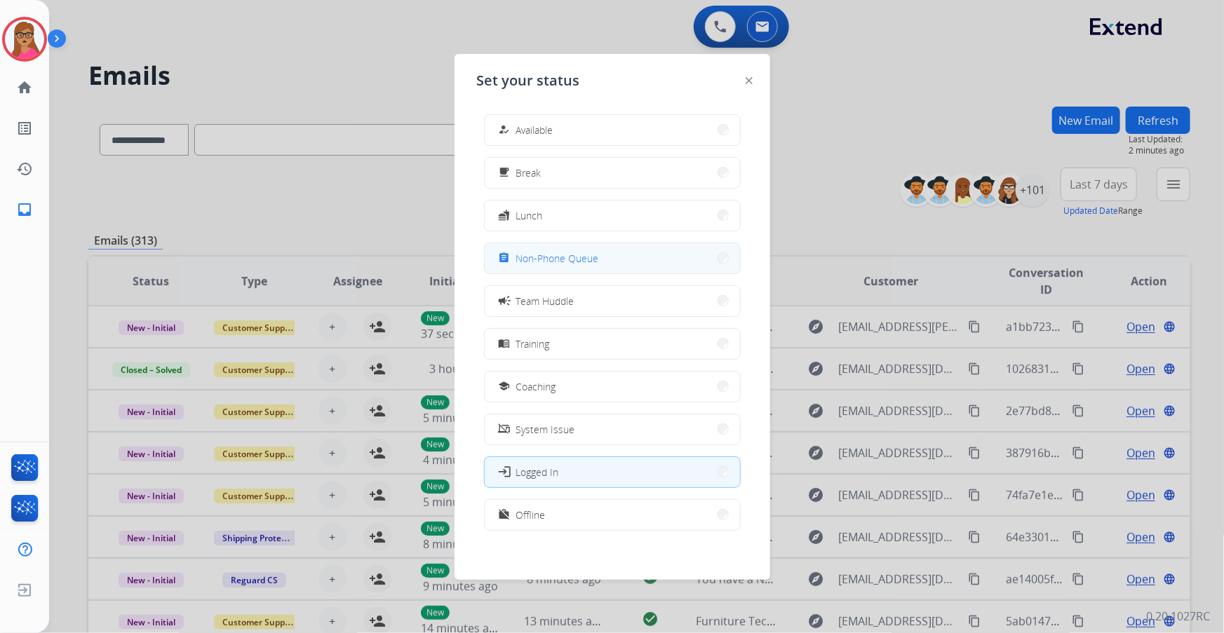
click at [617, 256] on button "assignment Non-Phone Queue" at bounding box center [612, 258] width 255 height 30
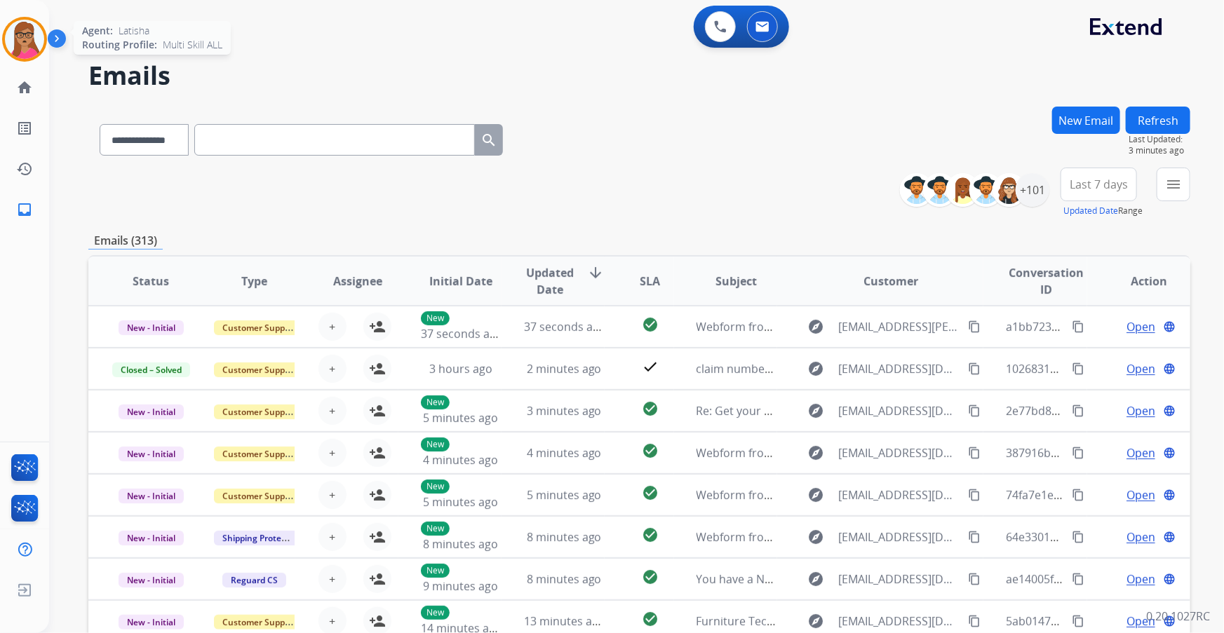
click at [28, 36] on img at bounding box center [24, 39] width 39 height 39
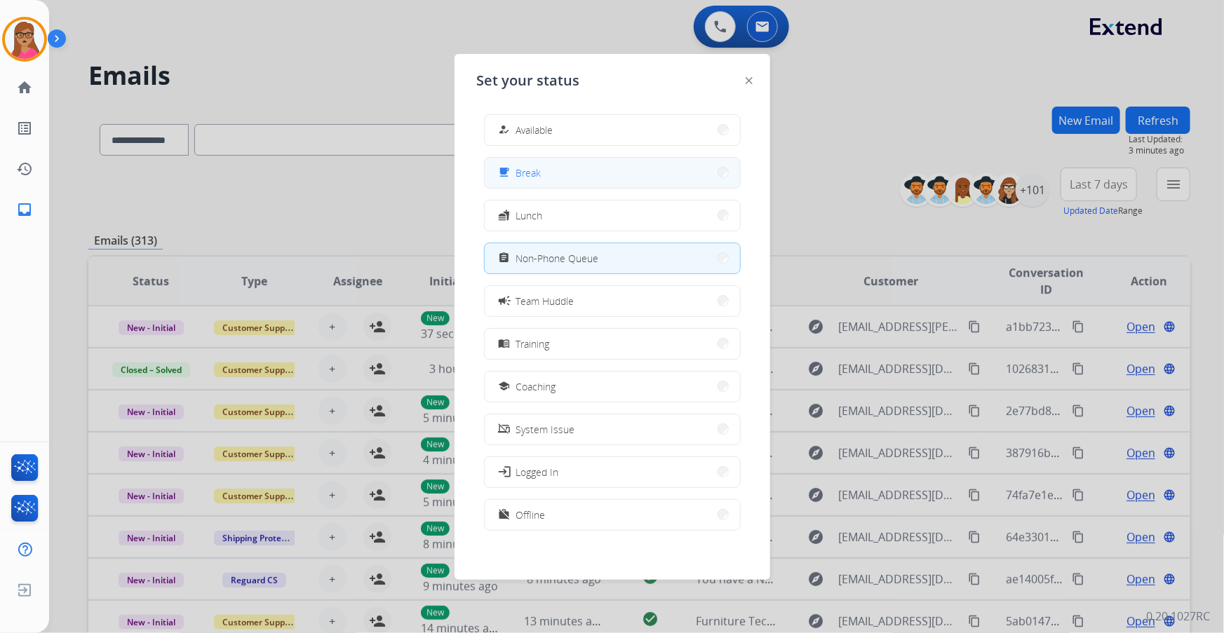
click at [600, 184] on button "free_breakfast Break" at bounding box center [612, 173] width 255 height 30
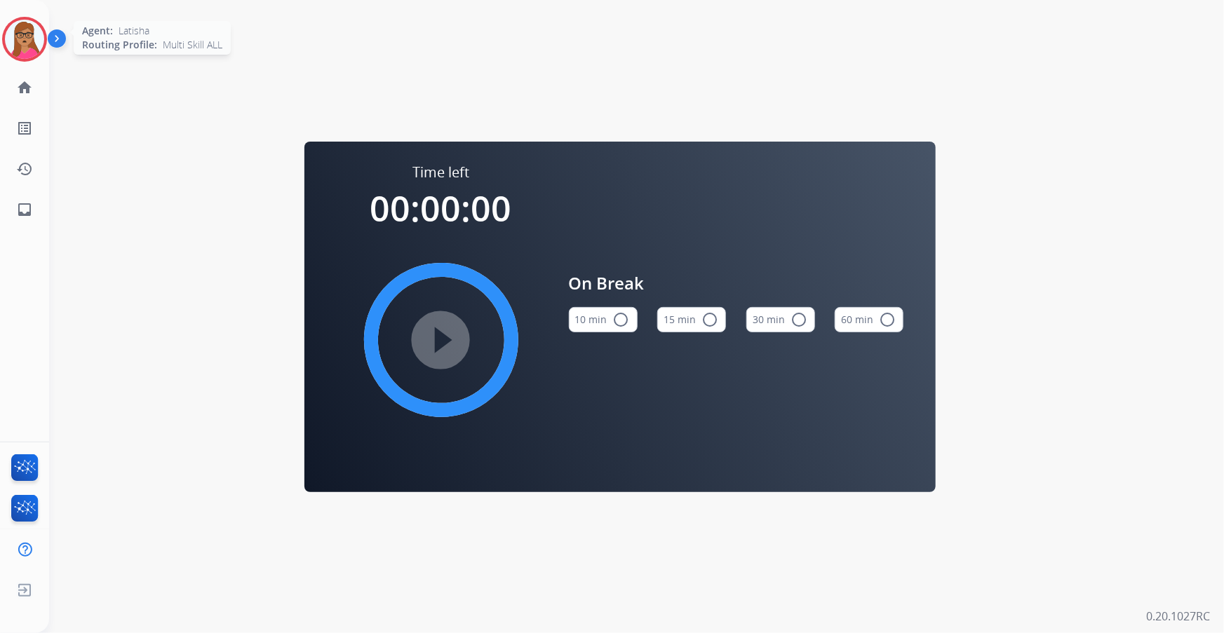
click at [13, 43] on img at bounding box center [24, 39] width 39 height 39
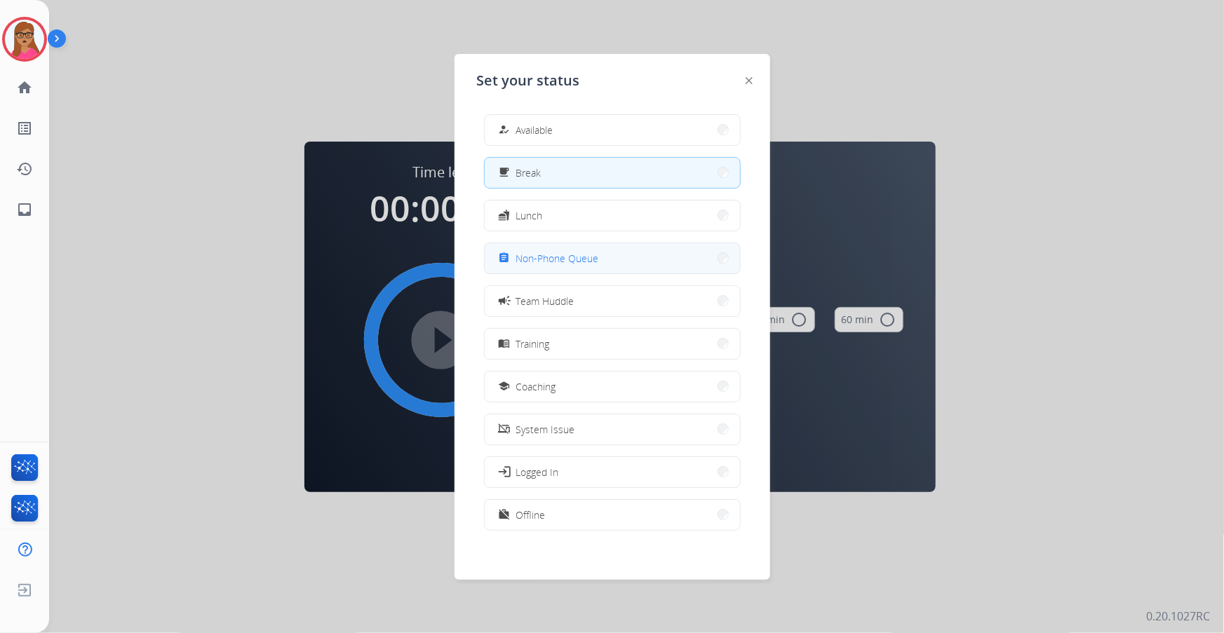
click at [598, 257] on button "assignment Non-Phone Queue" at bounding box center [612, 258] width 255 height 30
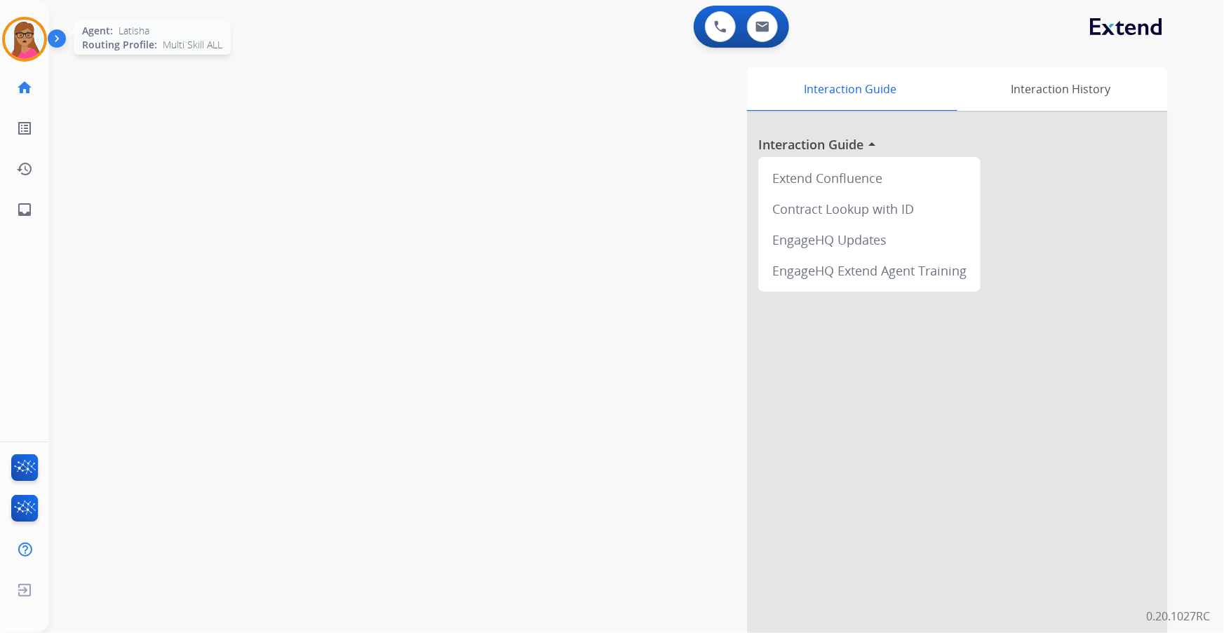
click at [8, 43] on img at bounding box center [24, 39] width 39 height 39
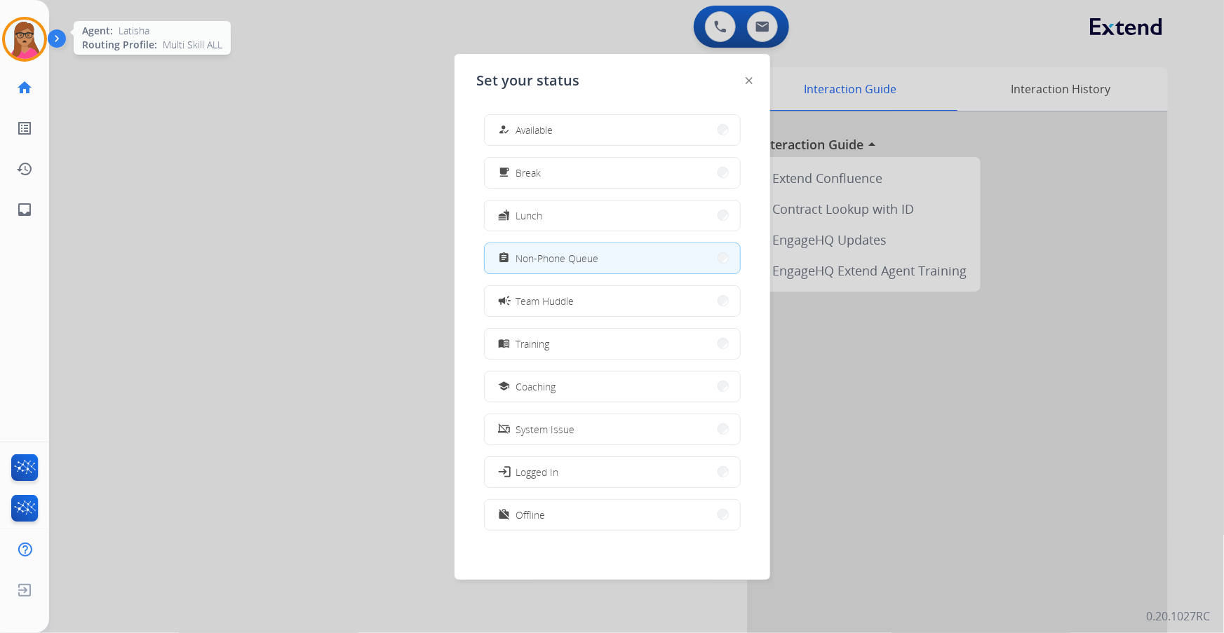
click at [30, 49] on img at bounding box center [24, 39] width 39 height 39
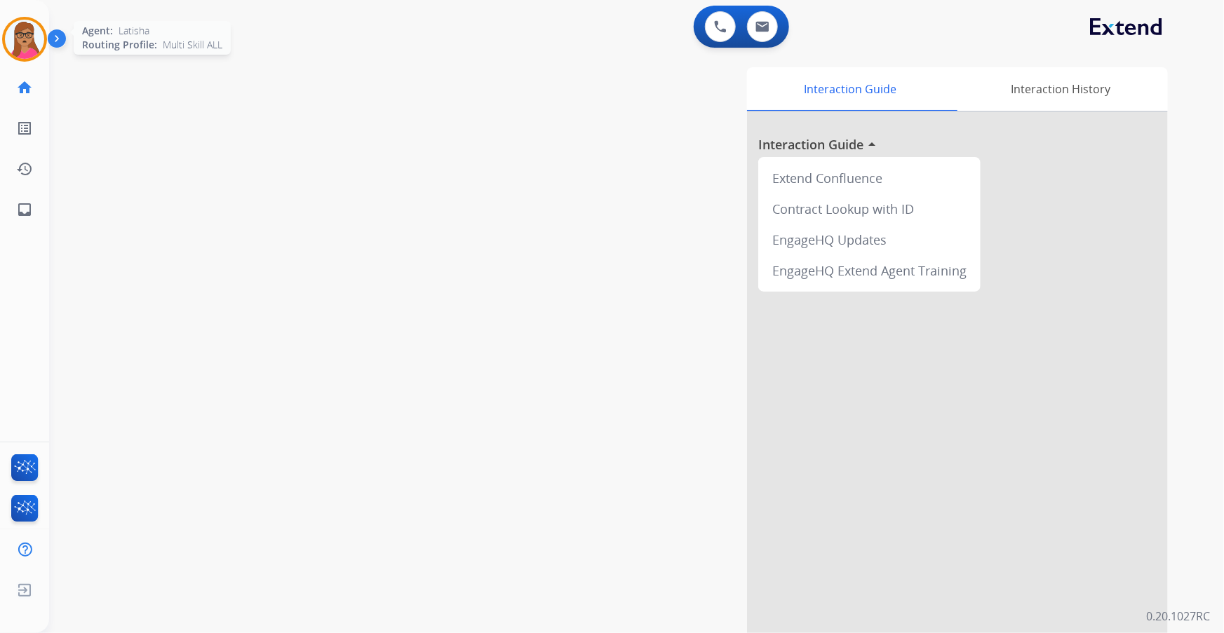
click at [29, 36] on img at bounding box center [24, 39] width 39 height 39
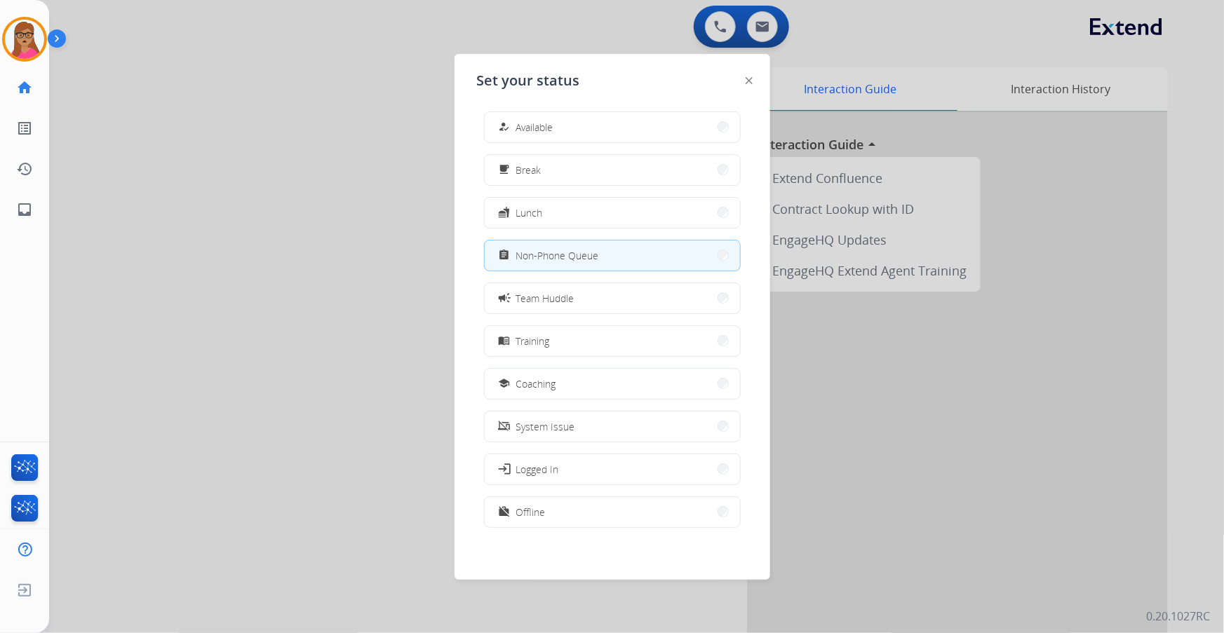
scroll to position [4, 0]
click at [537, 512] on span "Offline" at bounding box center [530, 511] width 29 height 15
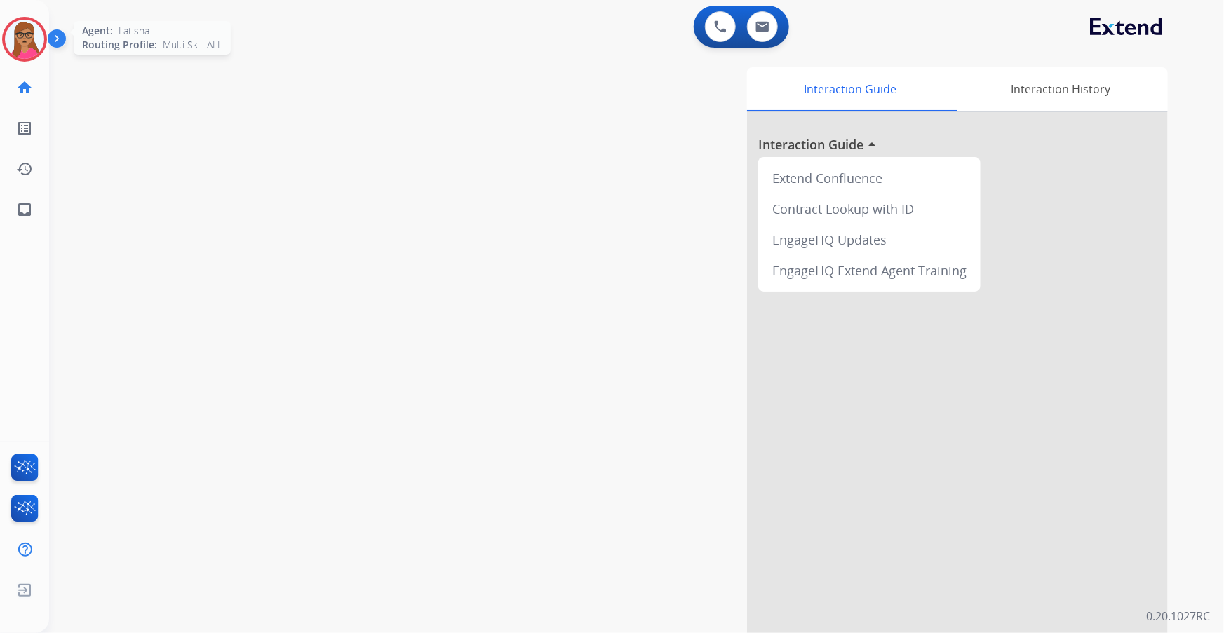
click at [6, 36] on img at bounding box center [24, 39] width 39 height 39
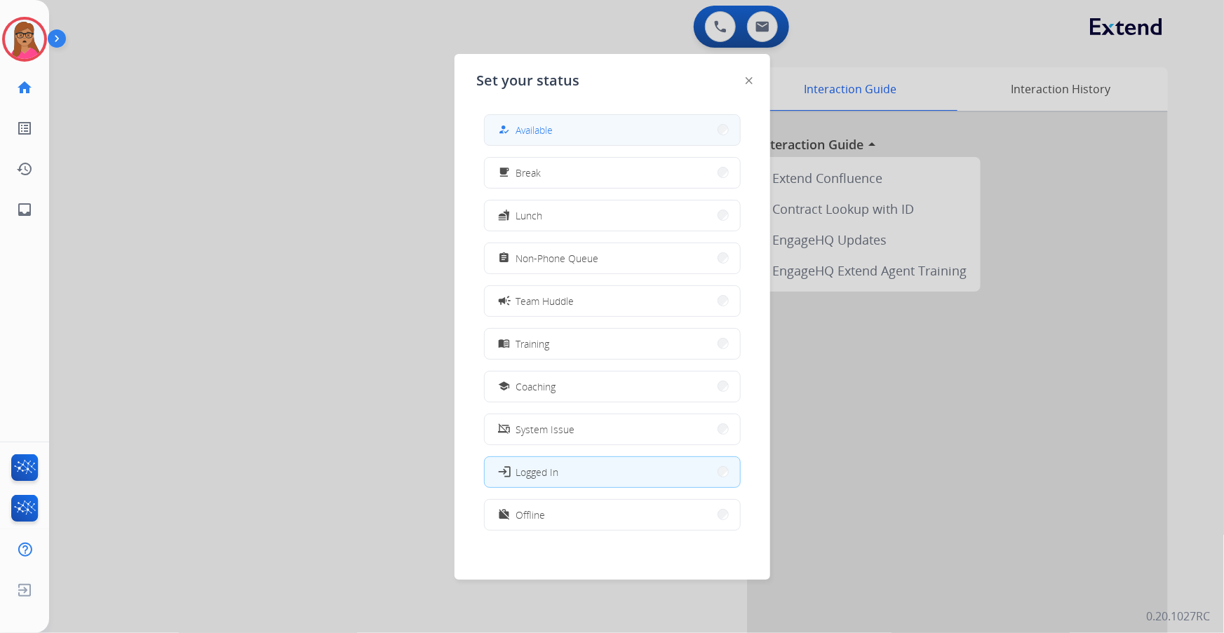
click at [585, 131] on button "how_to_reg Available" at bounding box center [612, 130] width 255 height 30
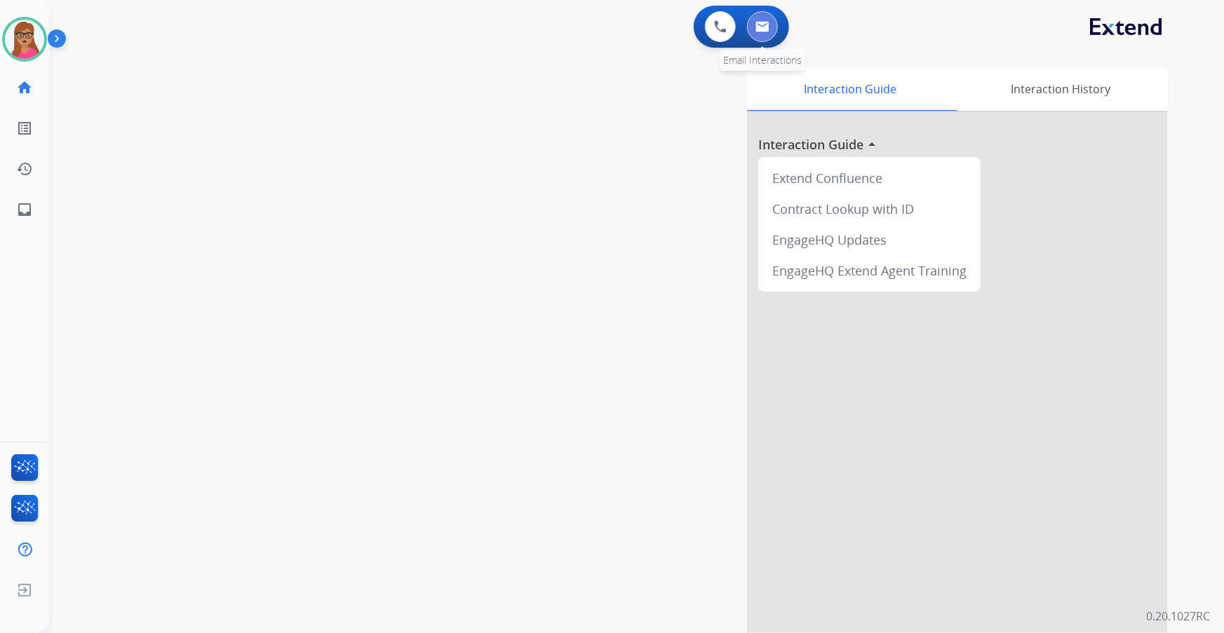
click at [766, 32] on img at bounding box center [762, 26] width 14 height 11
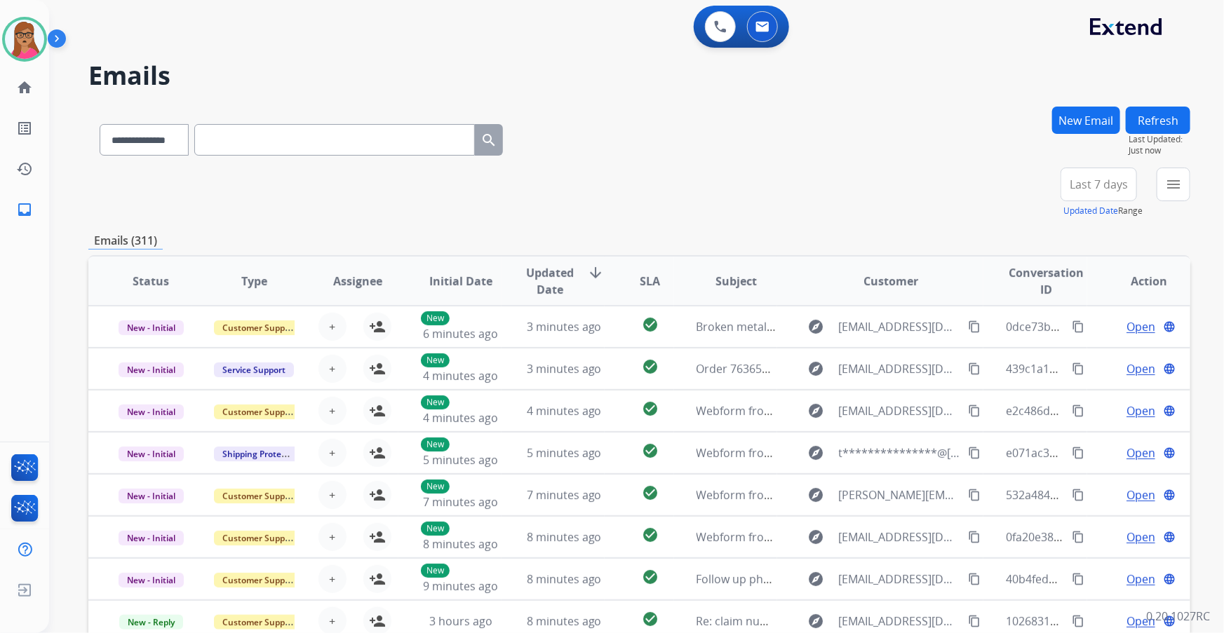
click at [816, 175] on button "Last 7 days" at bounding box center [1099, 185] width 76 height 34
click at [816, 358] on div "Last 90 days" at bounding box center [1094, 354] width 77 height 21
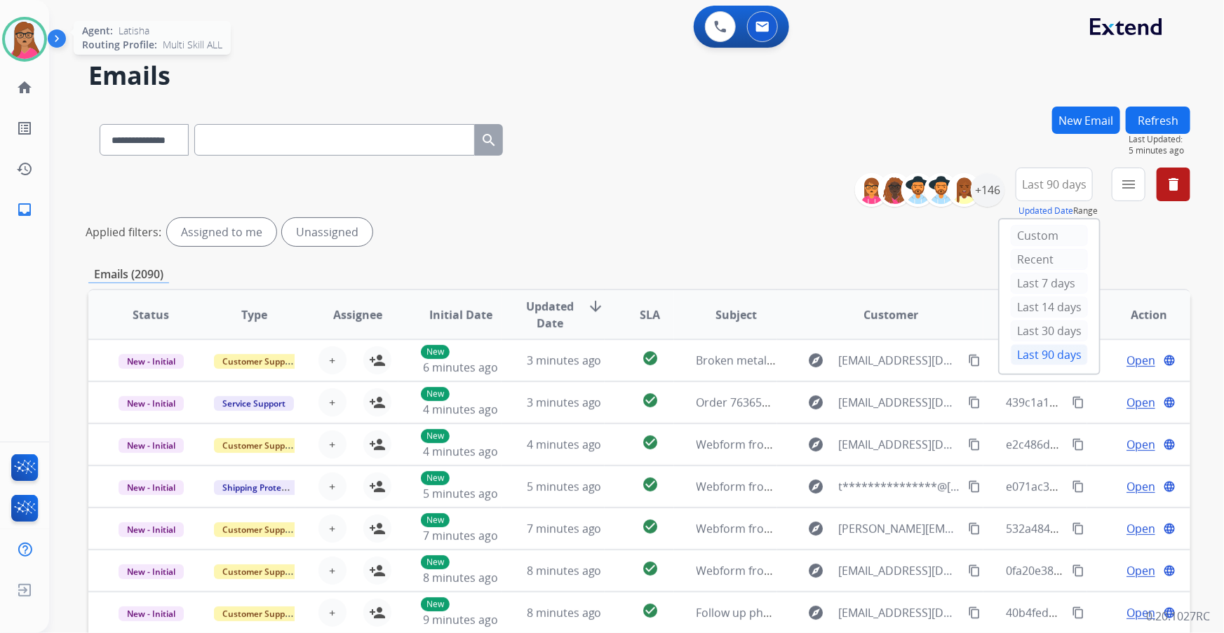
click at [14, 41] on img at bounding box center [24, 39] width 39 height 39
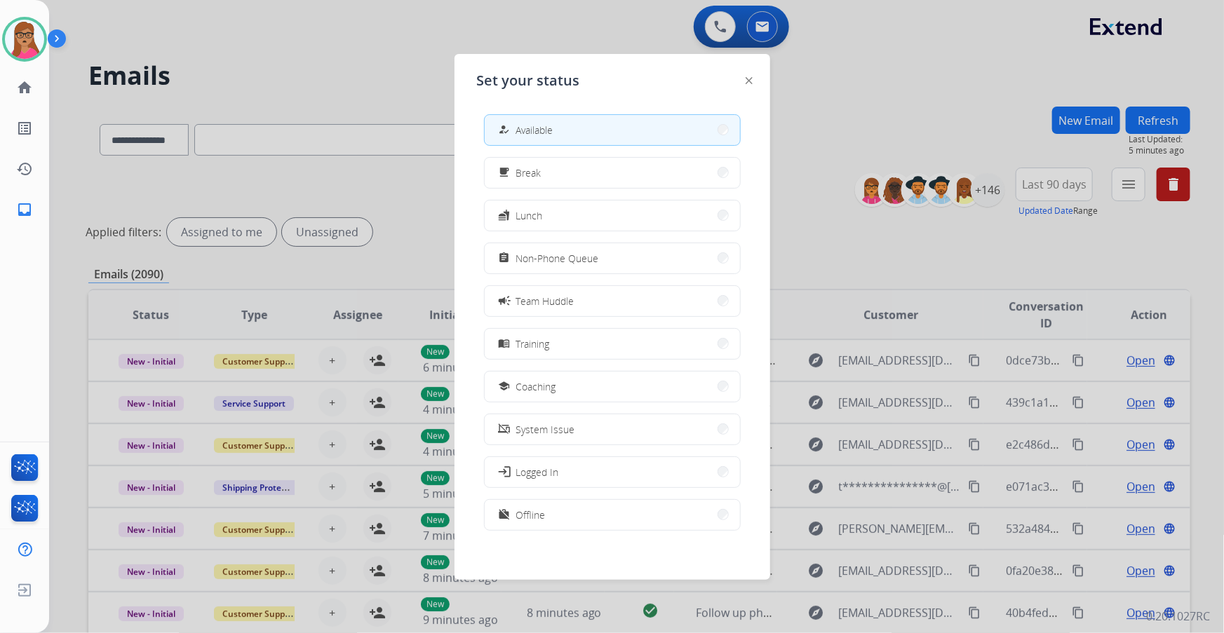
click at [305, 86] on div at bounding box center [612, 316] width 1224 height 633
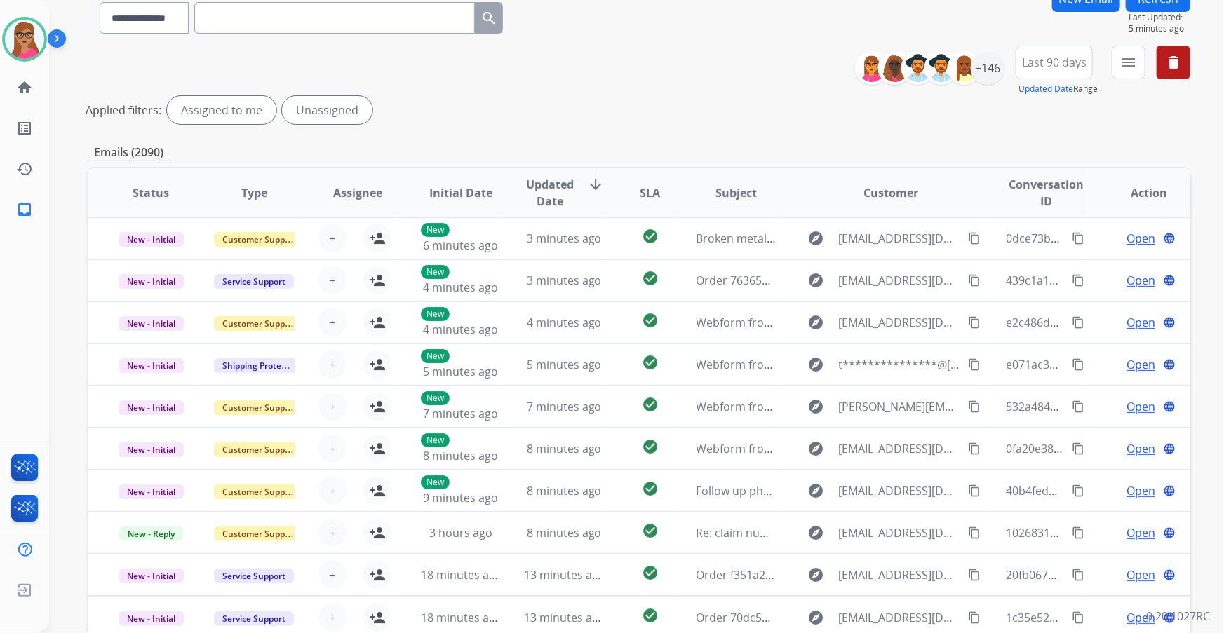
scroll to position [127, 0]
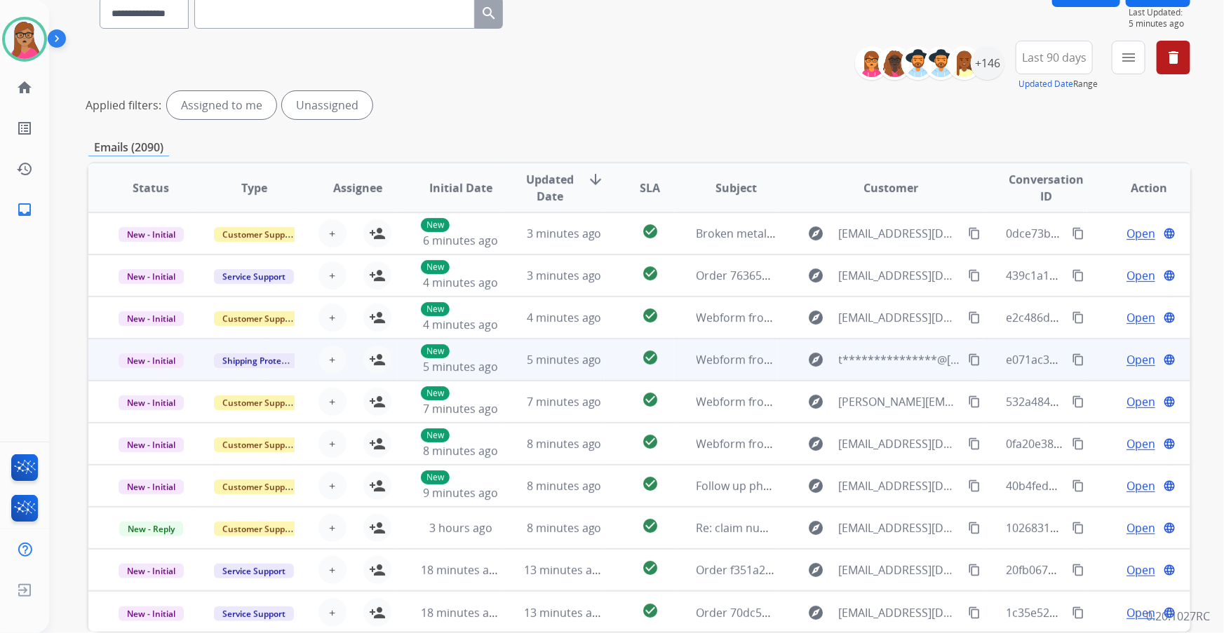
click at [816, 359] on mat-icon "content_copy" at bounding box center [974, 360] width 13 height 13
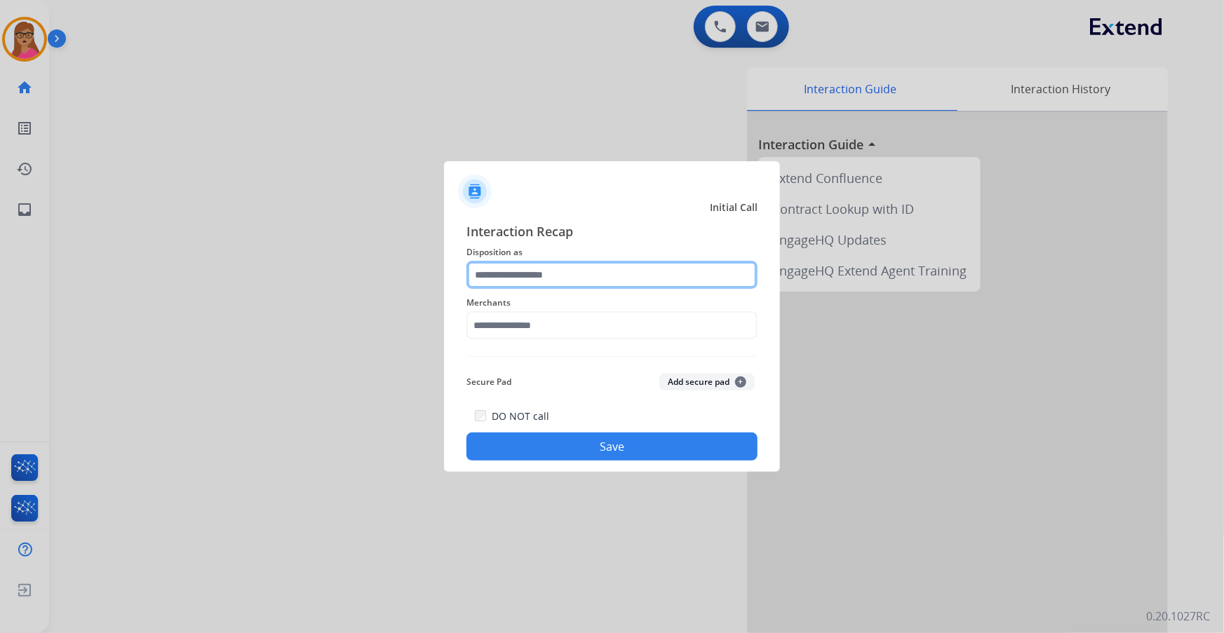
drag, startPoint x: 507, startPoint y: 286, endPoint x: 502, endPoint y: 277, distance: 10.7
click at [507, 284] on input "text" at bounding box center [611, 275] width 291 height 28
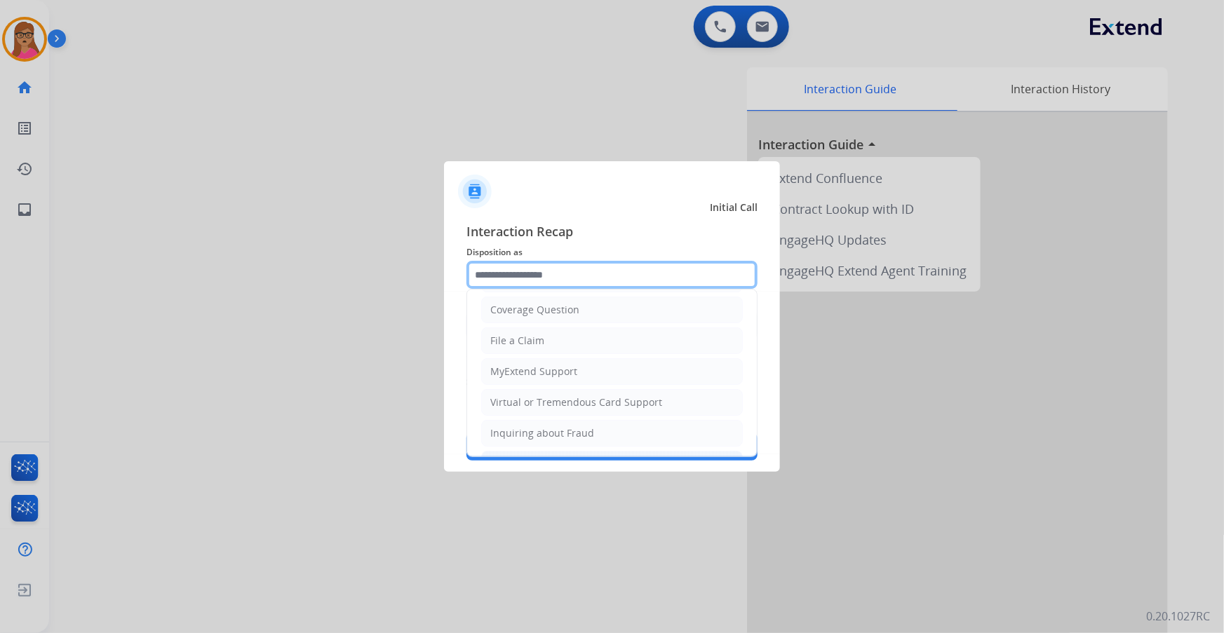
scroll to position [191, 0]
drag, startPoint x: 513, startPoint y: 438, endPoint x: 612, endPoint y: 296, distance: 173.0
click at [513, 372] on li "Other" at bounding box center [612, 430] width 262 height 27
type input "*****"
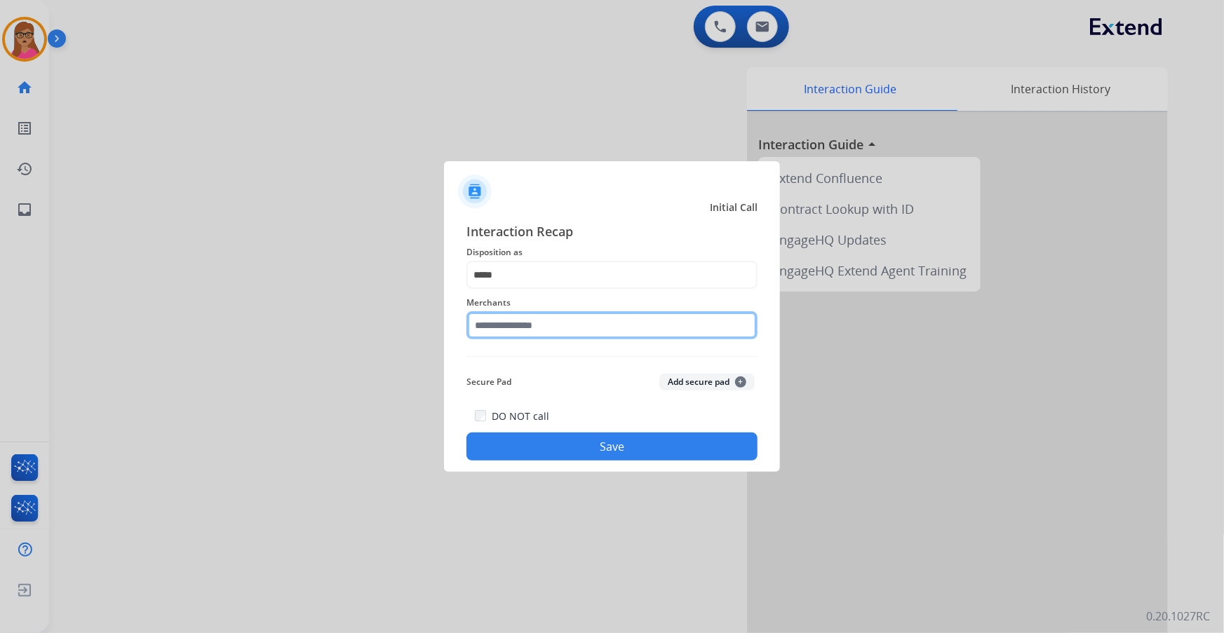
click at [533, 328] on input "text" at bounding box center [611, 325] width 291 height 28
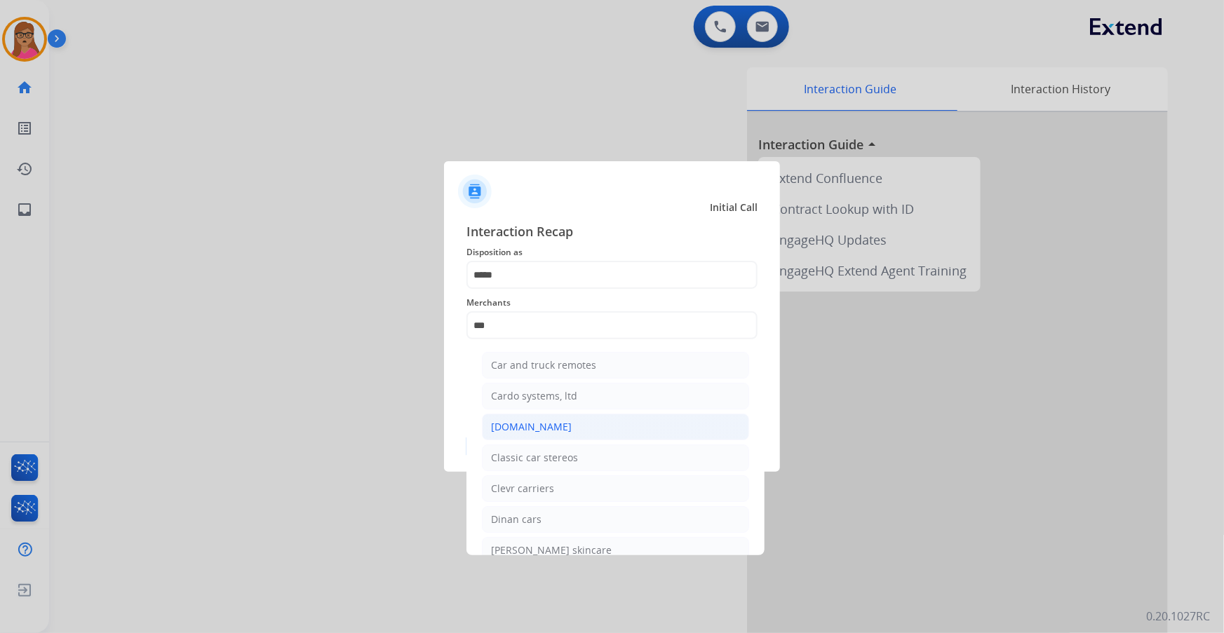
click at [533, 372] on div "[DOMAIN_NAME]" at bounding box center [531, 427] width 81 height 14
type input "**********"
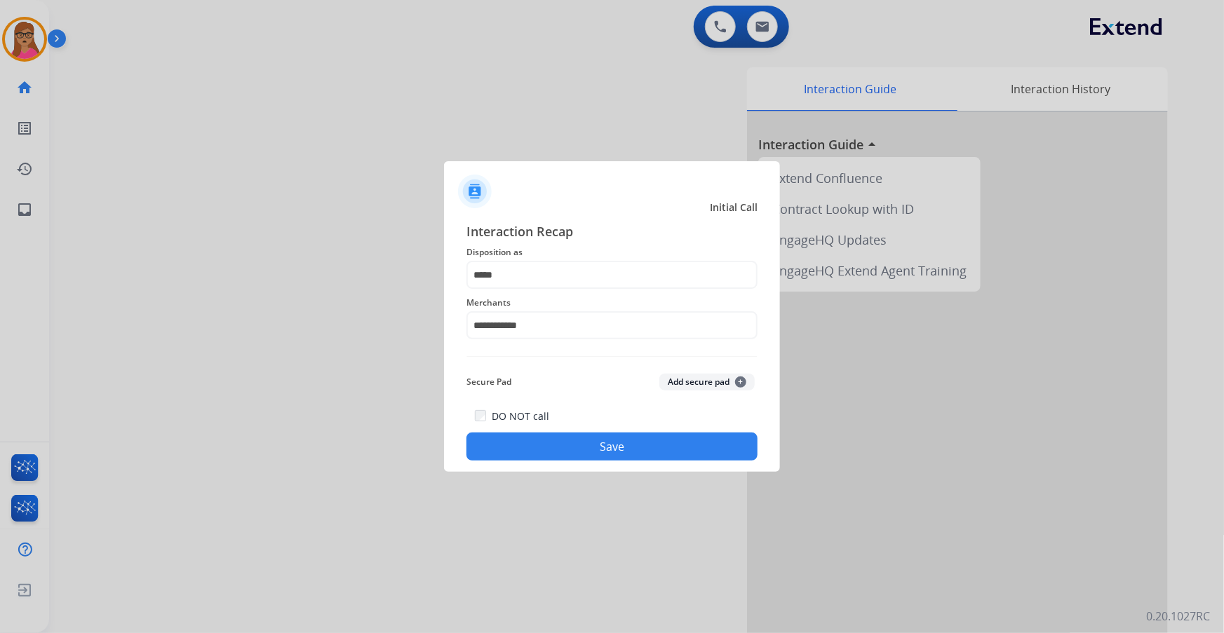
click at [586, 372] on button "Save" at bounding box center [611, 447] width 291 height 28
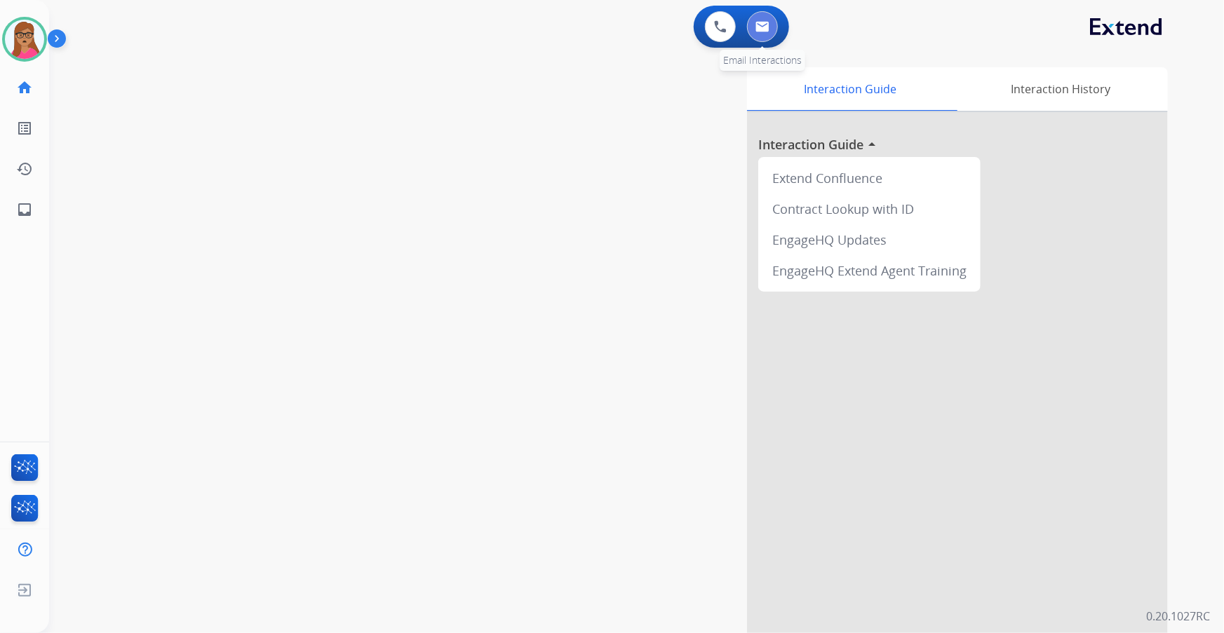
click at [758, 32] on img at bounding box center [762, 26] width 14 height 11
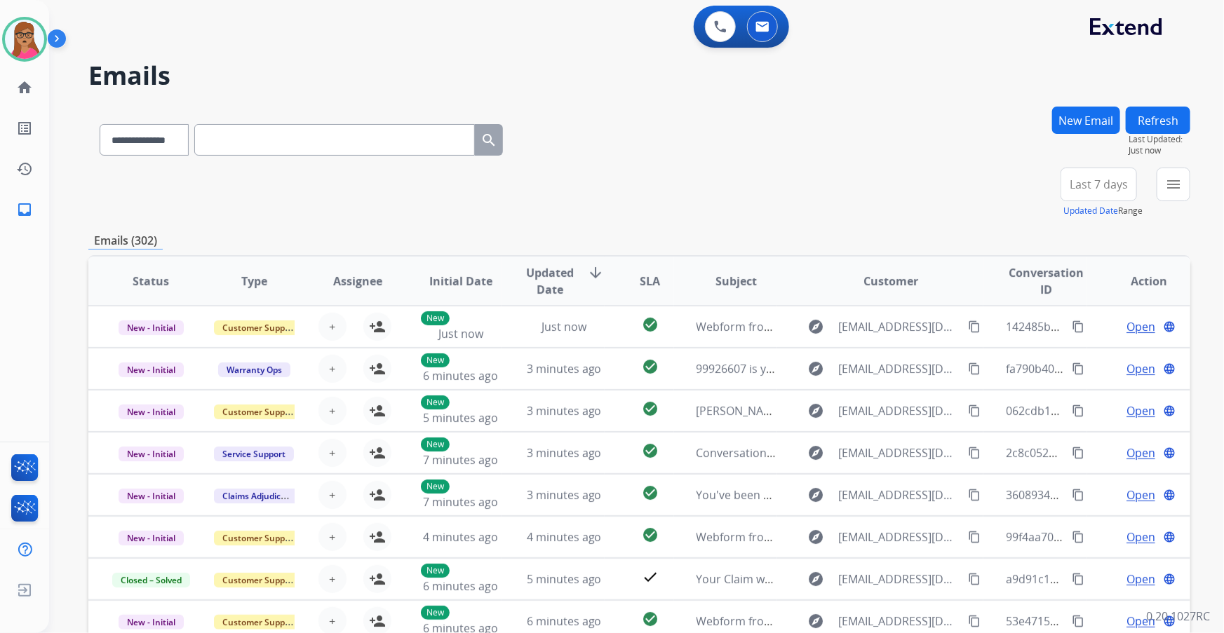
click at [816, 170] on button "Last 7 days" at bounding box center [1099, 185] width 76 height 34
click at [816, 354] on div "Last 90 days" at bounding box center [1094, 354] width 77 height 21
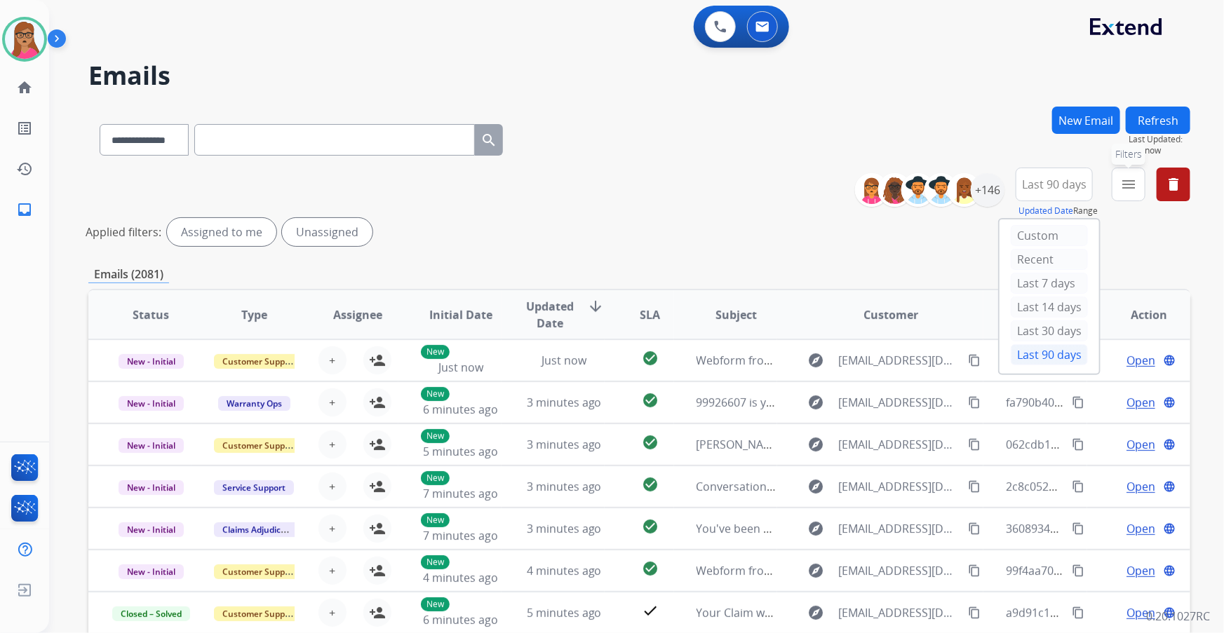
click at [816, 176] on mat-icon "menu" at bounding box center [1128, 184] width 17 height 17
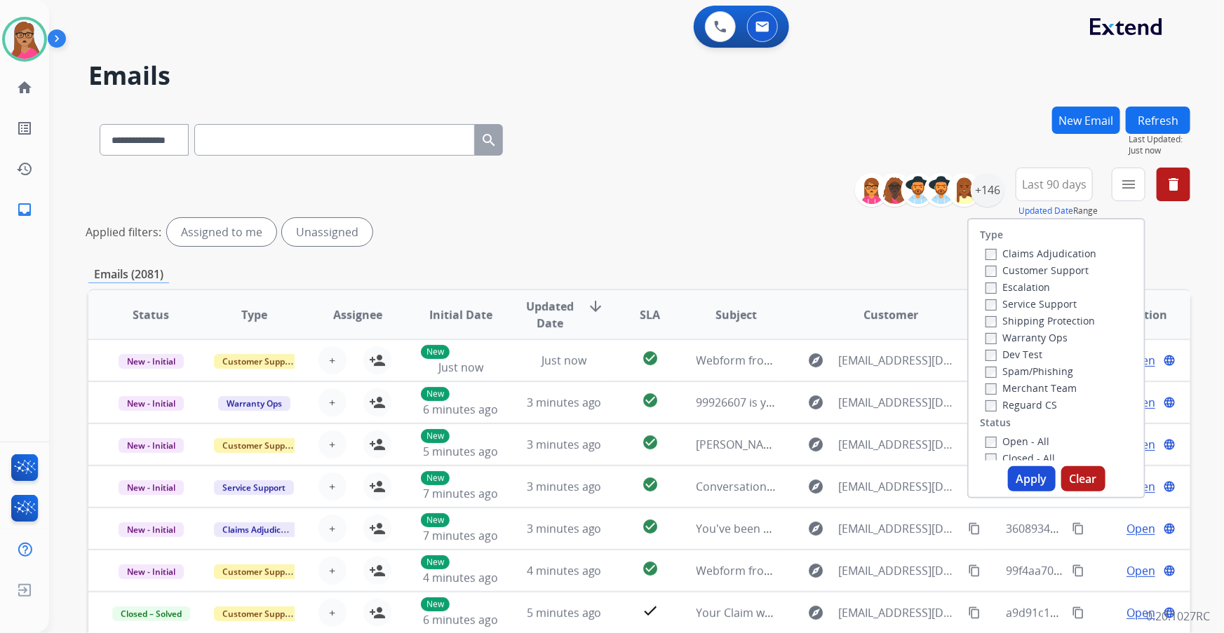
click at [816, 273] on label "Customer Support" at bounding box center [1037, 270] width 103 height 13
click at [816, 324] on label "Shipping Protection" at bounding box center [1040, 320] width 109 height 13
click at [816, 372] on label "Reguard CS" at bounding box center [1022, 404] width 72 height 13
click at [816, 372] on label "Open - All" at bounding box center [1018, 441] width 64 height 13
click at [816, 372] on button "Apply" at bounding box center [1032, 478] width 48 height 25
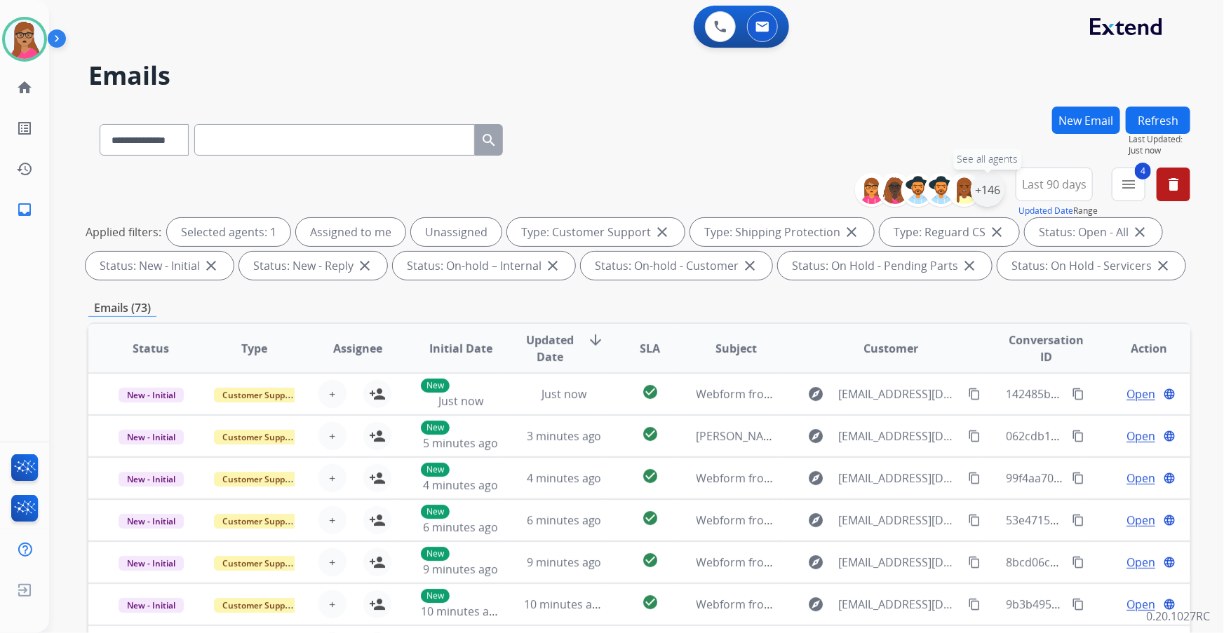
click at [816, 187] on div "+146" at bounding box center [988, 190] width 34 height 34
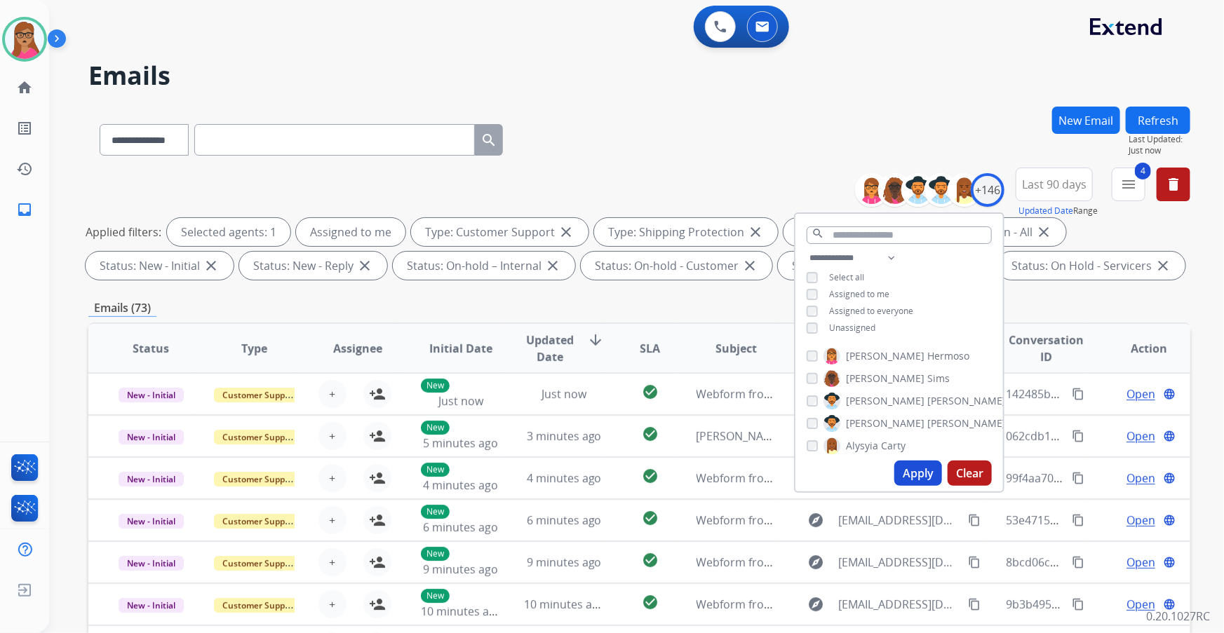
click at [816, 372] on button "Apply" at bounding box center [918, 473] width 48 height 25
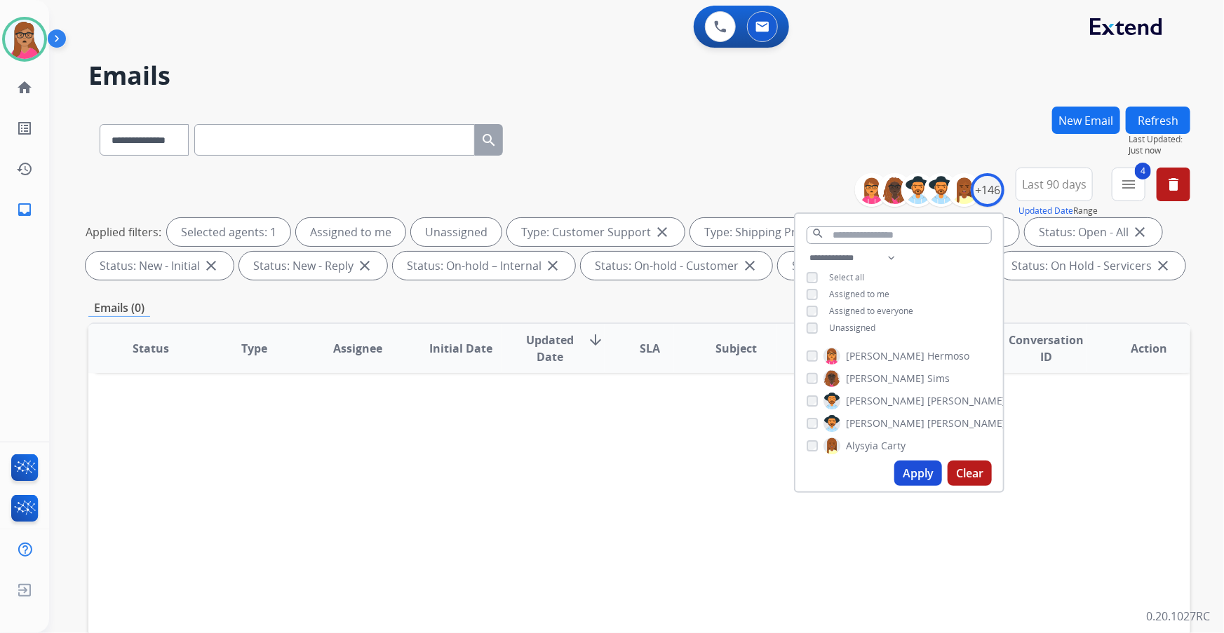
click at [816, 372] on button "Apply" at bounding box center [918, 473] width 48 height 25
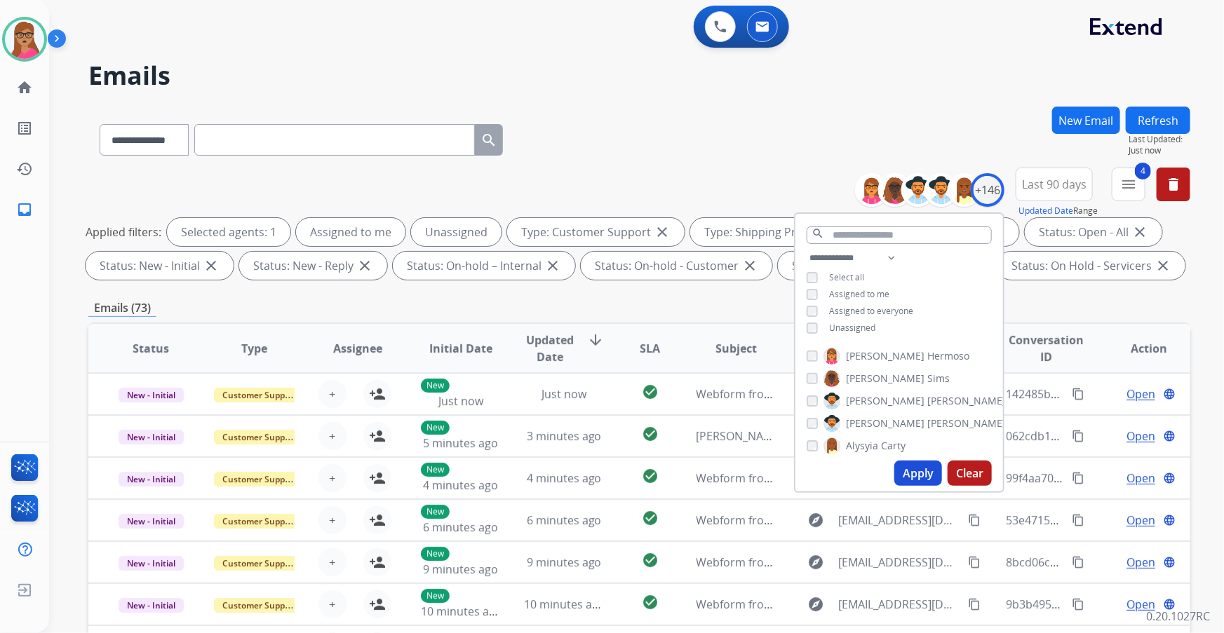
click at [667, 294] on div "**********" at bounding box center [639, 486] width 1102 height 759
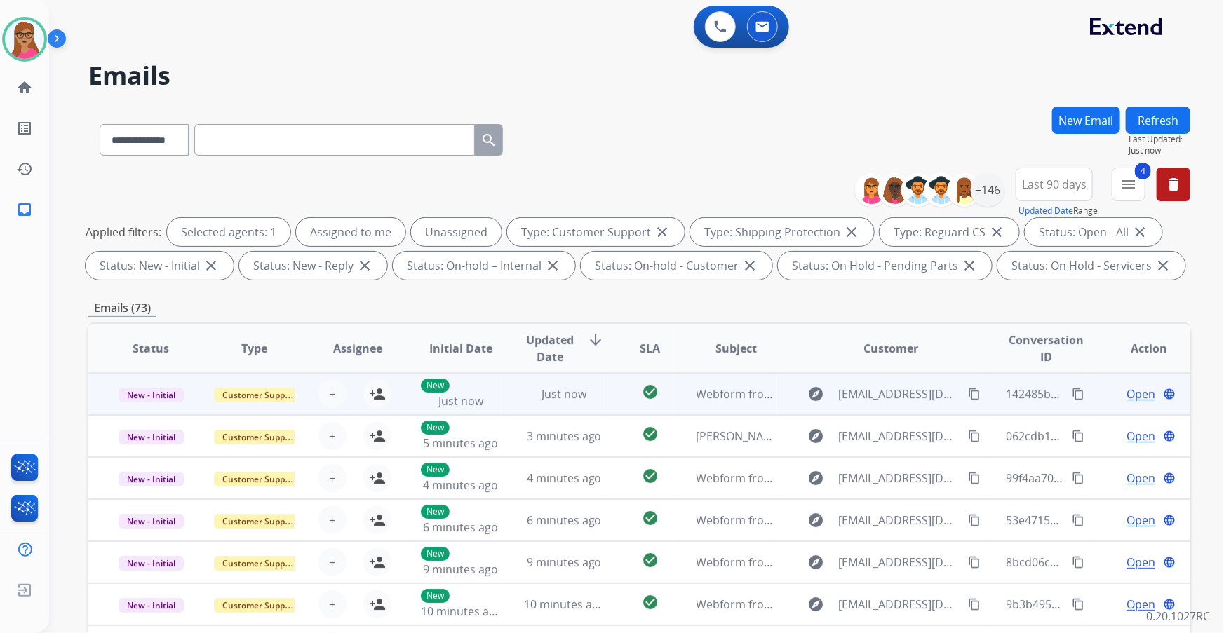
click at [152, 372] on td "New - Initial" at bounding box center [139, 394] width 103 height 42
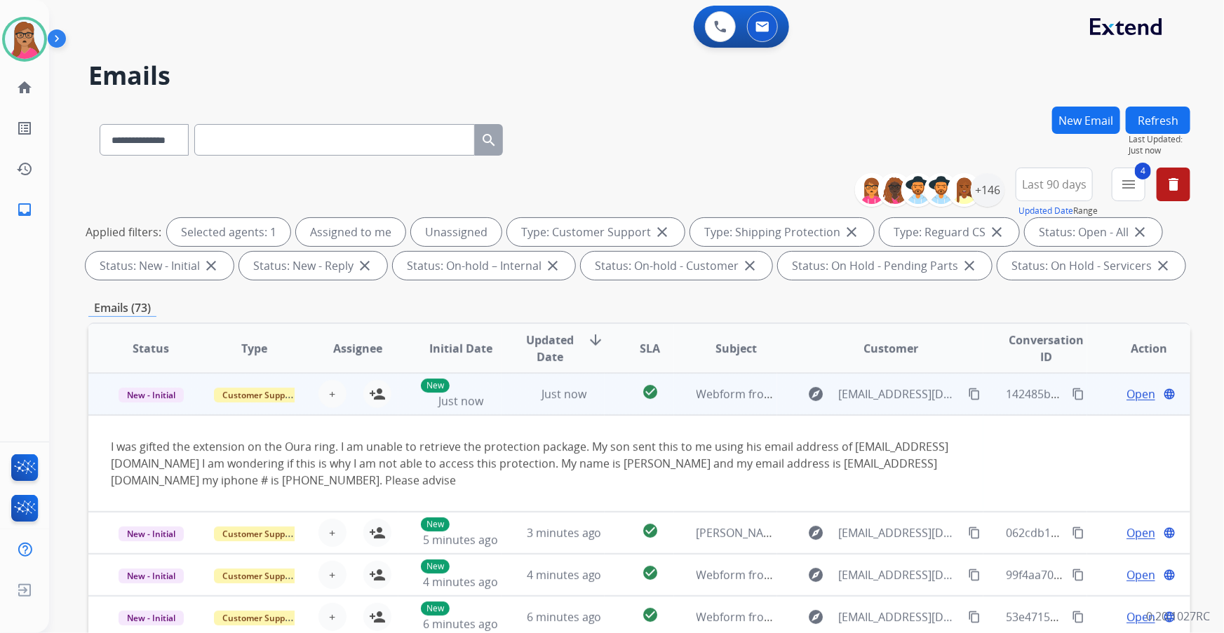
click at [172, 372] on td "New - Initial" at bounding box center [139, 394] width 103 height 42
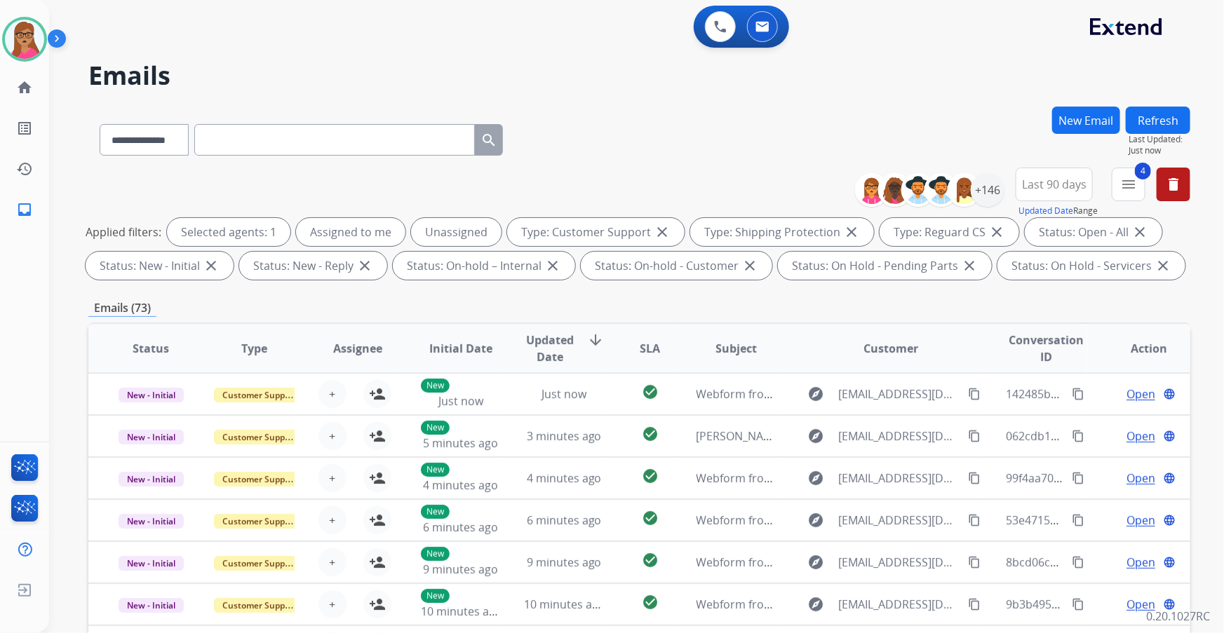
click at [590, 294] on div "**********" at bounding box center [639, 486] width 1102 height 759
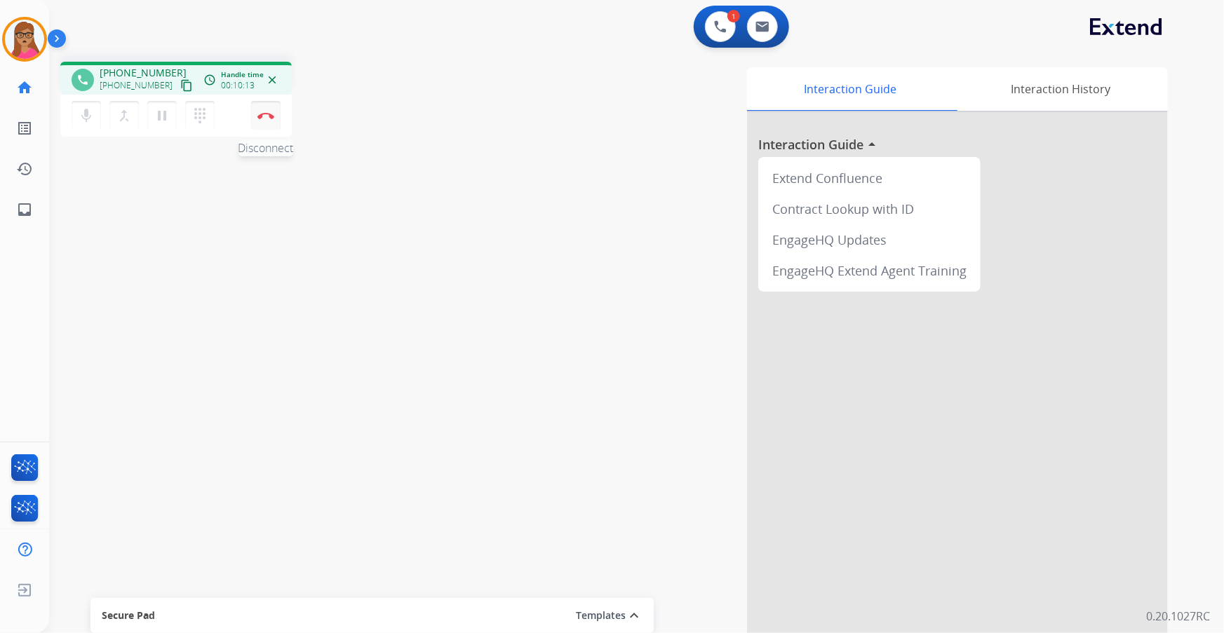
click at [266, 118] on img at bounding box center [265, 115] width 17 height 7
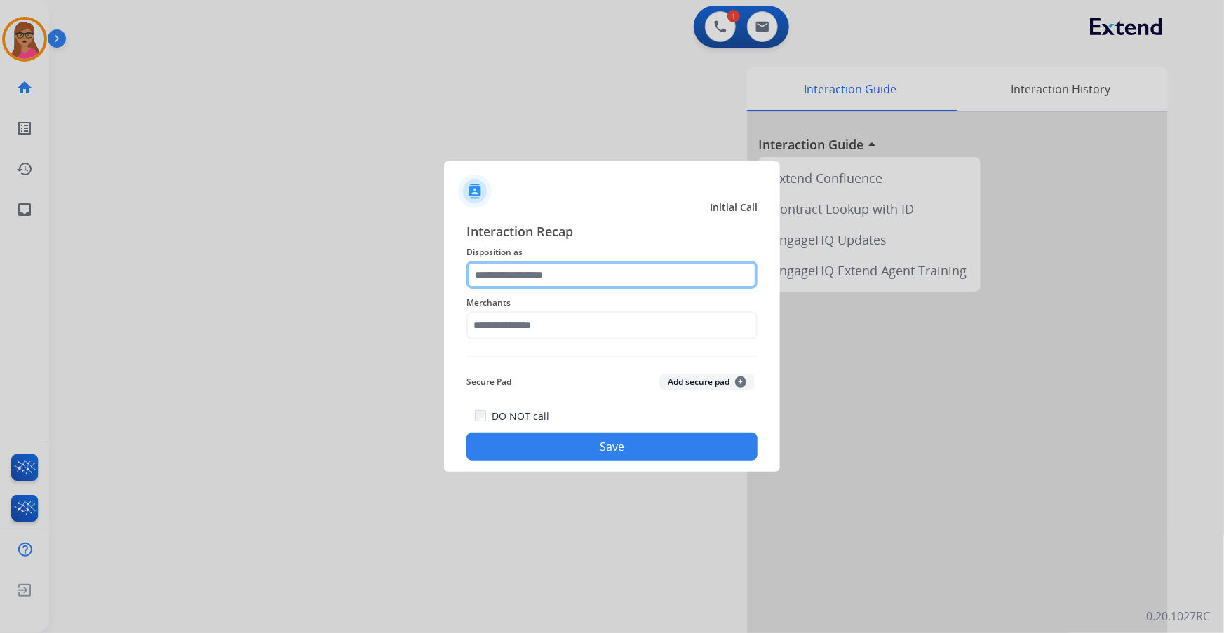
click at [538, 268] on input "text" at bounding box center [611, 275] width 291 height 28
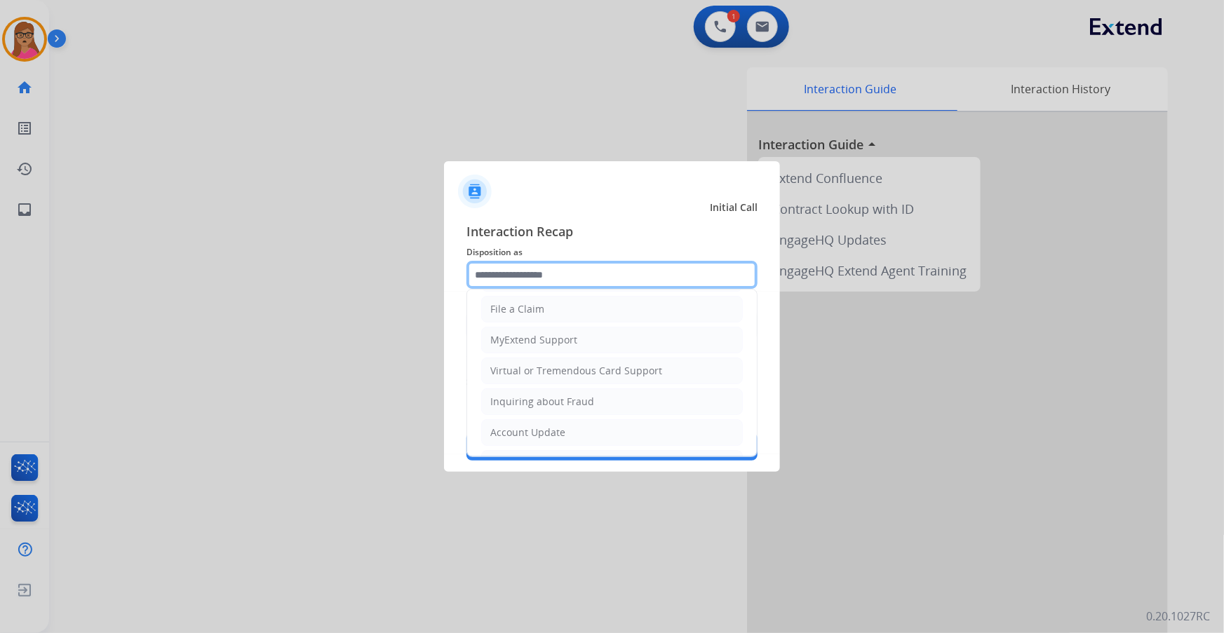
scroll to position [217, 0]
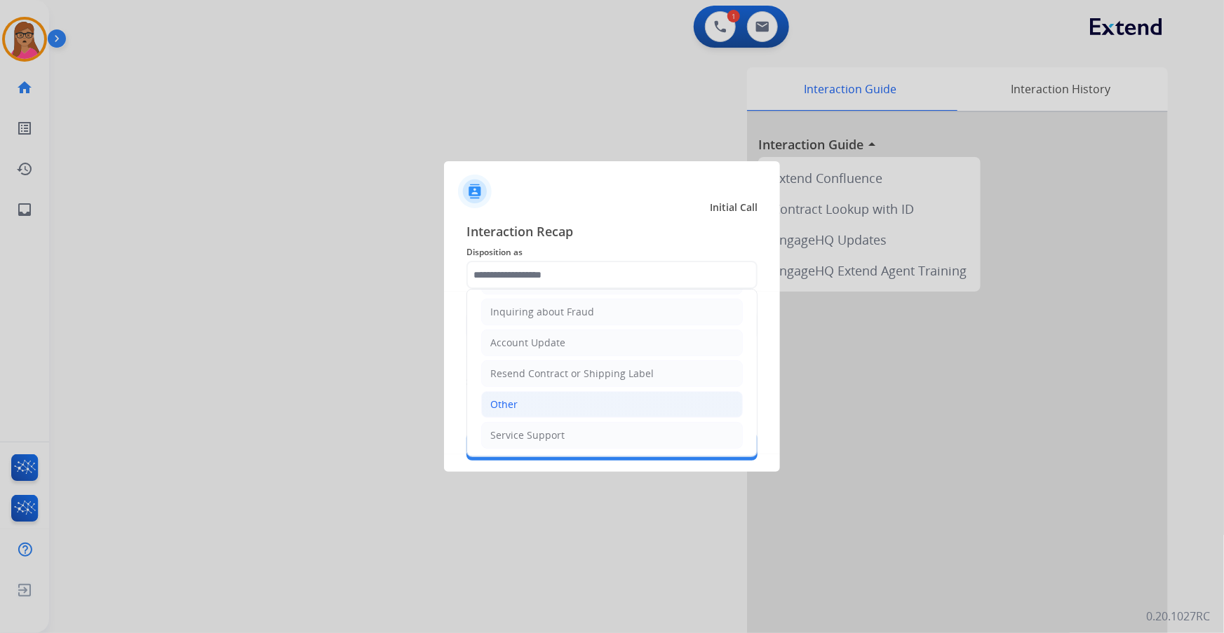
drag, startPoint x: 533, startPoint y: 409, endPoint x: 523, endPoint y: 343, distance: 66.7
click at [533, 372] on li "Other" at bounding box center [612, 404] width 262 height 27
type input "*****"
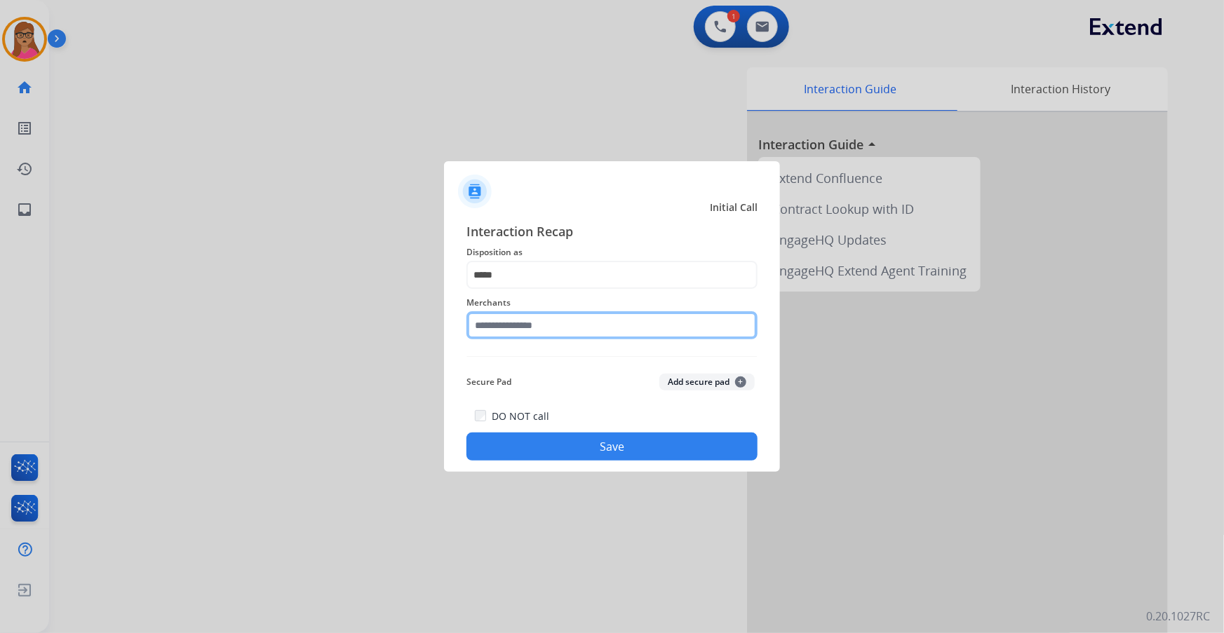
click at [522, 323] on input "text" at bounding box center [611, 325] width 291 height 28
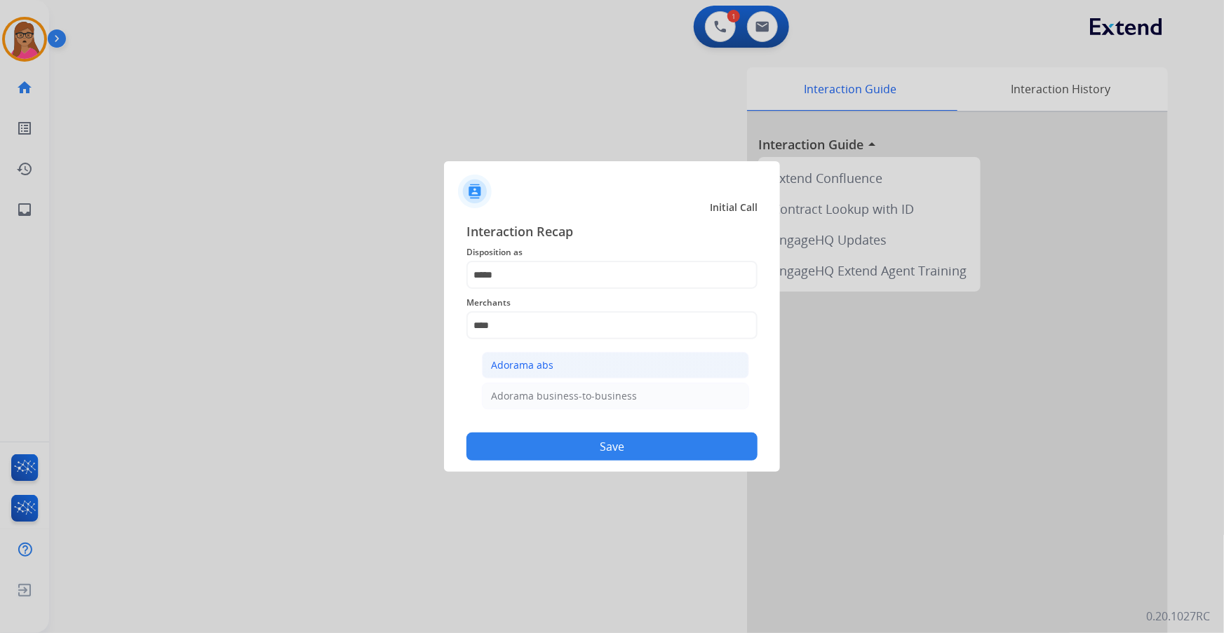
click at [539, 364] on div "Adorama abs" at bounding box center [522, 365] width 62 height 14
type input "**********"
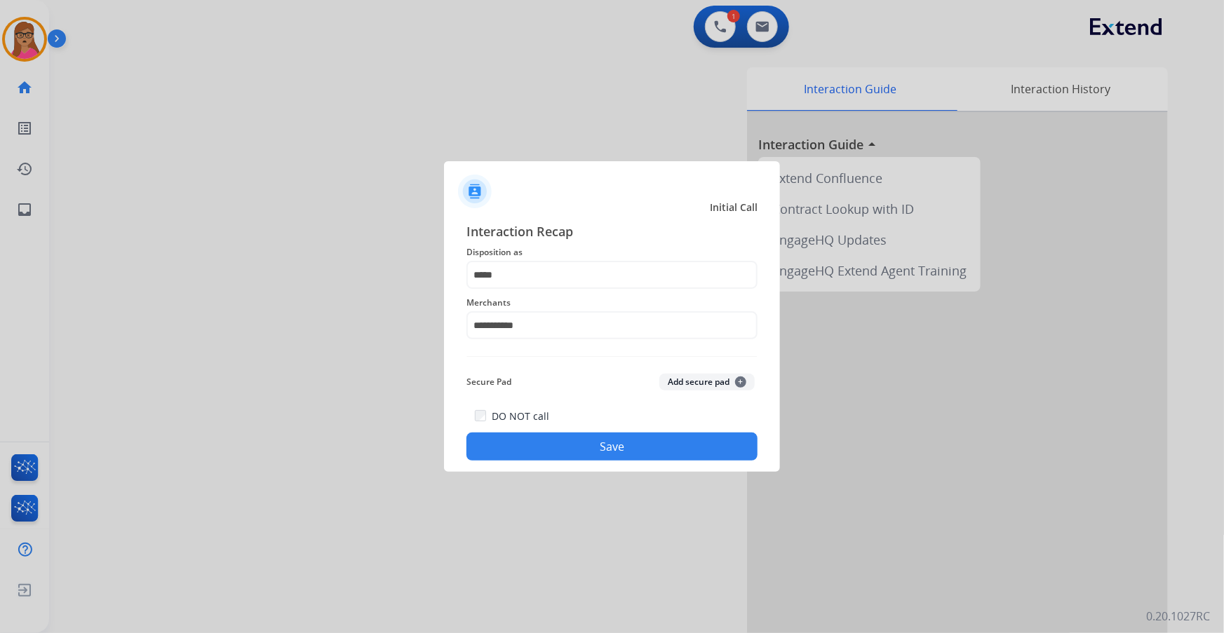
click at [600, 372] on button "Save" at bounding box center [611, 447] width 291 height 28
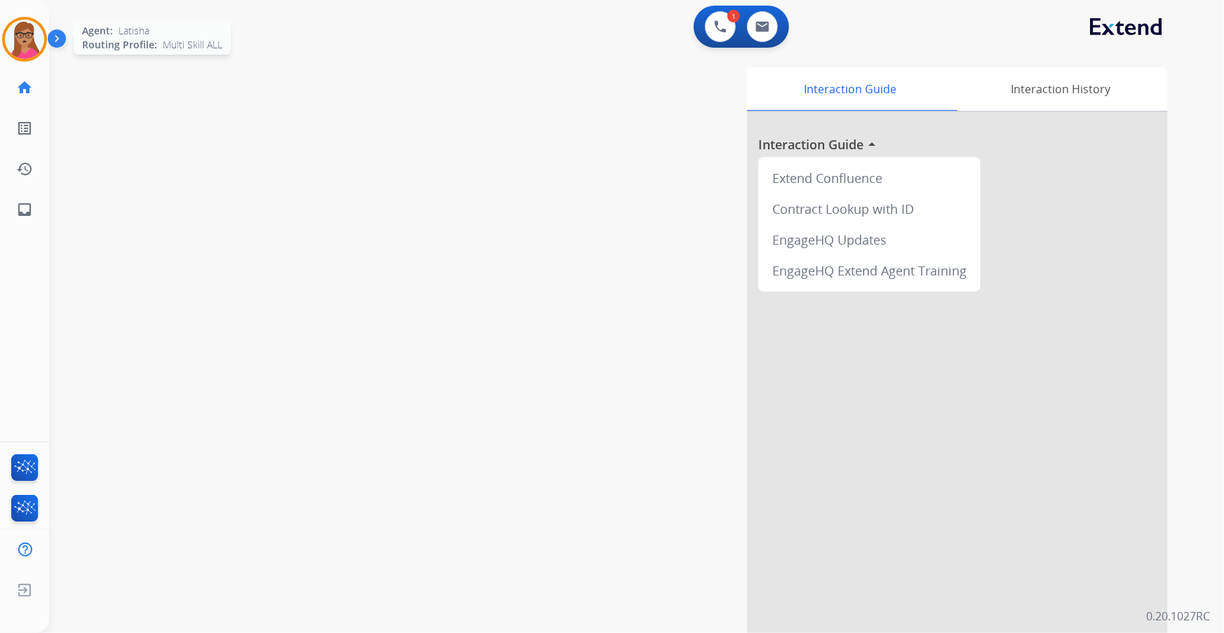
click at [35, 43] on img at bounding box center [24, 39] width 39 height 39
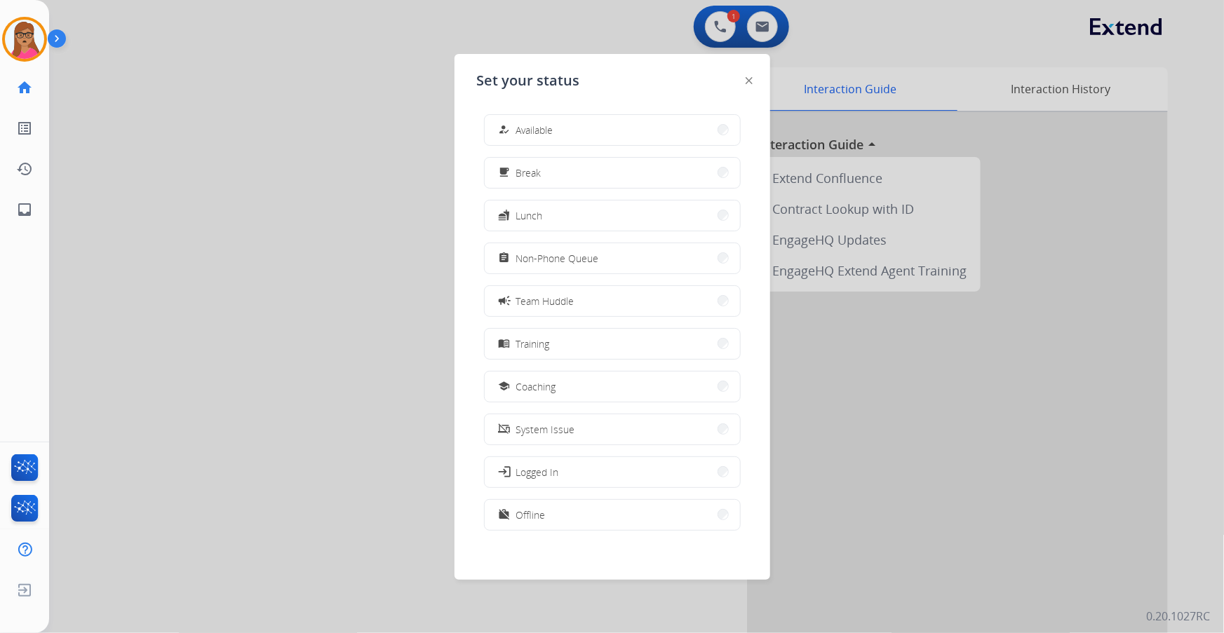
click at [581, 253] on span "Non-Phone Queue" at bounding box center [557, 258] width 83 height 15
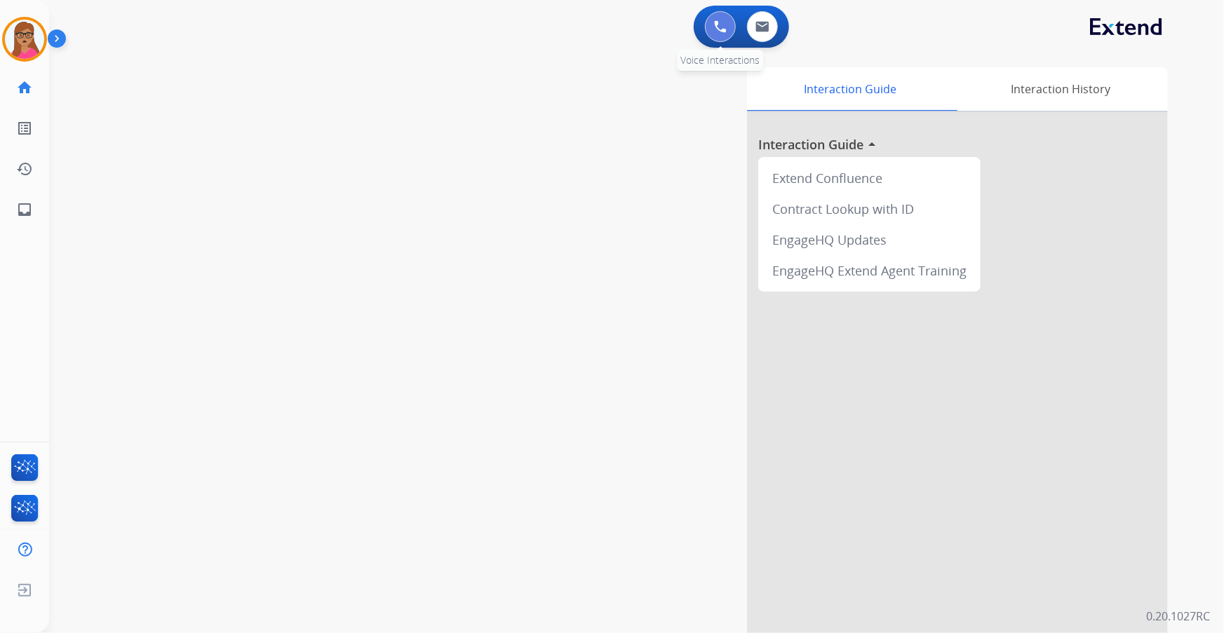
click at [727, 32] on button at bounding box center [720, 26] width 31 height 31
click at [26, 39] on img at bounding box center [24, 39] width 39 height 39
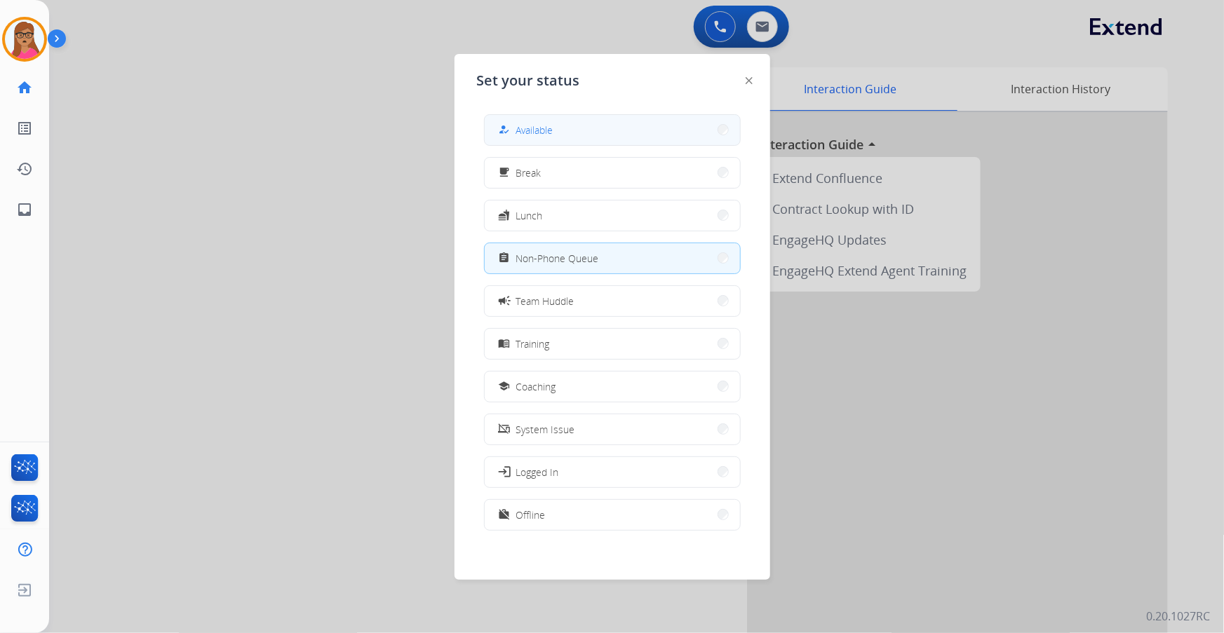
click at [645, 130] on button "how_to_reg Available" at bounding box center [612, 130] width 255 height 30
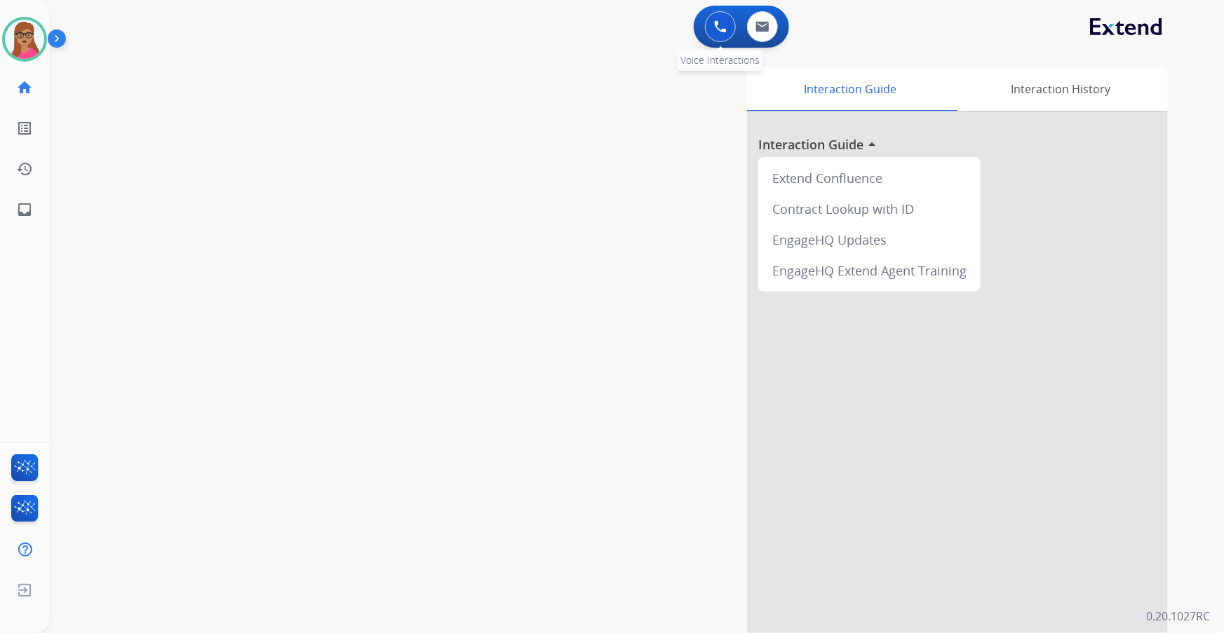
click at [715, 26] on img at bounding box center [720, 26] width 13 height 13
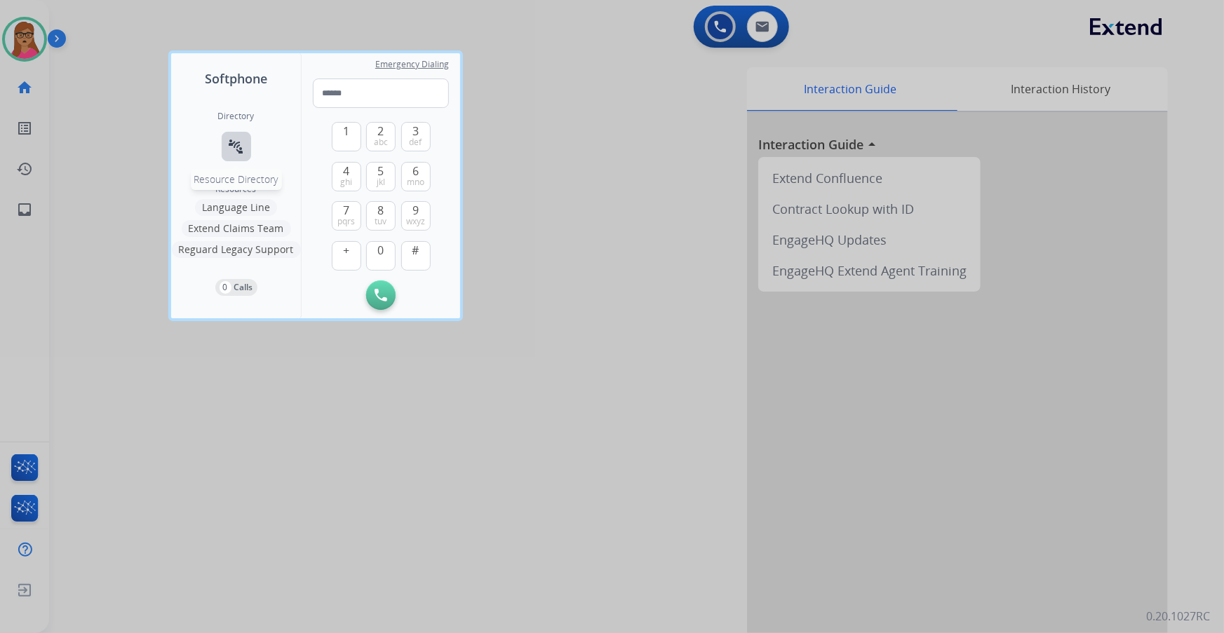
click at [241, 140] on mat-icon "connect_without_contact" at bounding box center [236, 146] width 17 height 17
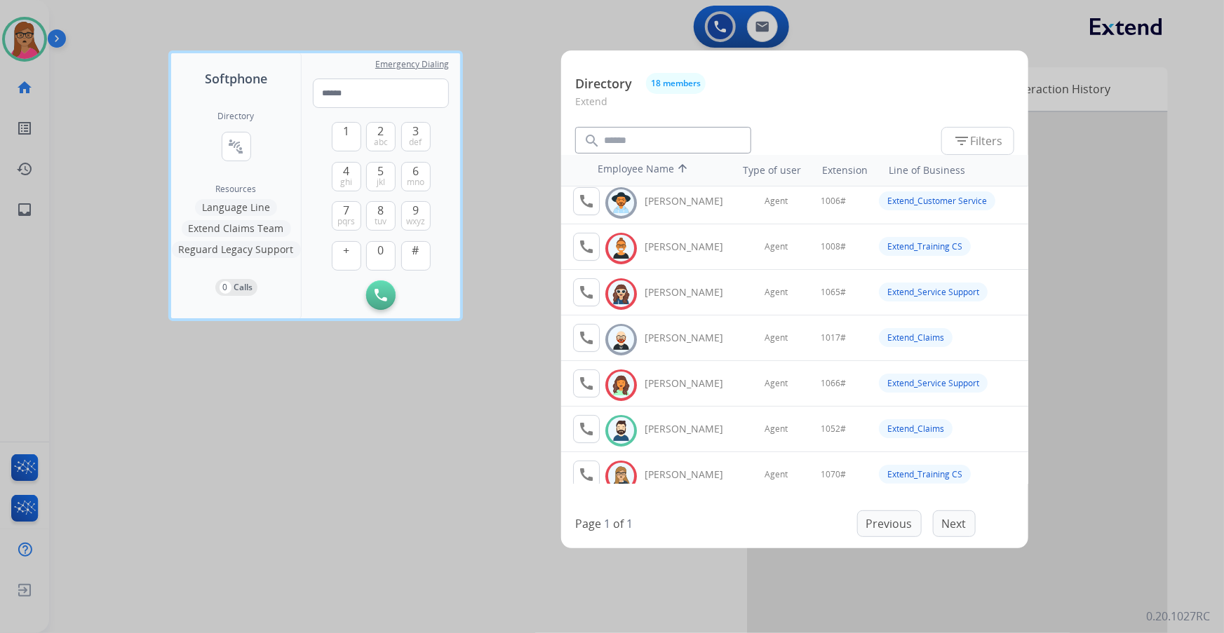
scroll to position [127, 0]
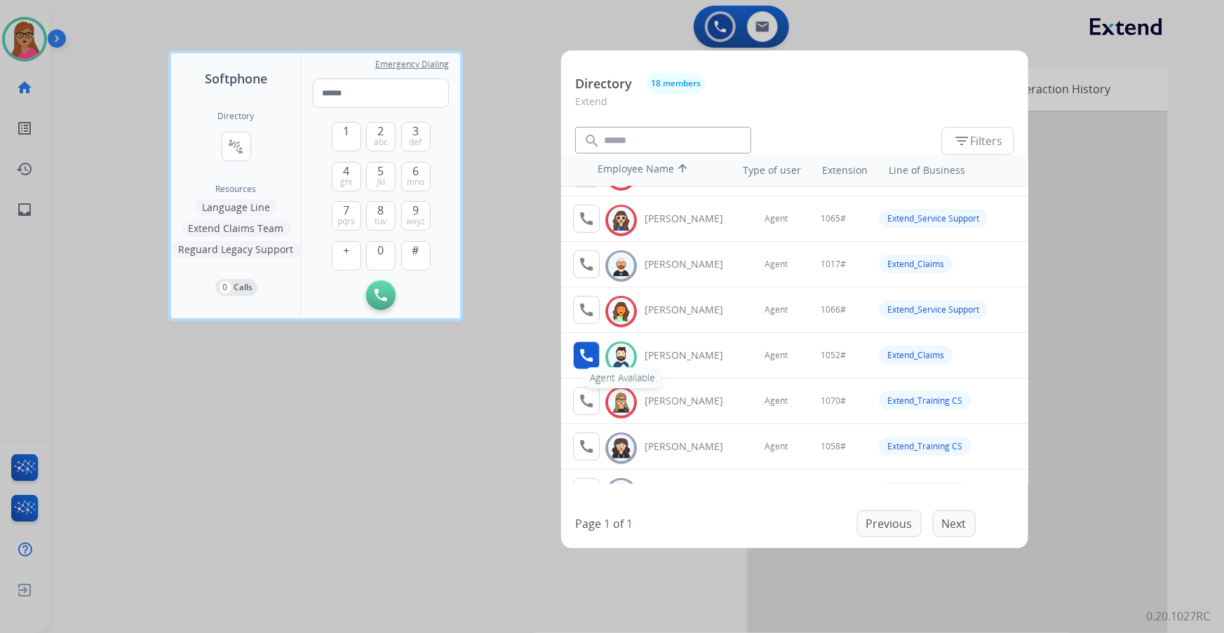
click at [580, 352] on mat-icon "call" at bounding box center [586, 355] width 17 height 17
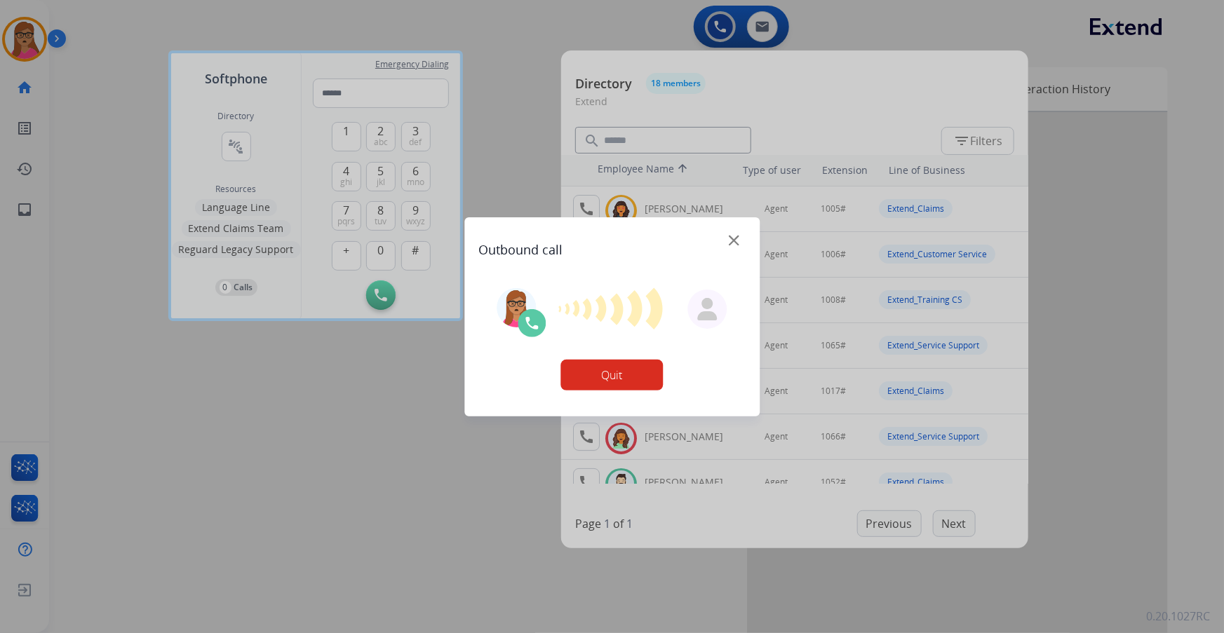
click at [729, 239] on img at bounding box center [734, 240] width 11 height 11
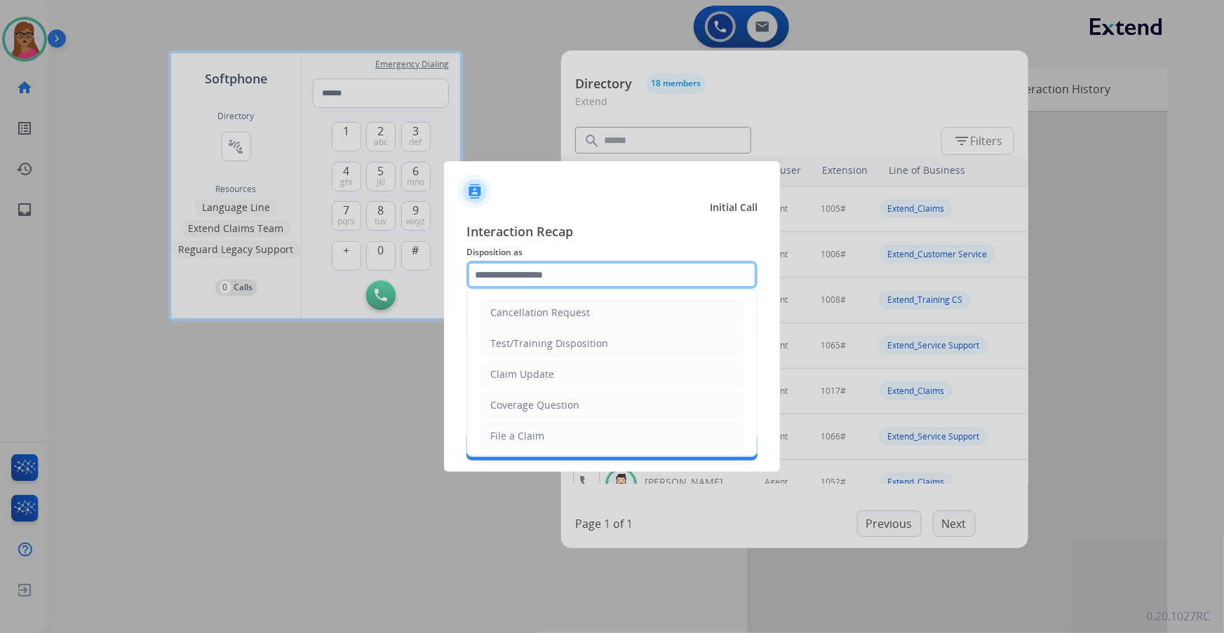
click at [560, 284] on input "text" at bounding box center [611, 275] width 291 height 28
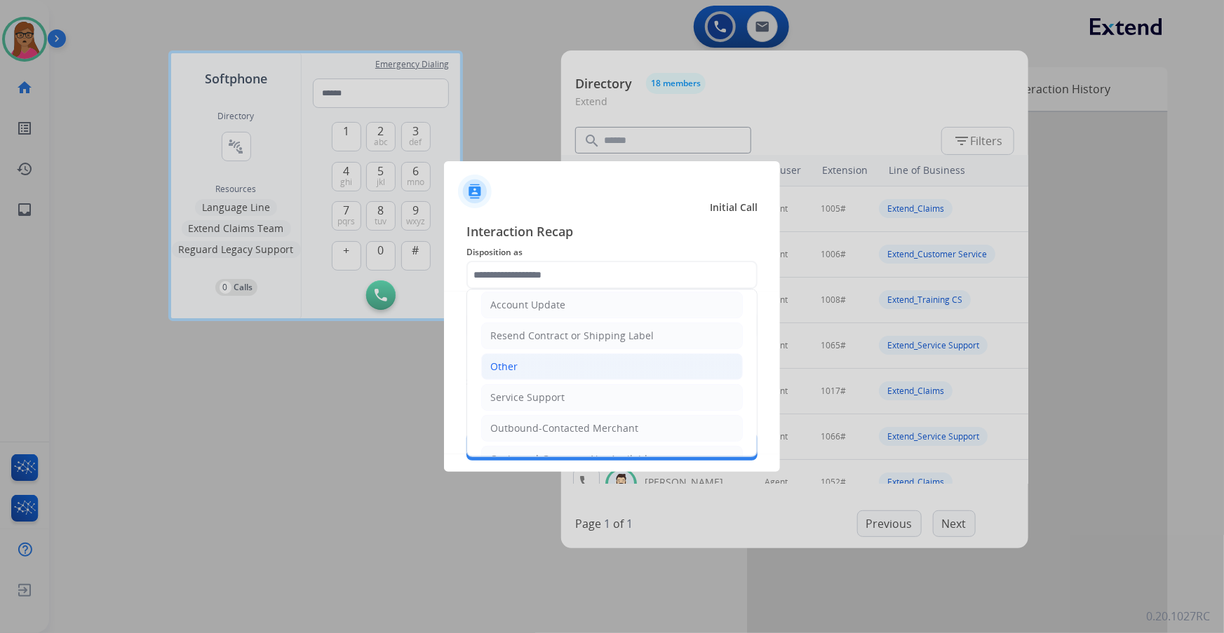
click at [511, 360] on div "Other" at bounding box center [503, 367] width 27 height 14
type input "*****"
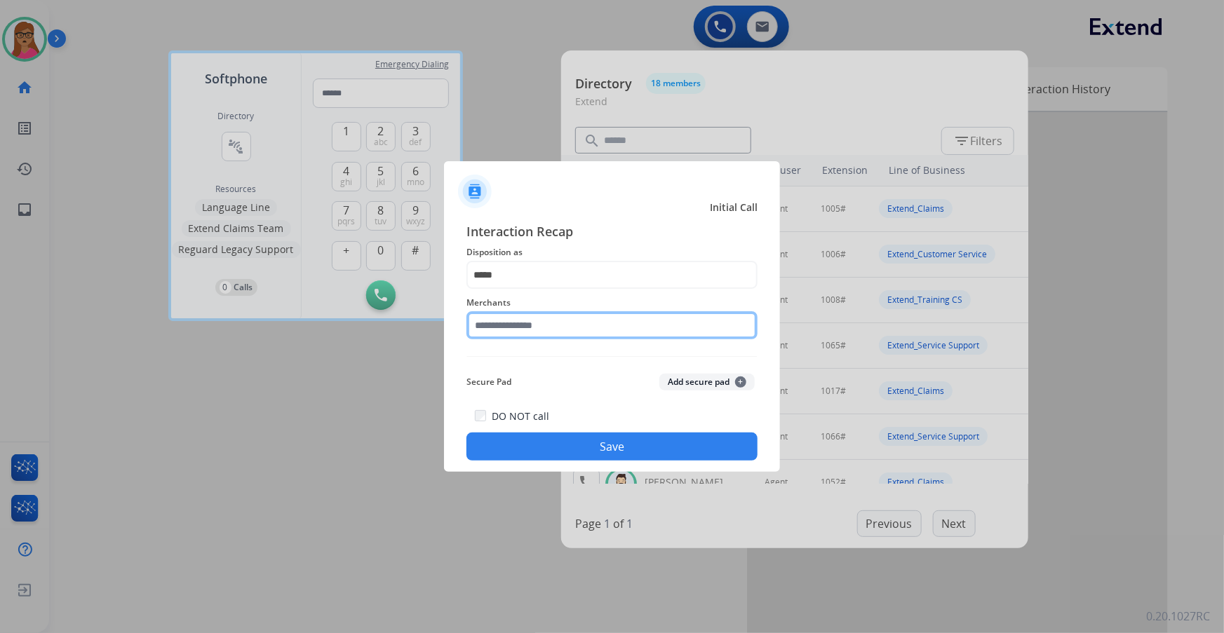
click at [580, 325] on input "text" at bounding box center [611, 325] width 291 height 28
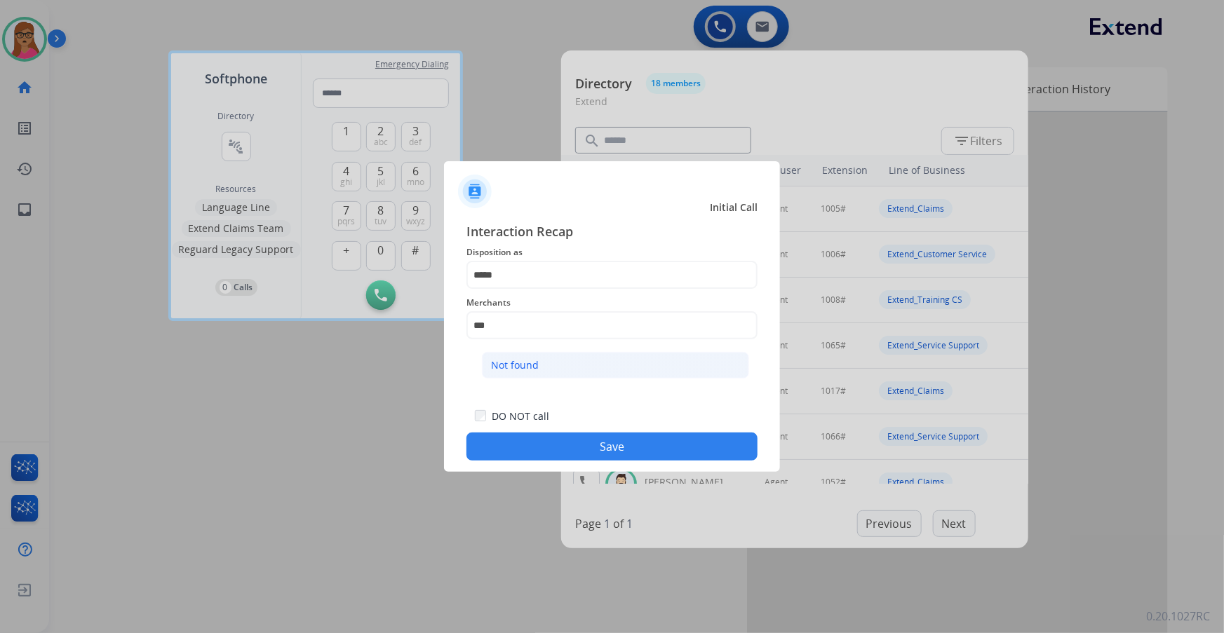
click at [512, 365] on div "Not found" at bounding box center [515, 365] width 48 height 14
type input "*********"
click at [631, 372] on button "Save" at bounding box center [611, 447] width 291 height 28
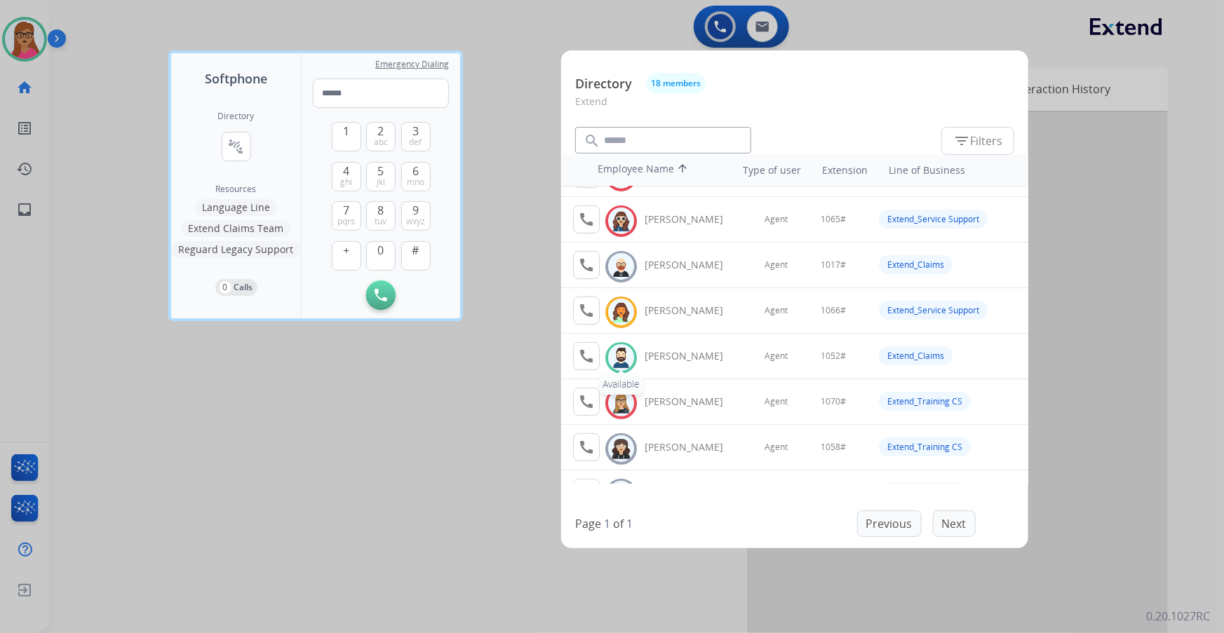
scroll to position [127, 0]
click at [587, 355] on mat-icon "call" at bounding box center [586, 355] width 17 height 17
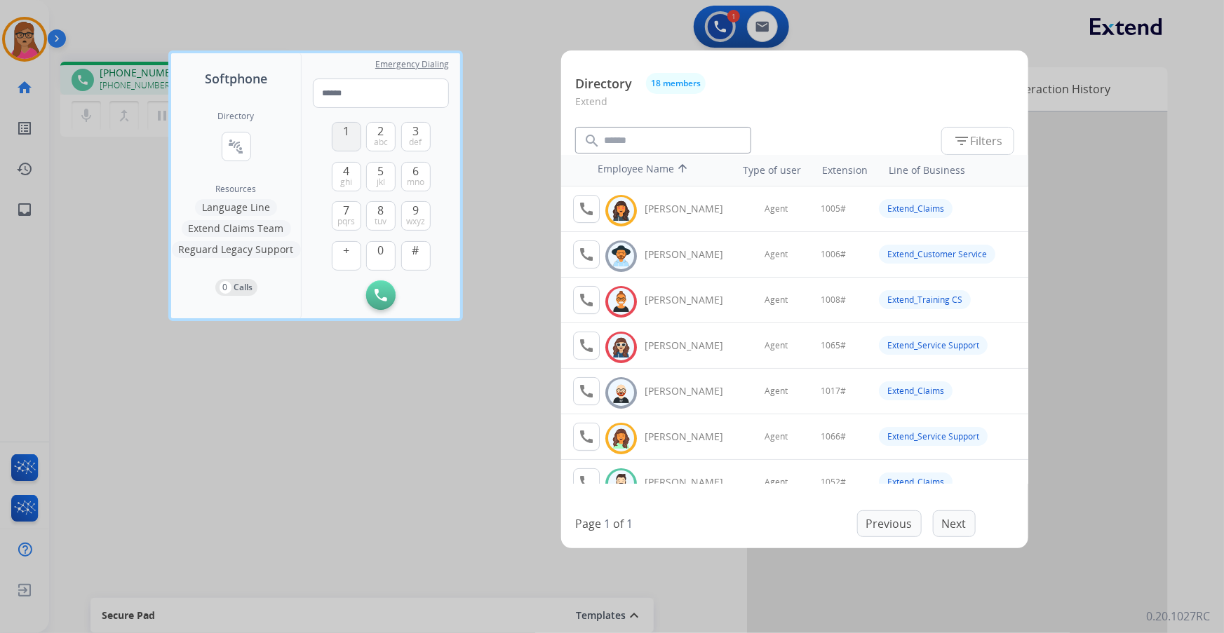
click at [346, 137] on span "1" at bounding box center [346, 131] width 6 height 17
click at [389, 254] on button "0" at bounding box center [380, 255] width 29 height 29
click at [377, 166] on button "5 jkl" at bounding box center [380, 176] width 29 height 29
click at [379, 132] on span "2" at bounding box center [381, 131] width 6 height 17
click at [424, 260] on button "#" at bounding box center [415, 255] width 29 height 29
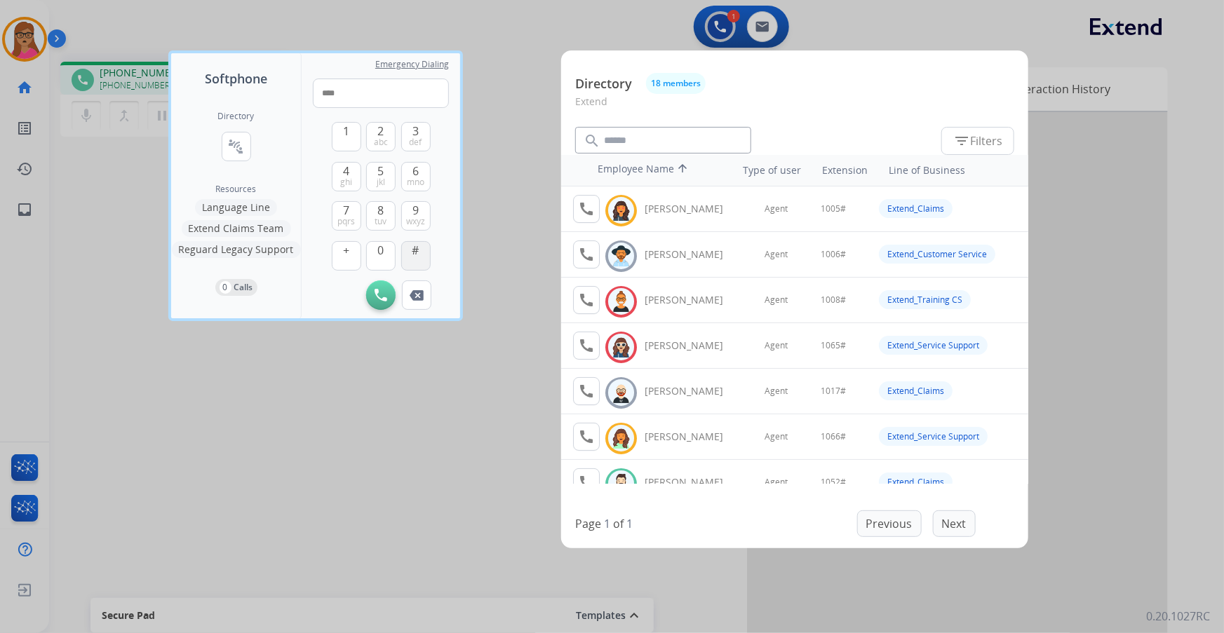
type input "*****"
click at [554, 128] on div at bounding box center [612, 316] width 1224 height 633
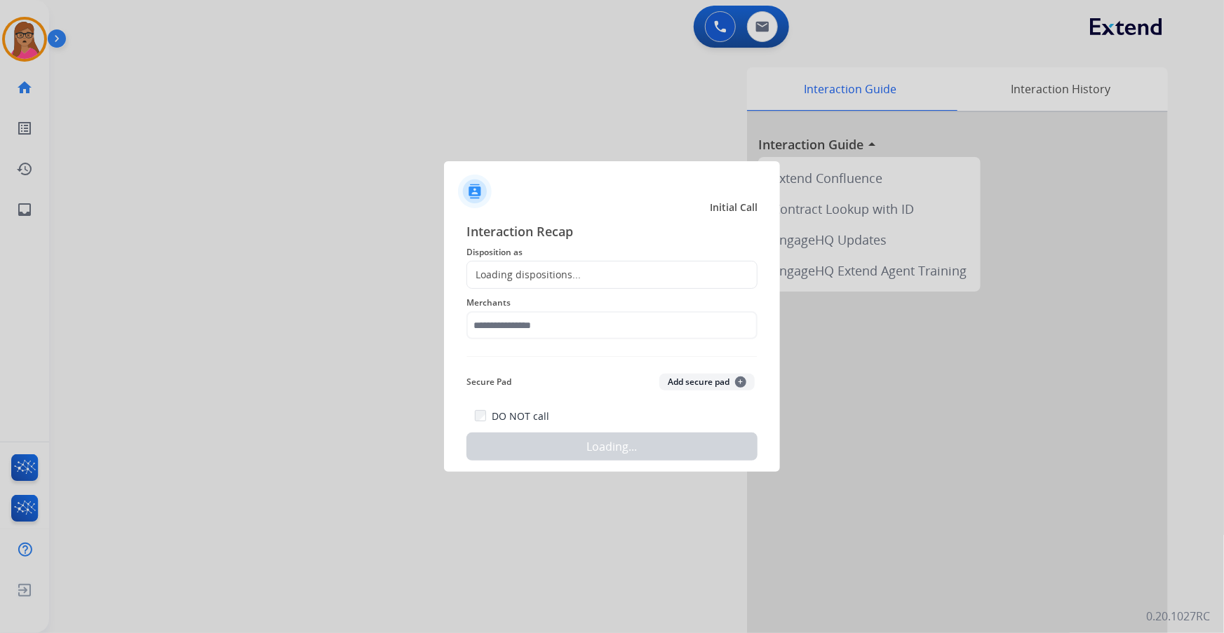
click at [267, 116] on div at bounding box center [612, 316] width 1224 height 633
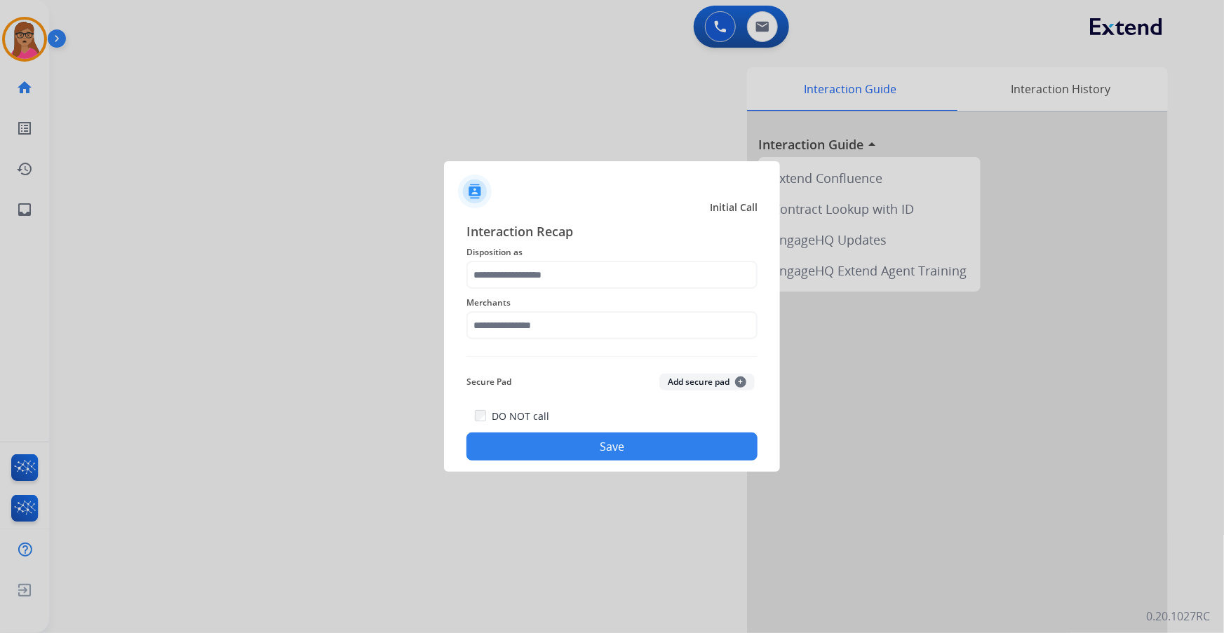
click at [560, 258] on span "Disposition as" at bounding box center [611, 252] width 291 height 17
click at [556, 262] on input "text" at bounding box center [611, 275] width 291 height 28
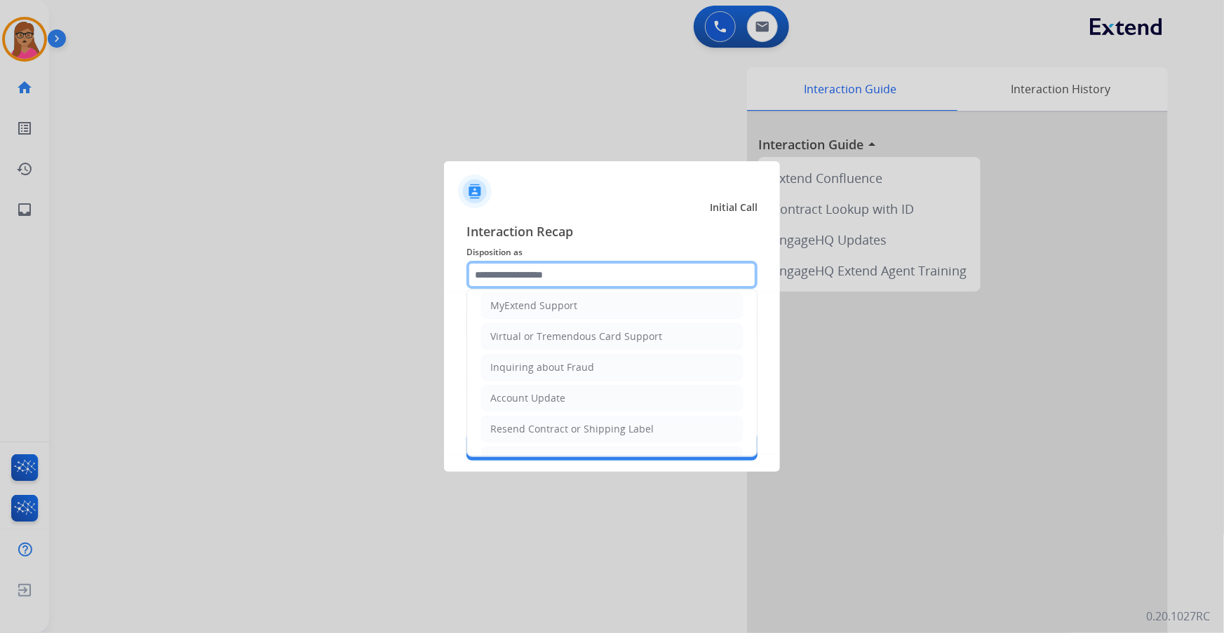
scroll to position [255, 0]
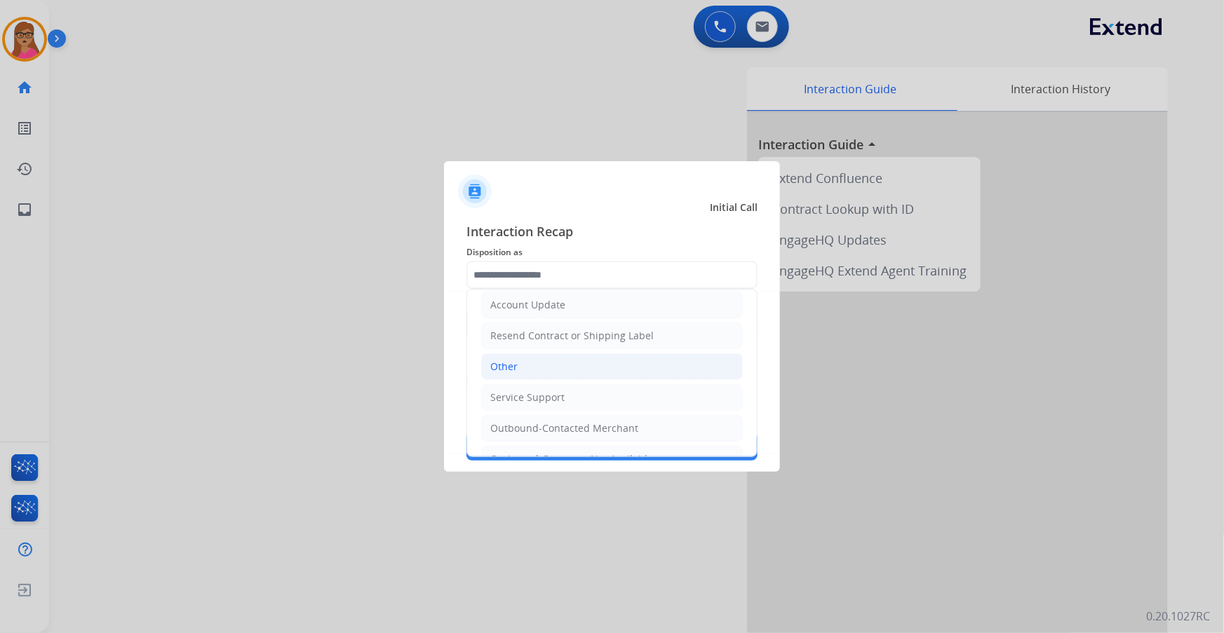
drag, startPoint x: 525, startPoint y: 372, endPoint x: 520, endPoint y: 351, distance: 21.8
click at [525, 372] on li "Other" at bounding box center [612, 367] width 262 height 27
type input "*****"
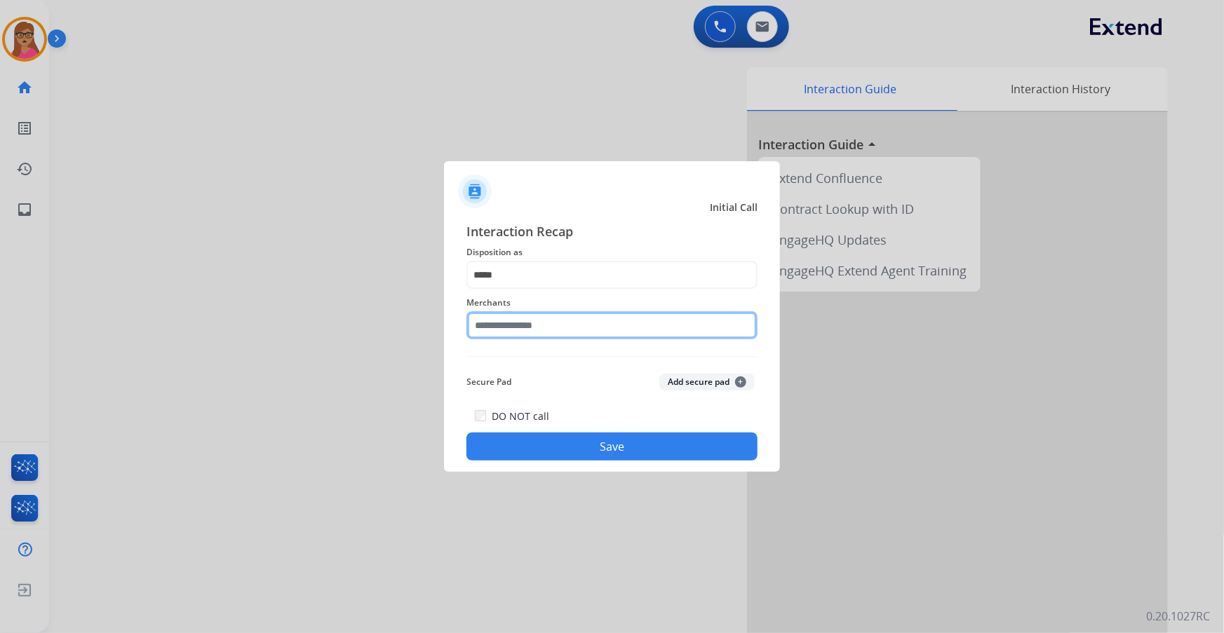
click at [521, 311] on input "text" at bounding box center [611, 325] width 291 height 28
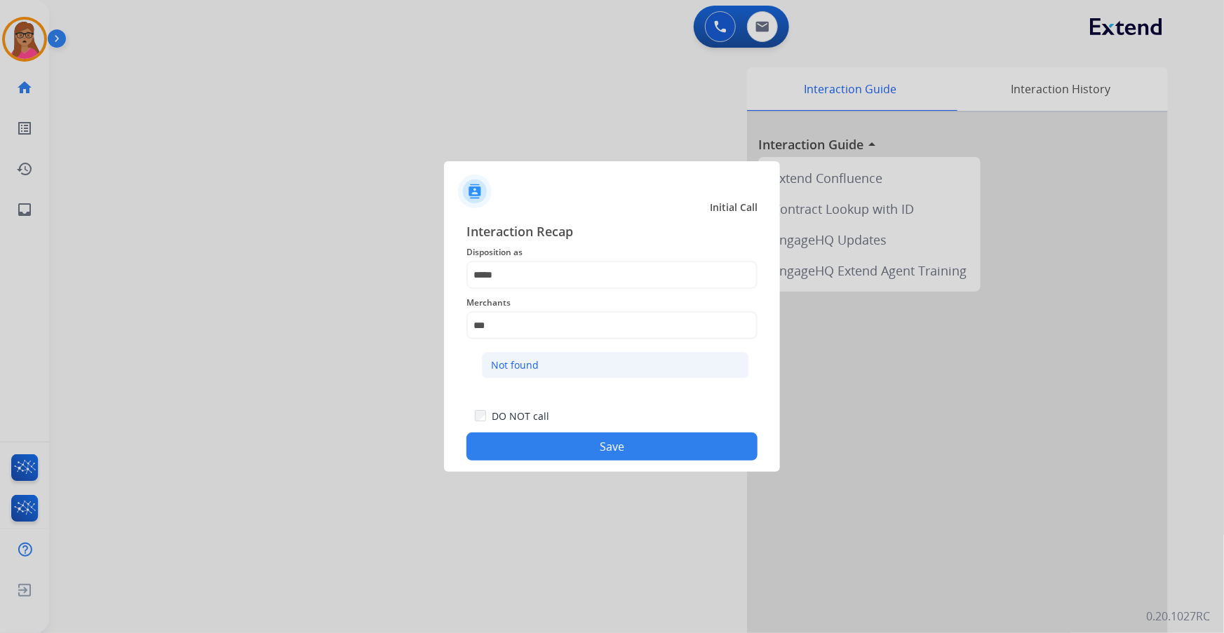
click at [523, 366] on div "Not found" at bounding box center [515, 365] width 48 height 14
type input "*********"
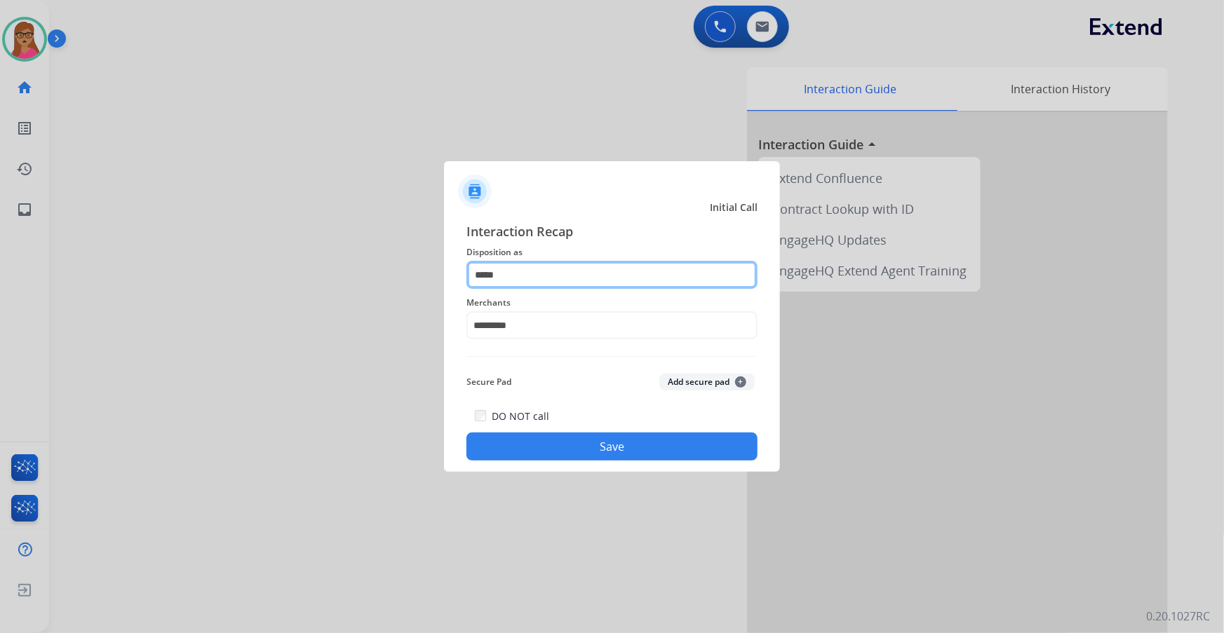
click at [557, 276] on input "*****" at bounding box center [611, 275] width 291 height 28
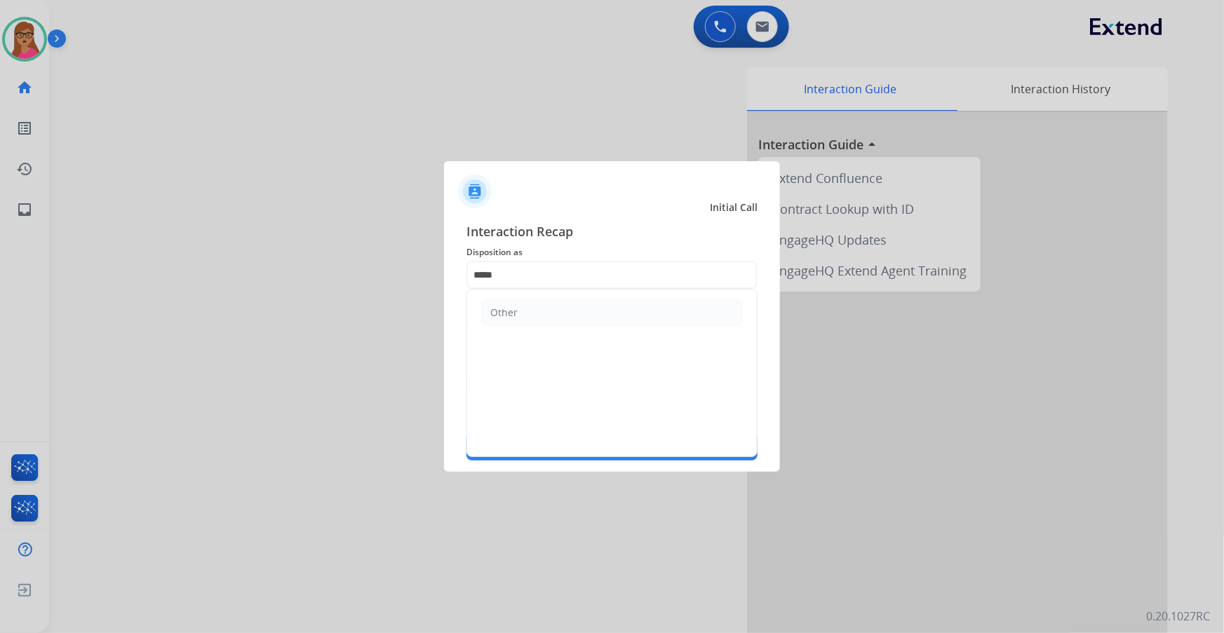
click at [457, 112] on div at bounding box center [612, 316] width 1224 height 633
click at [358, 246] on div at bounding box center [612, 316] width 1224 height 633
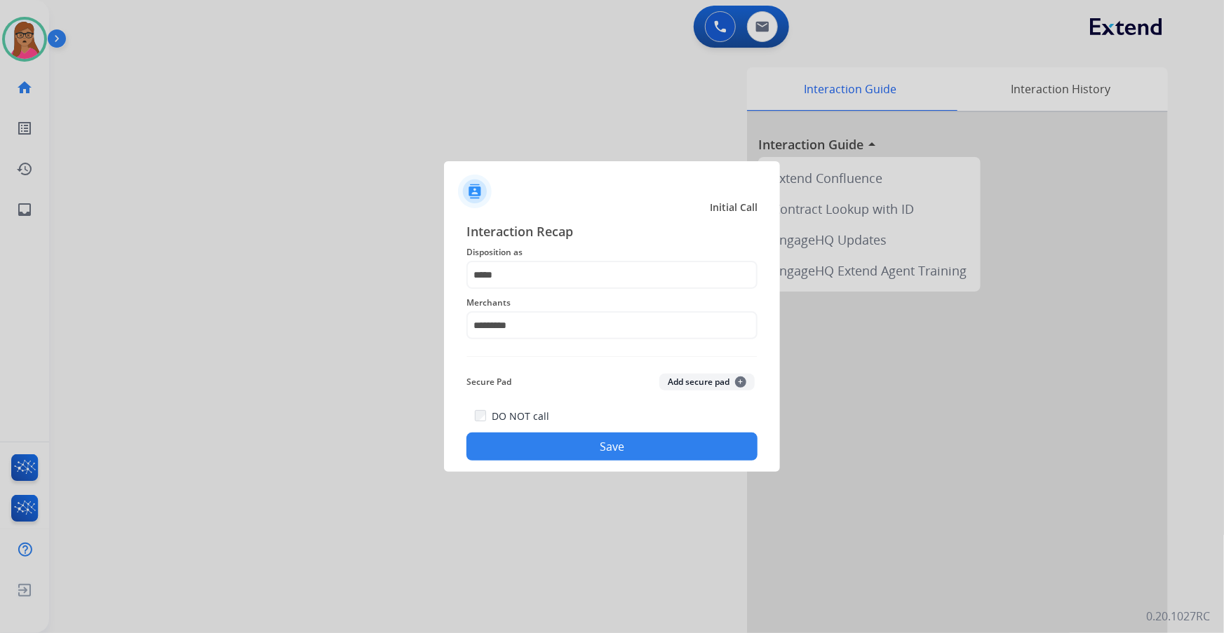
click at [611, 372] on button "Save" at bounding box center [611, 447] width 291 height 28
click at [626, 372] on button "Save" at bounding box center [611, 447] width 291 height 28
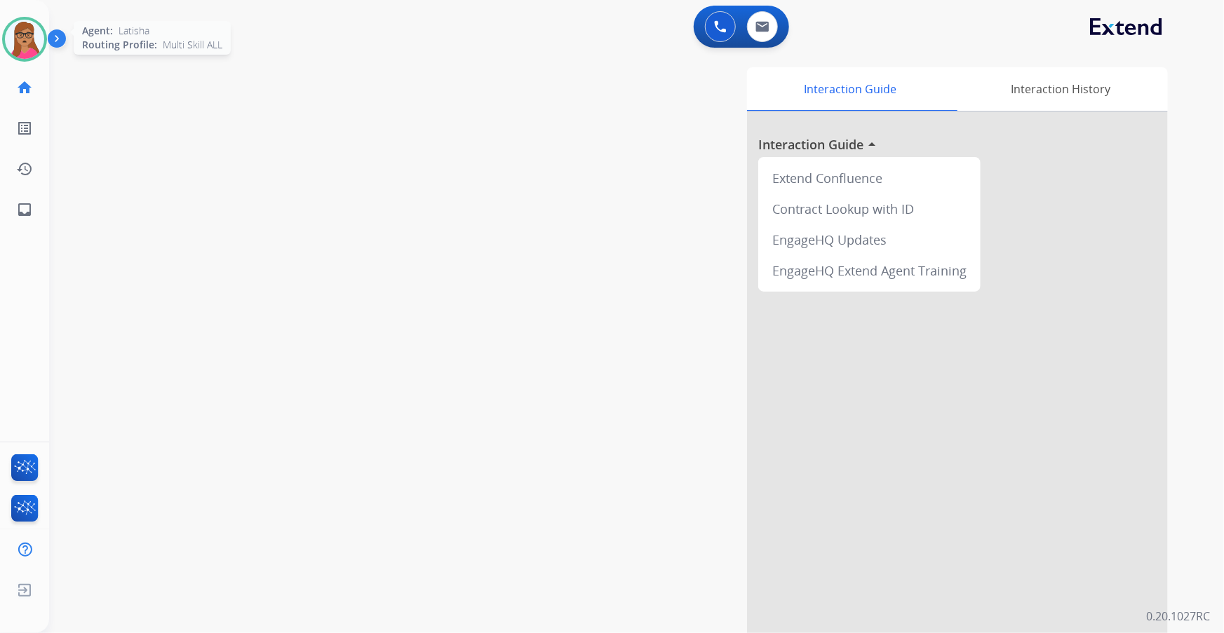
click at [27, 49] on img at bounding box center [24, 39] width 39 height 39
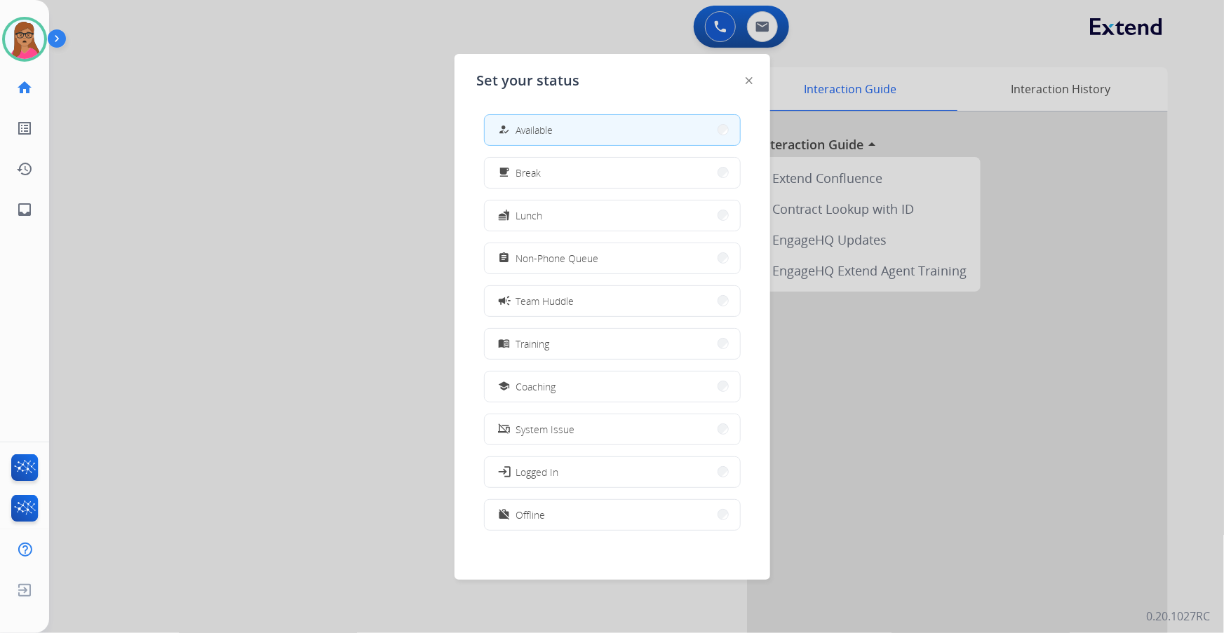
click at [184, 141] on div at bounding box center [612, 316] width 1224 height 633
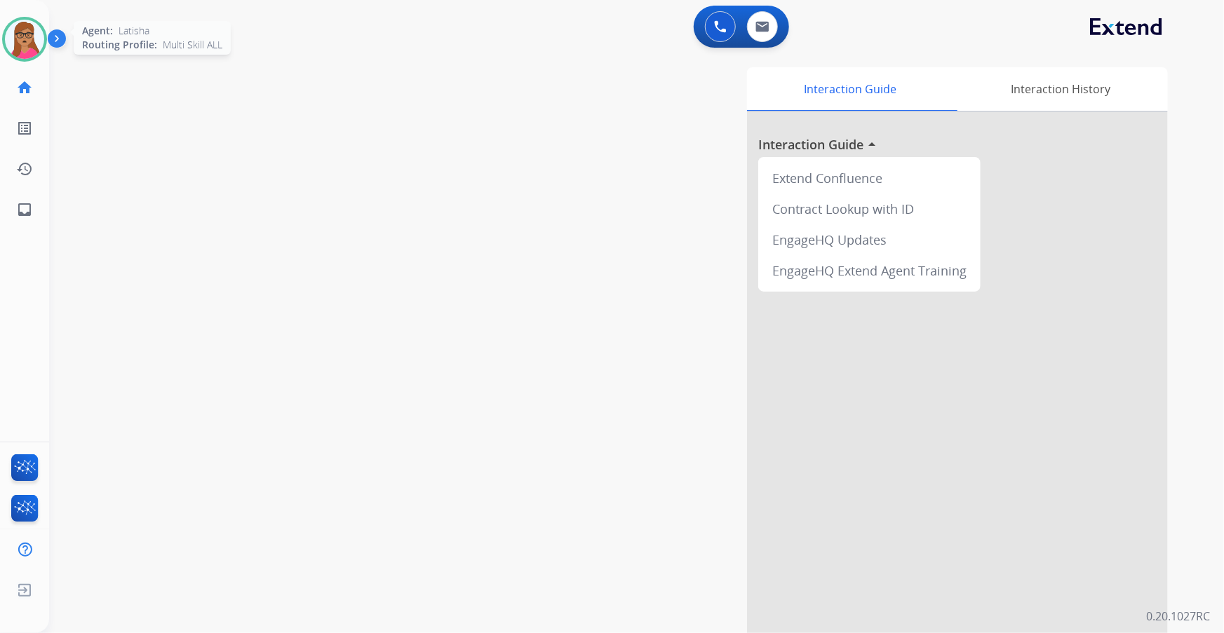
click at [14, 32] on img at bounding box center [24, 39] width 39 height 39
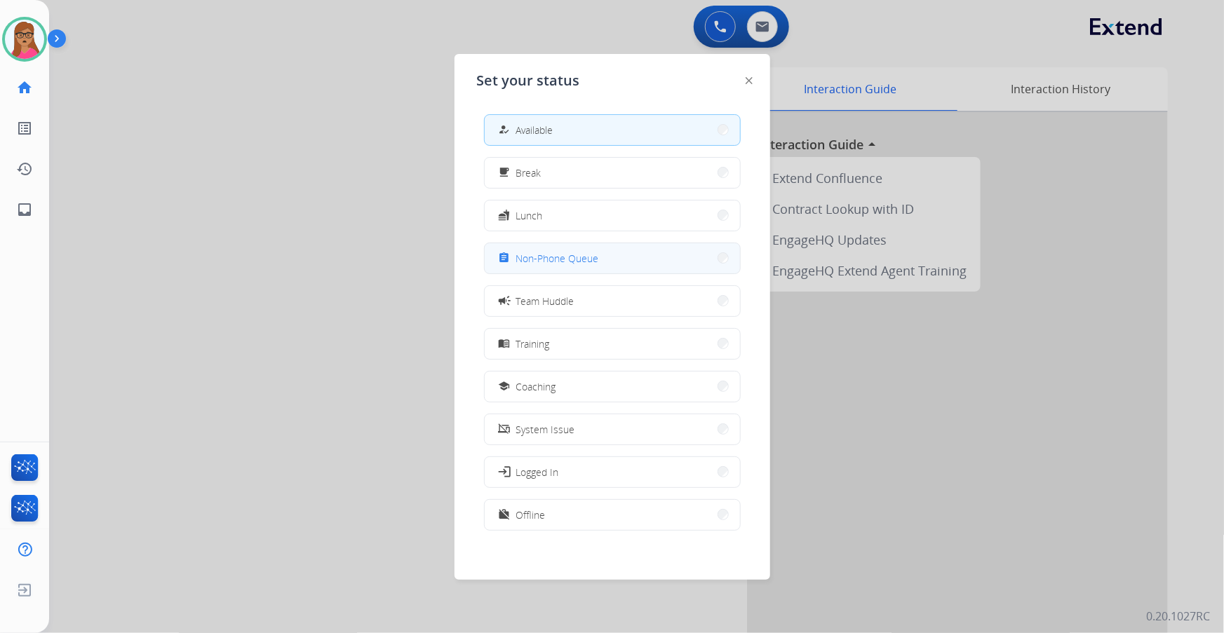
click at [581, 255] on span "Non-Phone Queue" at bounding box center [557, 258] width 83 height 15
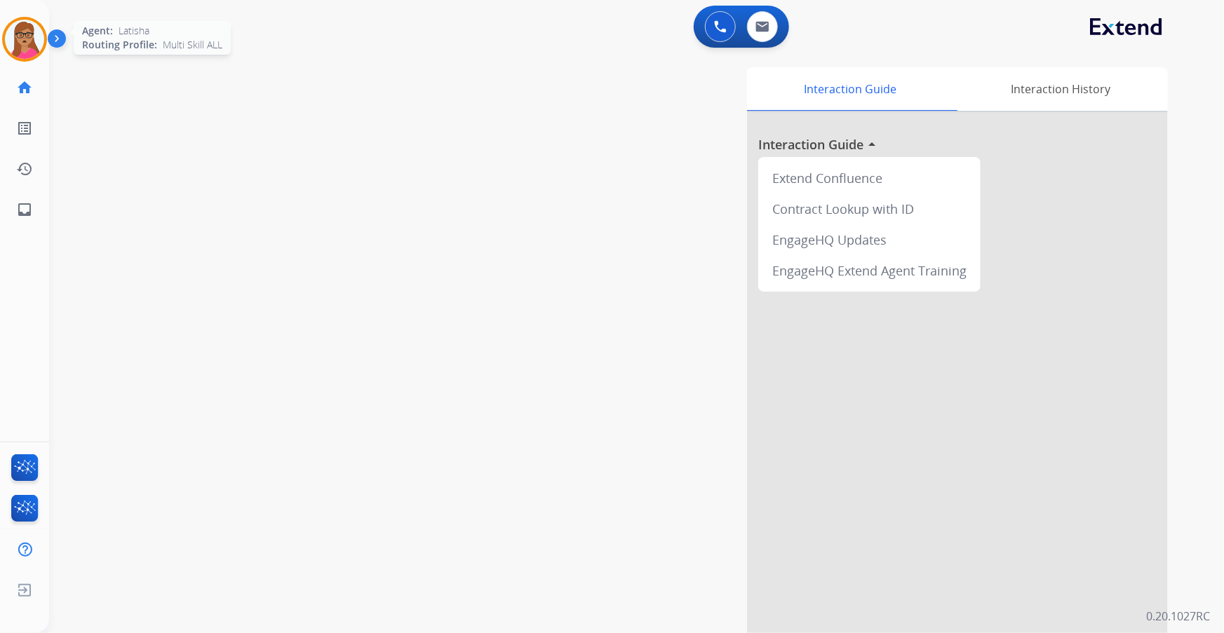
click at [19, 37] on img at bounding box center [24, 39] width 39 height 39
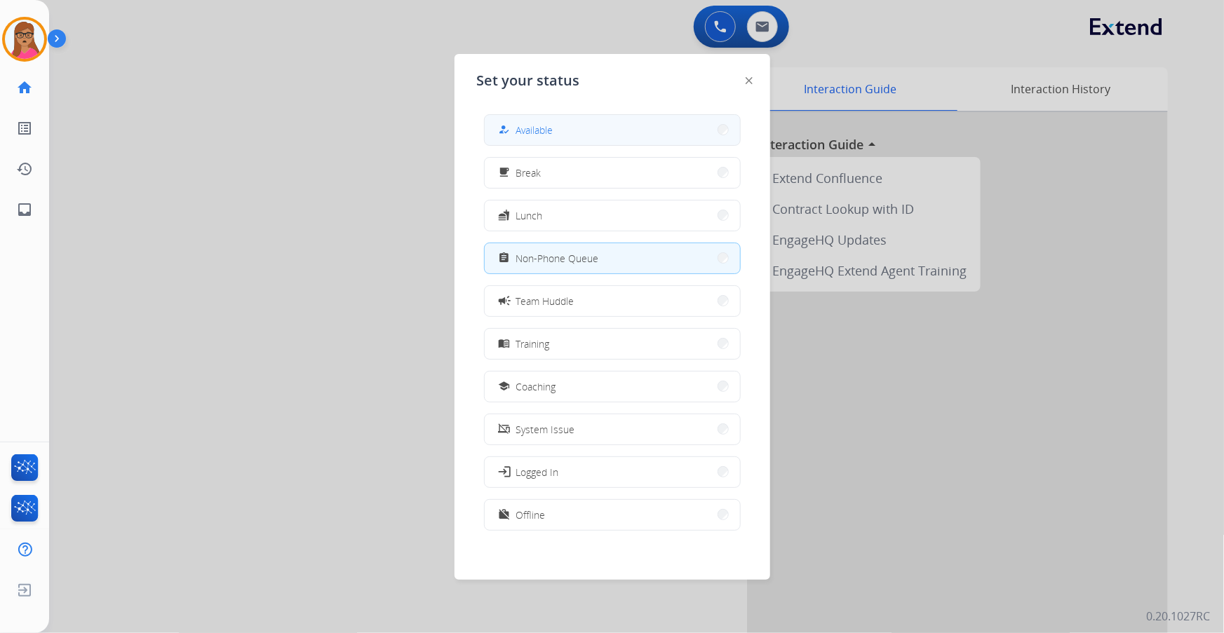
click at [587, 139] on button "how_to_reg Available" at bounding box center [612, 130] width 255 height 30
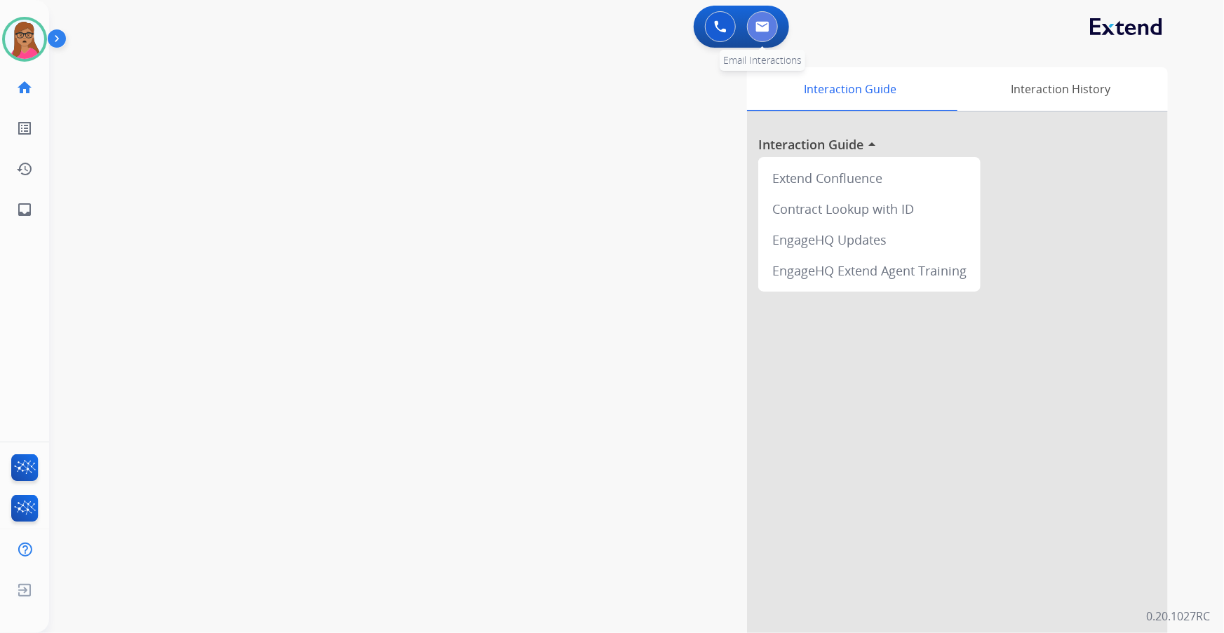
click at [772, 27] on button at bounding box center [762, 26] width 31 height 31
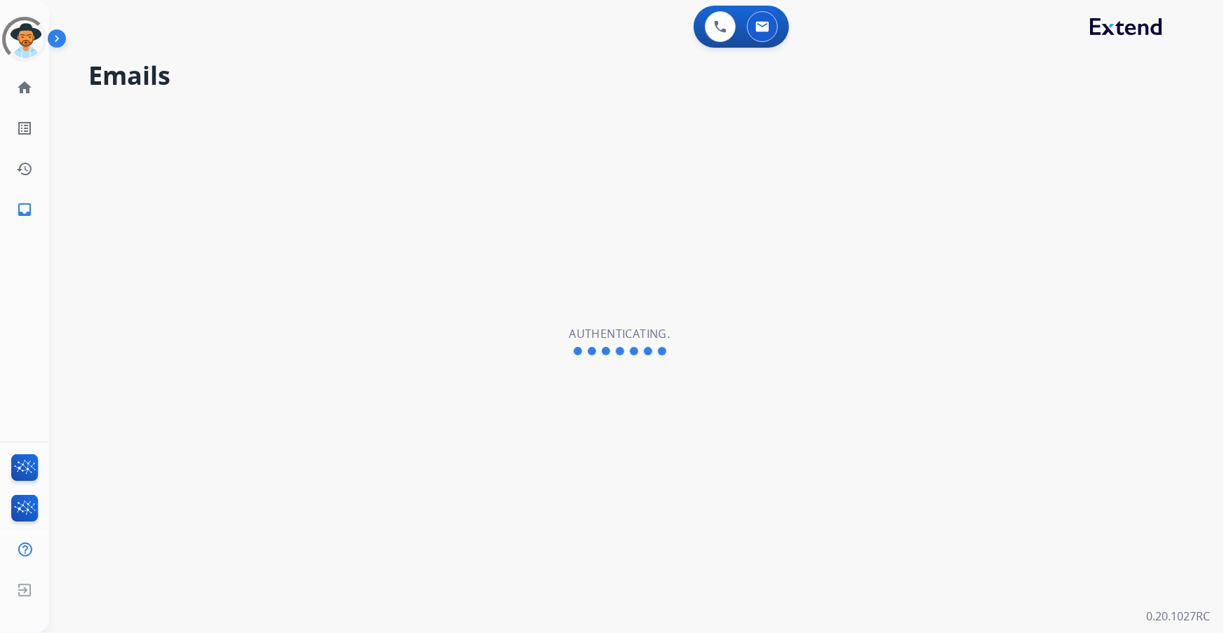
select select "**********"
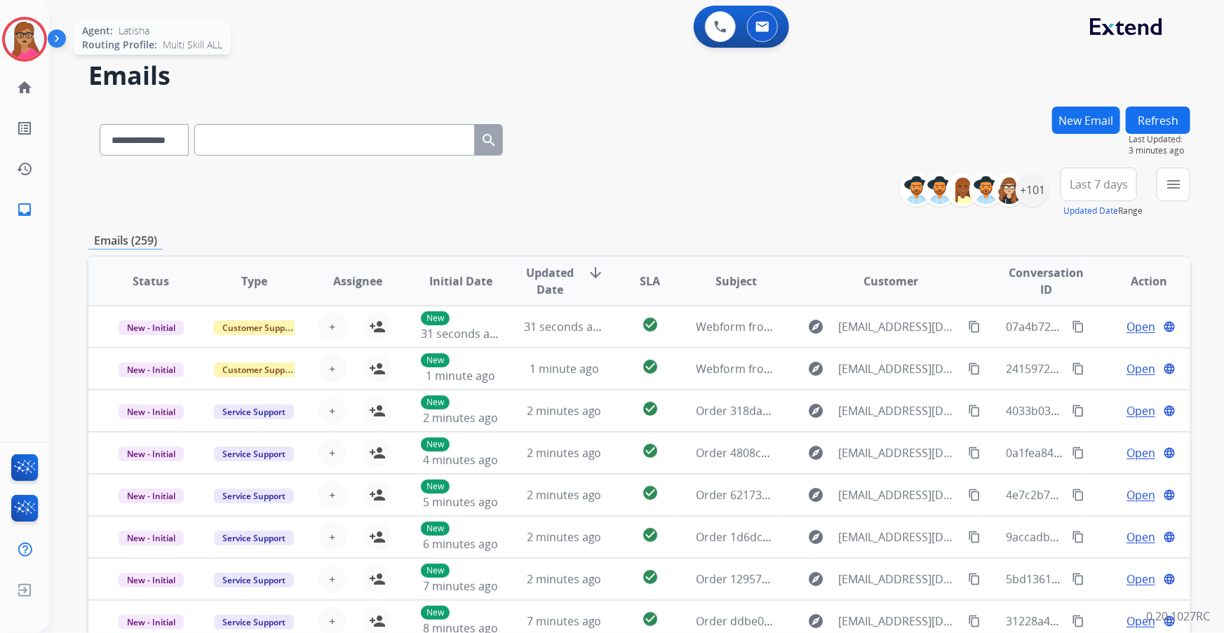
click at [35, 35] on img at bounding box center [24, 39] width 39 height 39
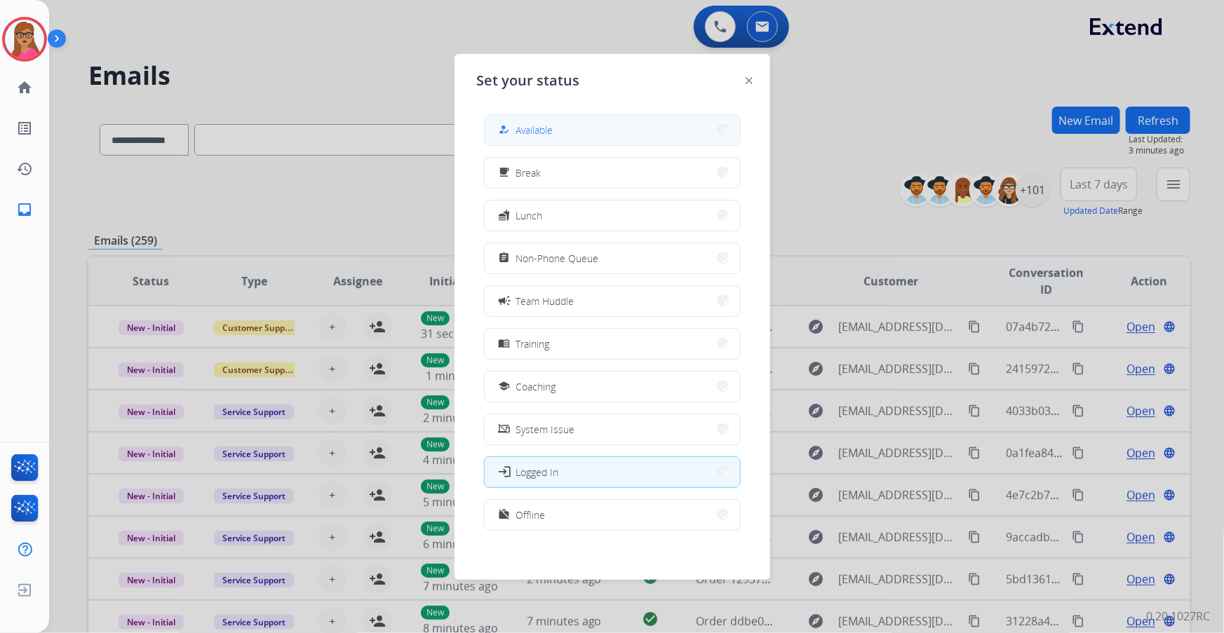
click at [621, 139] on button "how_to_reg Available" at bounding box center [612, 130] width 255 height 30
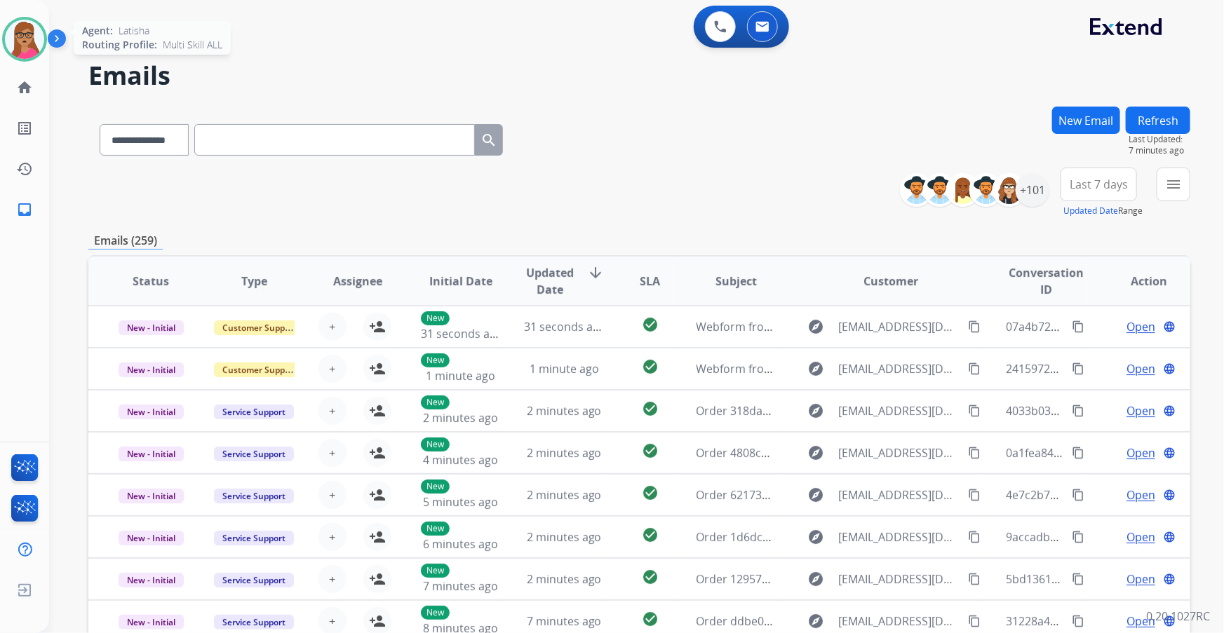
click at [17, 40] on img at bounding box center [24, 39] width 39 height 39
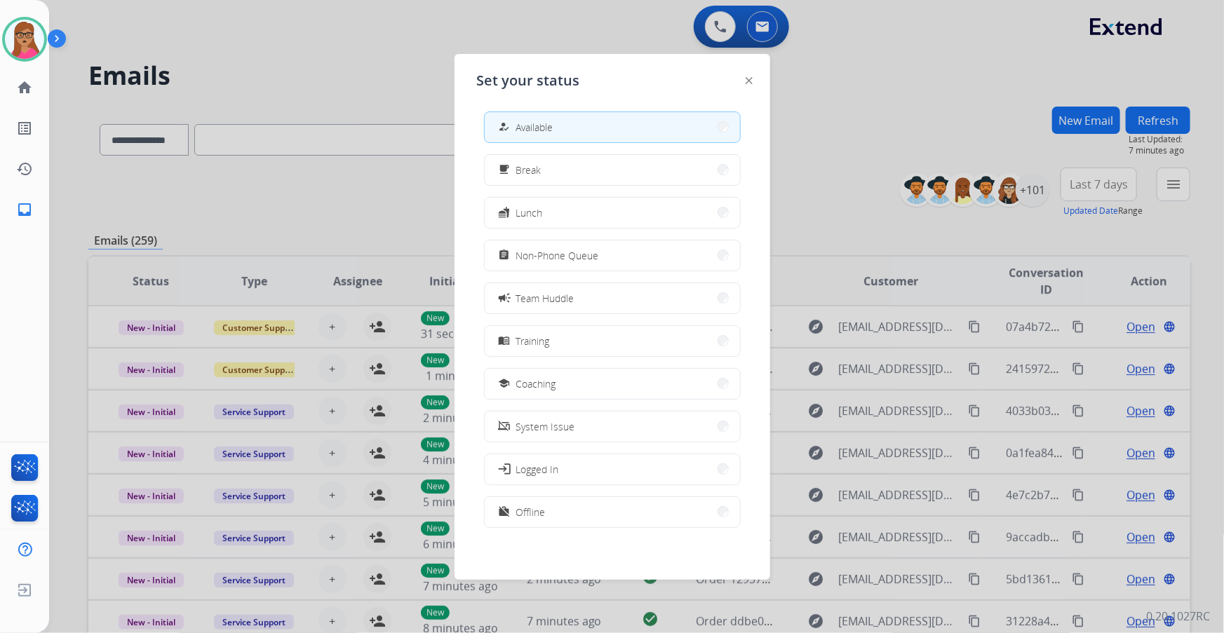
scroll to position [4, 0]
click at [572, 509] on button "work_off Offline" at bounding box center [612, 512] width 255 height 30
